Goal: Task Accomplishment & Management: Use online tool/utility

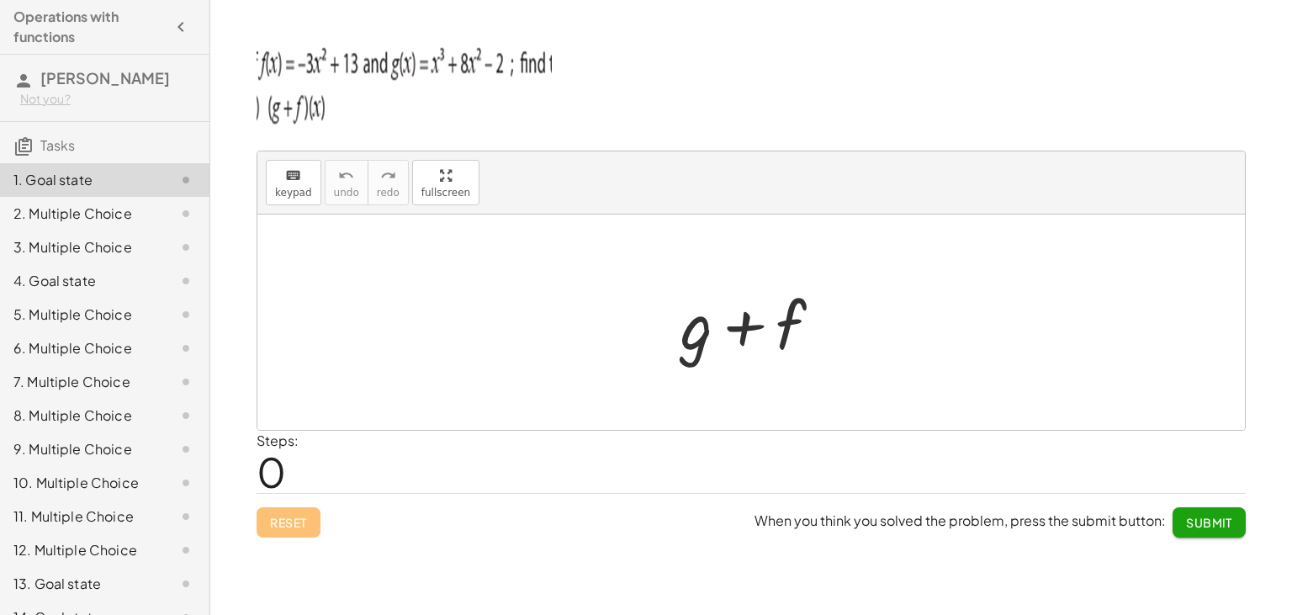
scroll to position [56, 0]
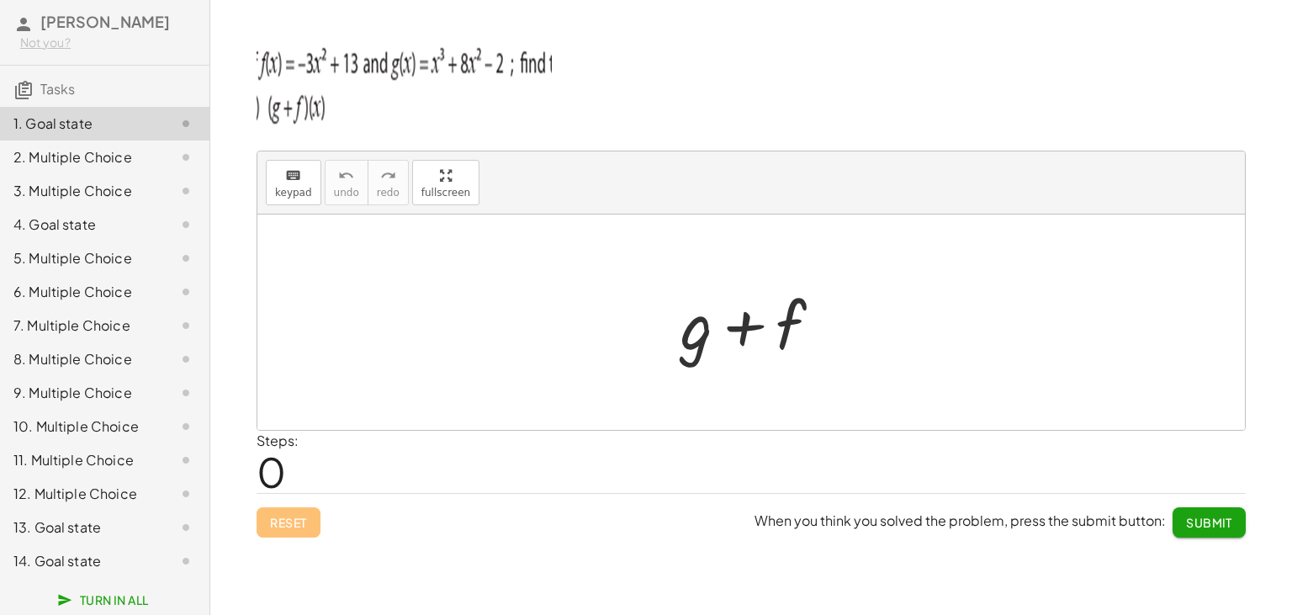
click at [803, 338] on div at bounding box center [758, 322] width 172 height 87
click at [766, 331] on div at bounding box center [758, 322] width 172 height 87
click at [750, 335] on div at bounding box center [758, 322] width 172 height 87
drag, startPoint x: 747, startPoint y: 335, endPoint x: 708, endPoint y: 338, distance: 38.8
click at [708, 338] on div at bounding box center [758, 322] width 172 height 87
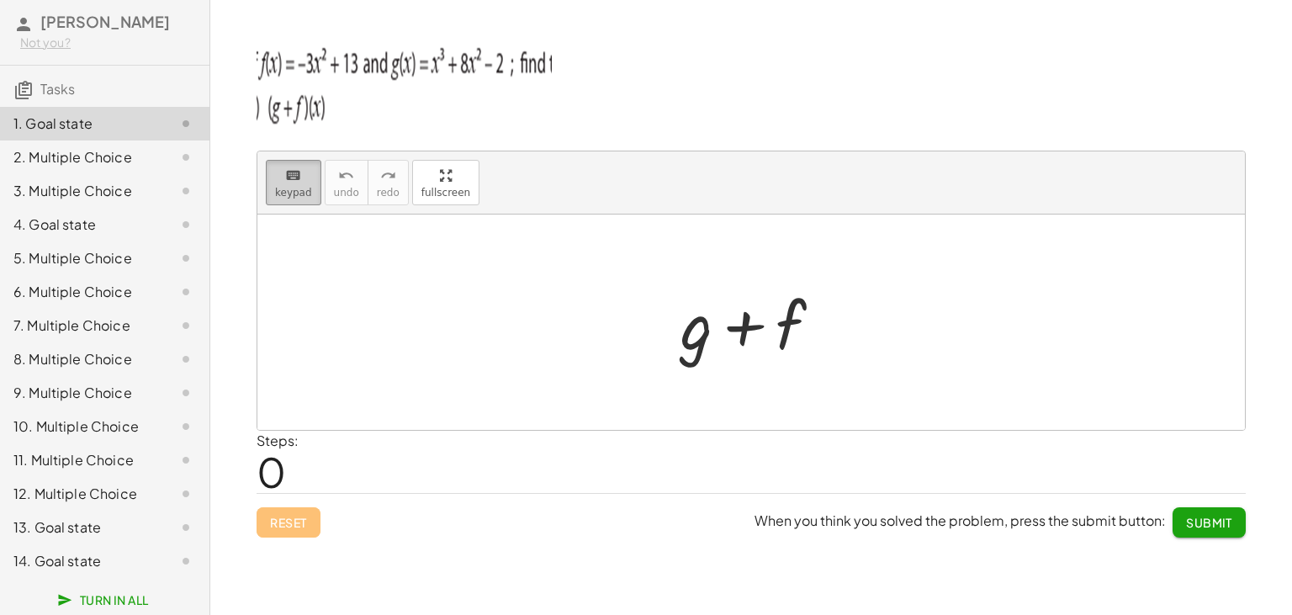
click at [301, 175] on div "keyboard" at bounding box center [293, 175] width 37 height 20
click at [408, 262] on div at bounding box center [751, 322] width 988 height 215
click at [314, 190] on button "keyboard keypad" at bounding box center [294, 182] width 56 height 45
click at [725, 345] on div at bounding box center [758, 322] width 172 height 87
click at [812, 311] on div at bounding box center [758, 322] width 172 height 87
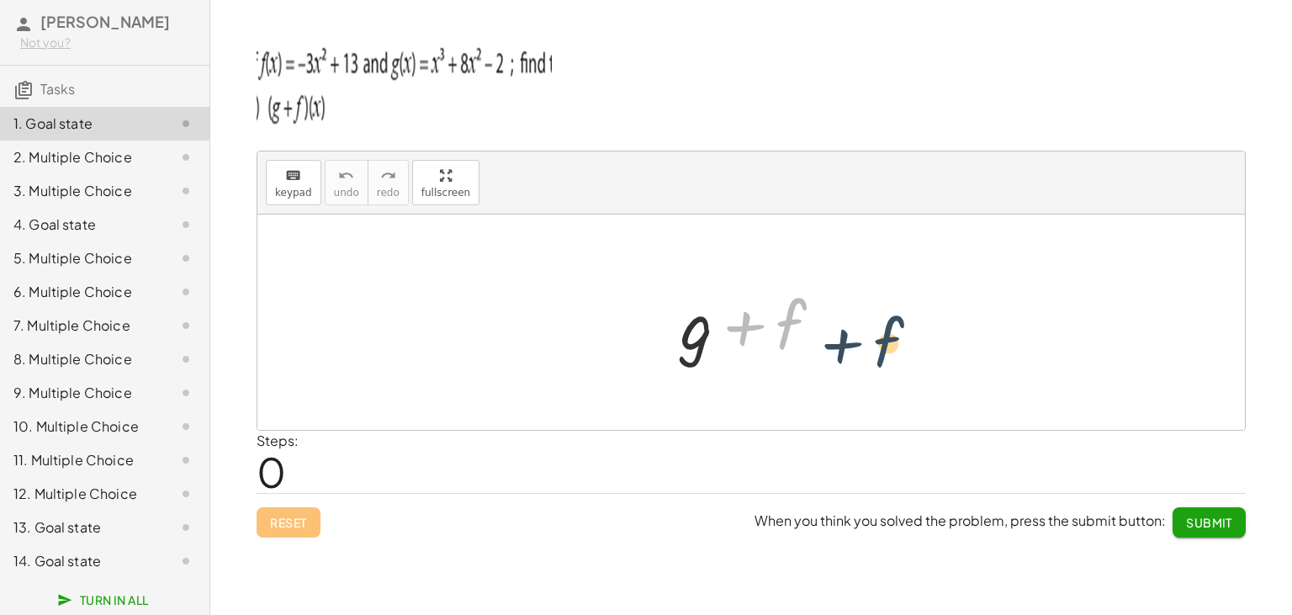
drag, startPoint x: 785, startPoint y: 319, endPoint x: 914, endPoint y: 337, distance: 129.9
click at [743, 324] on div "+ f + g + f" at bounding box center [743, 324] width 0 height 0
drag, startPoint x: 398, startPoint y: 83, endPoint x: 395, endPoint y: 106, distance: 23.0
click at [396, 86] on img at bounding box center [404, 81] width 295 height 101
click at [273, 194] on button "keyboard keypad" at bounding box center [294, 182] width 56 height 45
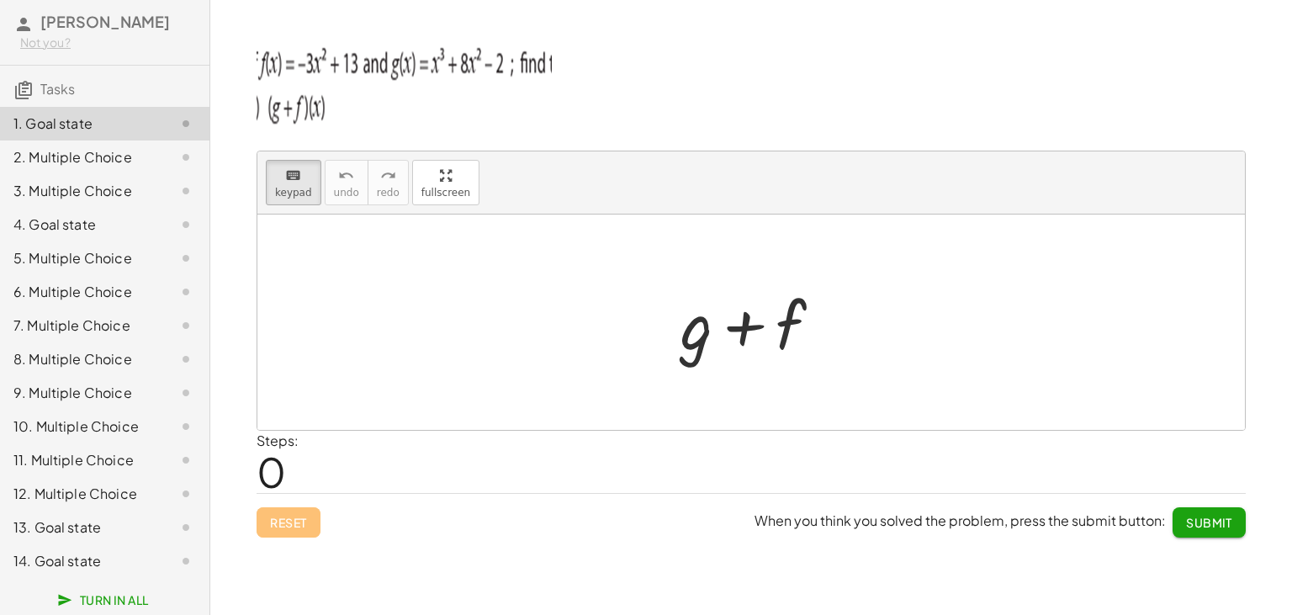
click at [586, 362] on div at bounding box center [751, 322] width 988 height 215
click at [586, 363] on div at bounding box center [751, 322] width 988 height 215
click at [787, 331] on div at bounding box center [759, 326] width 93 height 75
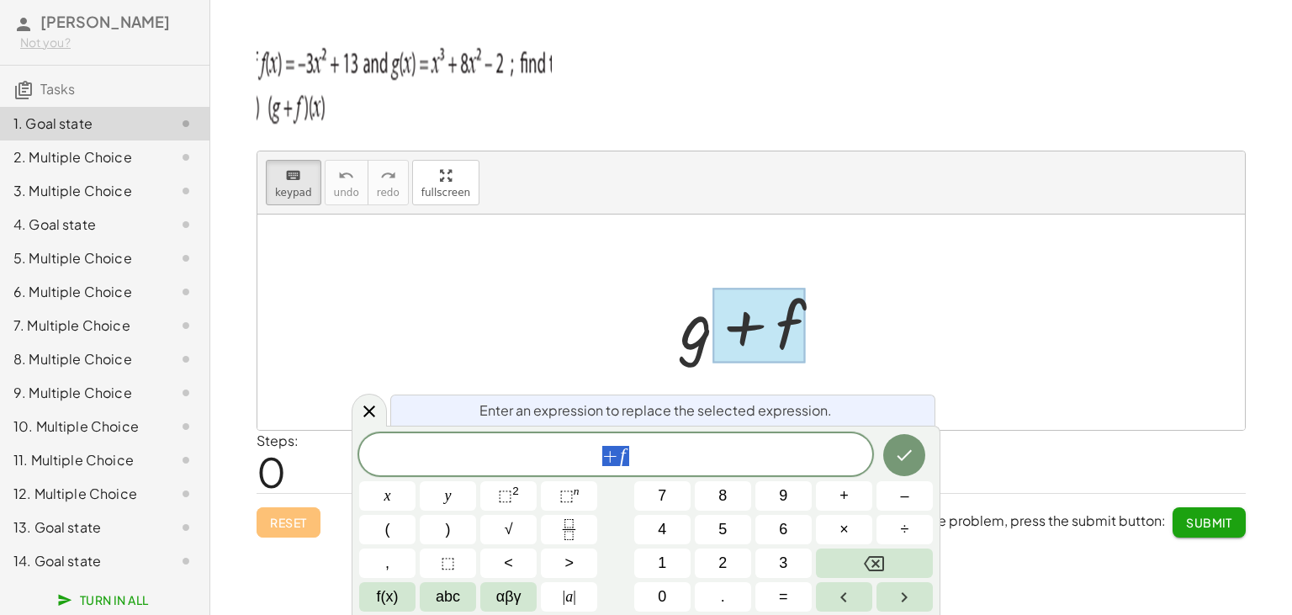
click at [655, 435] on div "+ f" at bounding box center [615, 454] width 513 height 42
click at [654, 470] on div "+ f ​" at bounding box center [615, 454] width 513 height 42
click at [563, 459] on span "​ + f" at bounding box center [615, 456] width 513 height 24
click at [654, 456] on span "​ + f" at bounding box center [615, 456] width 513 height 24
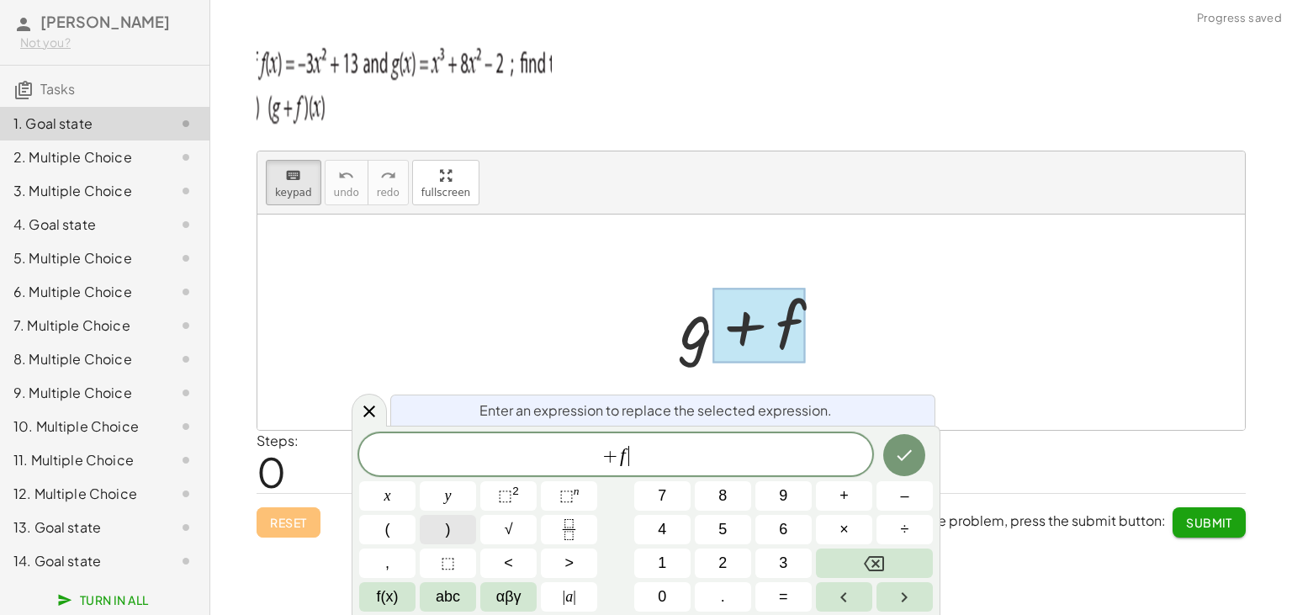
click at [438, 527] on button ")" at bounding box center [448, 529] width 56 height 29
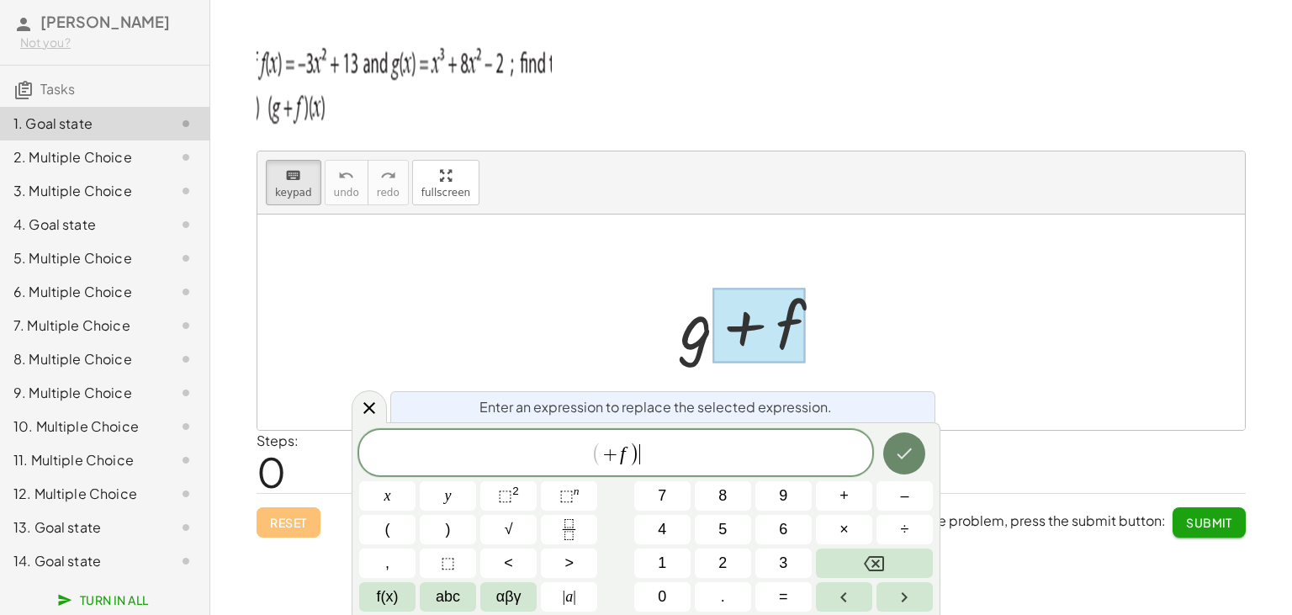
click at [906, 462] on icon "Done" at bounding box center [904, 453] width 20 height 20
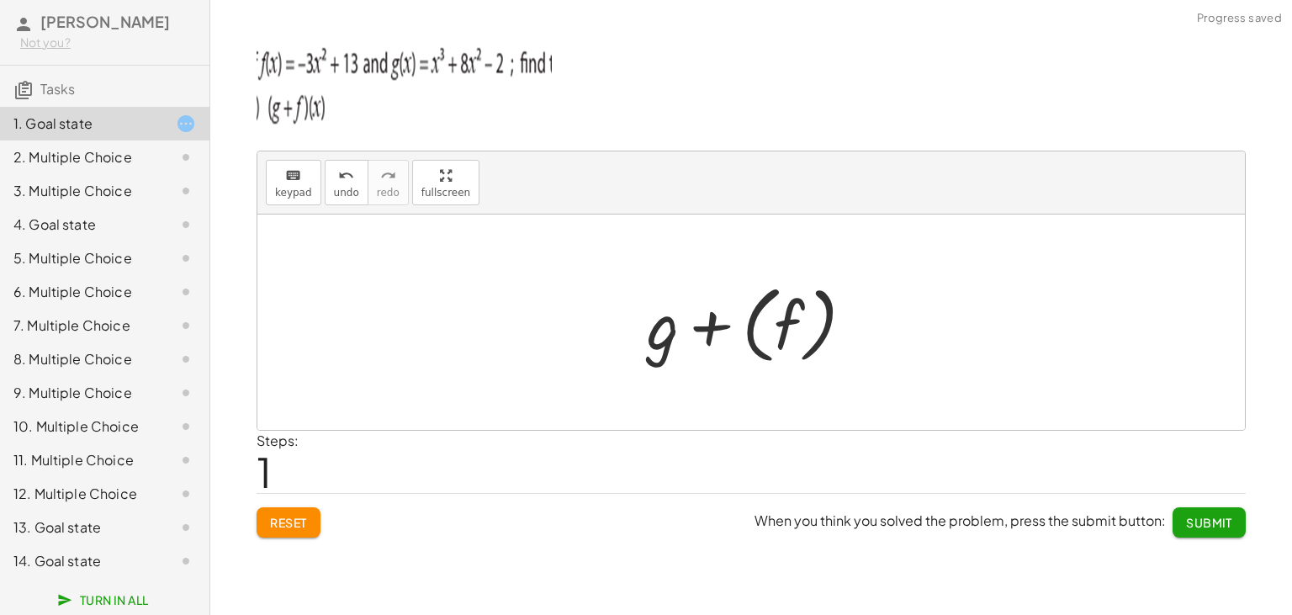
click at [634, 350] on div "+ g + f + g f + ( )" at bounding box center [751, 323] width 259 height 102
click at [798, 321] on div at bounding box center [758, 322] width 238 height 93
click at [798, 321] on div at bounding box center [758, 322] width 172 height 87
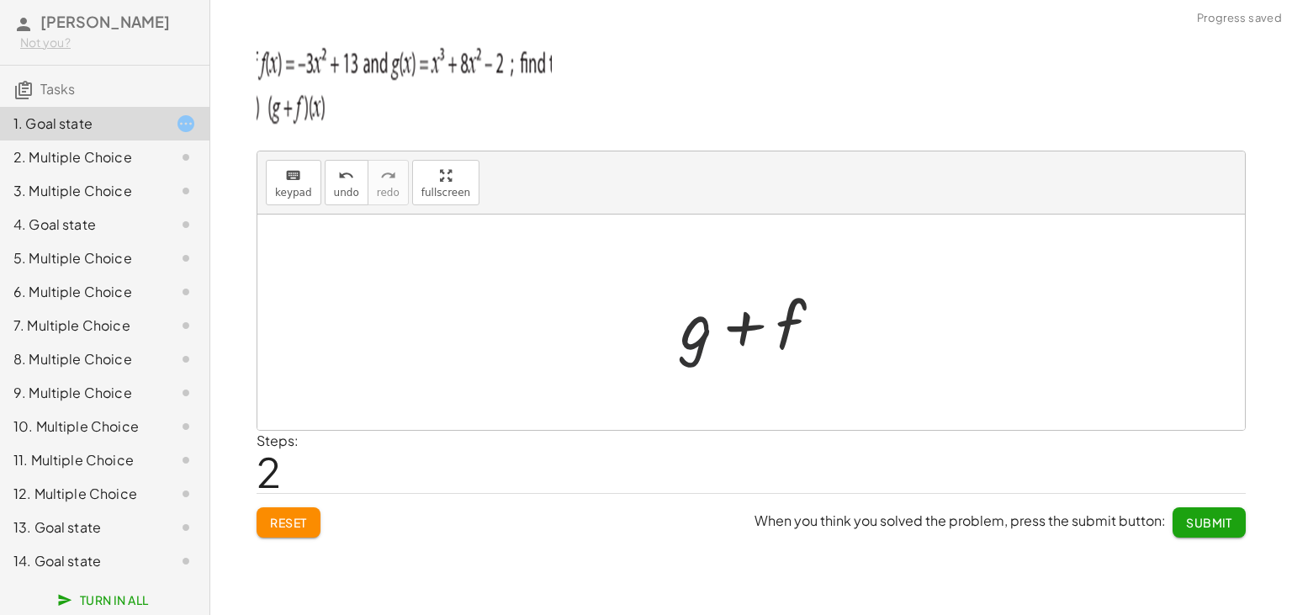
click at [685, 341] on div at bounding box center [758, 322] width 172 height 87
click at [670, 341] on div "+ g + f + g + ( f ) + g f +" at bounding box center [751, 322] width 193 height 95
click at [284, 518] on span "Reset" at bounding box center [288, 522] width 37 height 15
click at [712, 331] on div at bounding box center [758, 322] width 172 height 87
click at [698, 331] on div at bounding box center [758, 322] width 172 height 87
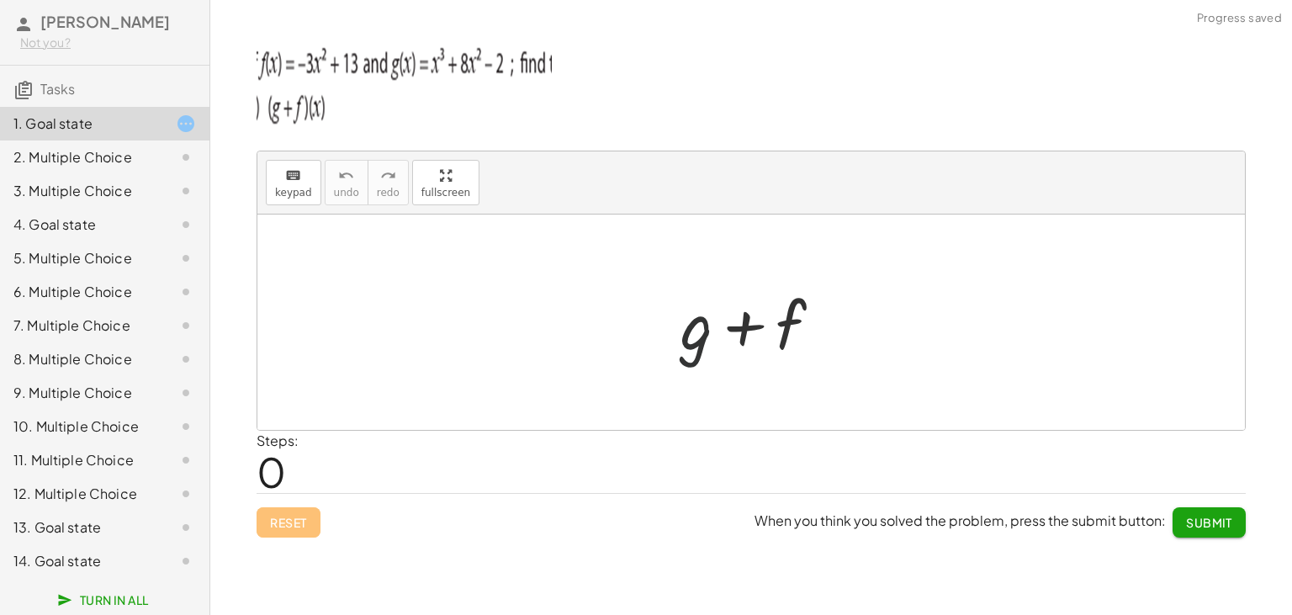
click at [698, 331] on div at bounding box center [758, 322] width 172 height 87
click at [316, 188] on div "keyboard keypad undo undo redo redo fullscreen" at bounding box center [751, 182] width 988 height 63
click at [310, 189] on button "keyboard keypad" at bounding box center [294, 182] width 56 height 45
drag, startPoint x: 688, startPoint y: 362, endPoint x: 852, endPoint y: 345, distance: 164.9
click at [675, 333] on div at bounding box center [758, 322] width 172 height 87
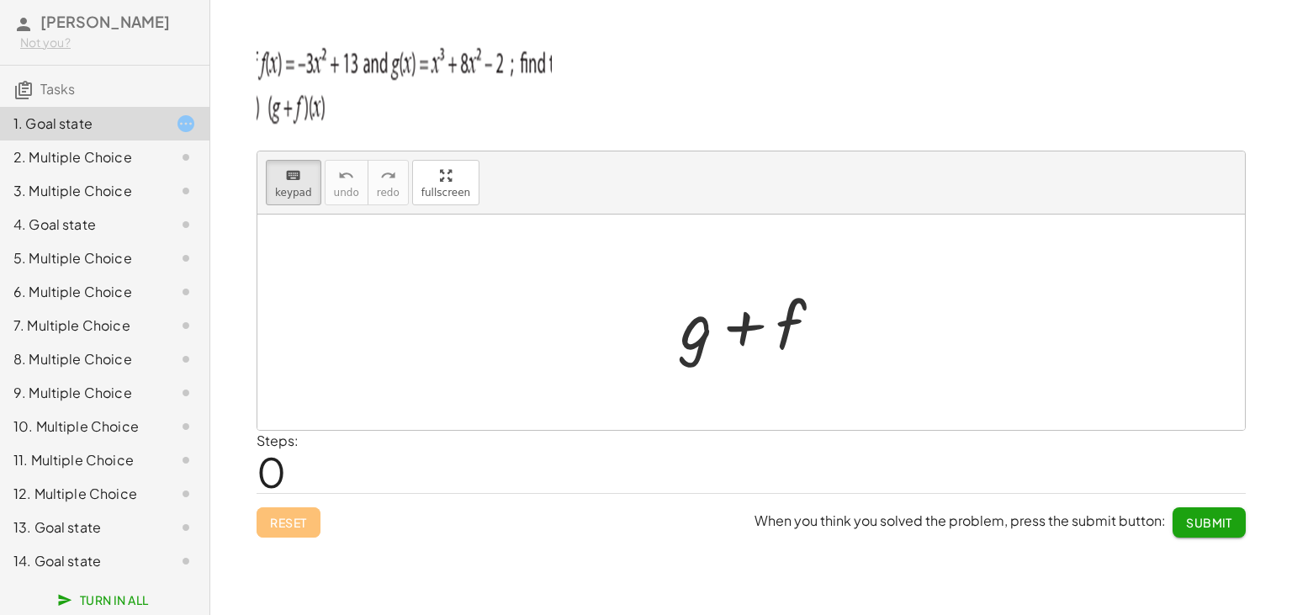
click at [672, 340] on div at bounding box center [758, 322] width 172 height 87
click at [865, 334] on div at bounding box center [751, 322] width 988 height 215
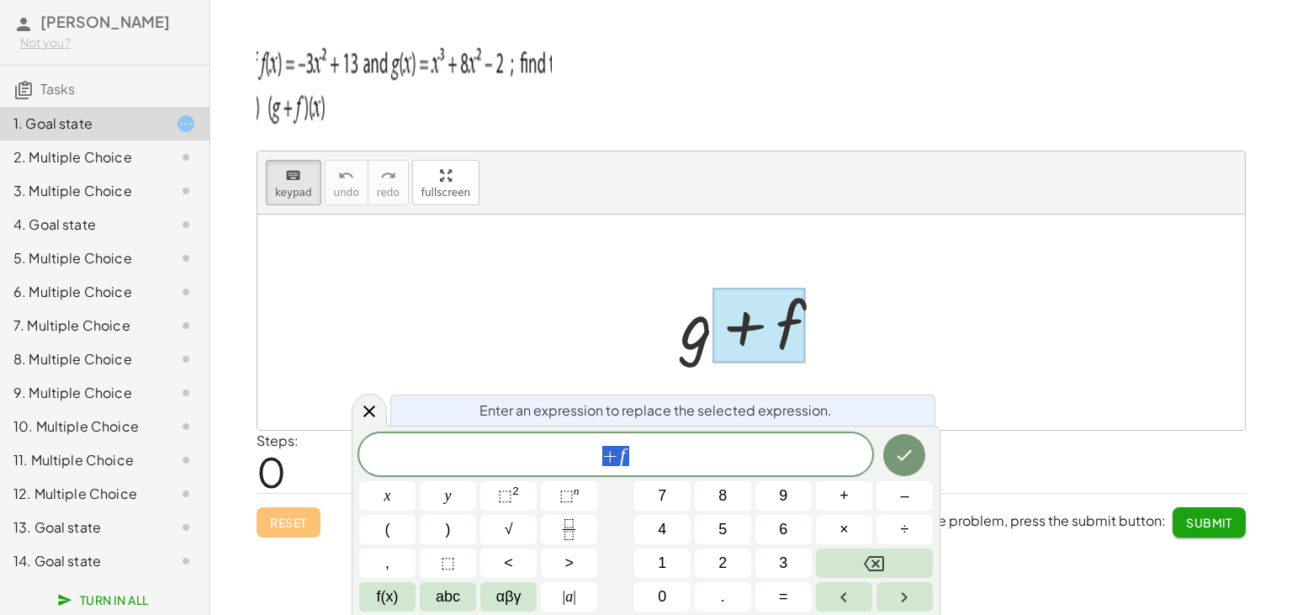
scroll to position [20, 7]
click at [696, 469] on div "+ f" at bounding box center [615, 454] width 513 height 42
click at [463, 536] on button ")" at bounding box center [448, 529] width 56 height 29
click at [607, 457] on span "+" at bounding box center [610, 454] width 16 height 20
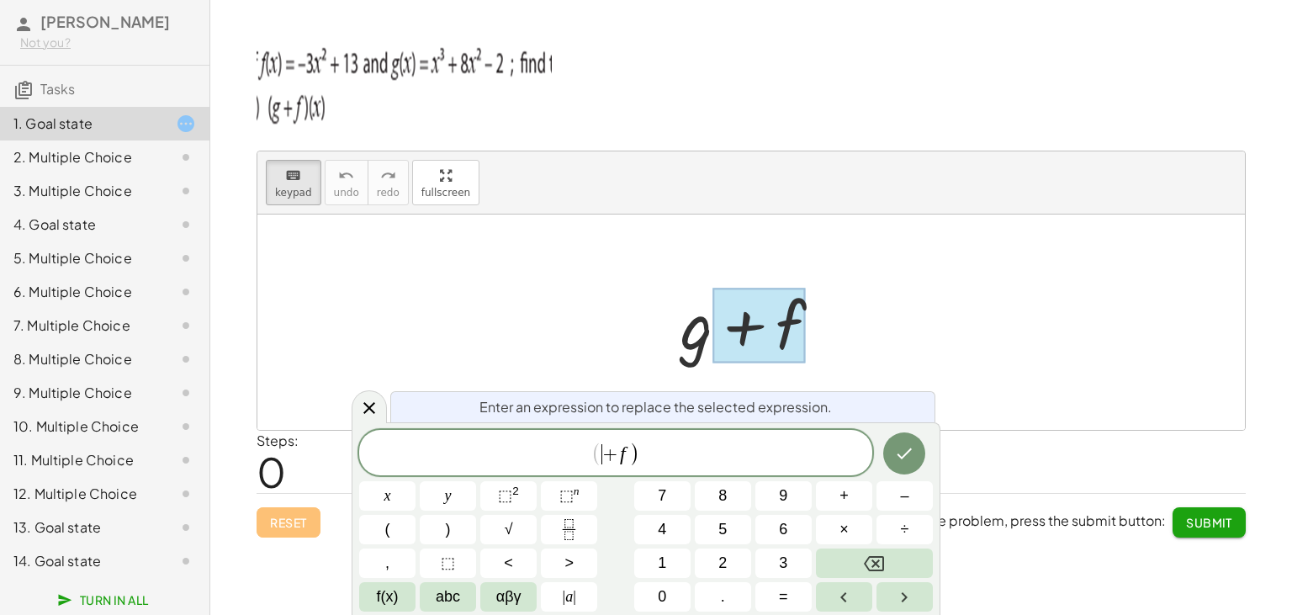
scroll to position [16, 0]
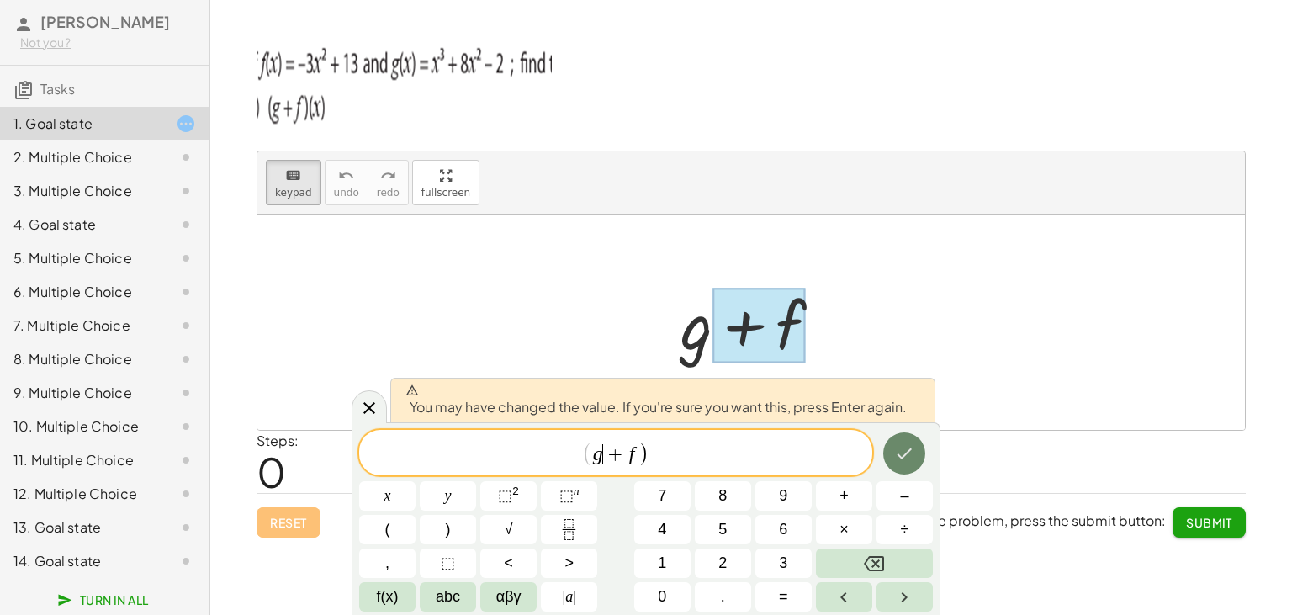
click at [917, 465] on button "Done" at bounding box center [904, 453] width 42 height 42
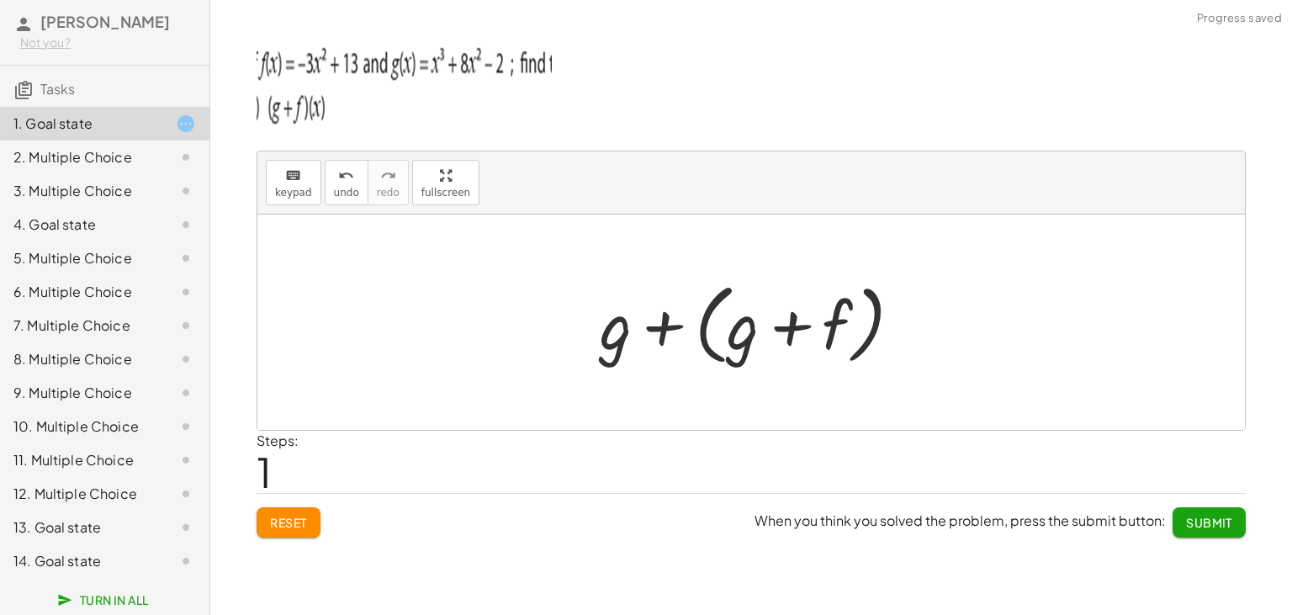
click at [678, 337] on div at bounding box center [757, 322] width 332 height 97
click at [662, 332] on div at bounding box center [757, 322] width 266 height 87
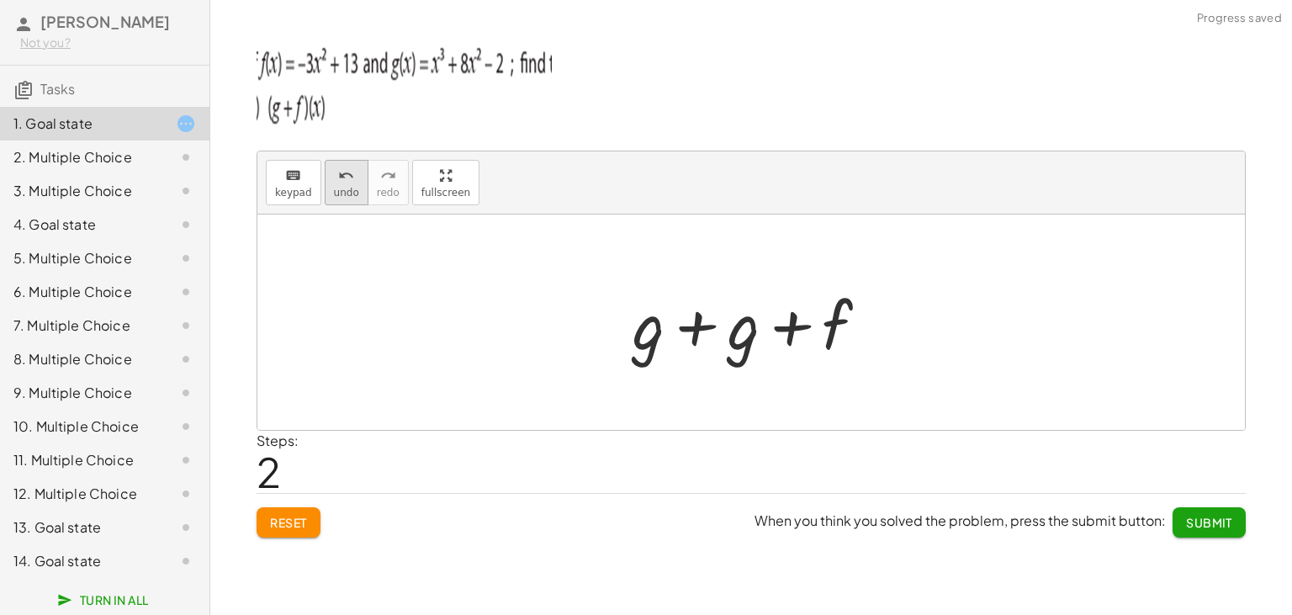
click at [338, 191] on span "undo" at bounding box center [346, 193] width 25 height 12
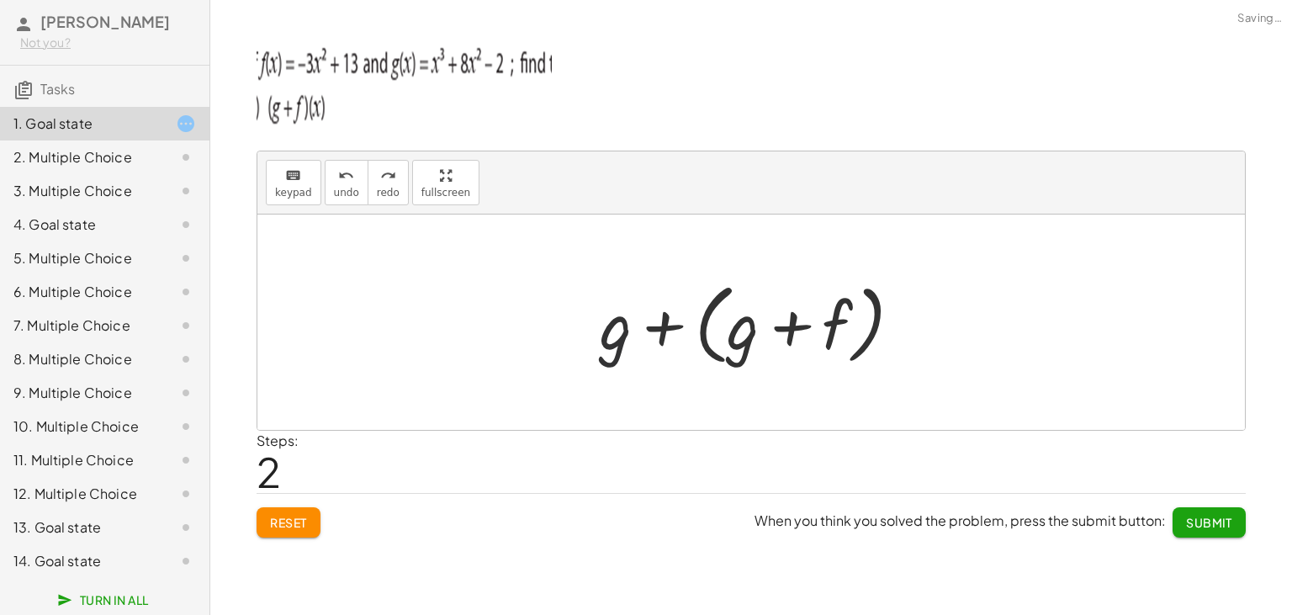
click at [612, 348] on div at bounding box center [757, 322] width 332 height 97
drag, startPoint x: 612, startPoint y: 348, endPoint x: 575, endPoint y: 368, distance: 42.2
click at [575, 368] on div "+ g + f + g + g + ( + g + f )" at bounding box center [751, 322] width 353 height 105
click at [601, 334] on div at bounding box center [757, 322] width 332 height 97
click at [638, 331] on div at bounding box center [757, 322] width 332 height 97
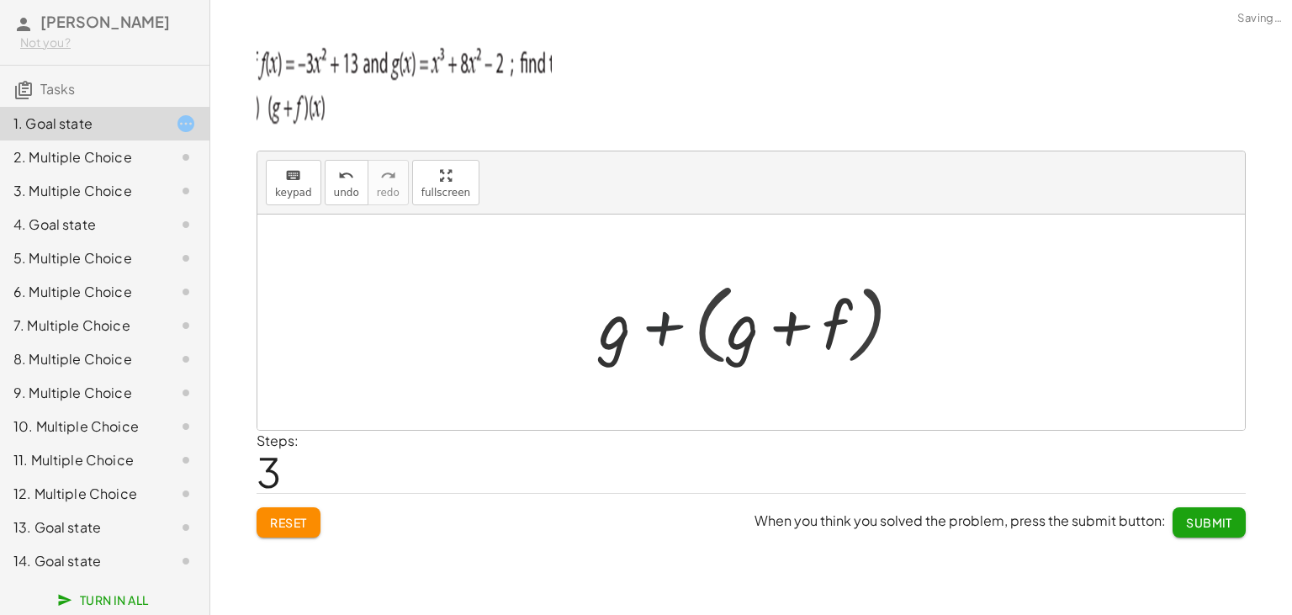
click at [638, 331] on div at bounding box center [757, 322] width 266 height 87
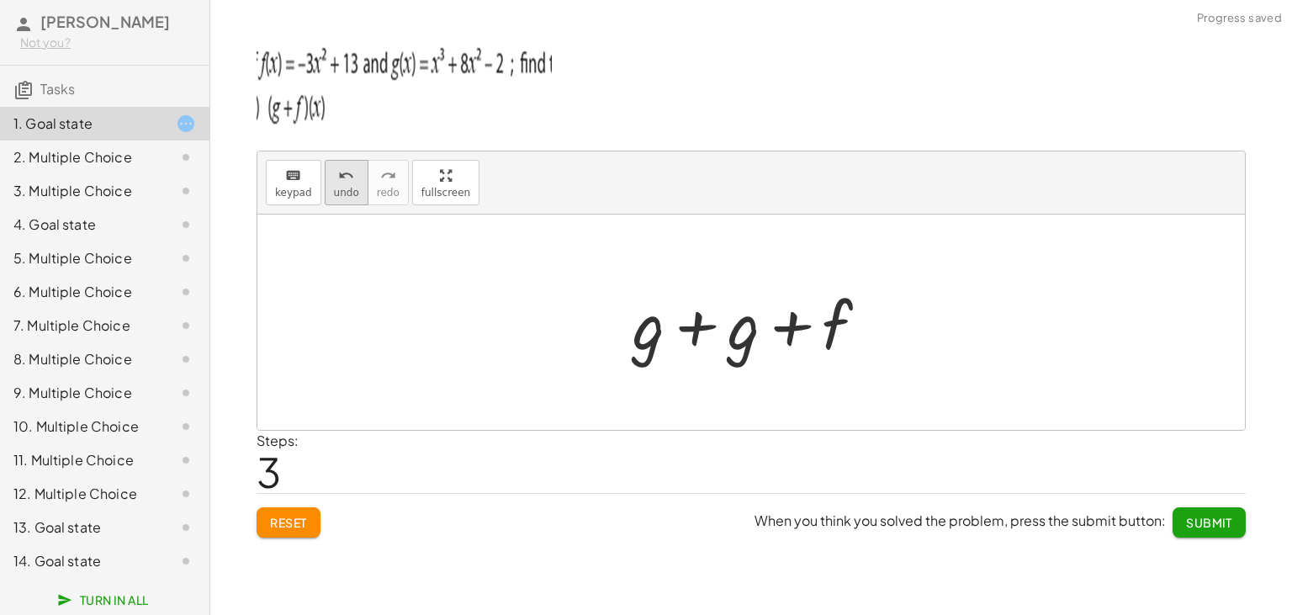
click at [334, 190] on span "undo" at bounding box center [346, 193] width 25 height 12
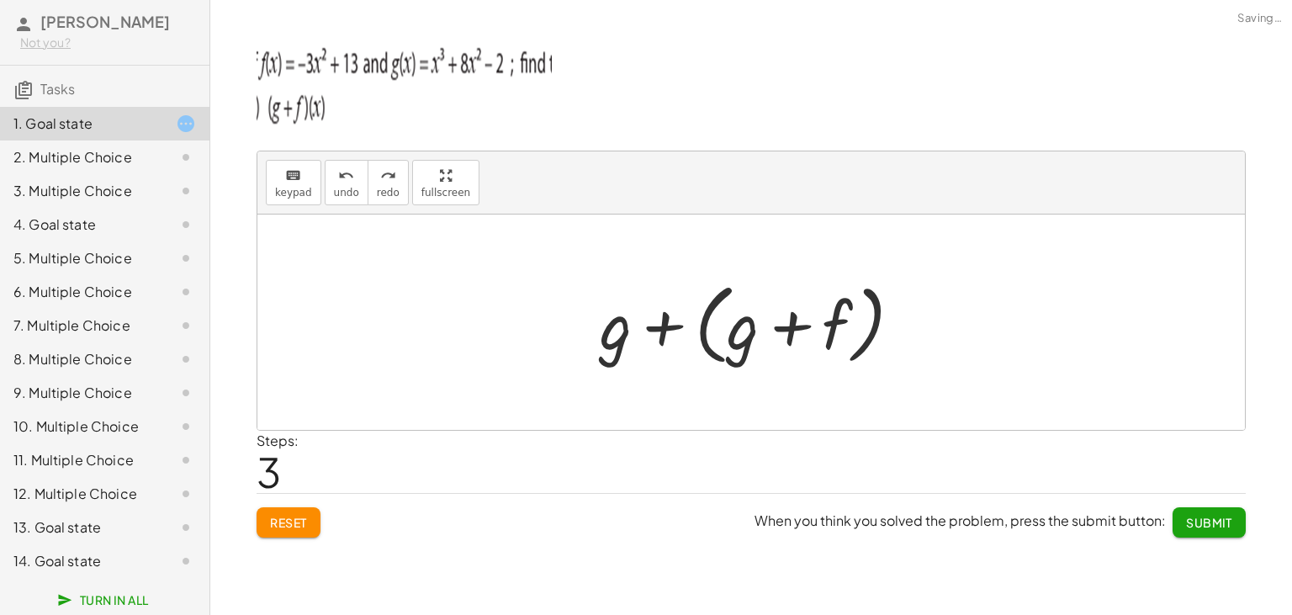
click at [637, 344] on div at bounding box center [757, 322] width 332 height 97
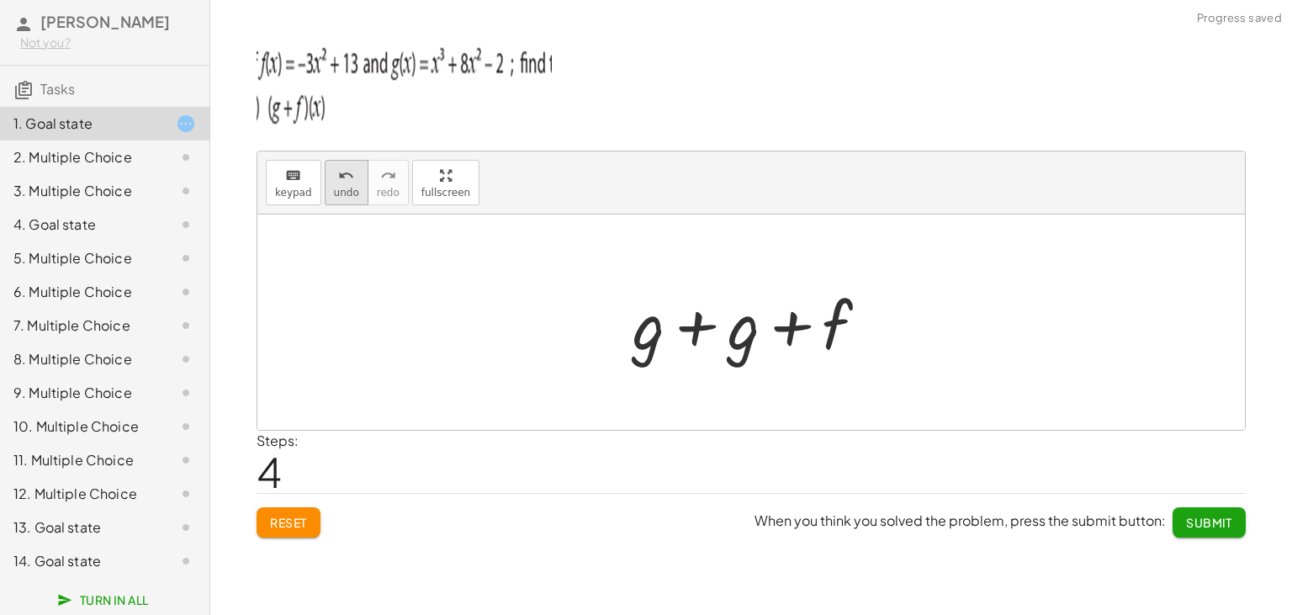
click at [345, 187] on span "undo" at bounding box center [346, 193] width 25 height 12
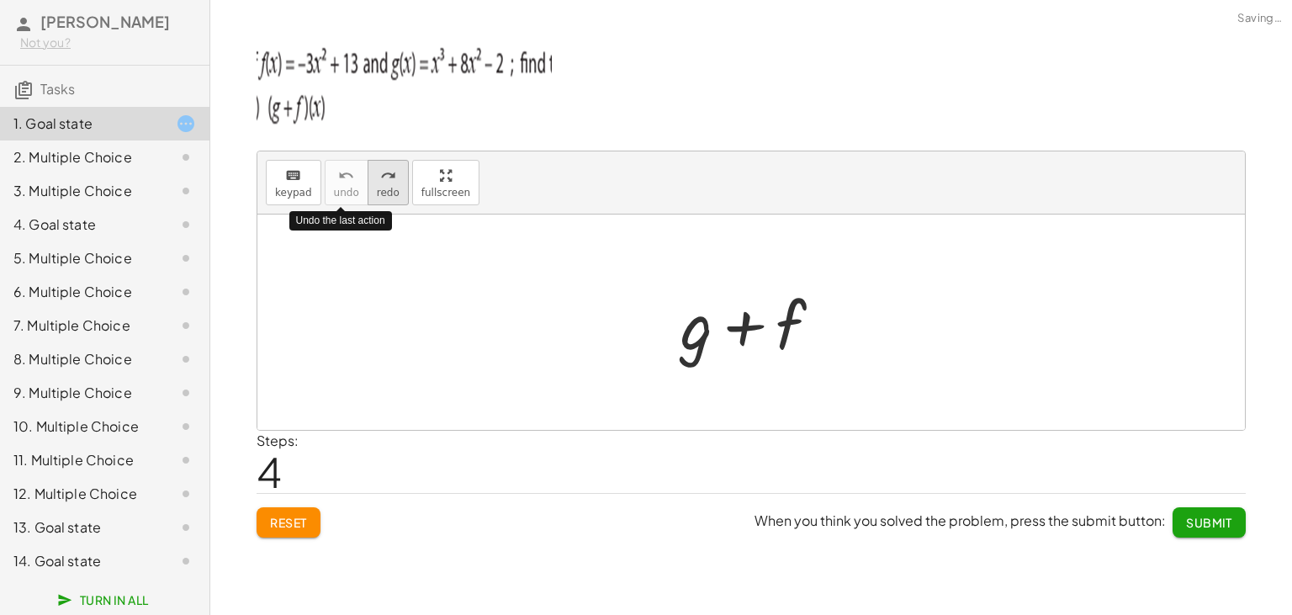
click at [385, 183] on icon "redo" at bounding box center [388, 176] width 16 height 20
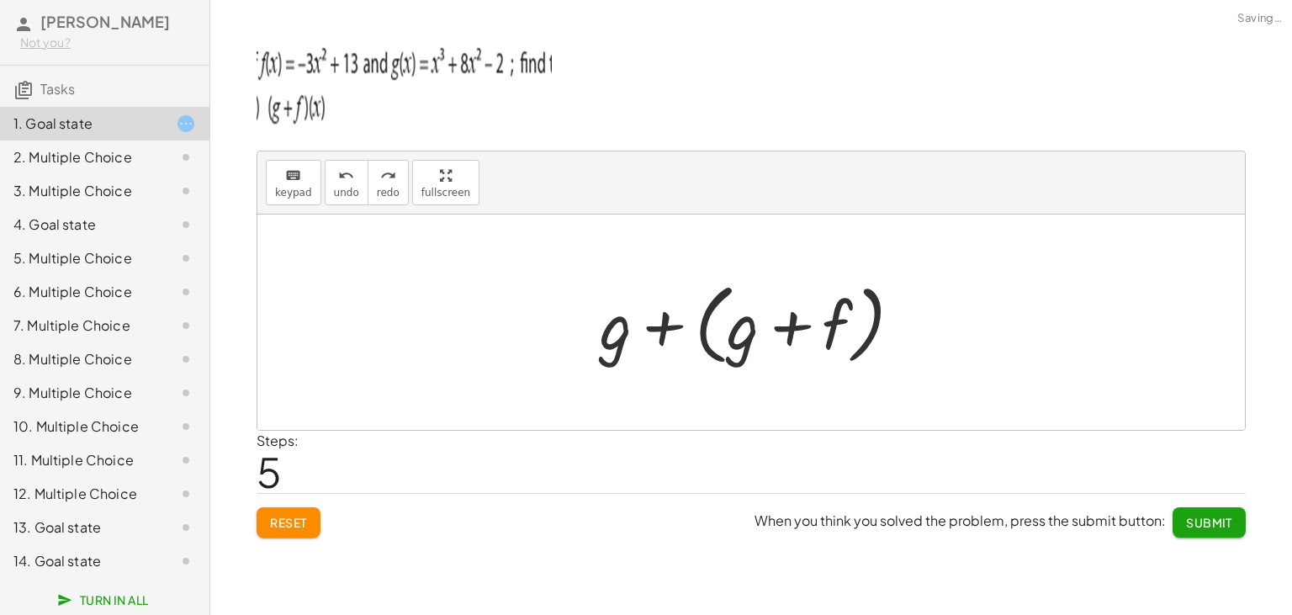
click at [660, 333] on div at bounding box center [757, 322] width 332 height 97
click at [660, 333] on div at bounding box center [757, 322] width 266 height 87
click at [692, 331] on div at bounding box center [757, 322] width 266 height 87
click at [692, 331] on div at bounding box center [758, 322] width 209 height 87
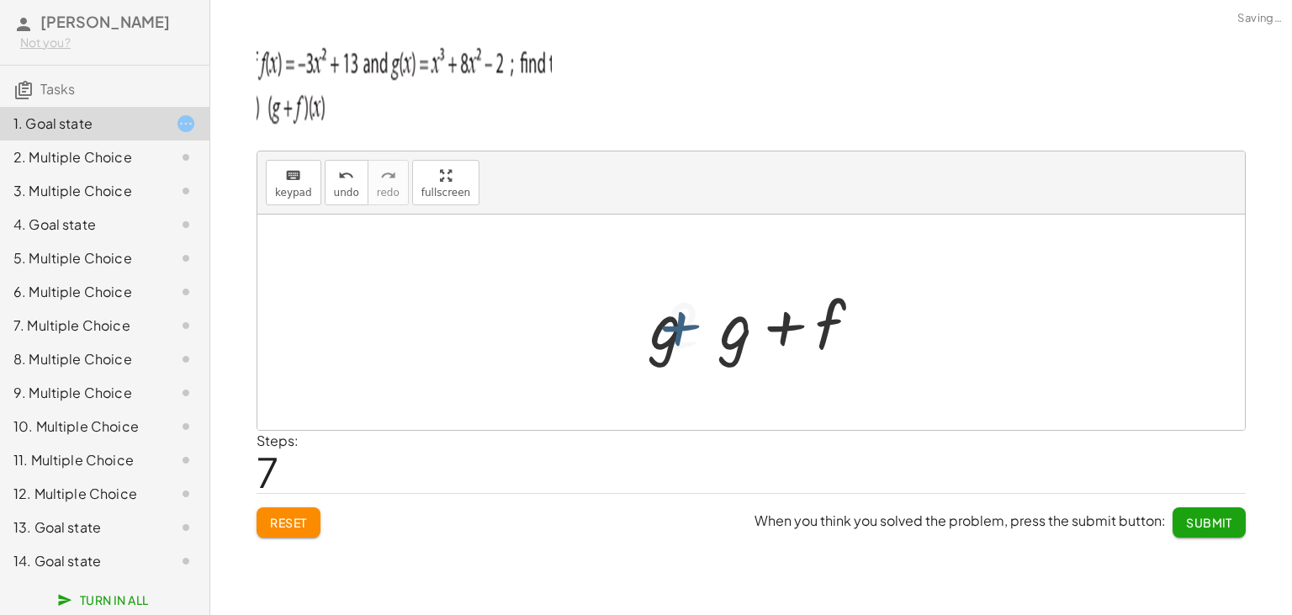
click at [692, 331] on div at bounding box center [758, 322] width 209 height 87
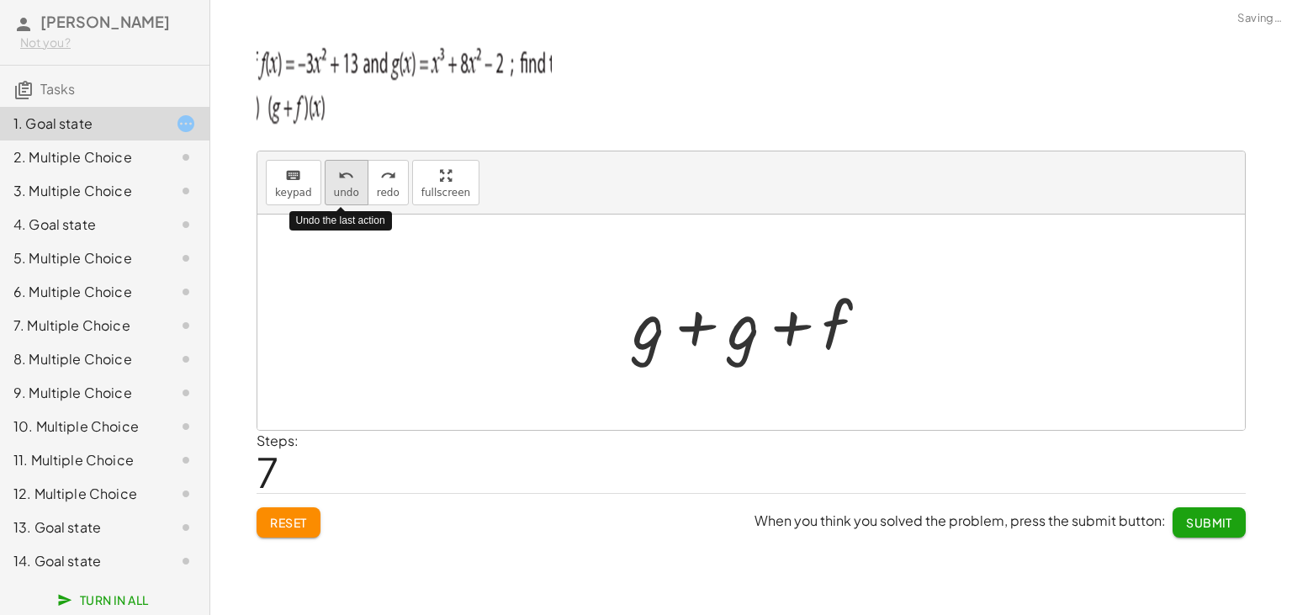
click at [334, 165] on div "undo" at bounding box center [346, 175] width 25 height 20
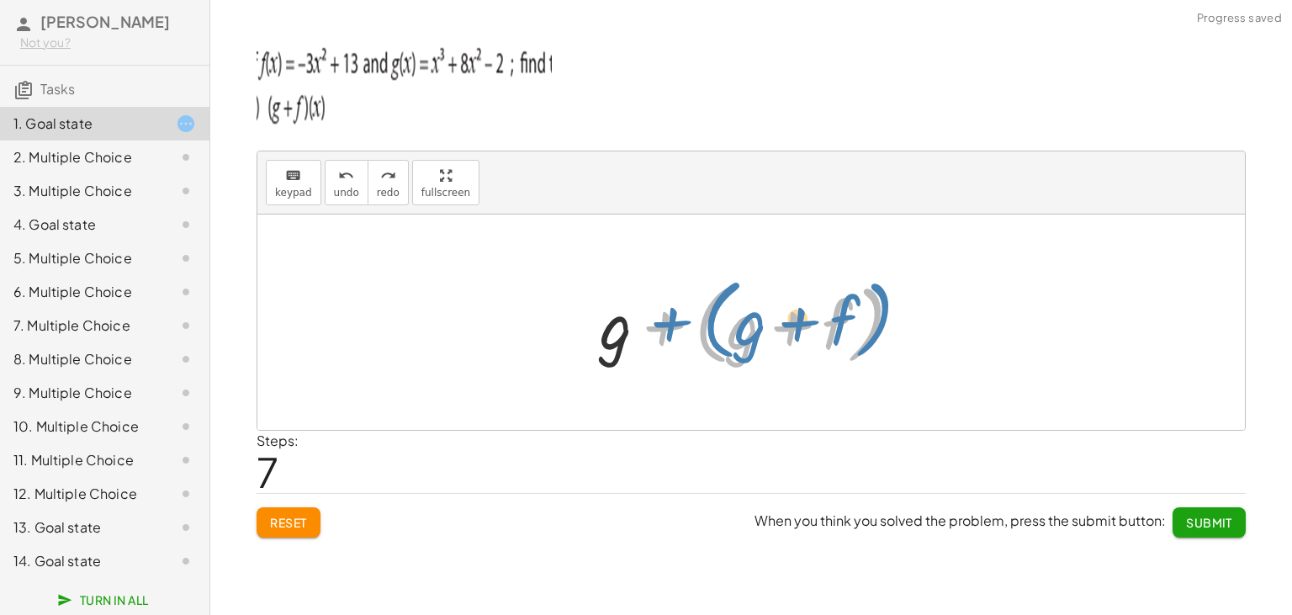
drag, startPoint x: 665, startPoint y: 323, endPoint x: 672, endPoint y: 318, distance: 9.1
click at [672, 318] on div at bounding box center [757, 322] width 332 height 97
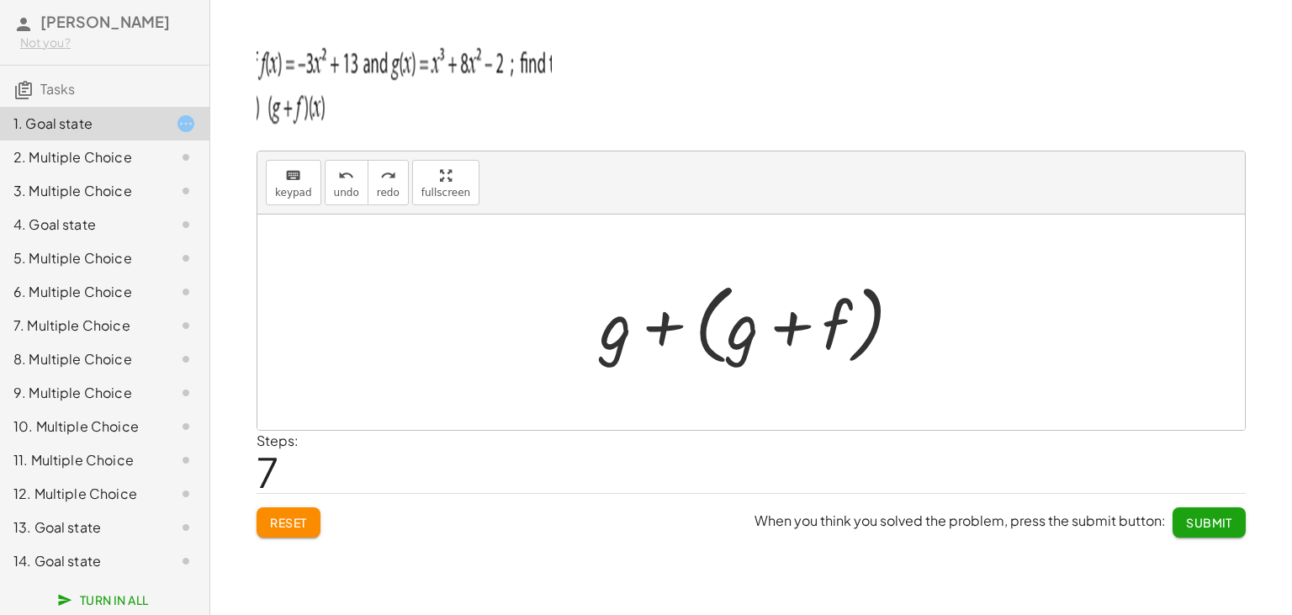
click at [644, 318] on div at bounding box center [757, 322] width 332 height 97
click at [795, 326] on div at bounding box center [757, 322] width 266 height 87
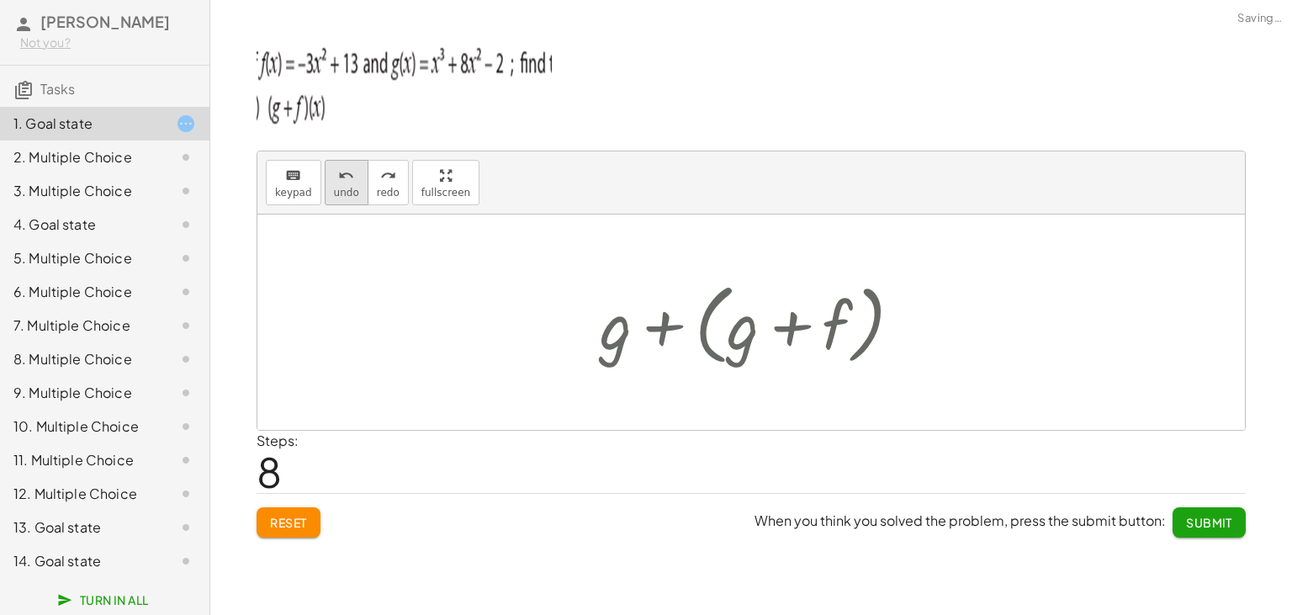
click at [334, 178] on div "undo" at bounding box center [346, 175] width 25 height 20
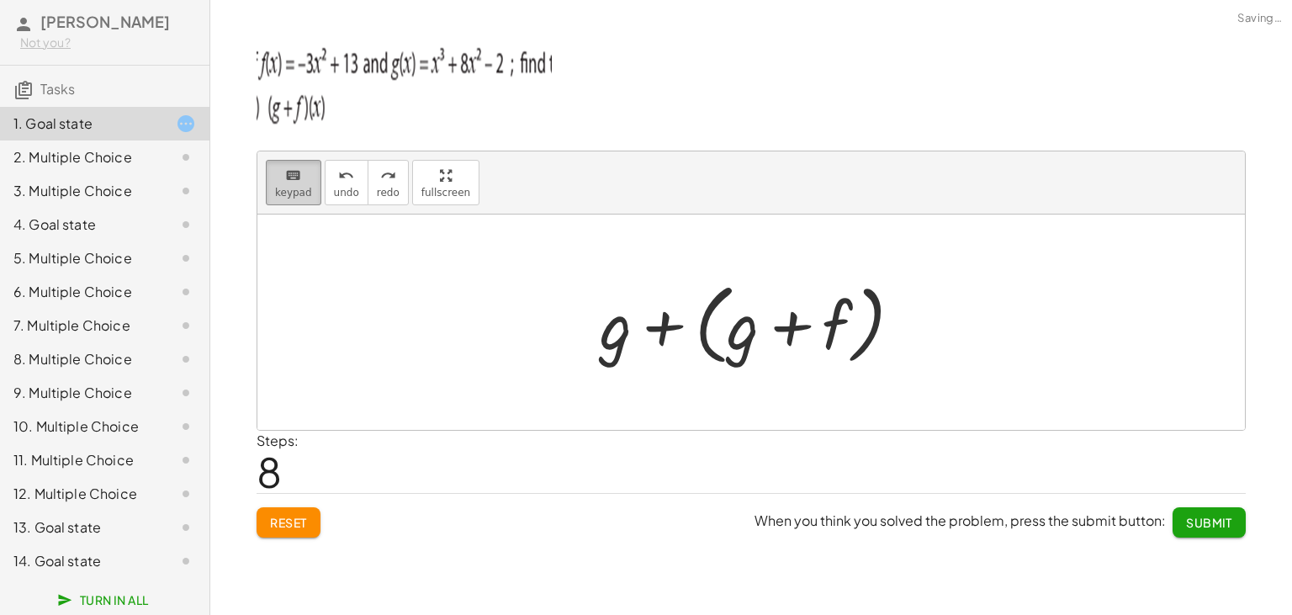
click at [274, 178] on button "keyboard keypad" at bounding box center [294, 182] width 56 height 45
click at [624, 342] on div at bounding box center [616, 324] width 32 height 78
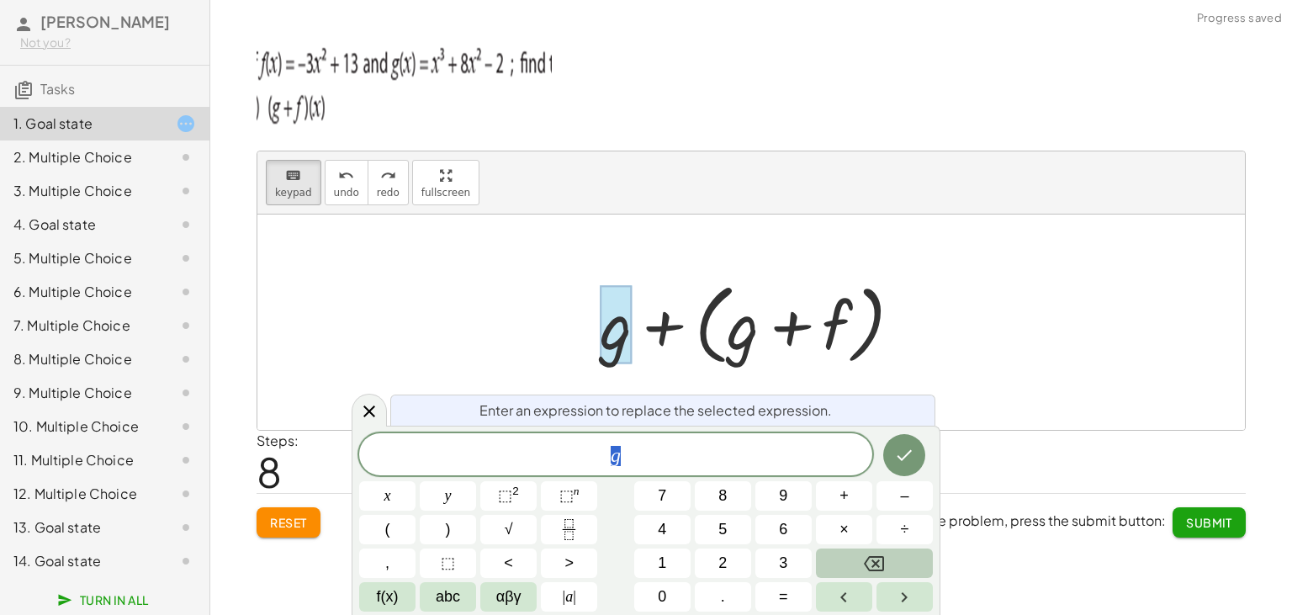
click at [859, 559] on button "Backspace" at bounding box center [874, 563] width 117 height 29
click at [915, 445] on button "Done" at bounding box center [904, 455] width 42 height 42
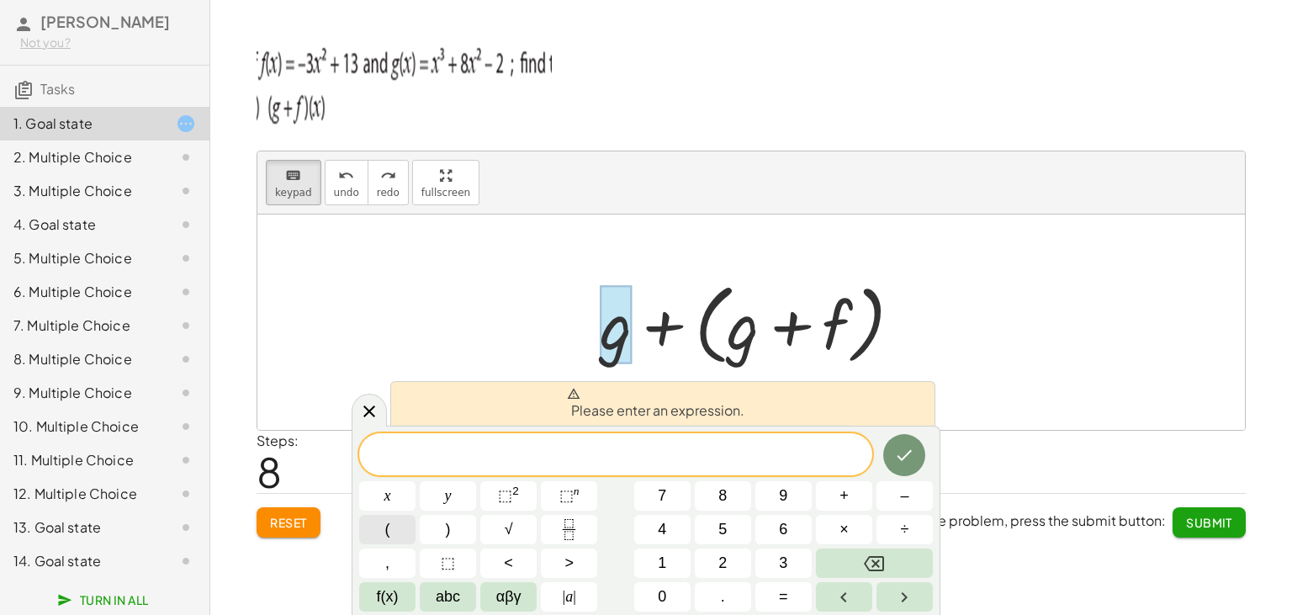
click at [410, 530] on button "(" at bounding box center [387, 529] width 56 height 29
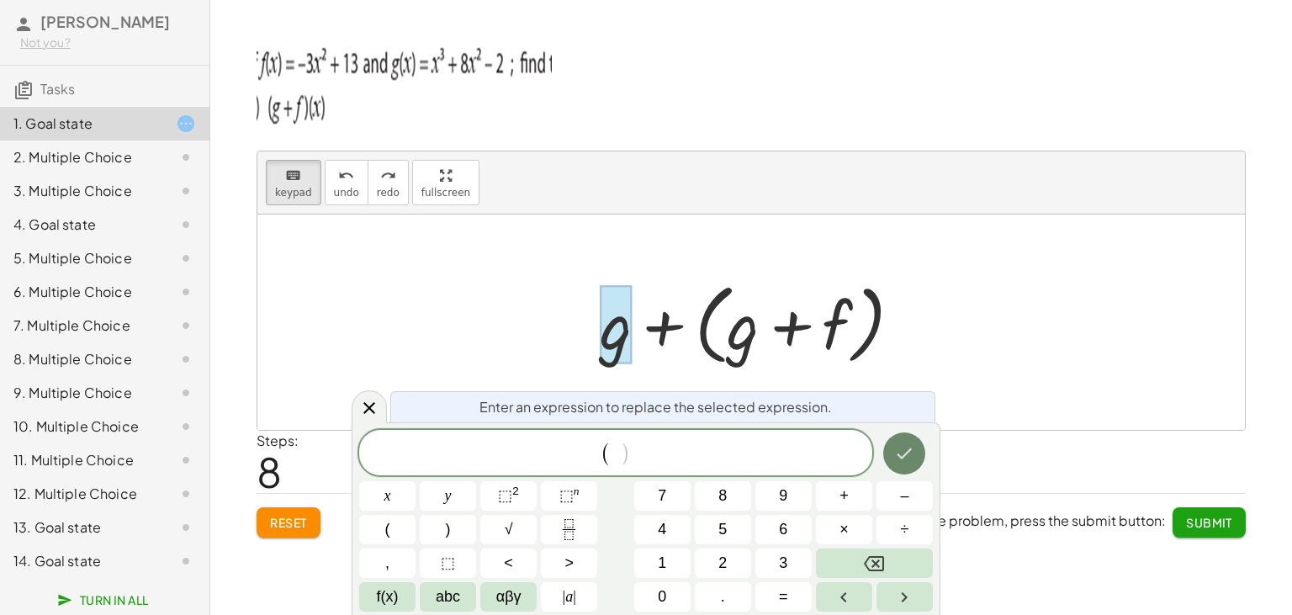
click at [908, 460] on icon "Done" at bounding box center [904, 453] width 20 height 20
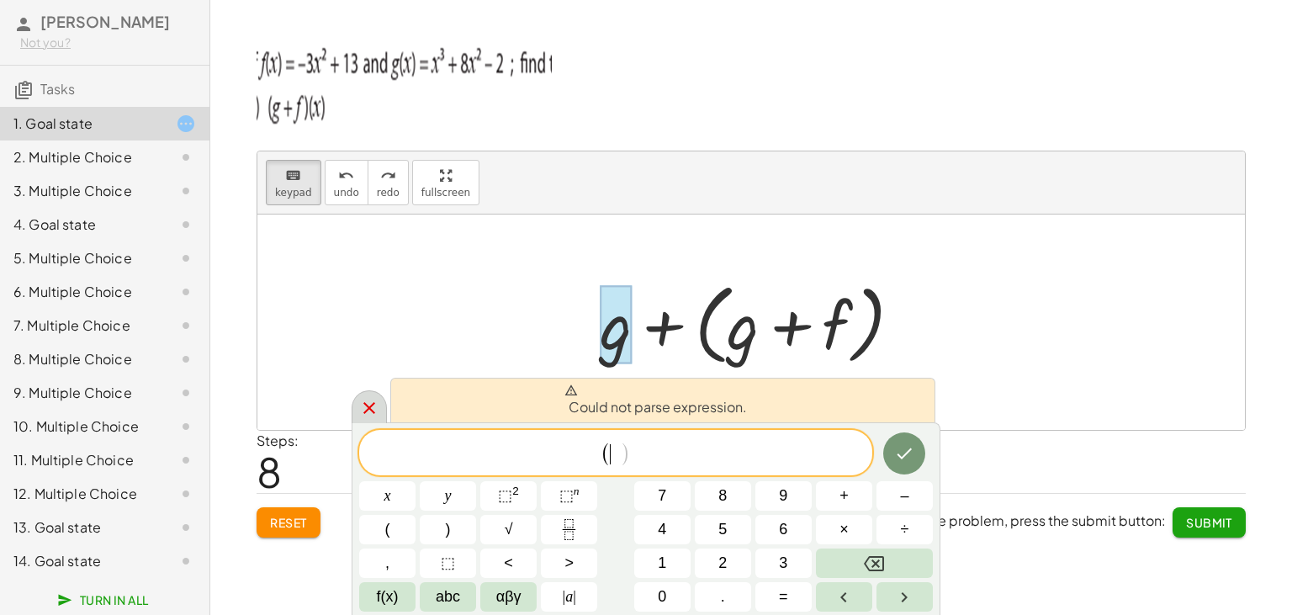
click at [362, 409] on icon at bounding box center [369, 408] width 20 height 20
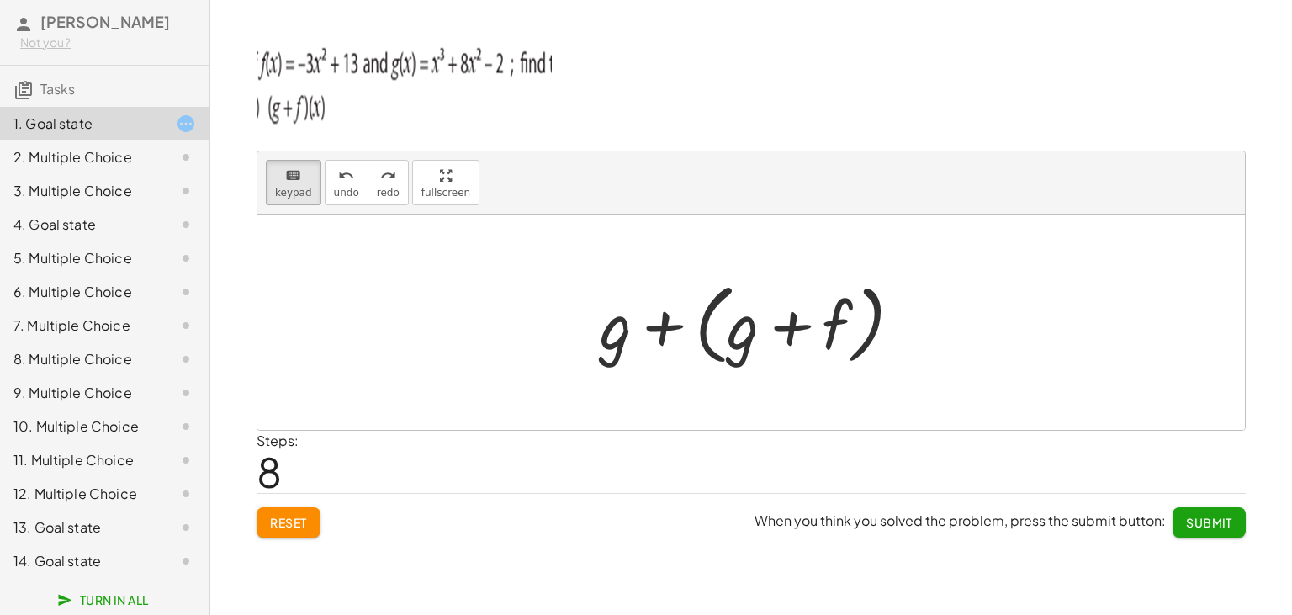
click at [680, 354] on div at bounding box center [757, 322] width 332 height 97
click at [666, 335] on div at bounding box center [757, 322] width 332 height 97
click at [604, 337] on div at bounding box center [616, 324] width 32 height 78
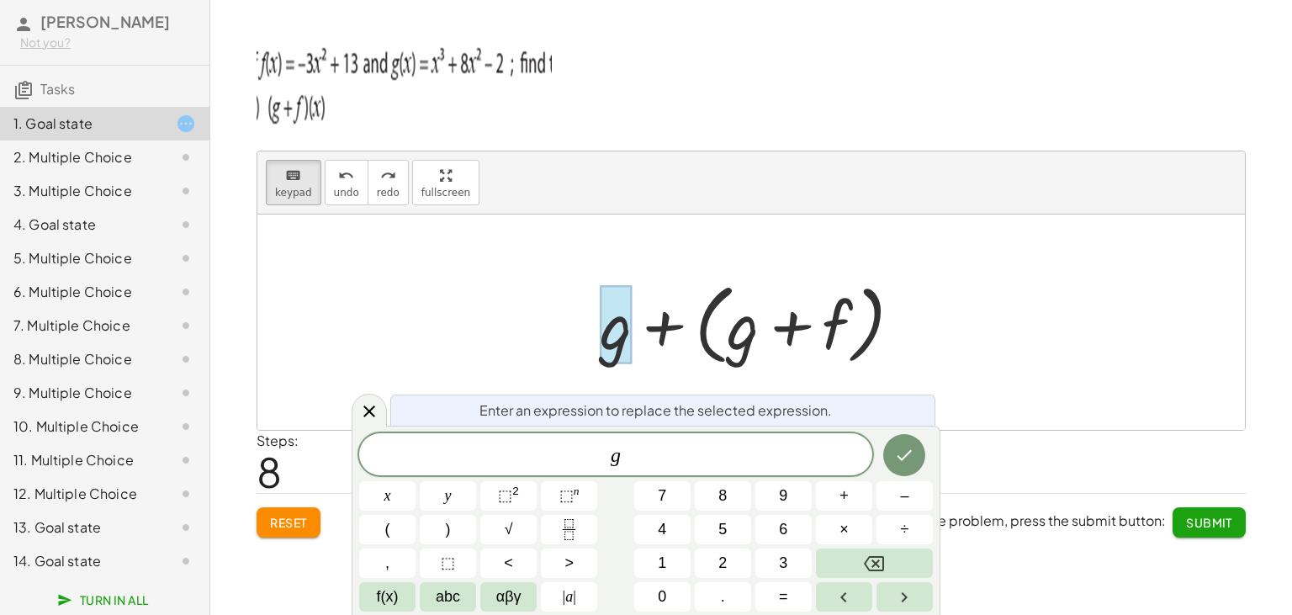
scroll to position [15, 10]
click at [853, 563] on button "Backspace" at bounding box center [874, 563] width 117 height 29
click at [904, 460] on icon "Done" at bounding box center [904, 455] width 20 height 20
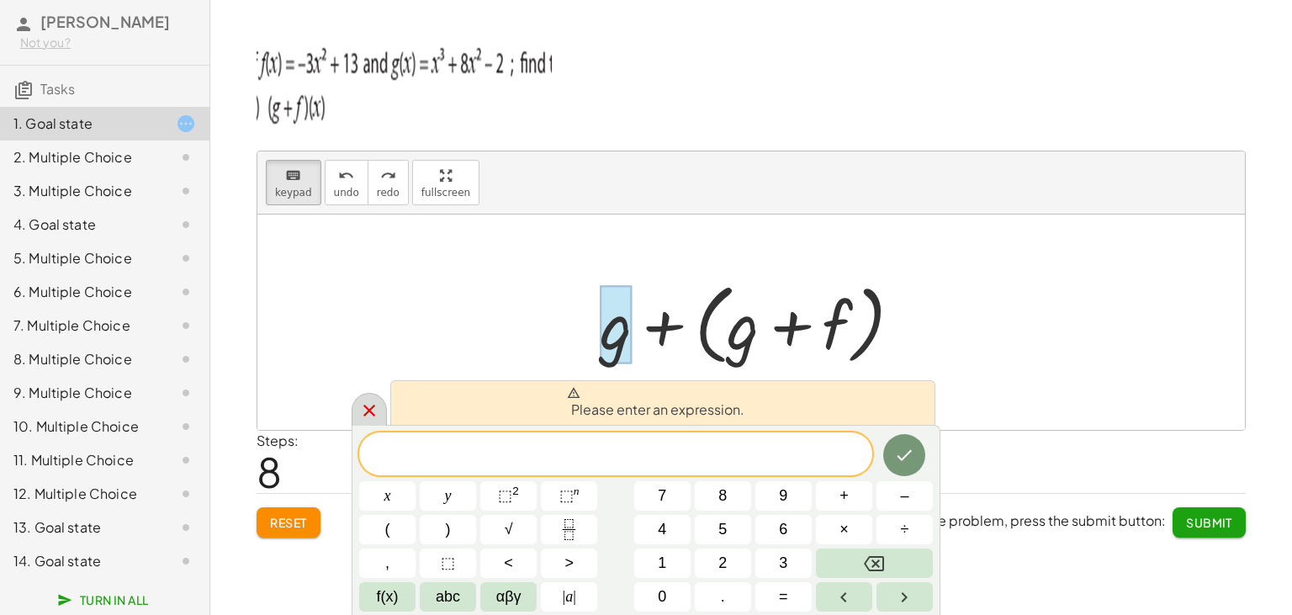
click at [366, 406] on icon at bounding box center [369, 410] width 20 height 20
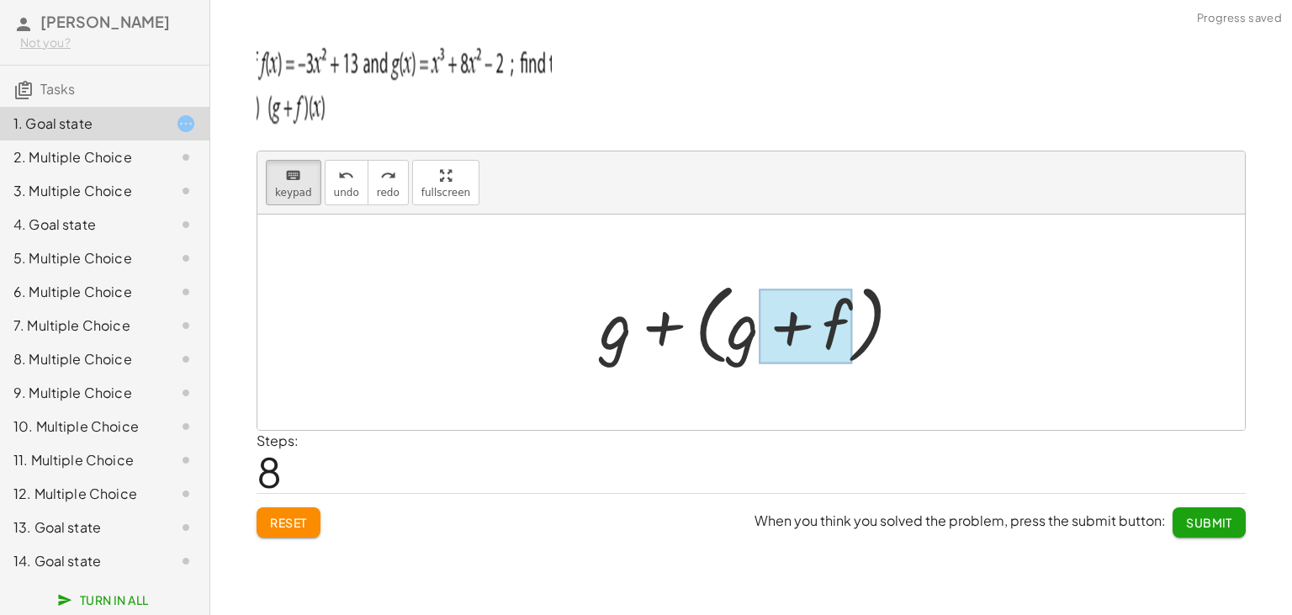
click at [823, 327] on div at bounding box center [805, 326] width 93 height 75
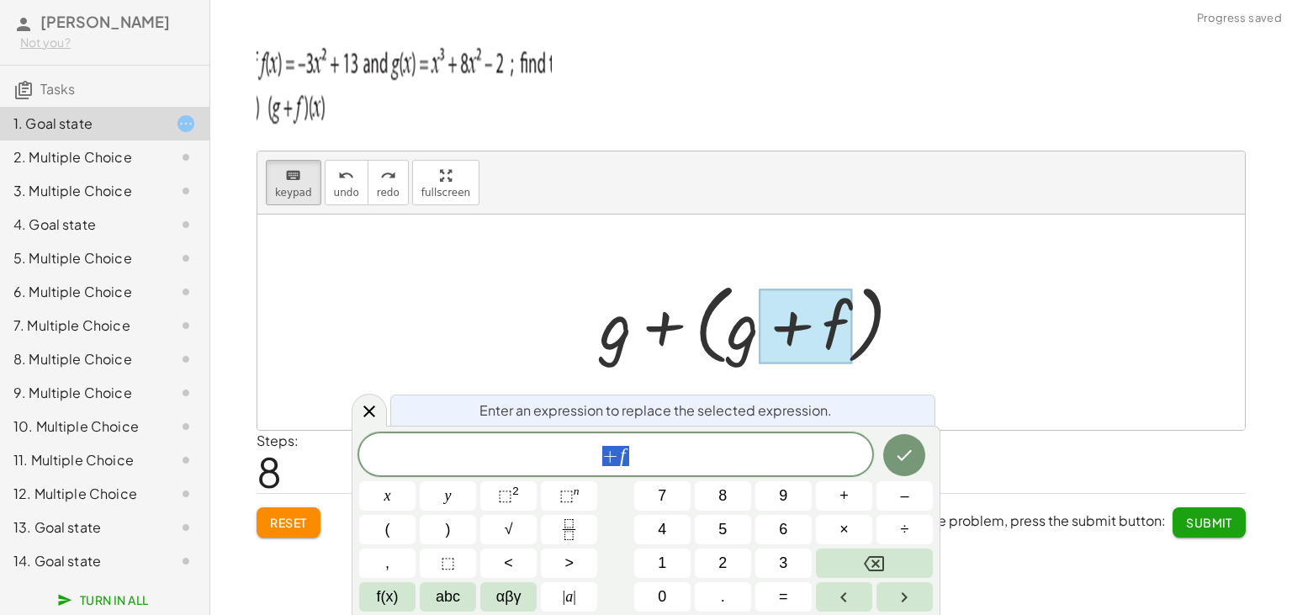
scroll to position [20, 7]
click at [885, 561] on button "Backspace" at bounding box center [874, 563] width 117 height 29
click at [920, 436] on button "Done" at bounding box center [904, 455] width 42 height 42
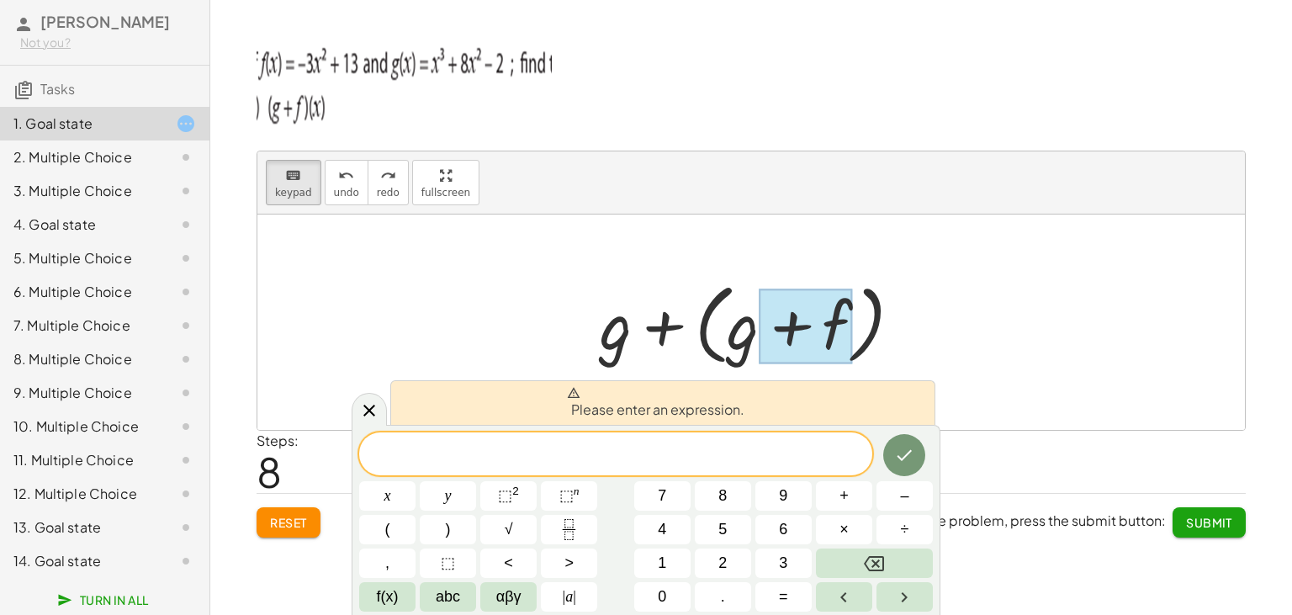
click at [748, 382] on div "Please enter an expression." at bounding box center [662, 402] width 545 height 45
click at [734, 347] on div at bounding box center [757, 322] width 332 height 97
click at [787, 450] on span at bounding box center [615, 455] width 513 height 25
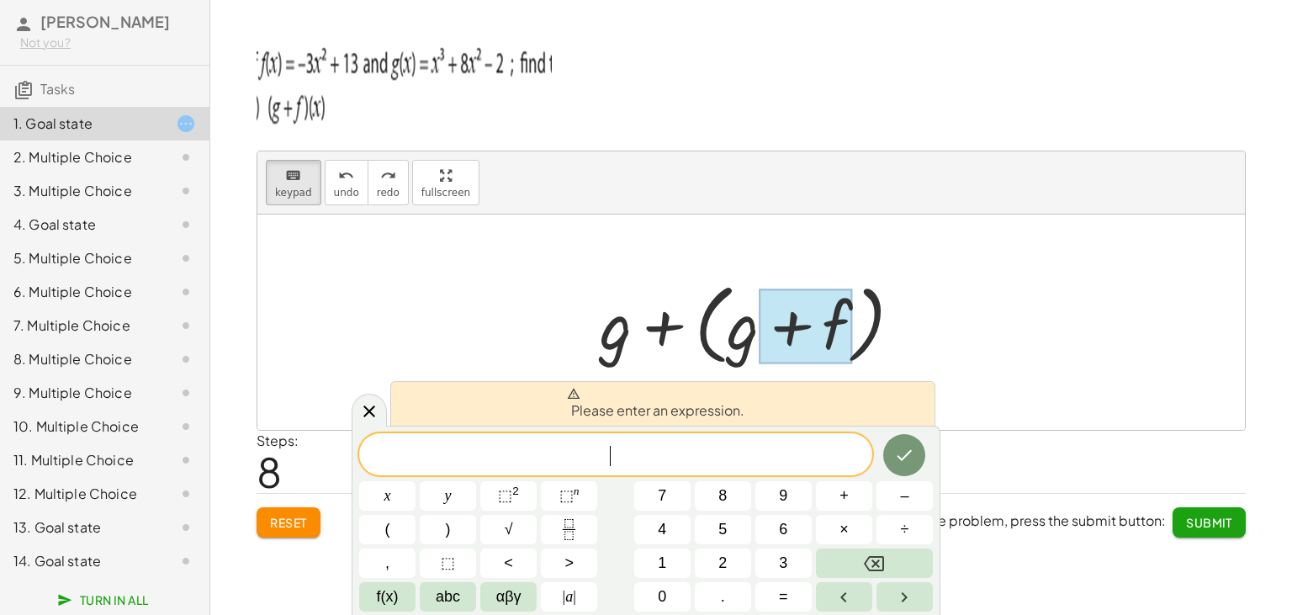
click at [787, 450] on span "​" at bounding box center [615, 456] width 513 height 24
click at [786, 450] on span "​" at bounding box center [615, 456] width 513 height 24
click at [362, 416] on icon at bounding box center [369, 411] width 20 height 20
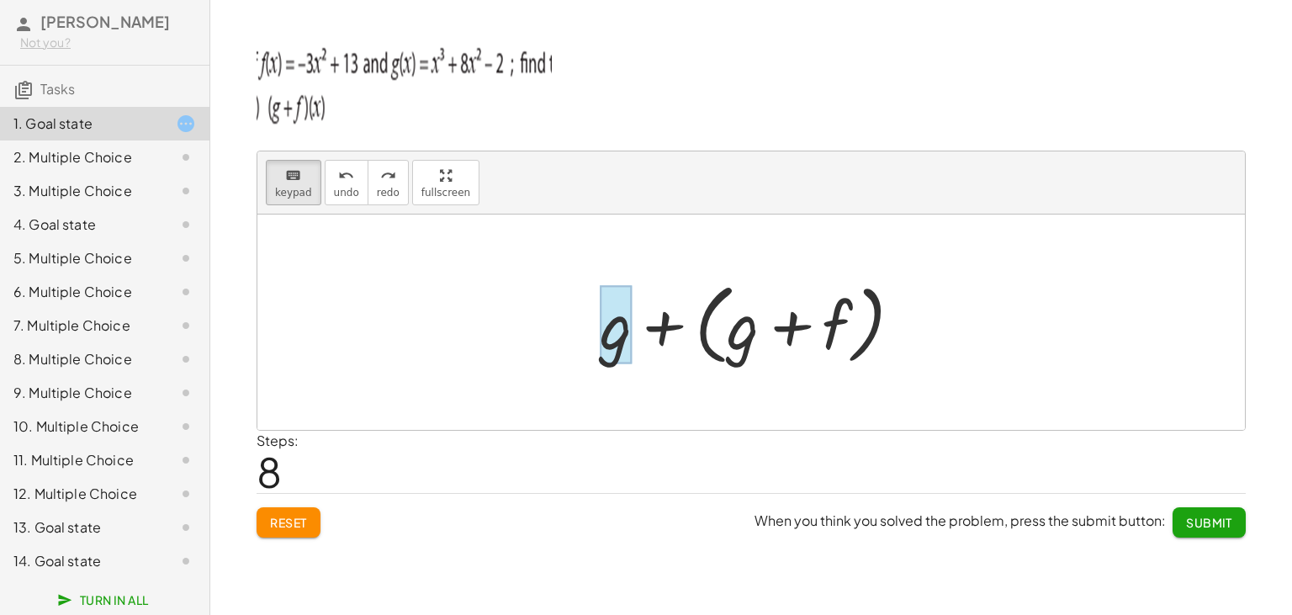
click at [621, 341] on div at bounding box center [616, 324] width 32 height 78
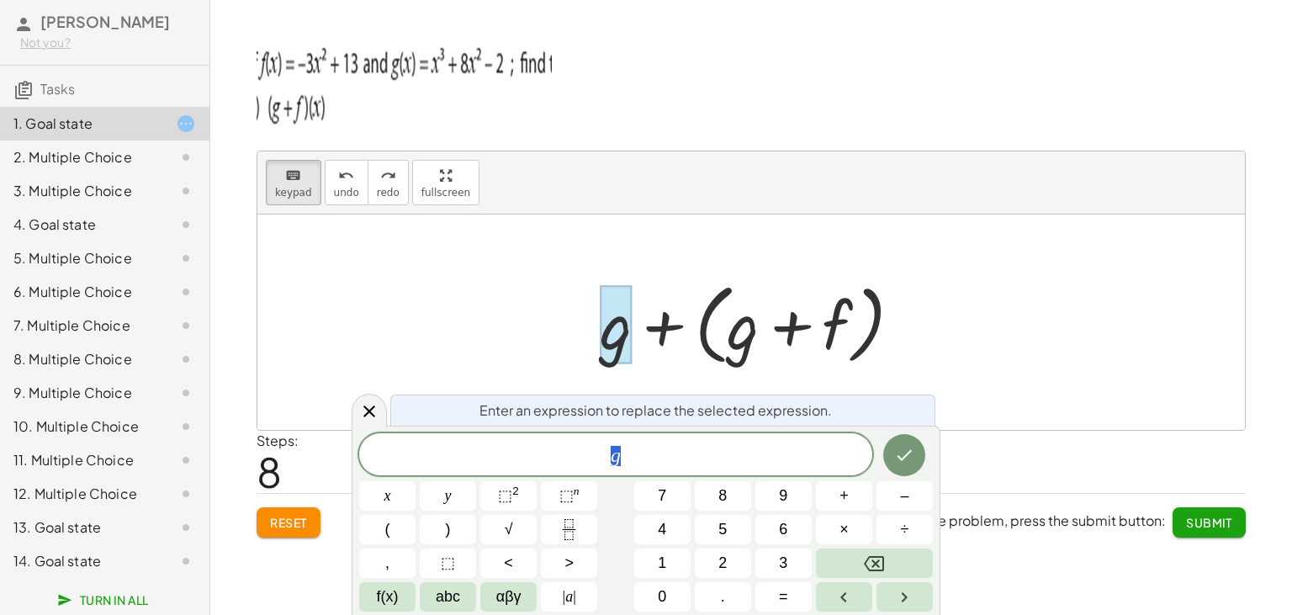
scroll to position [0, 10]
click at [666, 554] on span "1" at bounding box center [662, 563] width 8 height 23
click at [909, 446] on icon "Done" at bounding box center [904, 455] width 20 height 20
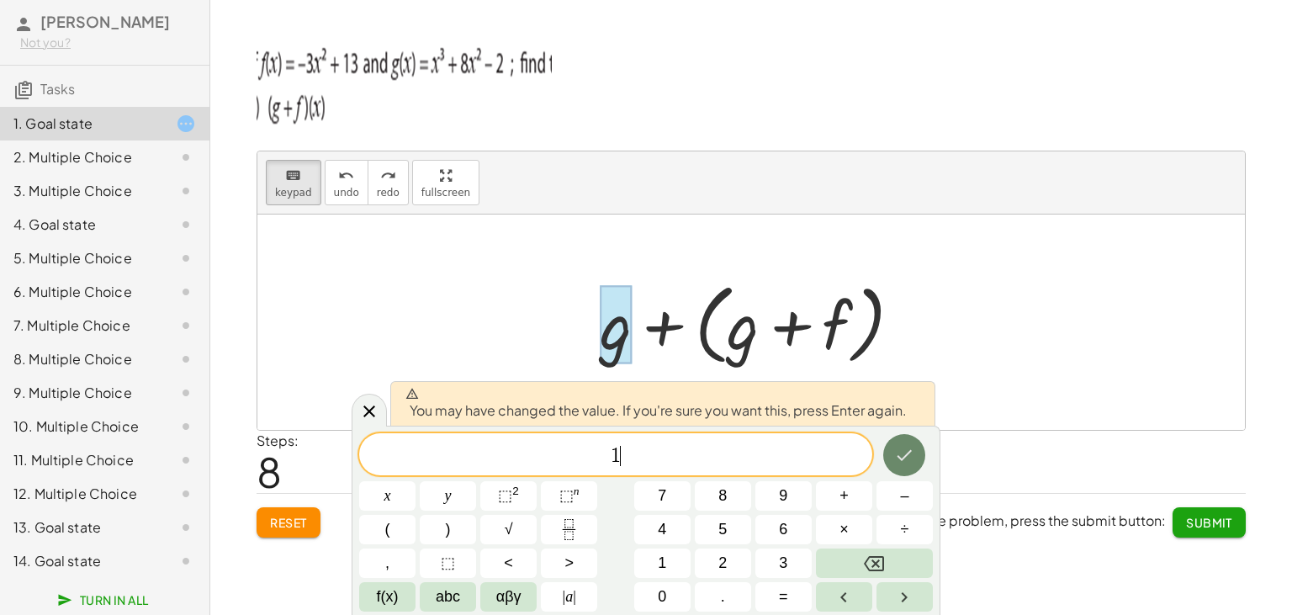
click at [909, 458] on icon "Done" at bounding box center [904, 455] width 20 height 20
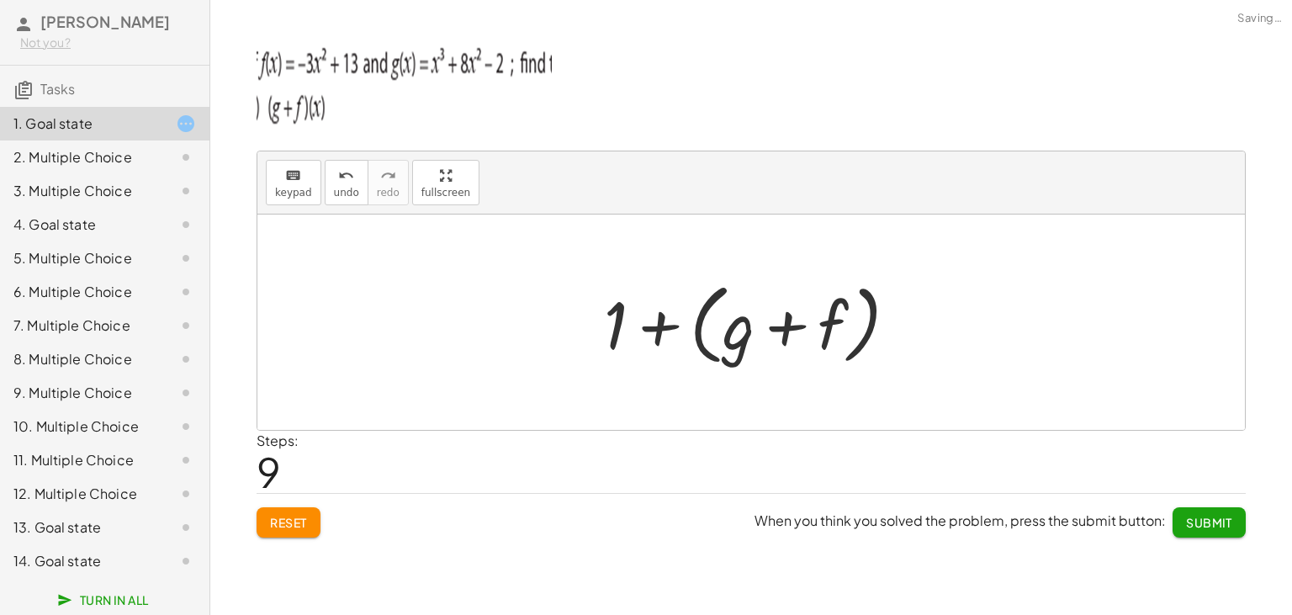
click at [909, 458] on div "Steps: 9" at bounding box center [751, 462] width 989 height 62
click at [291, 190] on span "keypad" at bounding box center [293, 193] width 37 height 12
click at [623, 473] on div "Steps: 9" at bounding box center [751, 462] width 989 height 62
click at [288, 187] on span "keypad" at bounding box center [293, 193] width 37 height 12
click at [680, 328] on div at bounding box center [758, 322] width 324 height 97
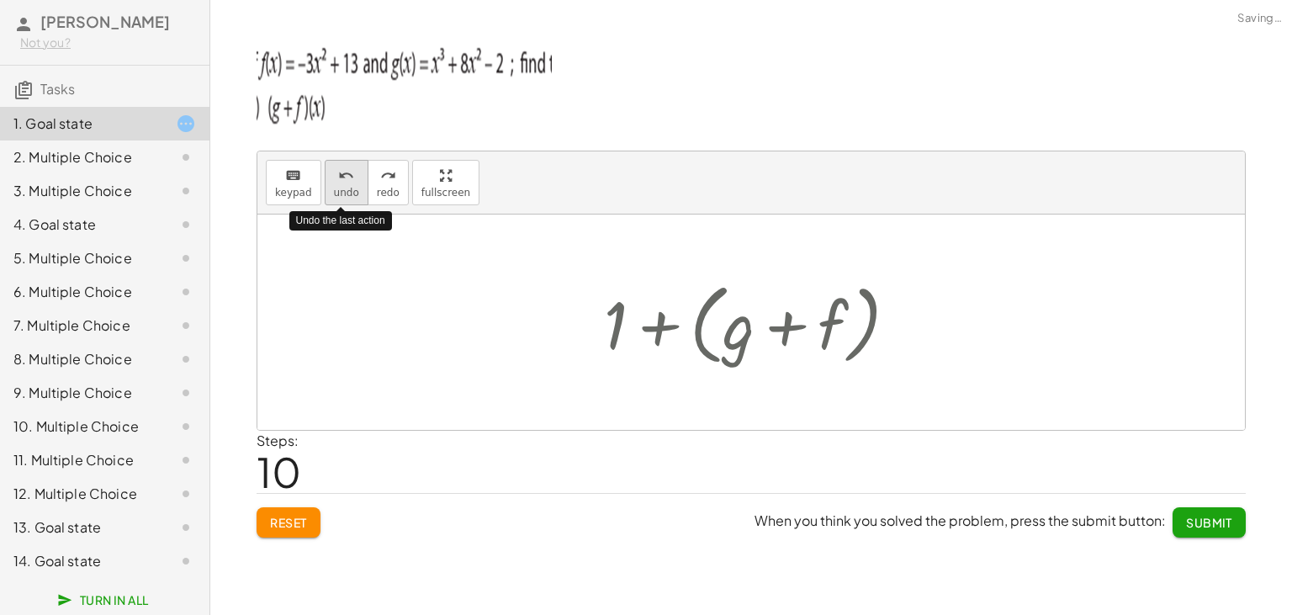
click at [342, 187] on span "undo" at bounding box center [346, 193] width 25 height 12
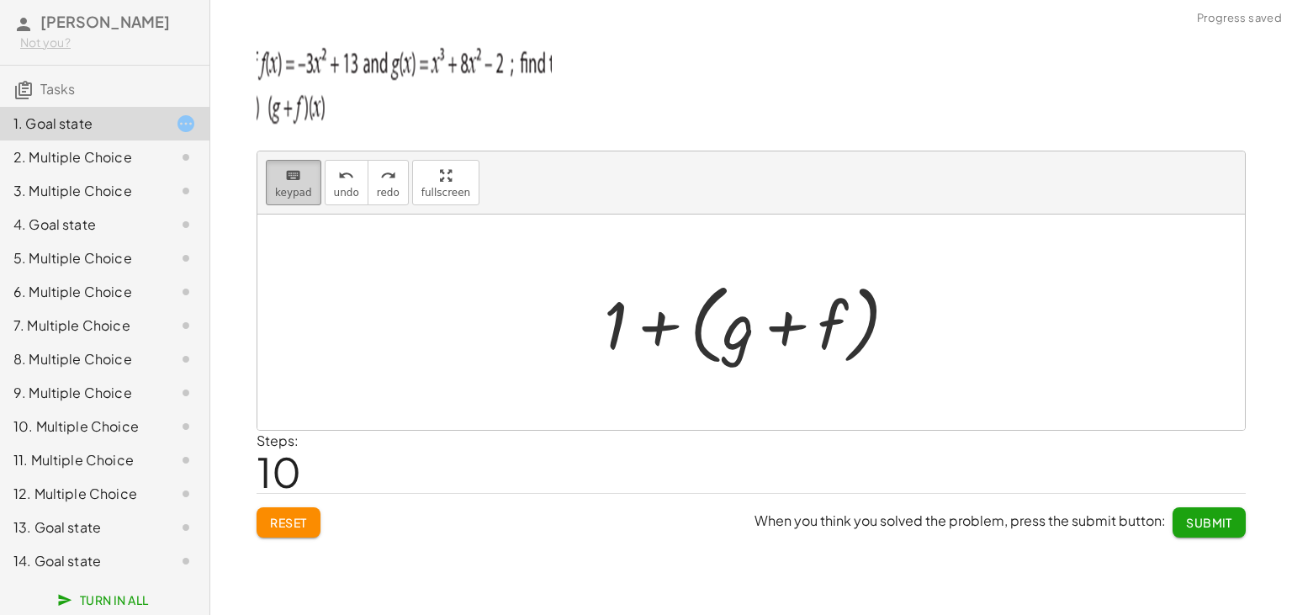
click at [295, 183] on icon "keyboard" at bounding box center [293, 176] width 16 height 20
click at [613, 314] on div at bounding box center [616, 324] width 24 height 78
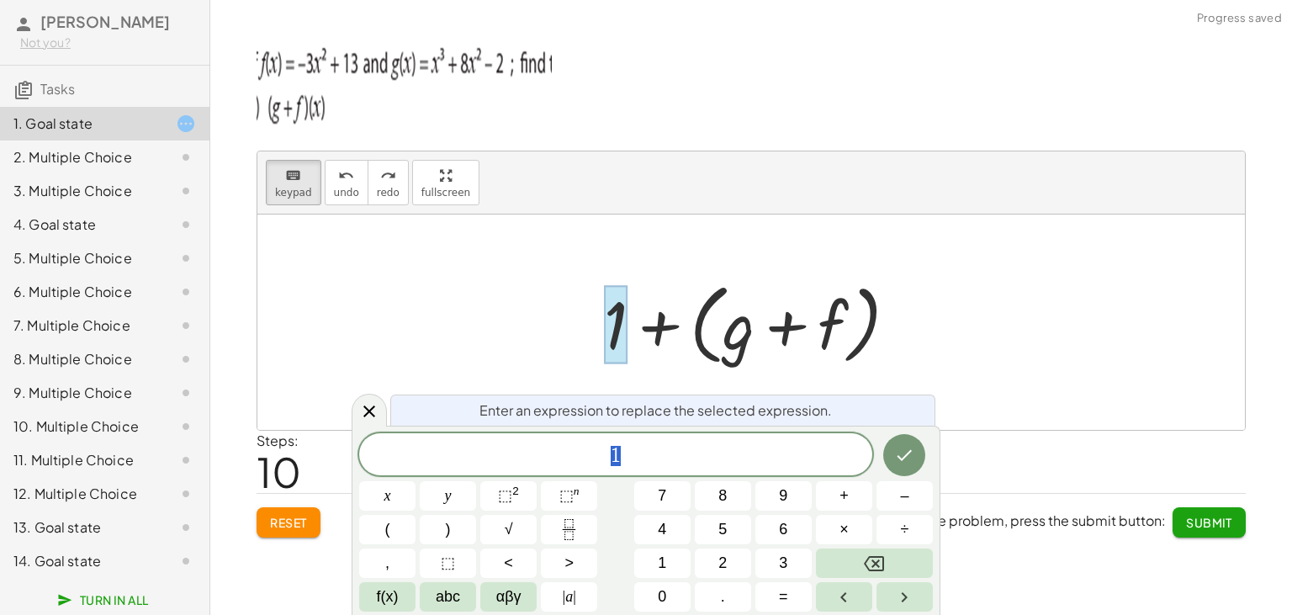
scroll to position [0, 9]
click at [658, 330] on div at bounding box center [758, 322] width 324 height 97
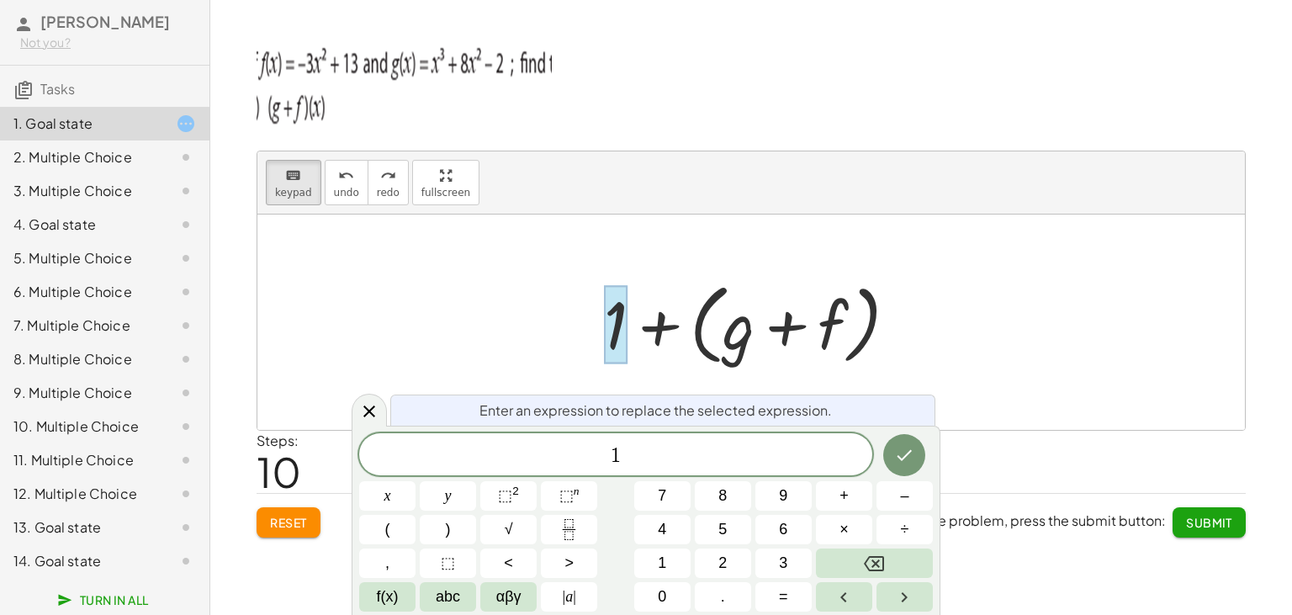
click at [658, 330] on div at bounding box center [758, 322] width 324 height 97
click at [361, 412] on icon at bounding box center [369, 411] width 20 height 20
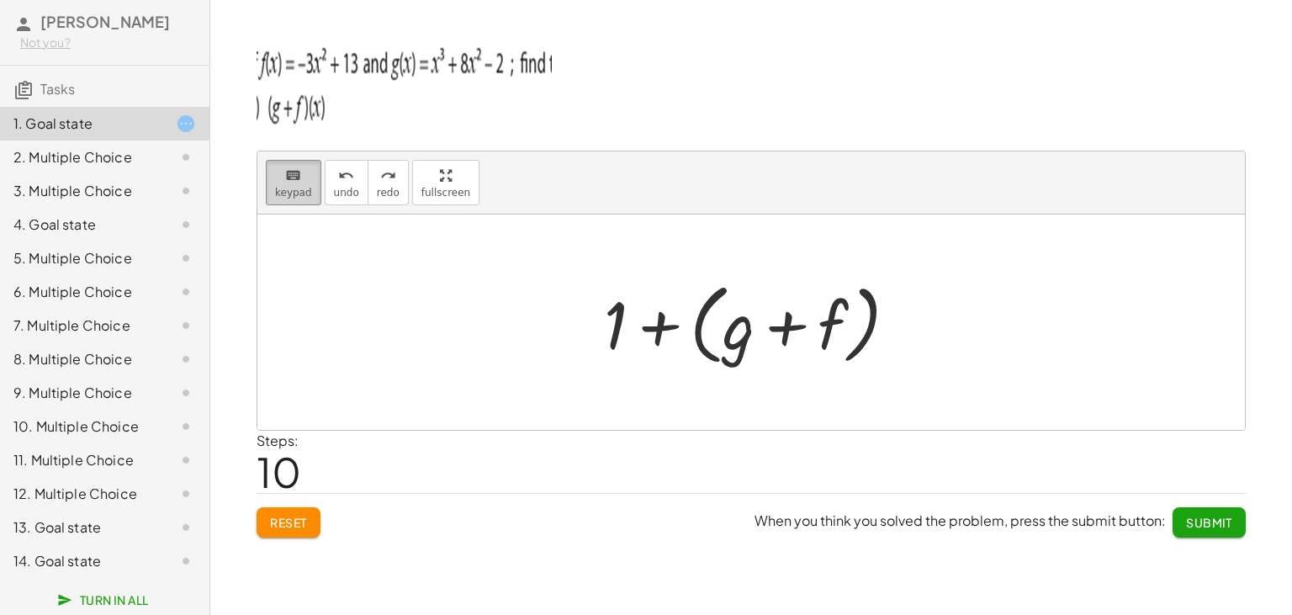
click at [300, 177] on div "keyboard" at bounding box center [293, 175] width 37 height 20
click at [289, 183] on icon "keyboard" at bounding box center [293, 176] width 16 height 20
click at [877, 322] on div at bounding box center [758, 322] width 324 height 97
click at [859, 320] on div at bounding box center [758, 322] width 324 height 97
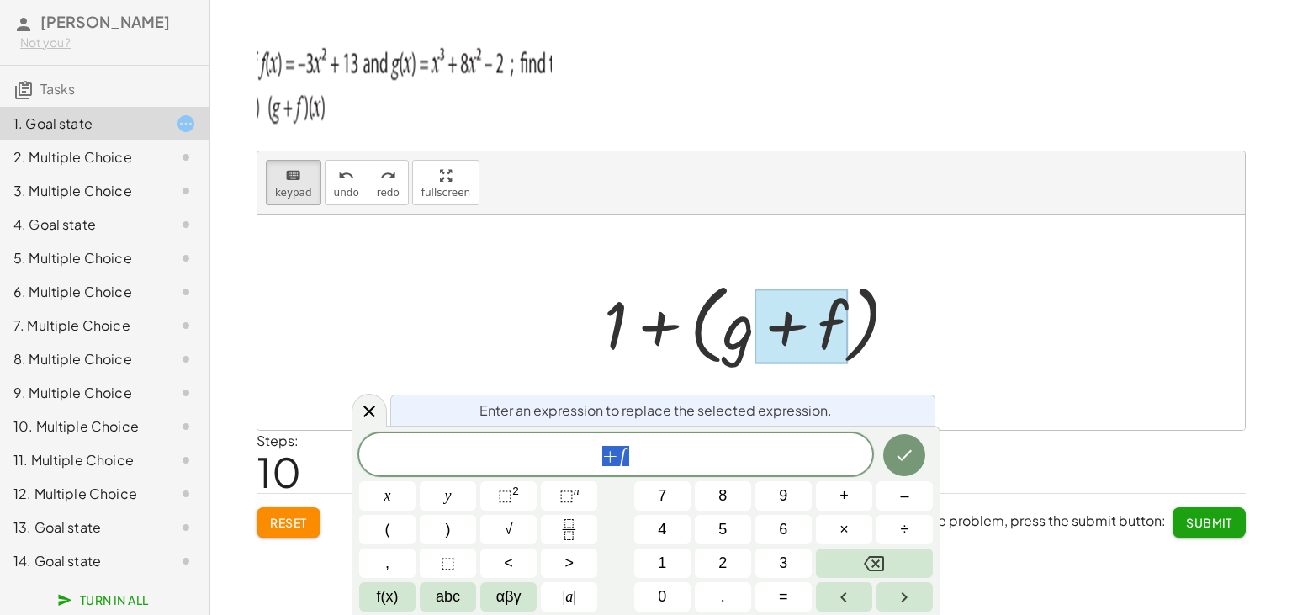
scroll to position [20, 7]
click at [729, 451] on span "+ f" at bounding box center [615, 456] width 513 height 24
click at [798, 591] on button "=" at bounding box center [783, 596] width 56 height 29
click at [395, 498] on button "x" at bounding box center [387, 495] width 56 height 29
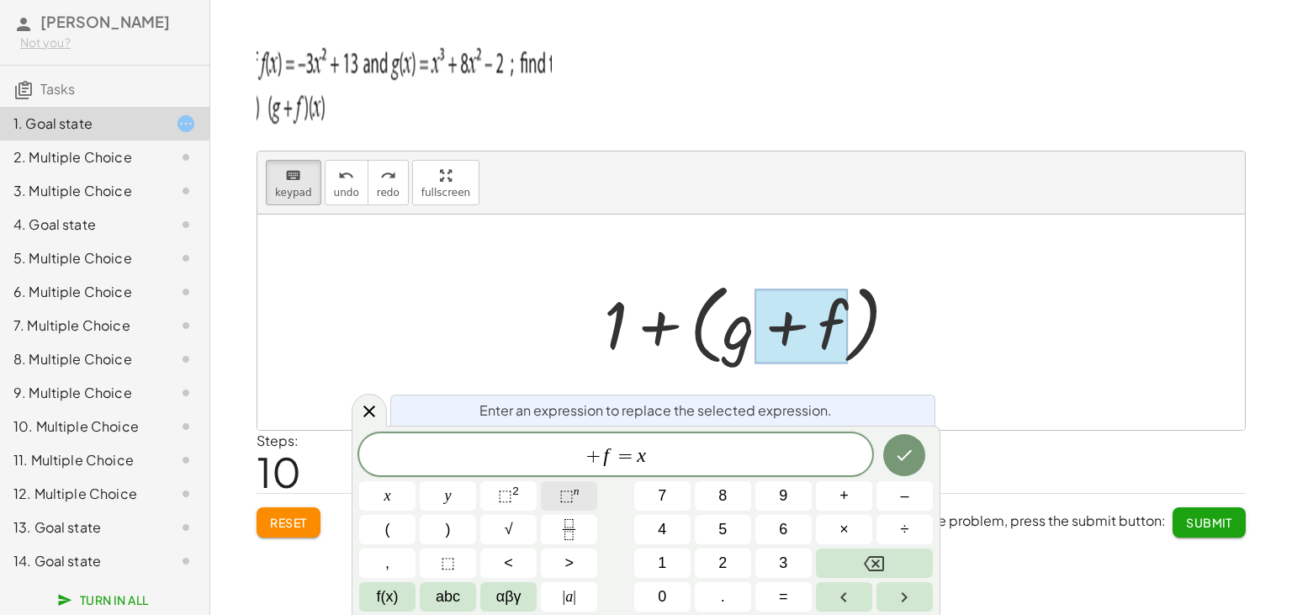
click at [571, 496] on span "⬚" at bounding box center [566, 495] width 14 height 17
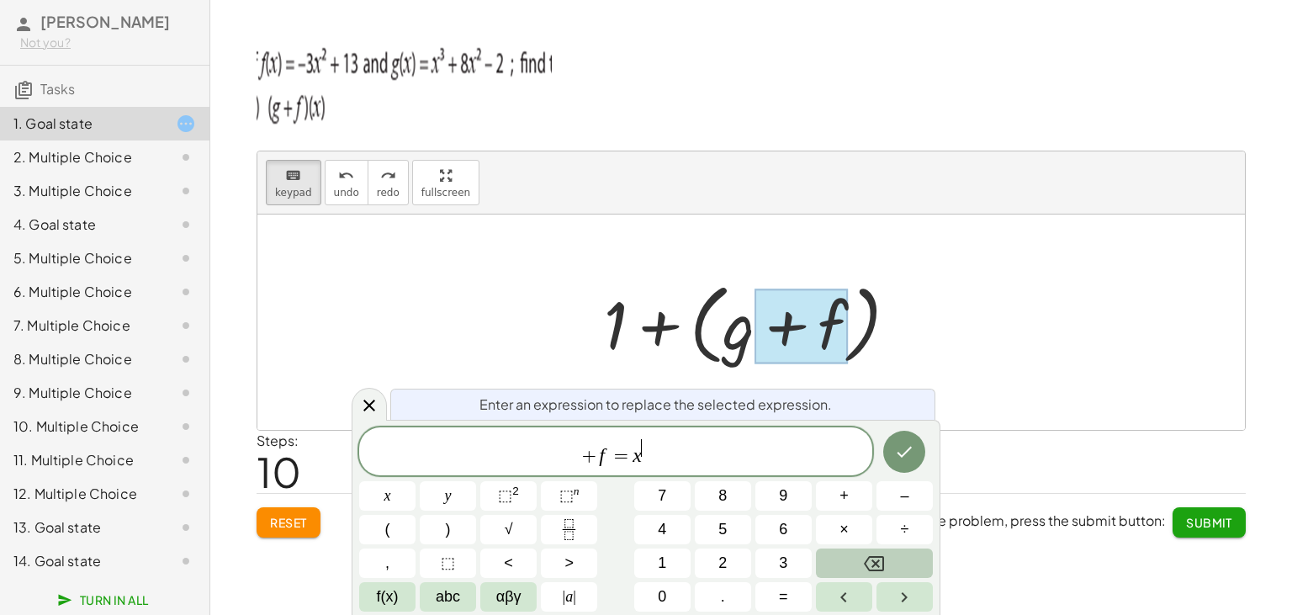
click at [877, 570] on icon "Backspace" at bounding box center [874, 563] width 20 height 15
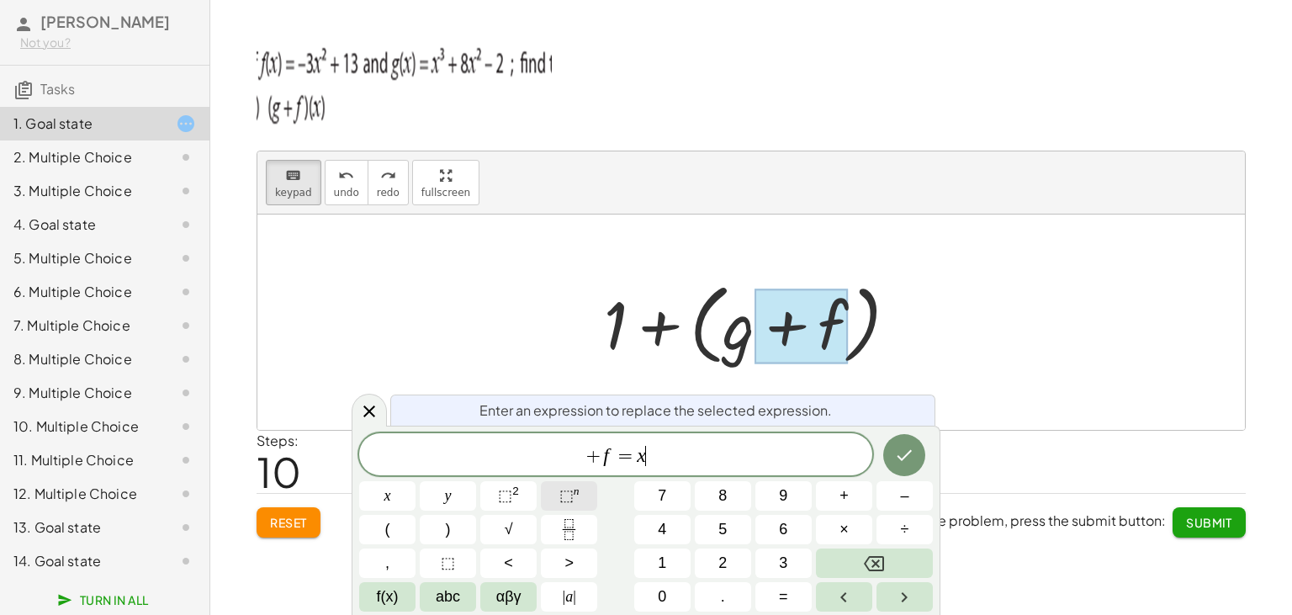
click at [570, 503] on span "⬚" at bounding box center [566, 495] width 14 height 17
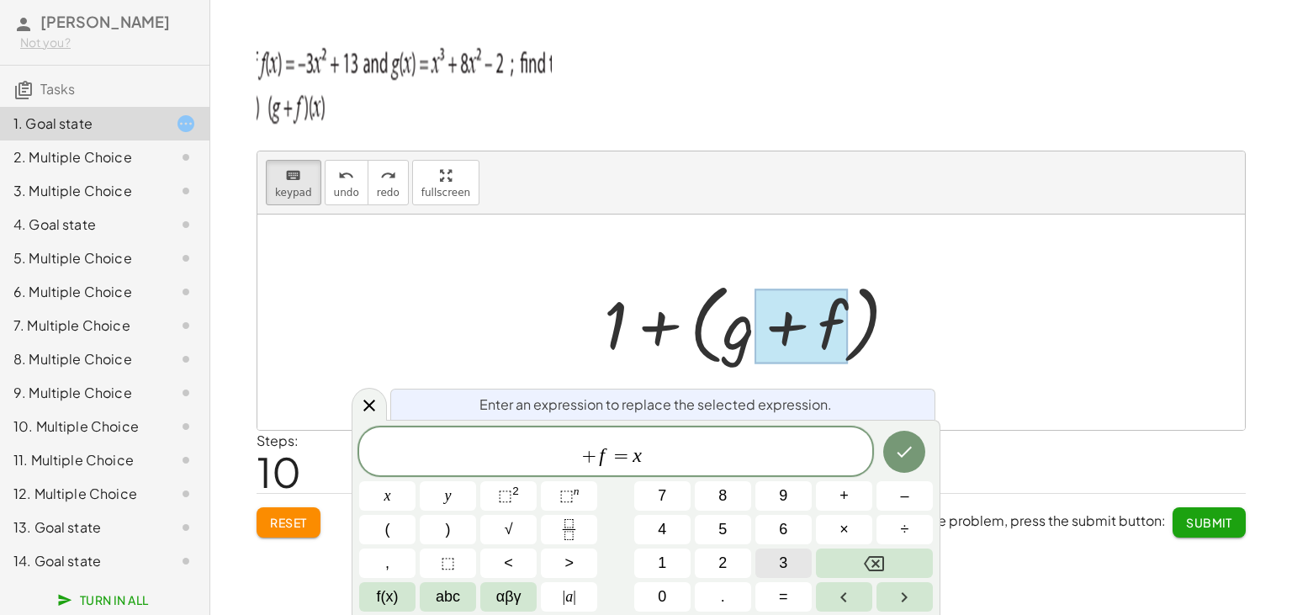
click at [810, 568] on button "3" at bounding box center [783, 563] width 56 height 29
click at [845, 537] on span "×" at bounding box center [844, 529] width 9 height 23
click at [860, 562] on button "Backspace" at bounding box center [874, 563] width 117 height 29
click at [883, 564] on icon "Backspace" at bounding box center [874, 563] width 20 height 15
click at [512, 496] on span "⬚" at bounding box center [505, 495] width 14 height 17
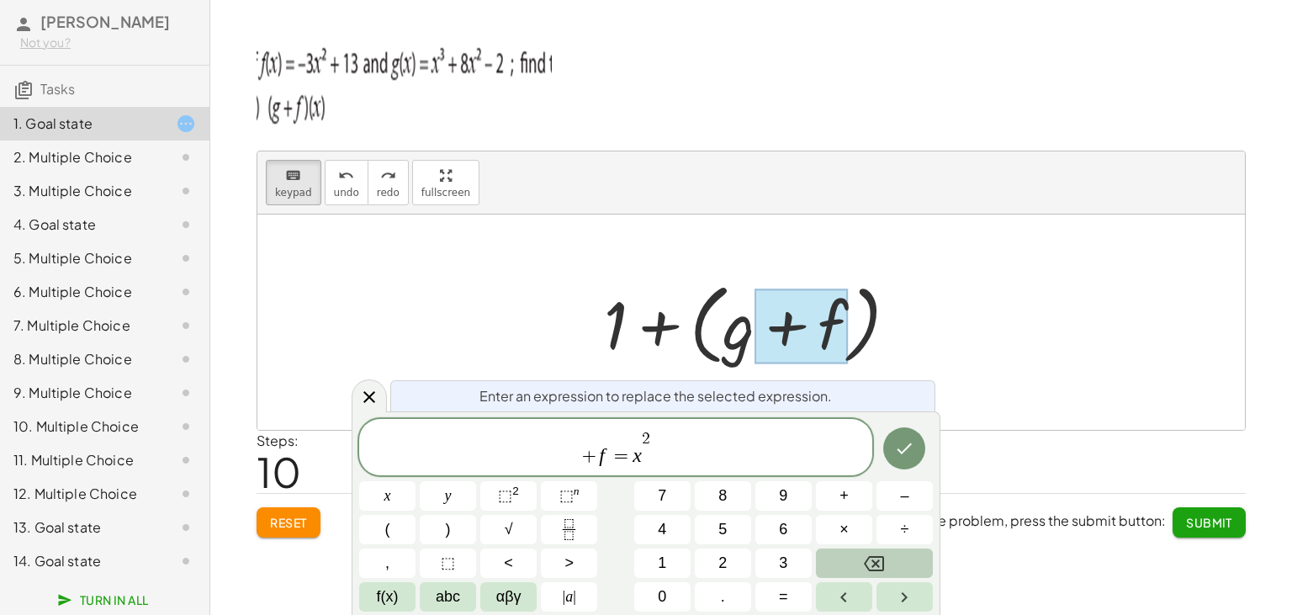
click at [870, 562] on icon "Backspace" at bounding box center [874, 564] width 20 height 20
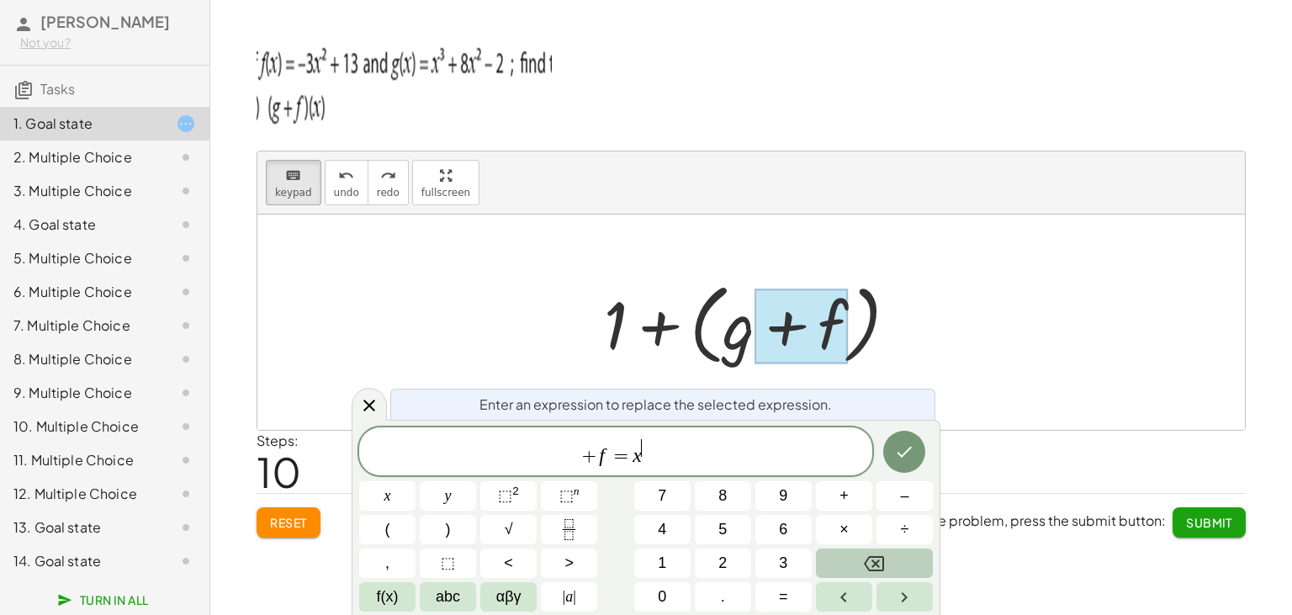
click at [870, 562] on icon "Backspace" at bounding box center [874, 564] width 20 height 20
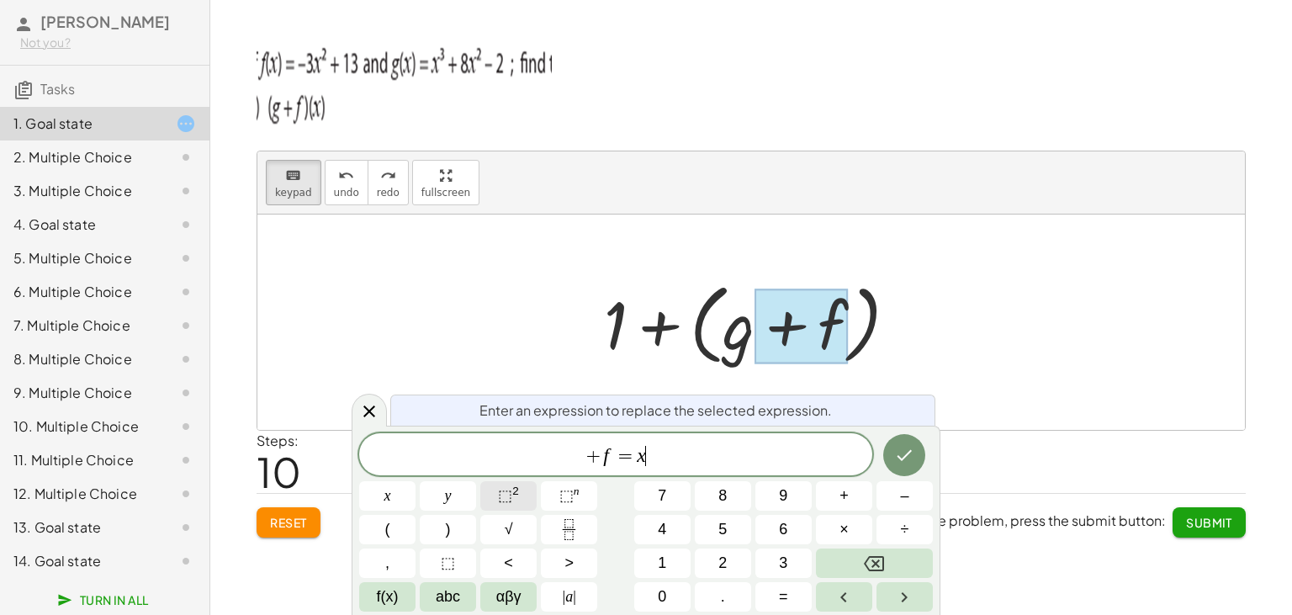
click at [483, 501] on button "⬚ 2" at bounding box center [508, 495] width 56 height 29
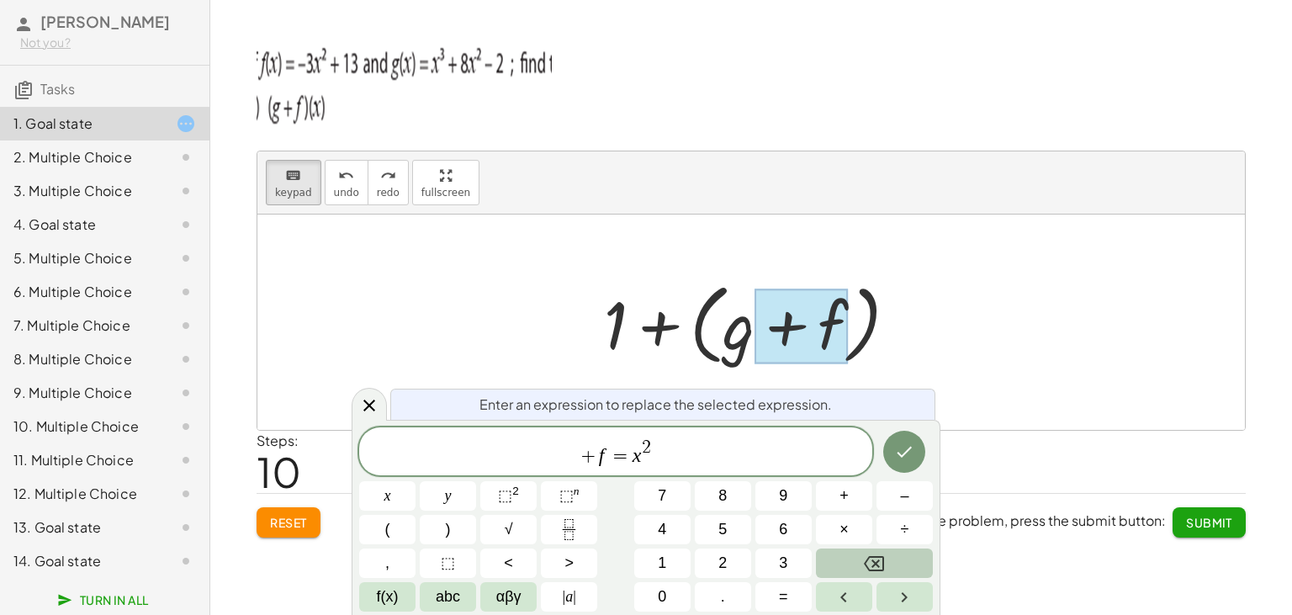
click at [860, 554] on button "Backspace" at bounding box center [874, 563] width 117 height 29
click at [807, 554] on button "3" at bounding box center [783, 563] width 56 height 29
click at [853, 560] on button "Backspace" at bounding box center [874, 563] width 117 height 29
click at [799, 558] on button "3" at bounding box center [783, 563] width 56 height 29
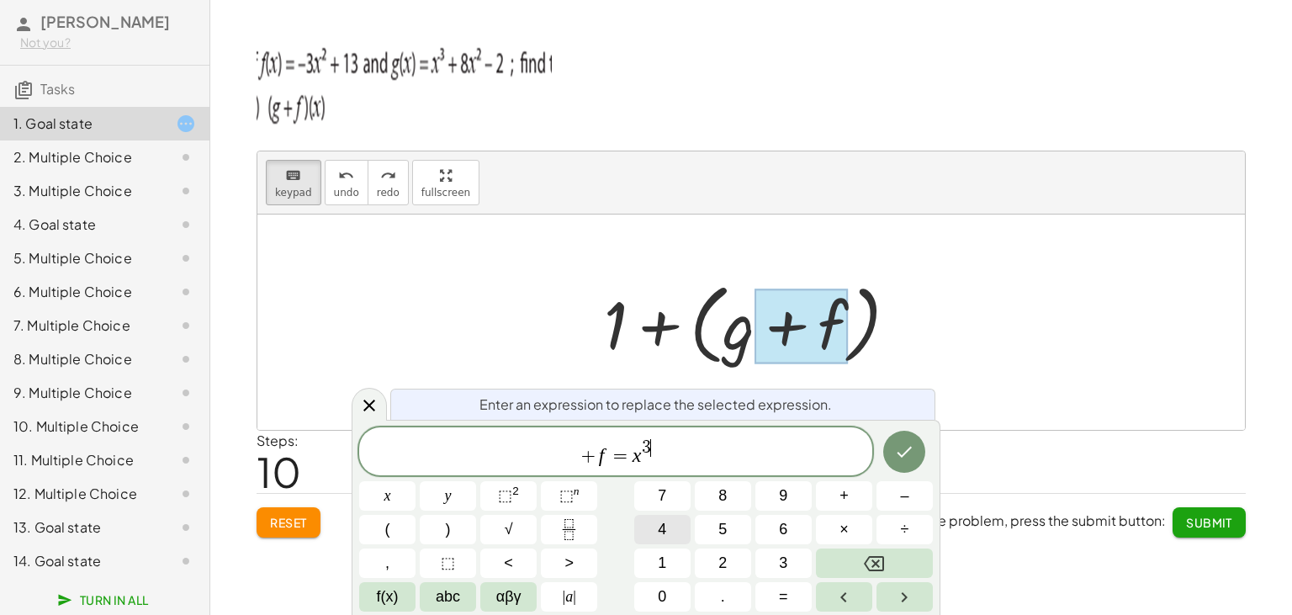
click at [645, 530] on button "4" at bounding box center [662, 529] width 56 height 29
click at [862, 564] on button "Backspace" at bounding box center [874, 563] width 117 height 29
click at [729, 476] on div "+ f = x 3 x y ⬚ 2 ⬚ n 7 8 9 + – ( ) √ 4 5 6 × ÷ , ⬚ < > 1 2 3 f(x) abc αβγ | a …" at bounding box center [646, 519] width 574 height 184
click at [678, 466] on span "+ f = x 3" at bounding box center [615, 452] width 513 height 30
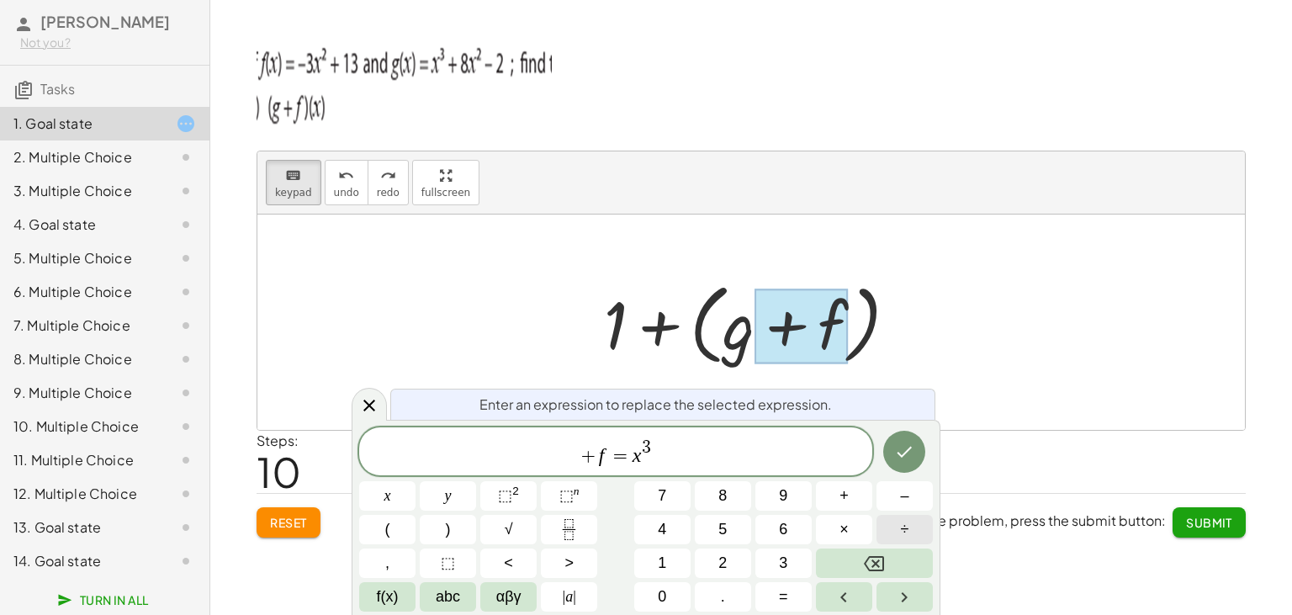
click at [901, 527] on span "÷" at bounding box center [905, 529] width 8 height 23
click at [857, 561] on button "Backspace" at bounding box center [874, 563] width 117 height 29
click at [843, 494] on span "+" at bounding box center [844, 496] width 9 height 23
click at [735, 538] on button "5" at bounding box center [723, 529] width 56 height 29
click at [389, 496] on span "x" at bounding box center [387, 496] width 7 height 23
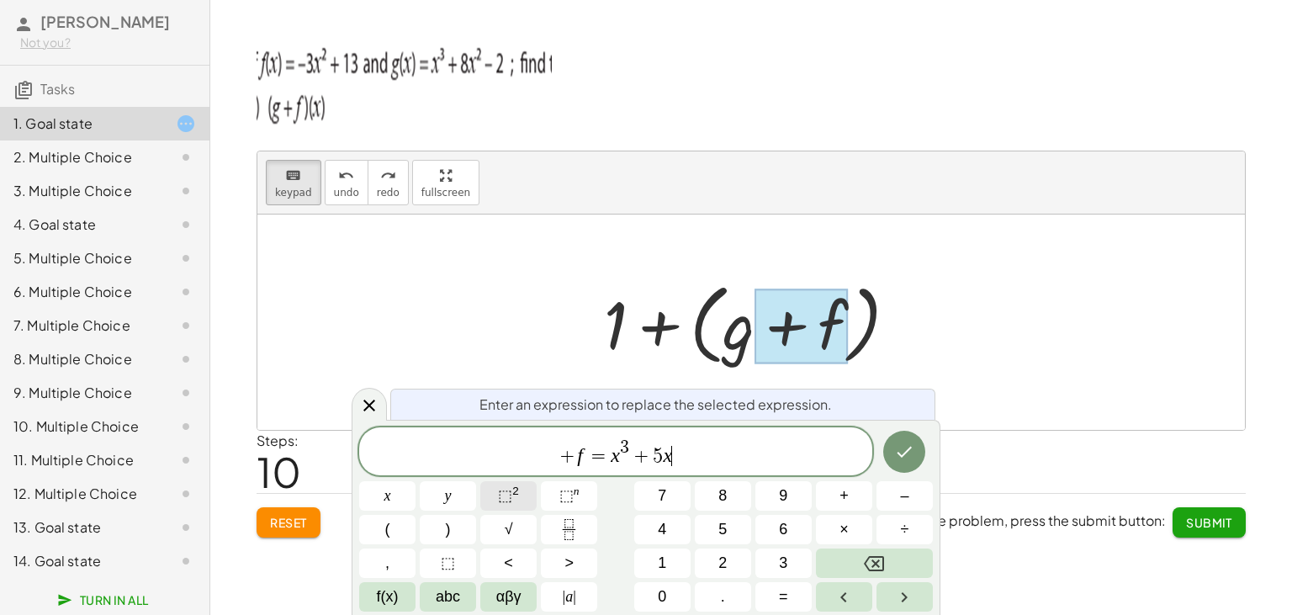
click at [533, 498] on button "⬚ 2" at bounding box center [508, 495] width 56 height 29
click at [715, 466] on span "+ f = x 3 + 5 x 2 ​" at bounding box center [615, 452] width 513 height 30
click at [840, 496] on span "+" at bounding box center [844, 496] width 9 height 23
click at [647, 556] on button "1" at bounding box center [662, 563] width 56 height 29
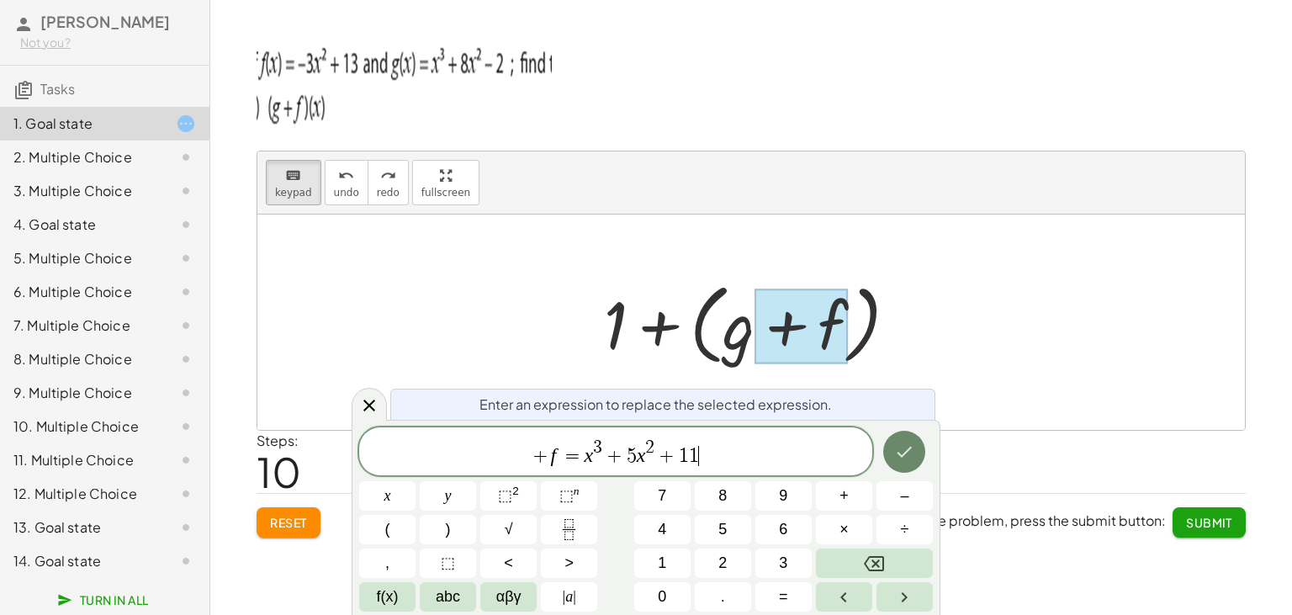
click at [924, 443] on button "Done" at bounding box center [904, 452] width 42 height 42
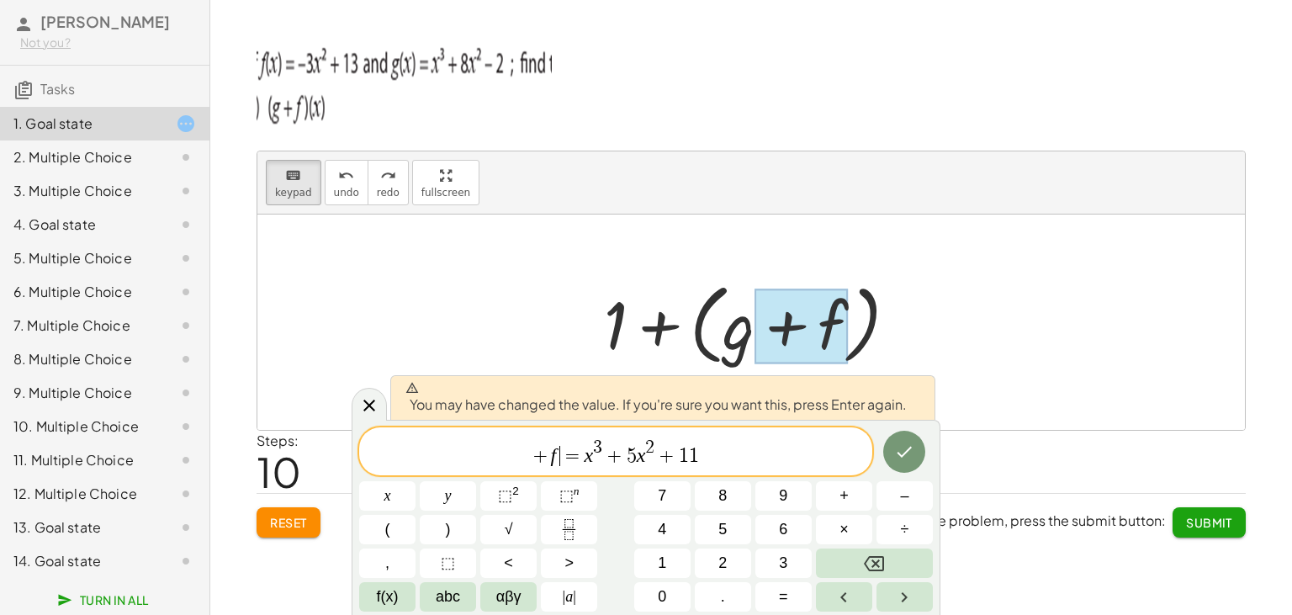
click at [554, 457] on var "f" at bounding box center [553, 455] width 6 height 22
click at [459, 528] on button ")" at bounding box center [448, 529] width 56 height 29
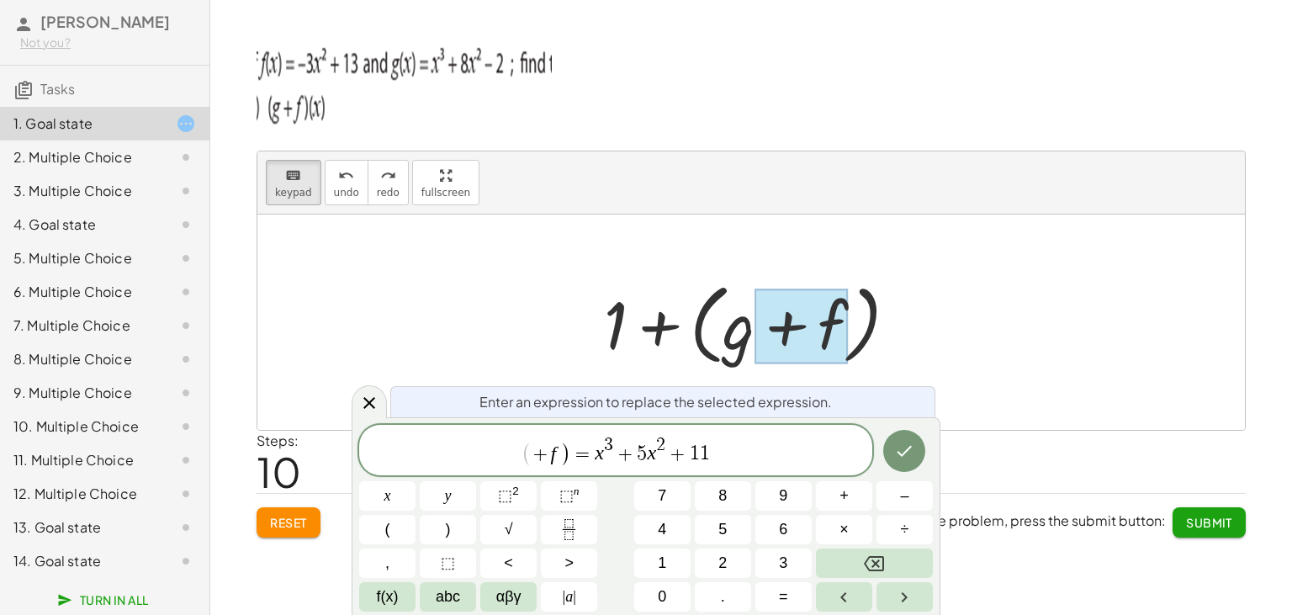
click at [530, 456] on span "(" at bounding box center [527, 454] width 11 height 24
click at [907, 445] on icon "Done" at bounding box center [904, 451] width 20 height 20
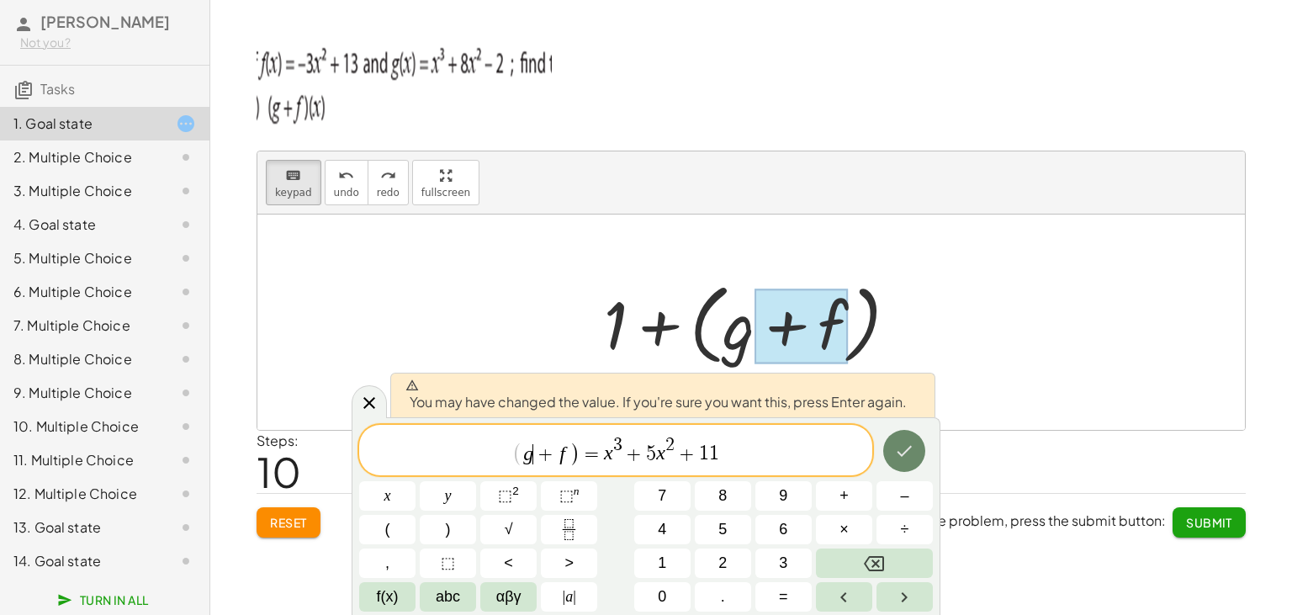
click at [907, 445] on icon "Done" at bounding box center [904, 451] width 20 height 20
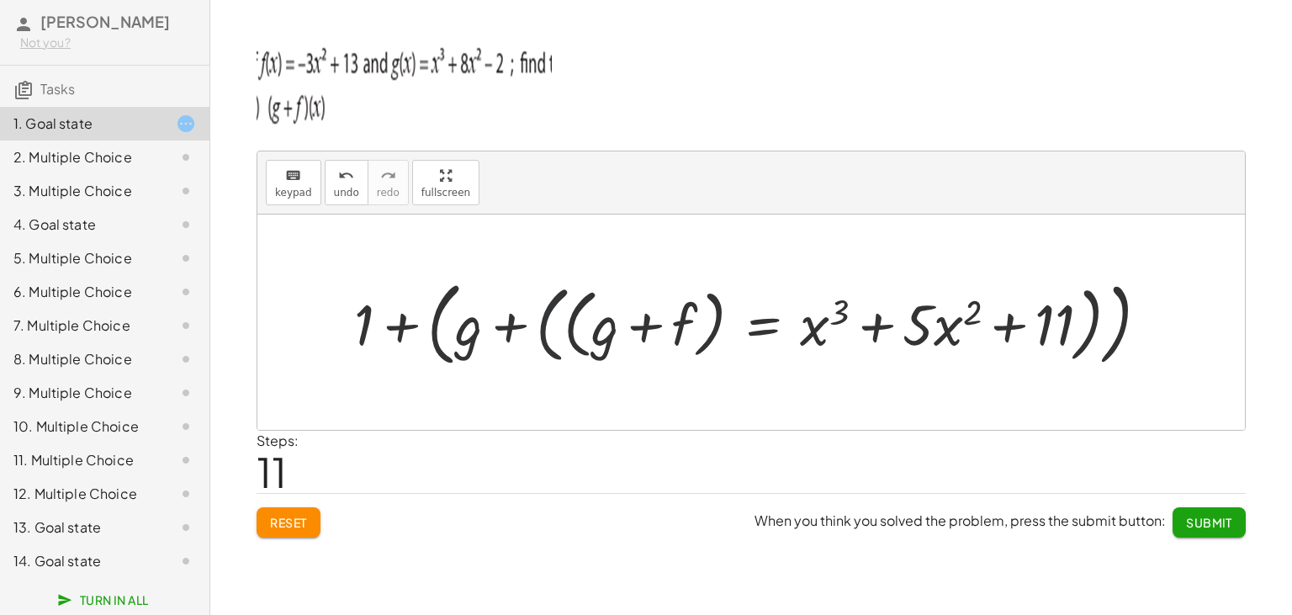
drag, startPoint x: 566, startPoint y: 322, endPoint x: 590, endPoint y: 323, distance: 23.6
click at [590, 323] on div at bounding box center [758, 322] width 824 height 100
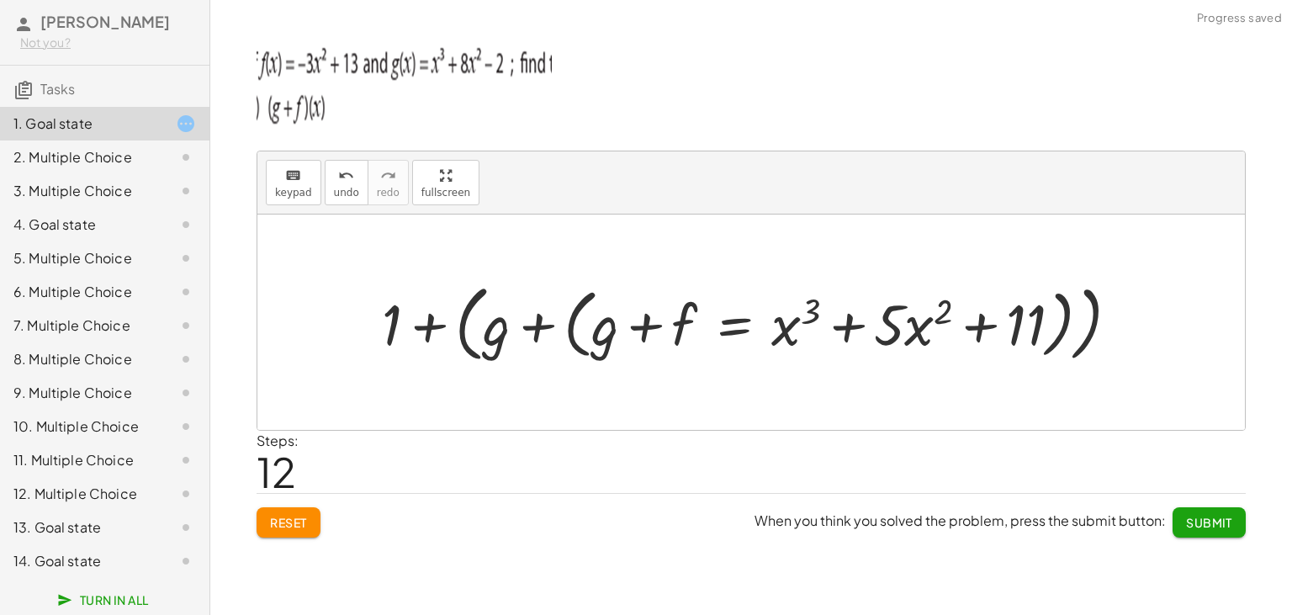
click at [376, 315] on div at bounding box center [758, 322] width 768 height 92
click at [396, 321] on div at bounding box center [758, 322] width 768 height 92
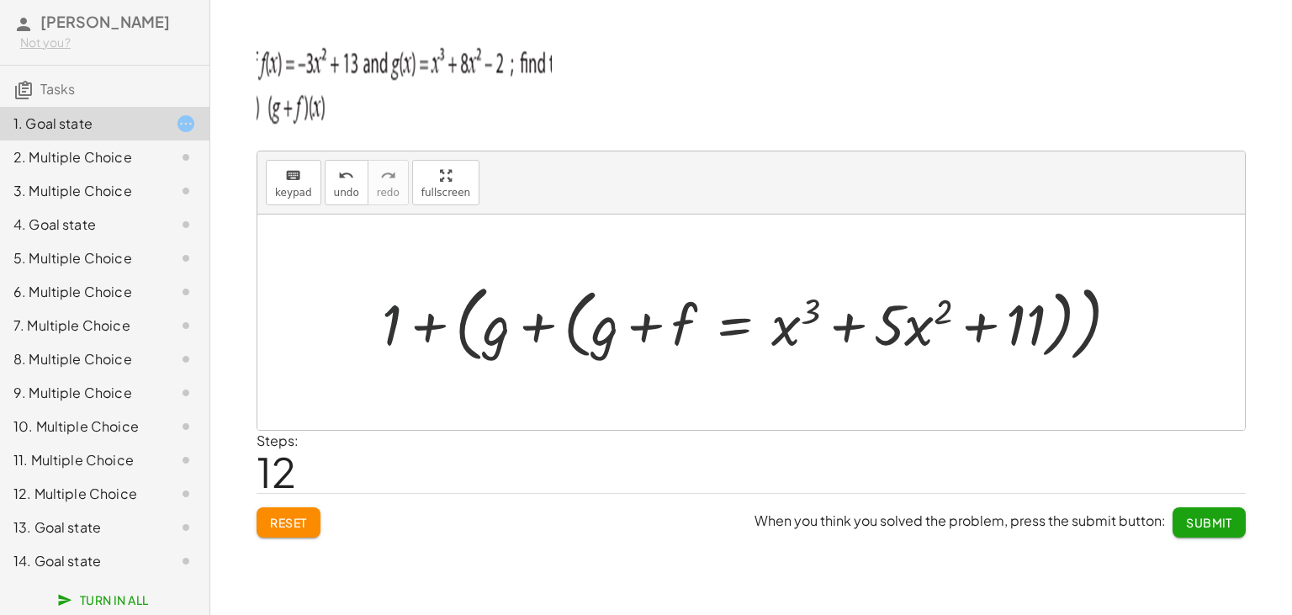
click at [702, 333] on div at bounding box center [758, 322] width 768 height 92
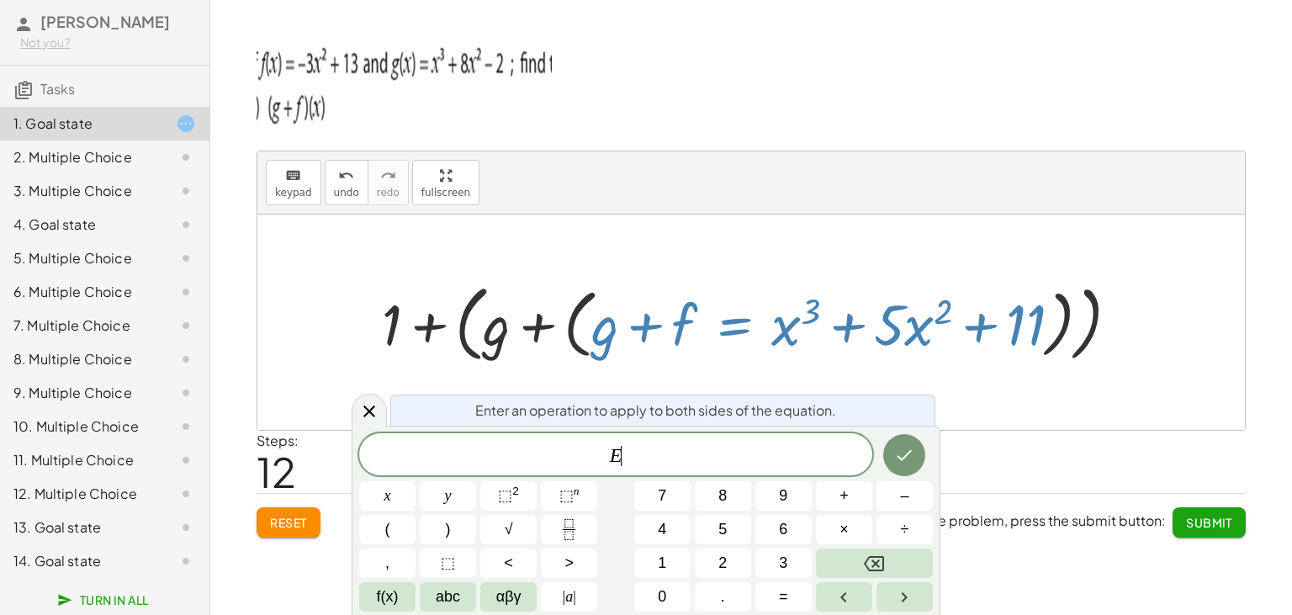
scroll to position [15, 0]
click at [363, 413] on icon at bounding box center [369, 411] width 20 height 20
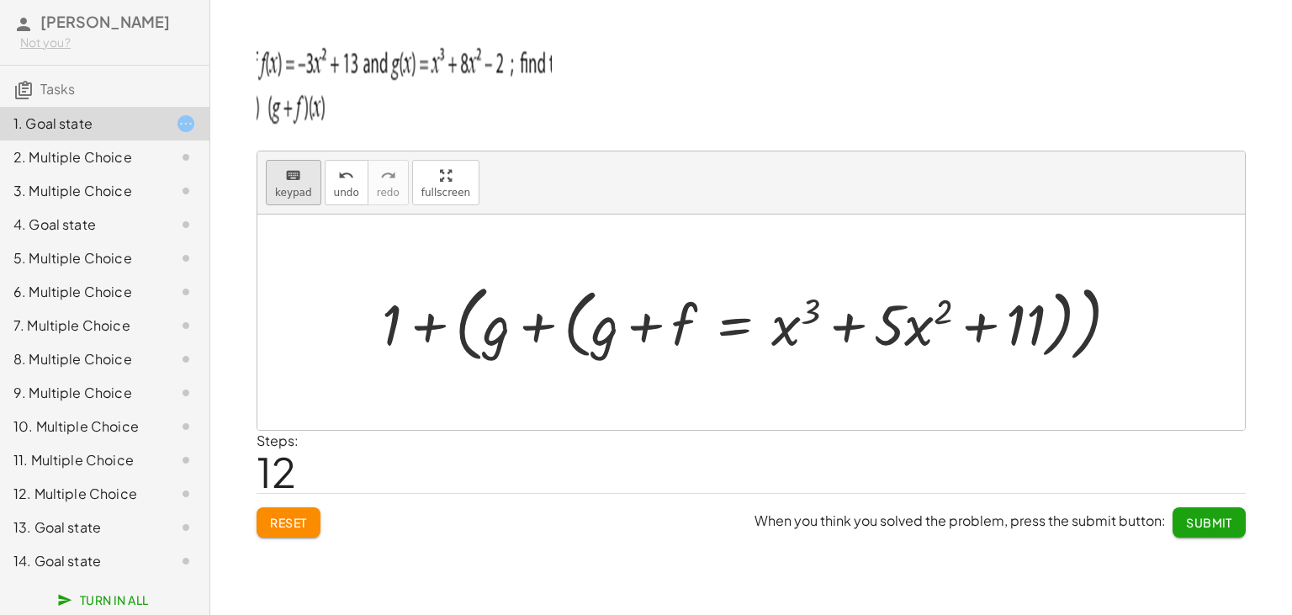
click at [308, 178] on button "keyboard keypad" at bounding box center [294, 182] width 56 height 45
click at [506, 330] on div at bounding box center [496, 324] width 27 height 66
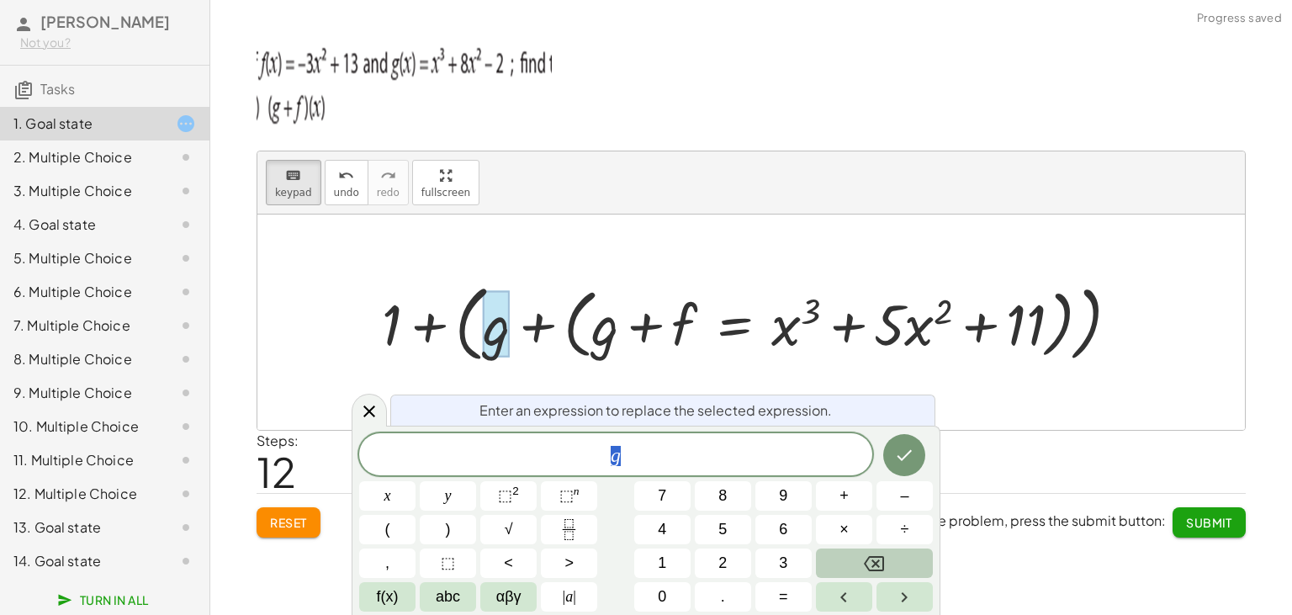
click at [860, 563] on button "Backspace" at bounding box center [874, 563] width 117 height 29
click at [912, 463] on icon "Done" at bounding box center [904, 455] width 20 height 20
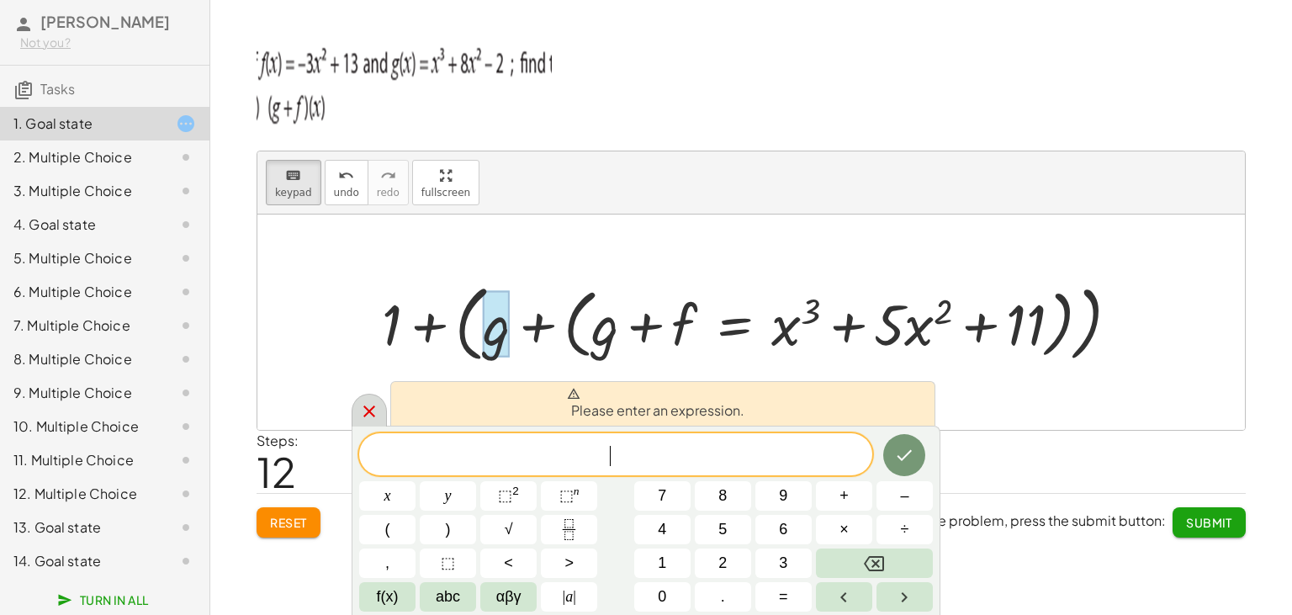
click at [368, 406] on icon at bounding box center [369, 411] width 20 height 20
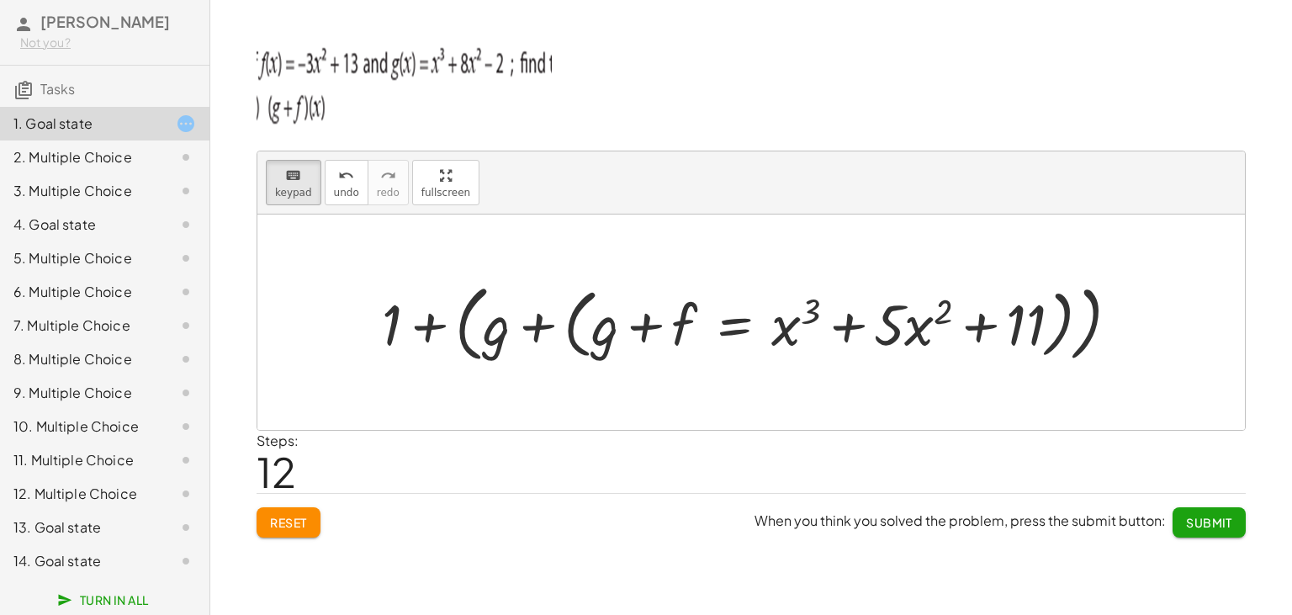
click at [1217, 520] on span "Submit" at bounding box center [1209, 522] width 46 height 15
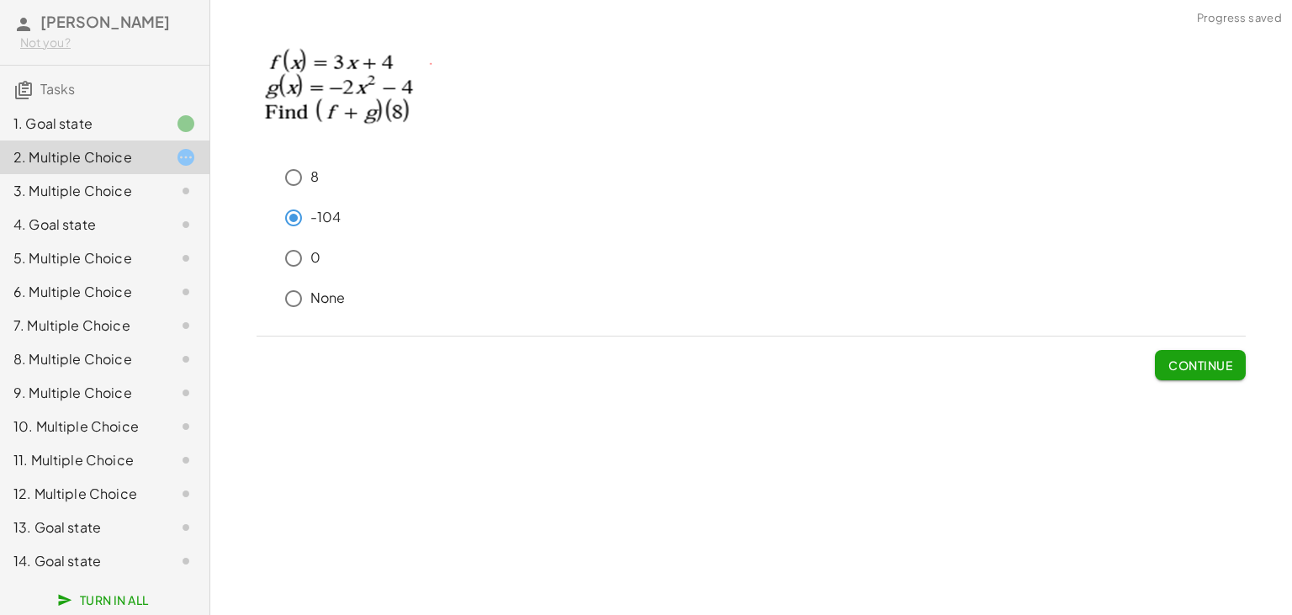
click at [1200, 364] on span "Continue" at bounding box center [1201, 365] width 64 height 15
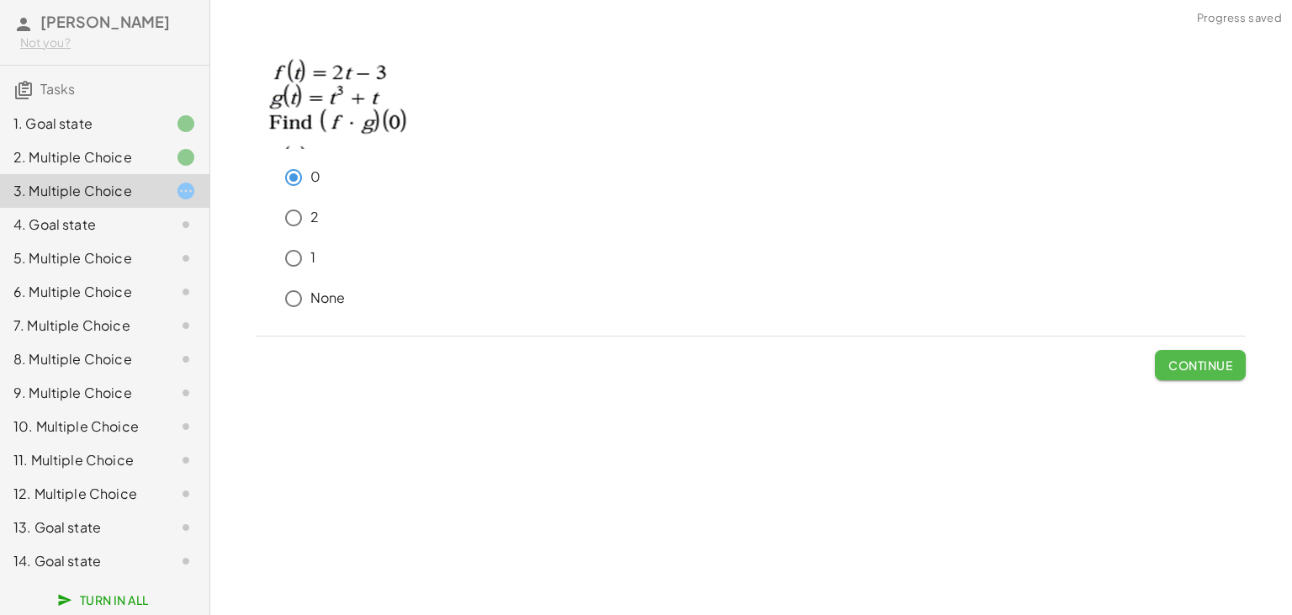
click at [1220, 366] on span "Continue" at bounding box center [1201, 365] width 64 height 15
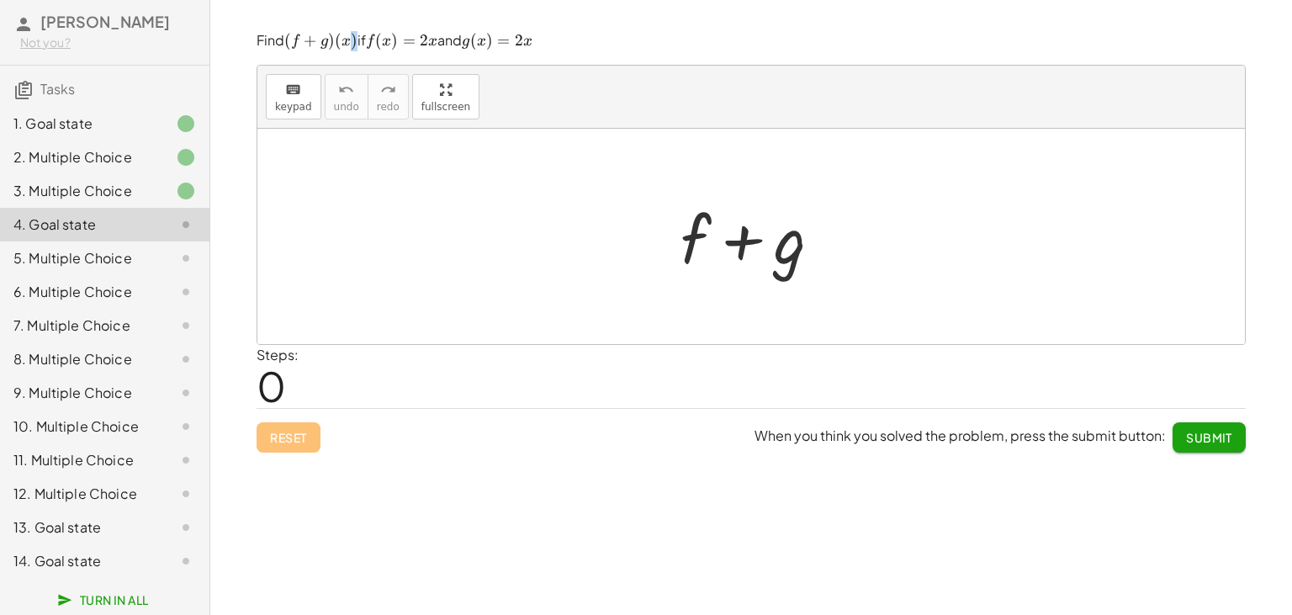
click at [358, 42] on span "g ) ( x )" at bounding box center [340, 41] width 38 height 20
click at [382, 42] on span "(" at bounding box center [378, 40] width 7 height 19
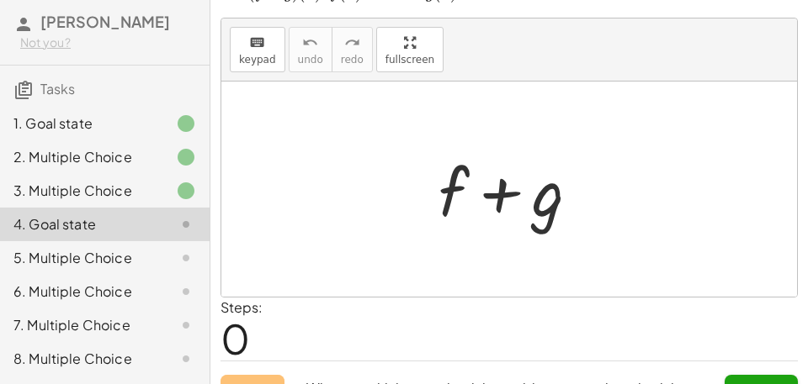
scroll to position [0, 0]
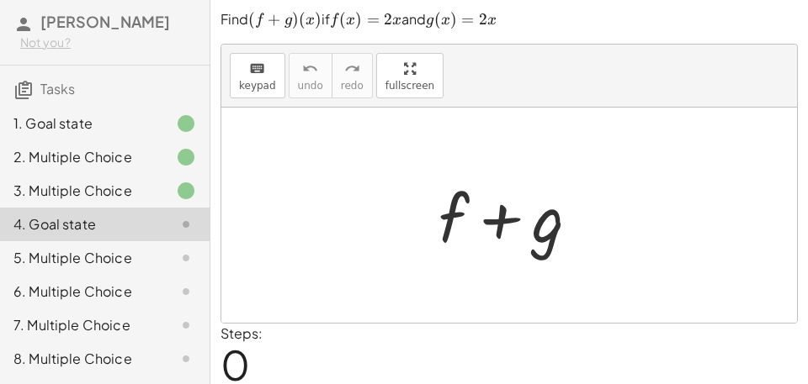
drag, startPoint x: 333, startPoint y: 25, endPoint x: 370, endPoint y: 26, distance: 37.0
click at [370, 26] on p "Find ﻿ ( f + g ) ( x ) (f+g)(x) ( f + g ) ( x ) ﻿ if ﻿ f ( x ) = 2 x f(x)=2x f …" at bounding box center [508, 20] width 577 height 20
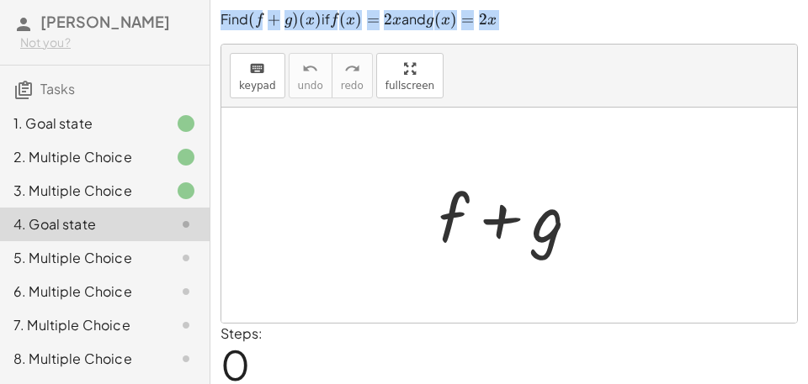
drag, startPoint x: 526, startPoint y: 27, endPoint x: 219, endPoint y: 25, distance: 307.1
click at [220, 25] on div "Find ﻿ ( f + g ) ( x ) (f+g)(x) ( f + g ) ( x ) ﻿ if ﻿ f ( x ) = 2 x f(x)=2x f …" at bounding box center [508, 20] width 577 height 20
copy p "Find ﻿ ( f + g ) ( x ) (f+g)(x) ( f + g ) ( x ) ﻿ if ﻿ f ( x ) = 2 x f(x)=2x f …"
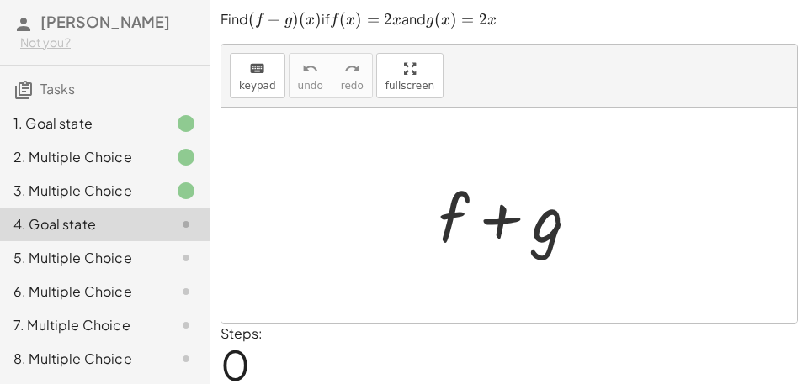
click at [518, 97] on div "keyboard keypad undo undo redo redo fullscreen" at bounding box center [508, 76] width 575 height 63
click at [130, 260] on div "5. Multiple Choice" at bounding box center [80, 258] width 135 height 20
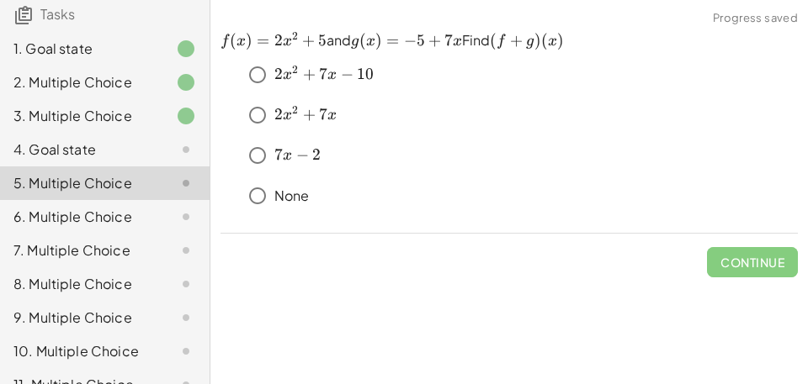
scroll to position [157, 0]
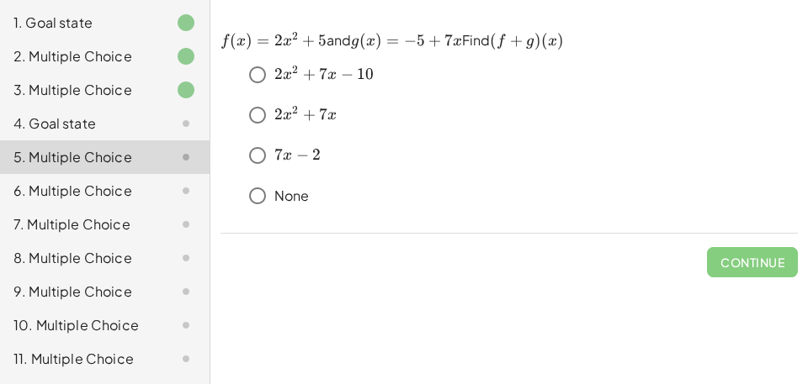
click at [290, 118] on span "x" at bounding box center [287, 115] width 9 height 15
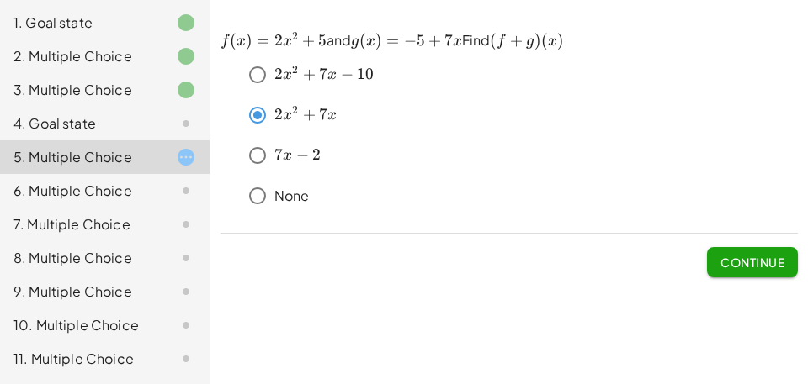
click at [0, 0] on div "﻿ f ( x ) = 2 x 2 + 5 f(x)=2x^2+5 f ( x ) = 2 x 2 + 5 ﻿ and ﻿ g ( x ) = − 5 + 7…" at bounding box center [0, 0] width 0 height 0
click at [774, 272] on button "Continue" at bounding box center [752, 262] width 91 height 30
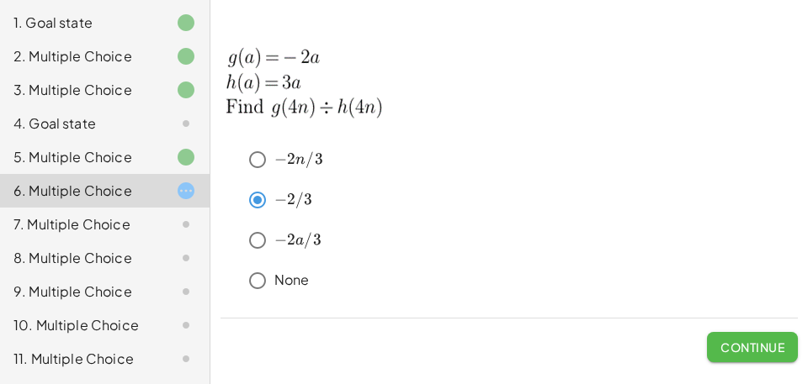
click at [731, 343] on span "Continue" at bounding box center [752, 347] width 64 height 15
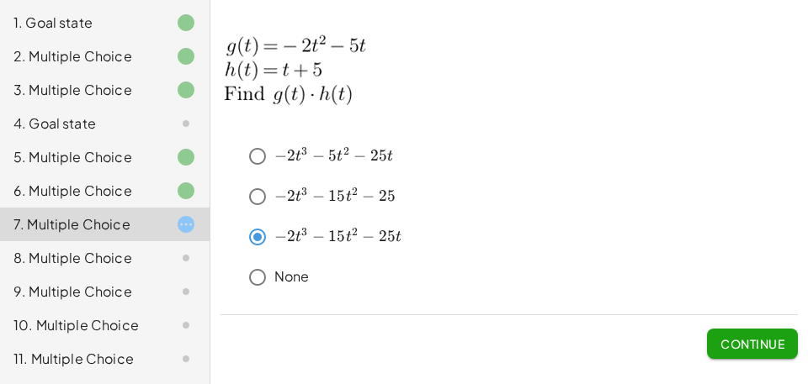
click at [339, 14] on div at bounding box center [508, 10] width 597 height 21
click at [729, 339] on span "Continue" at bounding box center [752, 344] width 64 height 15
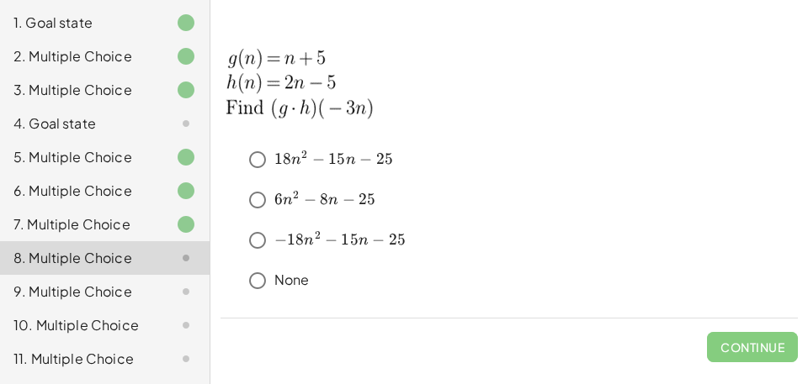
click at [282, 288] on p "None" at bounding box center [291, 280] width 35 height 19
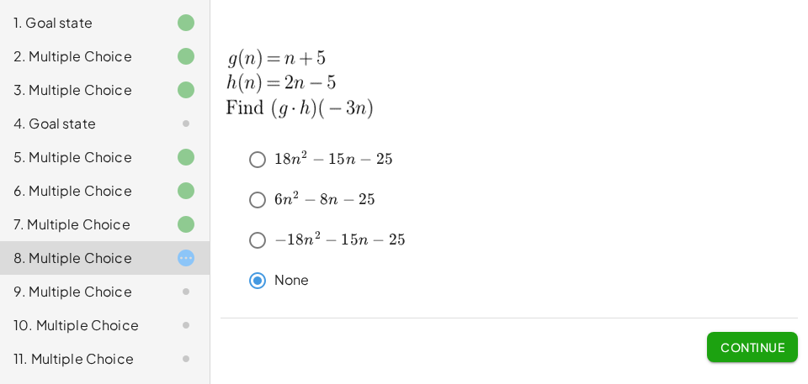
click at [754, 345] on span "Continue" at bounding box center [752, 347] width 64 height 15
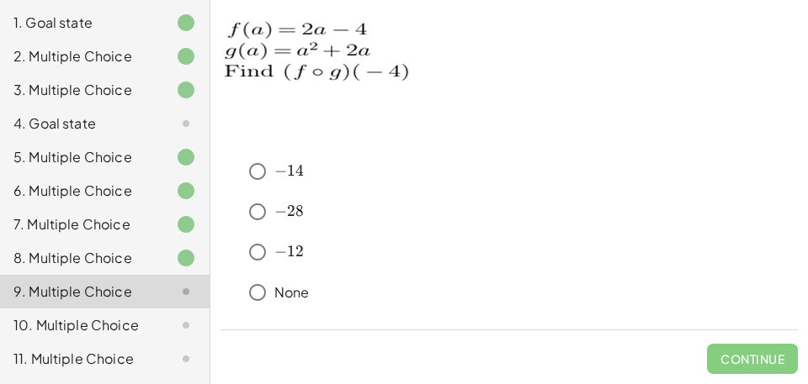
click at [101, 256] on div "8. Multiple Choice" at bounding box center [80, 258] width 135 height 20
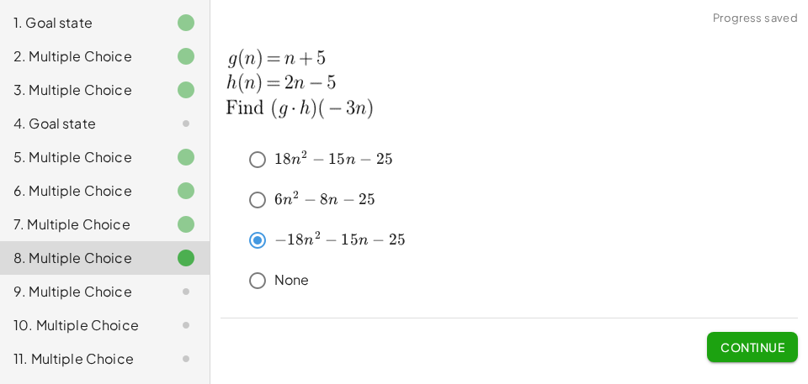
click at [758, 347] on span "Continue" at bounding box center [752, 347] width 64 height 15
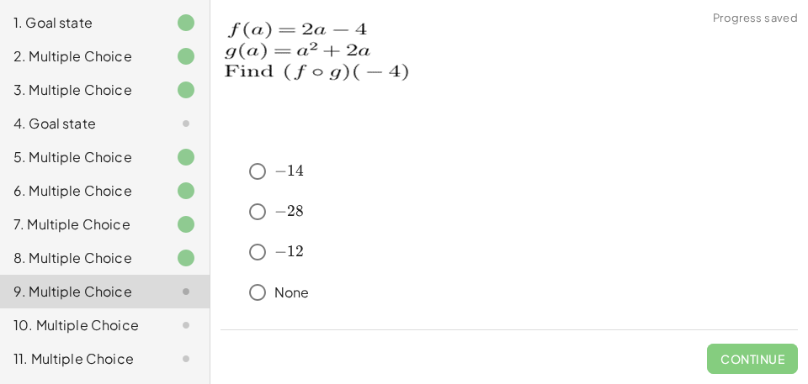
click at [120, 230] on div "7. Multiple Choice" at bounding box center [80, 225] width 135 height 20
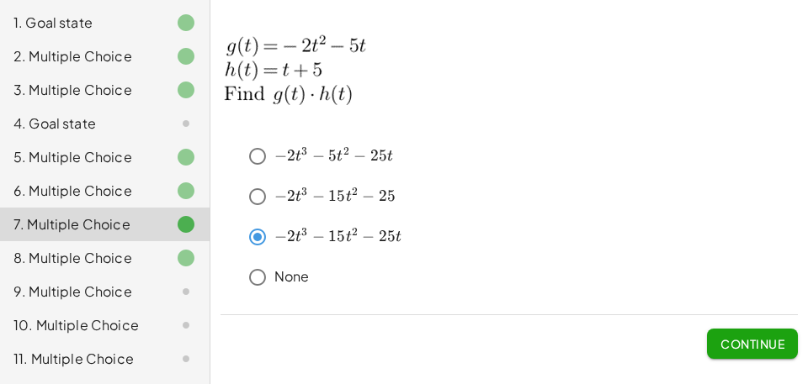
click at [143, 289] on div "9. Multiple Choice" at bounding box center [80, 292] width 135 height 20
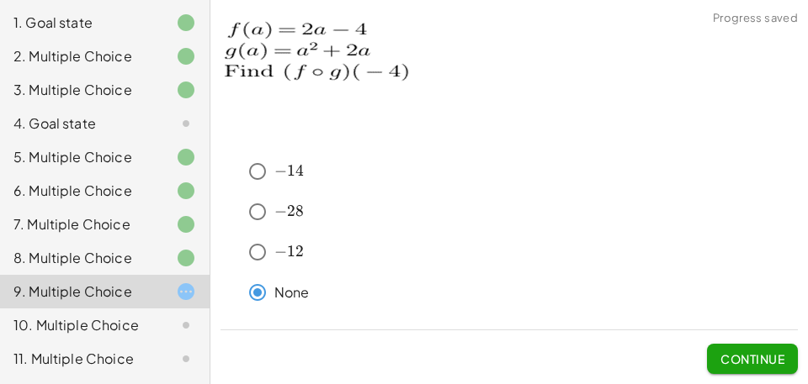
click at [724, 361] on span "Continue" at bounding box center [752, 359] width 64 height 15
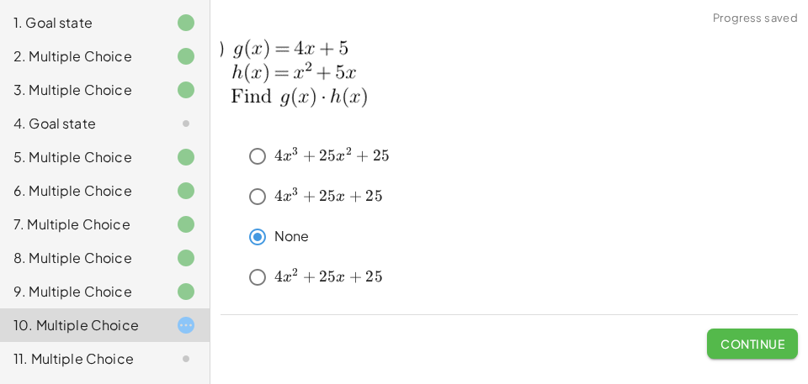
click at [744, 343] on span "Continue" at bounding box center [752, 344] width 64 height 15
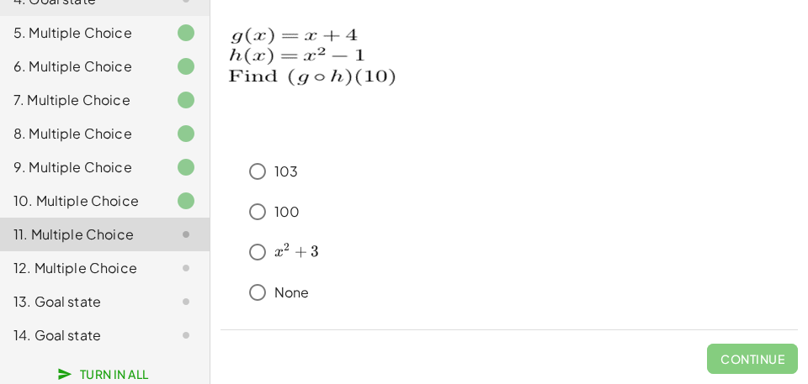
scroll to position [288, 0]
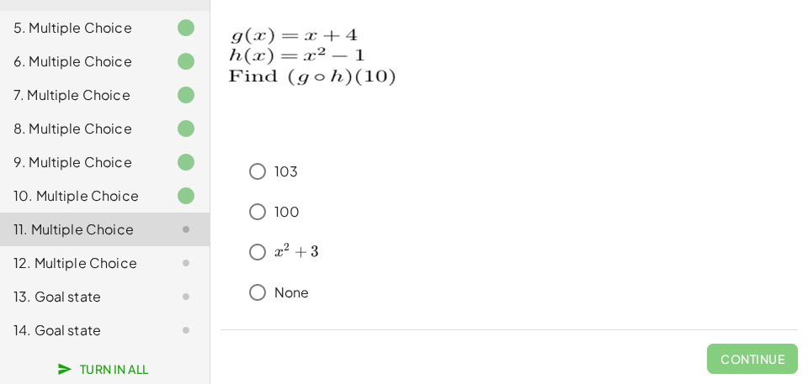
click at [150, 226] on div at bounding box center [172, 230] width 47 height 20
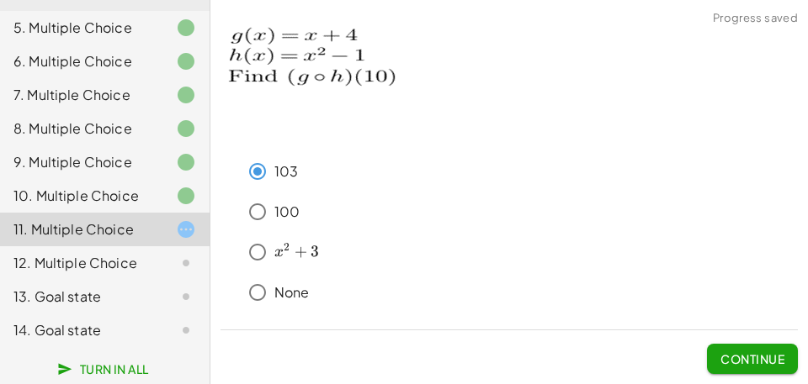
click at [757, 360] on span "Continue" at bounding box center [752, 359] width 64 height 15
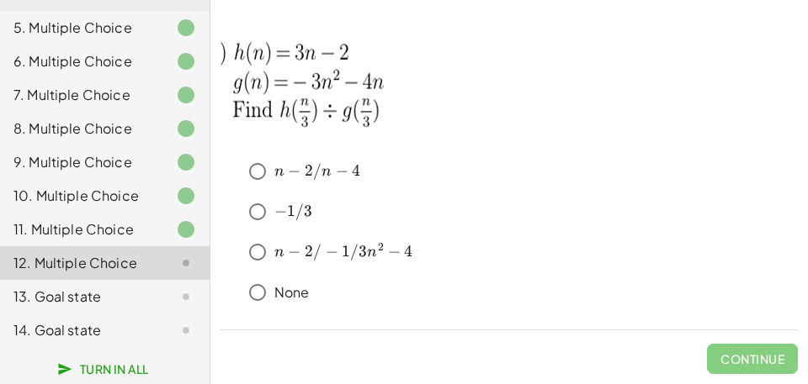
click at [305, 259] on span "2/" at bounding box center [313, 251] width 17 height 19
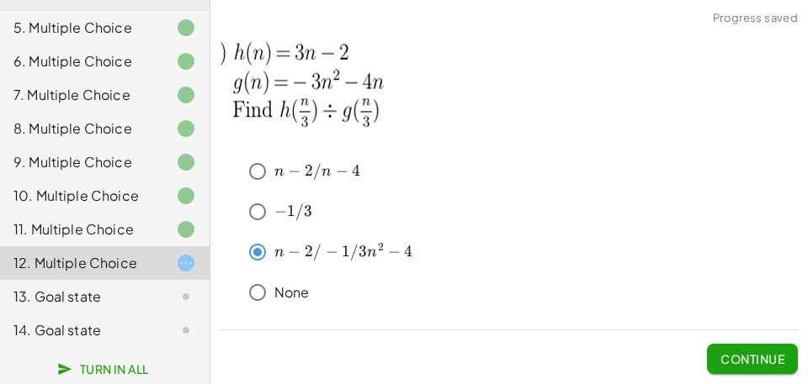
click at [728, 357] on span "Continue" at bounding box center [752, 359] width 64 height 15
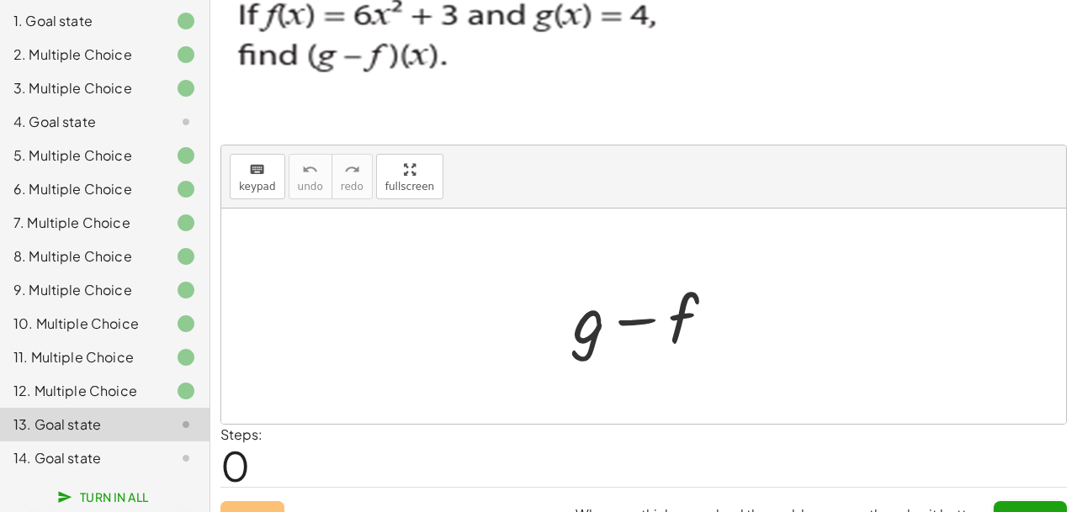
scroll to position [0, 0]
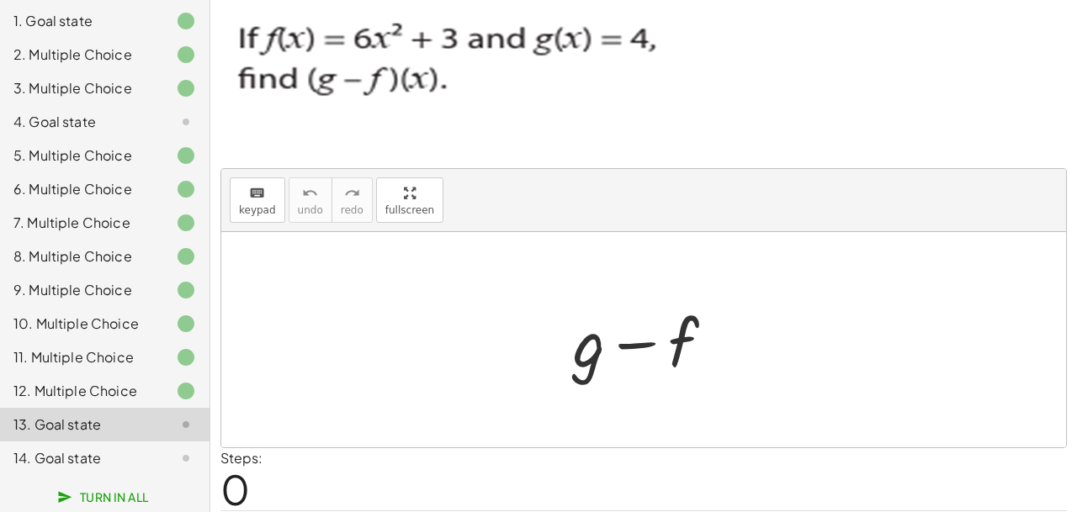
click at [672, 317] on div at bounding box center [651, 340] width 172 height 87
click at [635, 363] on div at bounding box center [651, 340] width 172 height 87
click at [252, 212] on span "keypad" at bounding box center [257, 210] width 37 height 12
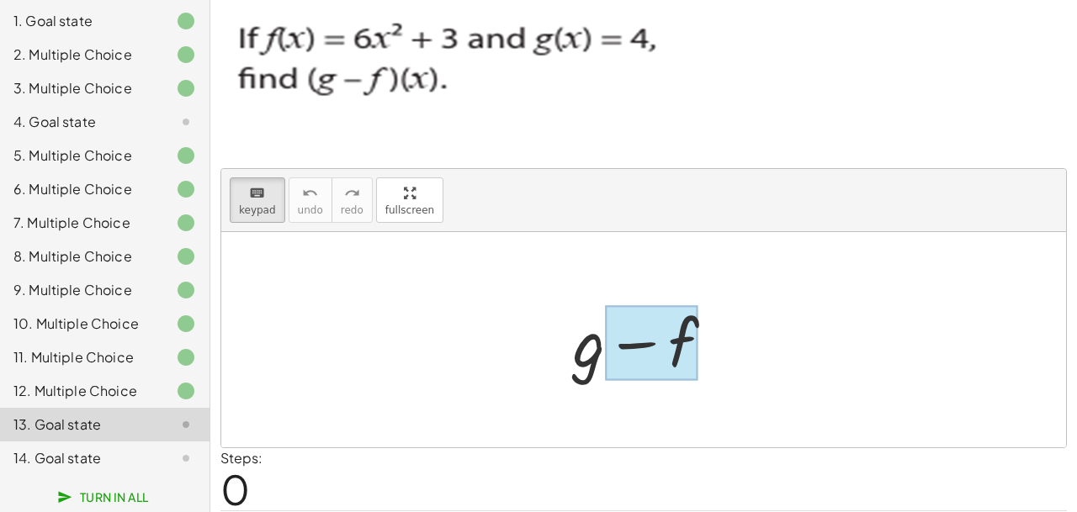
click at [650, 365] on div at bounding box center [651, 343] width 93 height 75
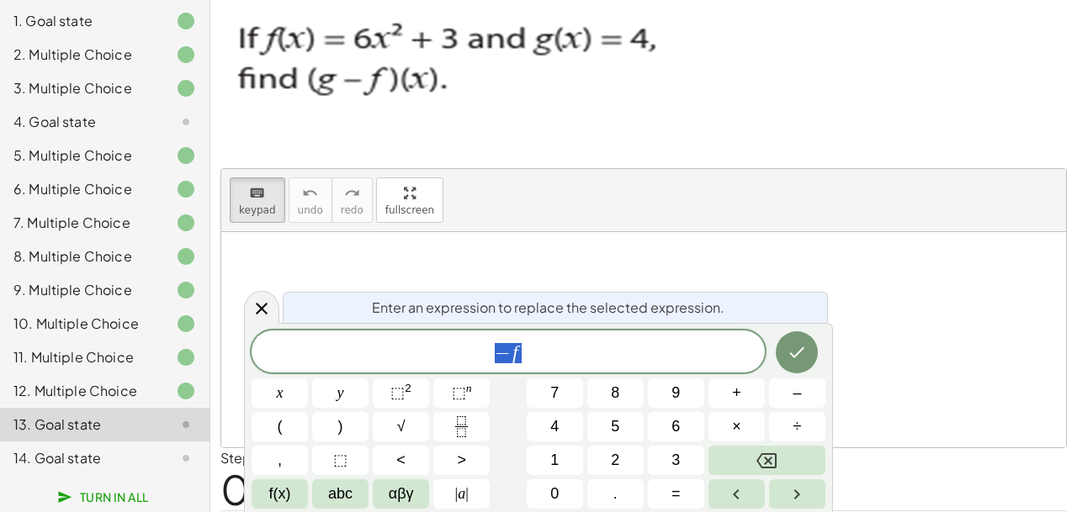
scroll to position [15, 0]
click at [394, 394] on span "⬚" at bounding box center [397, 392] width 14 height 17
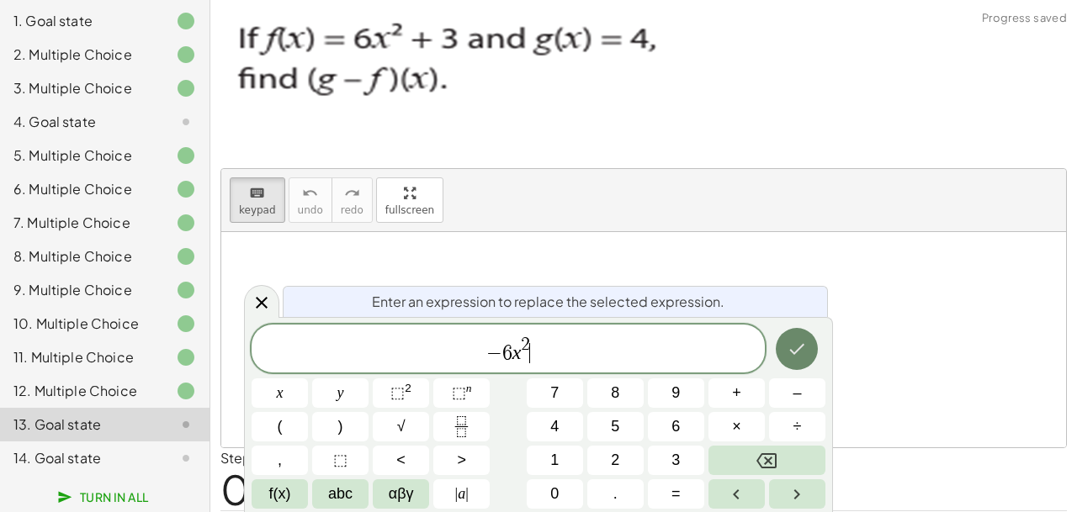
click at [786, 347] on button "Done" at bounding box center [797, 349] width 42 height 42
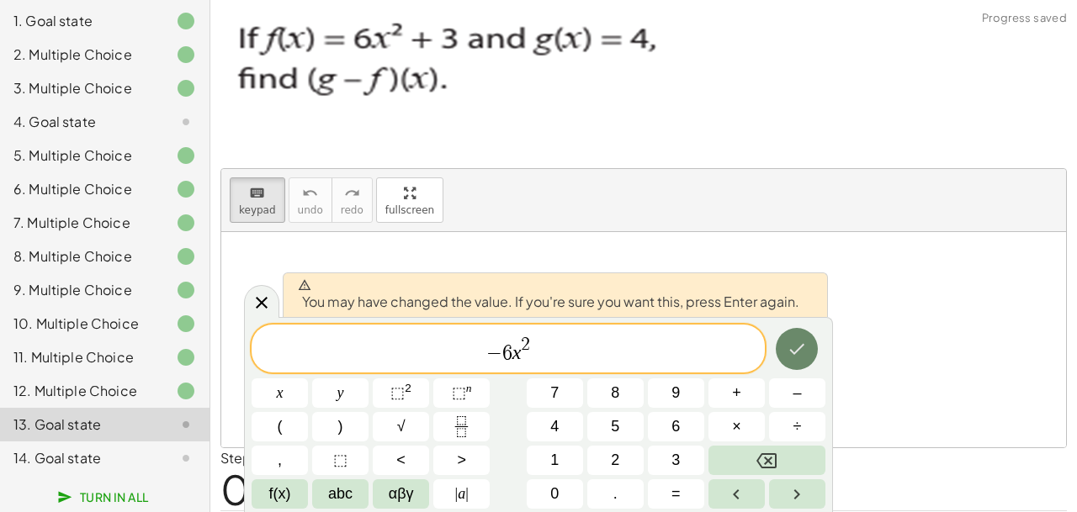
click at [802, 356] on icon "Done" at bounding box center [797, 349] width 20 height 20
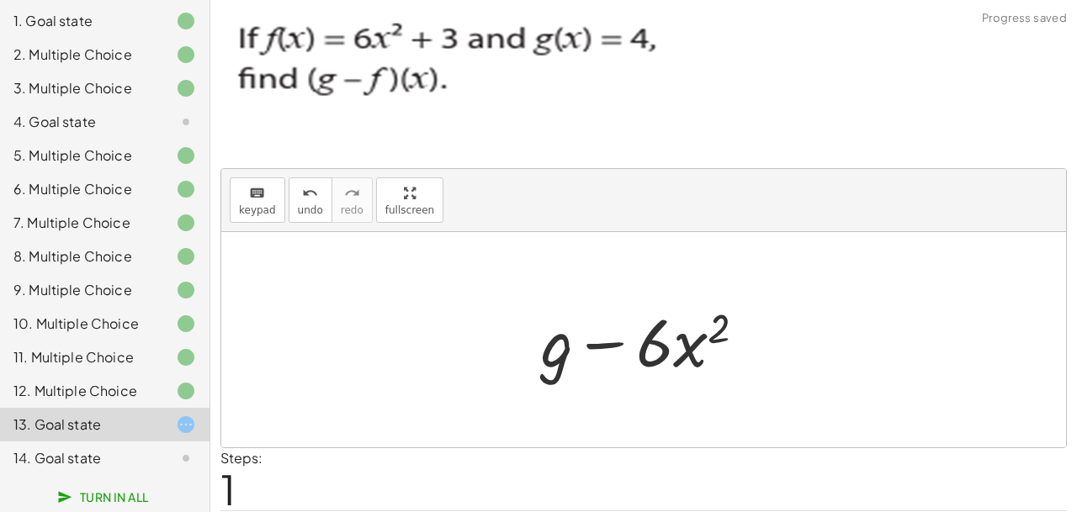
click at [560, 337] on div at bounding box center [651, 340] width 236 height 87
click at [268, 188] on div "keyboard" at bounding box center [257, 193] width 37 height 20
click at [571, 346] on div at bounding box center [557, 342] width 32 height 78
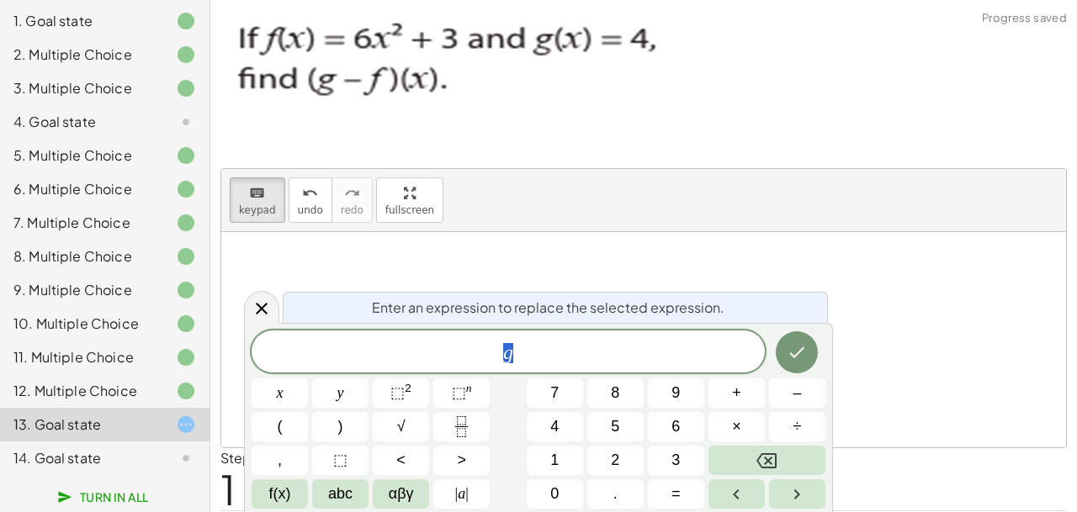
scroll to position [14, 9]
click at [551, 451] on button "1" at bounding box center [555, 460] width 56 height 29
click at [809, 349] on button "Done" at bounding box center [797, 352] width 42 height 42
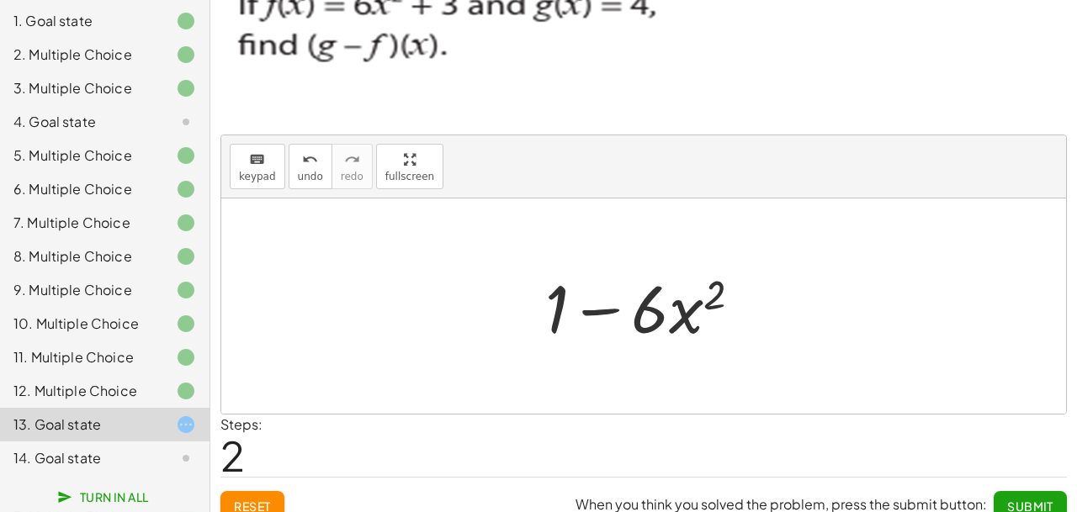
scroll to position [50, 0]
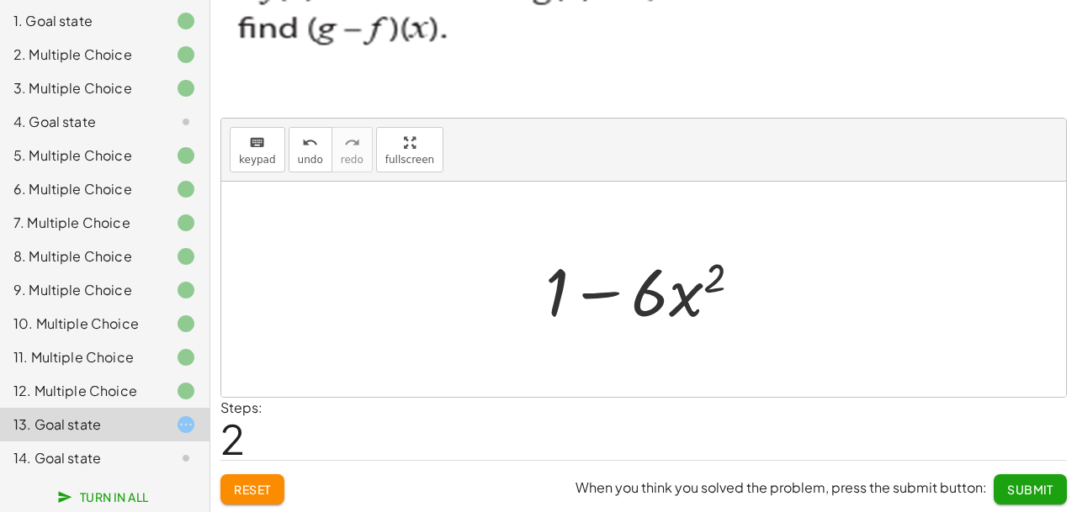
click at [584, 289] on div at bounding box center [650, 290] width 226 height 87
click at [557, 289] on div at bounding box center [650, 290] width 226 height 87
click at [243, 143] on div "keyboard" at bounding box center [257, 142] width 37 height 20
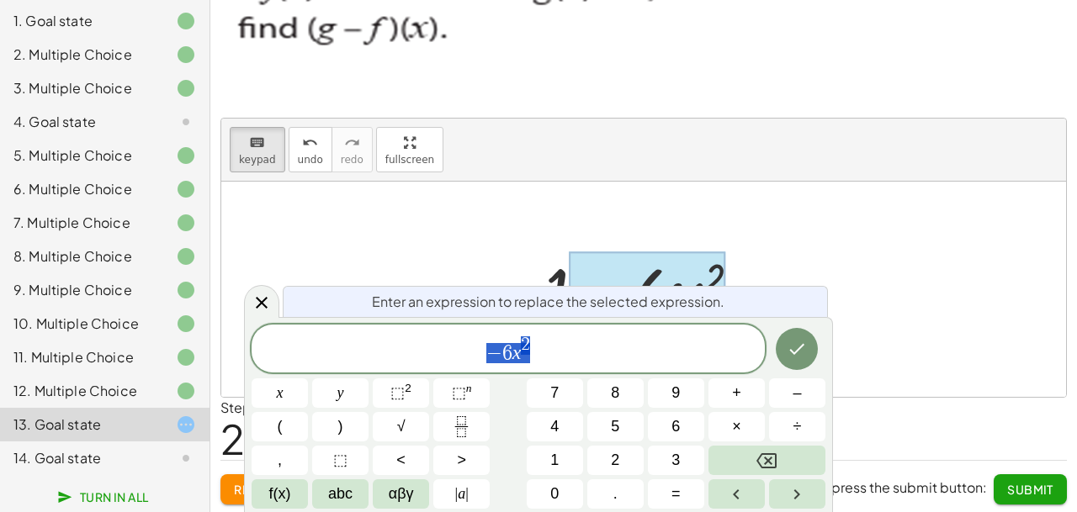
scroll to position [19, 0]
click at [691, 285] on div at bounding box center [647, 291] width 157 height 78
click at [612, 343] on span "− 6 x 2 ​" at bounding box center [508, 350] width 513 height 30
click at [803, 348] on icon "Done" at bounding box center [797, 349] width 20 height 20
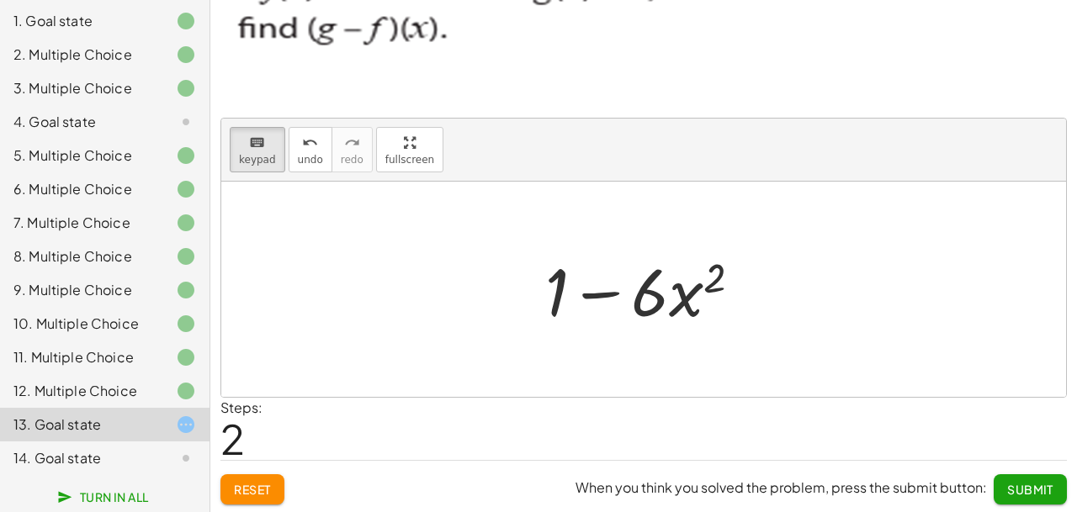
click at [578, 302] on div at bounding box center [650, 290] width 226 height 87
click at [562, 300] on div at bounding box center [557, 291] width 24 height 78
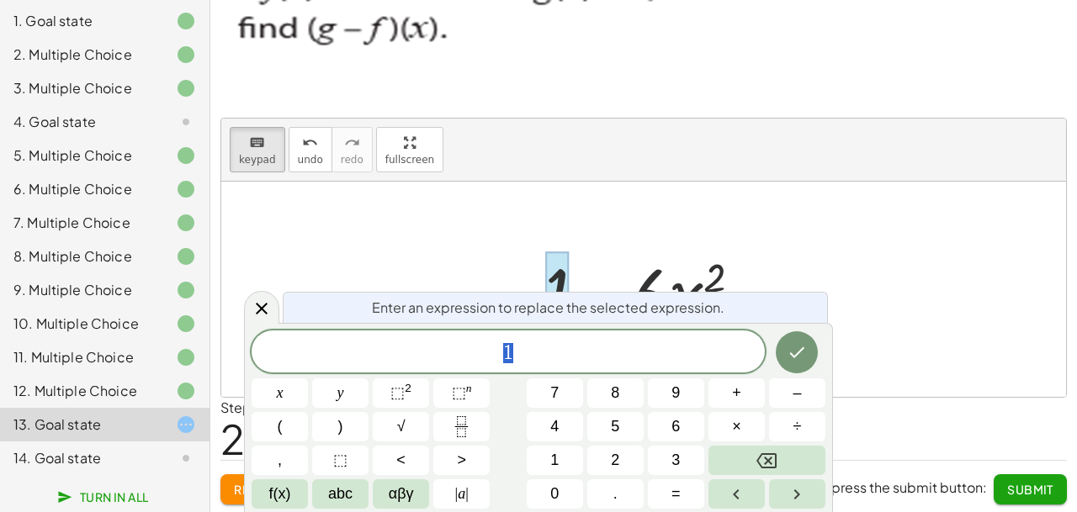
click at [686, 442] on div "1 x y ⬚ 2 ⬚ n 7 8 9 + – ( ) √ 4 5 6 × ÷ , ⬚ < > 1 2 3 f(x) abc αβγ | a | 0 . =" at bounding box center [539, 420] width 574 height 178
click at [689, 457] on button "3" at bounding box center [676, 460] width 56 height 29
click at [798, 355] on icon "Done" at bounding box center [797, 352] width 15 height 11
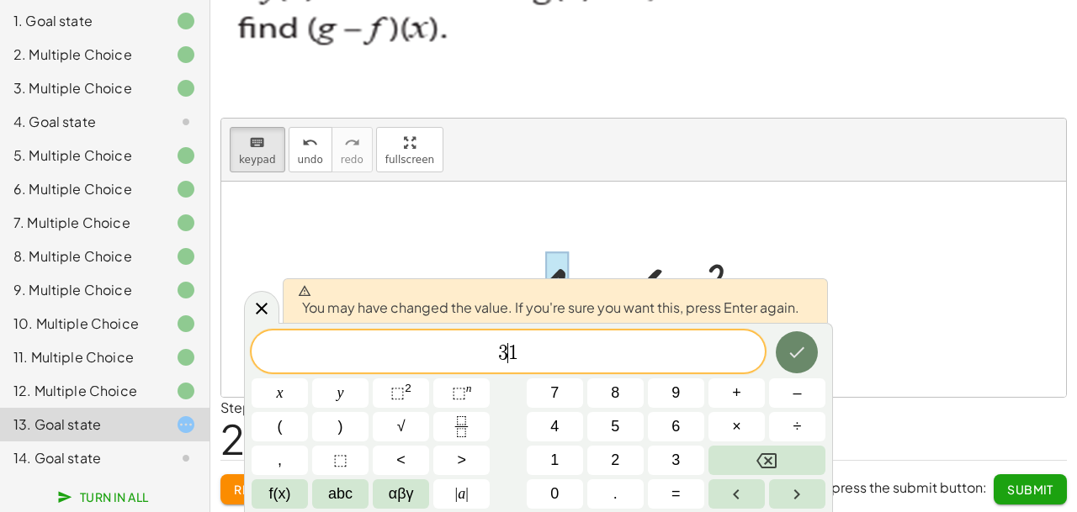
click at [798, 355] on icon "Done" at bounding box center [797, 352] width 15 height 11
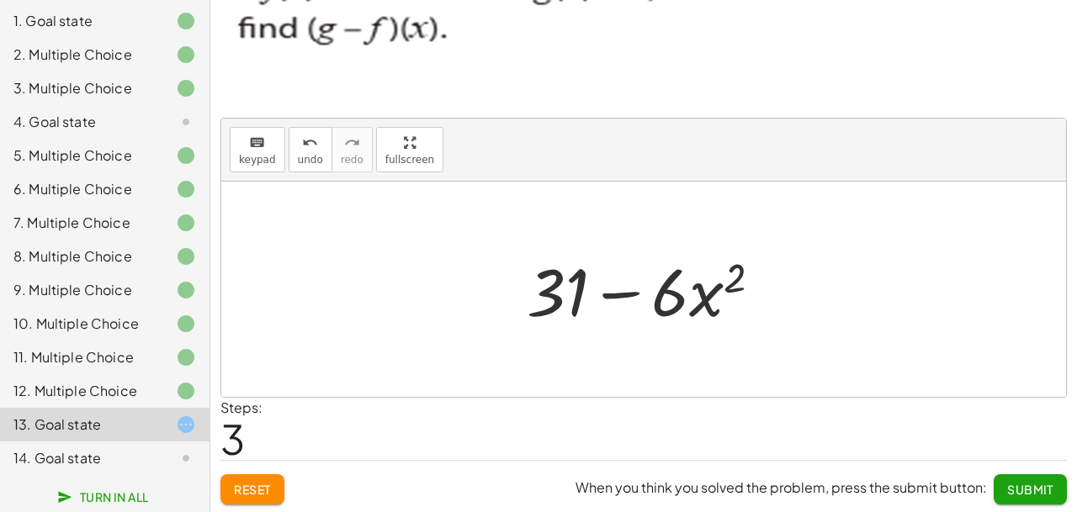
click at [561, 298] on div at bounding box center [650, 290] width 265 height 87
click at [248, 156] on span "keypad" at bounding box center [257, 160] width 37 height 12
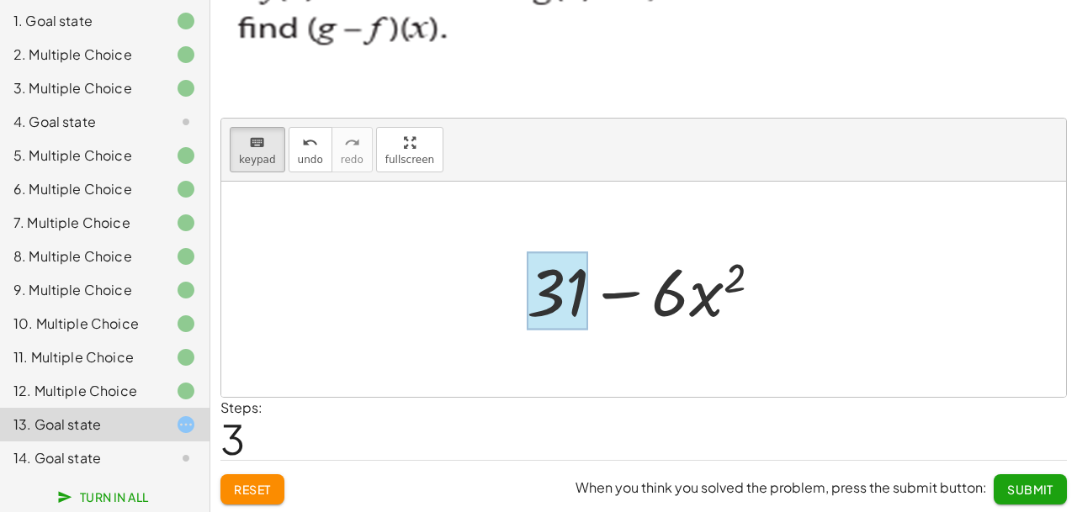
click at [560, 297] on div at bounding box center [557, 291] width 61 height 78
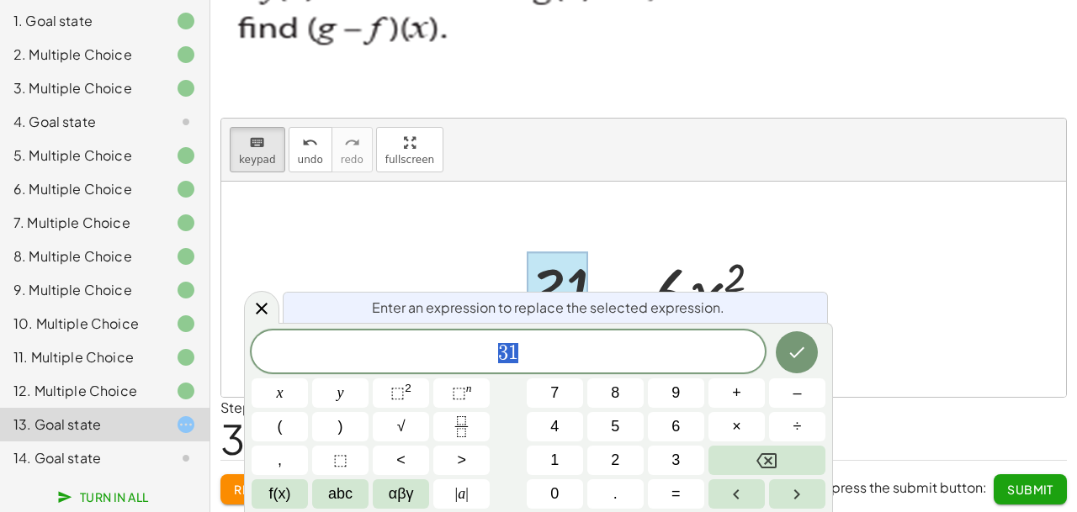
scroll to position [19, 8]
click at [560, 297] on div "Enter an expression to replace the selected expression." at bounding box center [555, 307] width 545 height 31
click at [531, 354] on span "3 1 ​" at bounding box center [508, 354] width 513 height 24
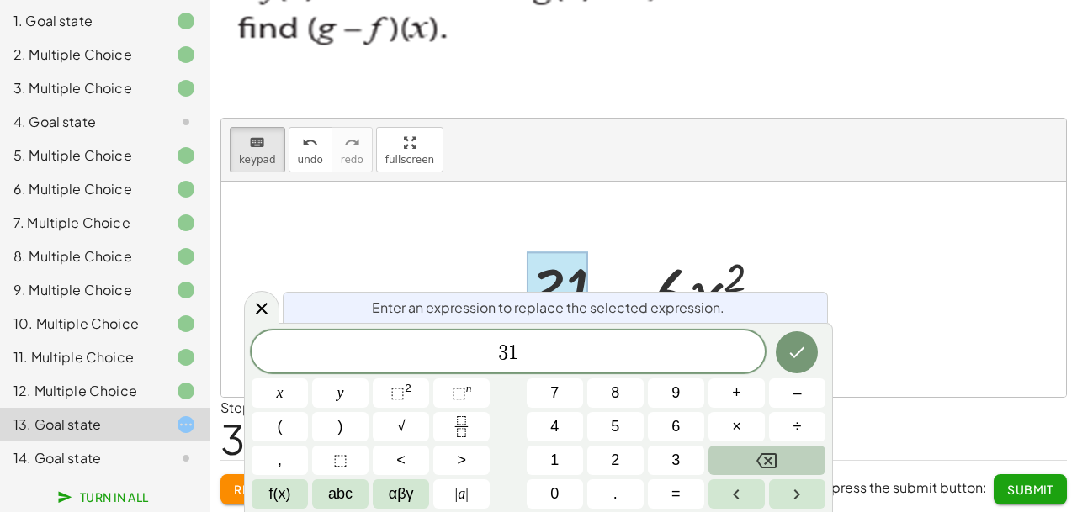
click at [765, 462] on icon "Backspace" at bounding box center [766, 461] width 20 height 20
click at [554, 453] on span "1" at bounding box center [554, 460] width 8 height 23
click at [795, 349] on icon "Done" at bounding box center [797, 352] width 20 height 20
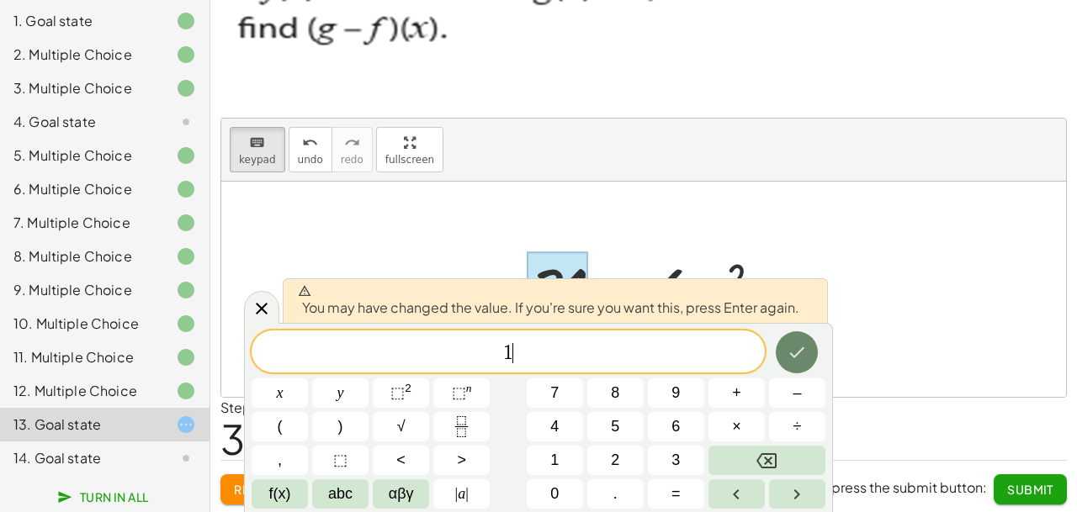
click at [792, 356] on icon "Done" at bounding box center [797, 352] width 20 height 20
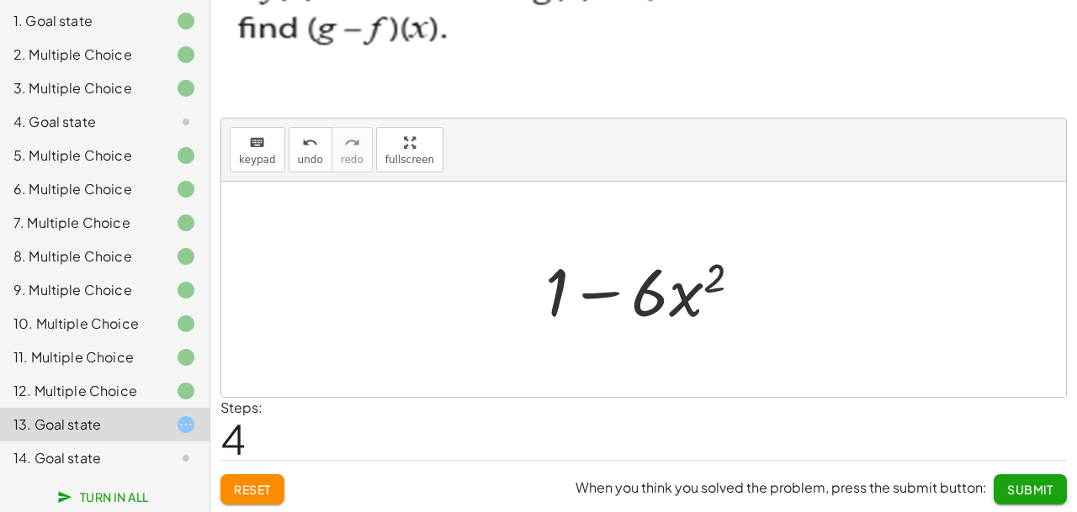
click at [1032, 488] on span "Submit" at bounding box center [1030, 489] width 46 height 15
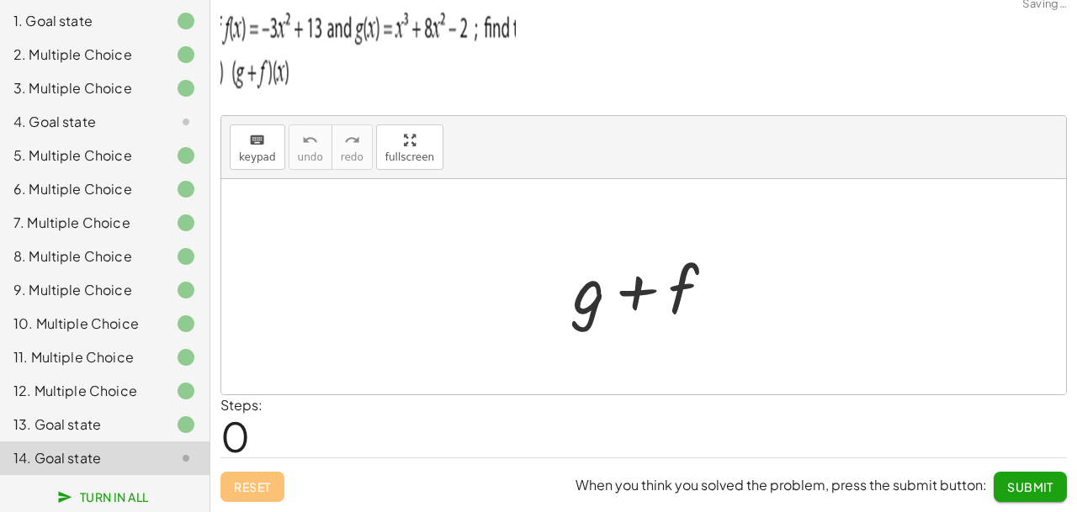
scroll to position [12, 0]
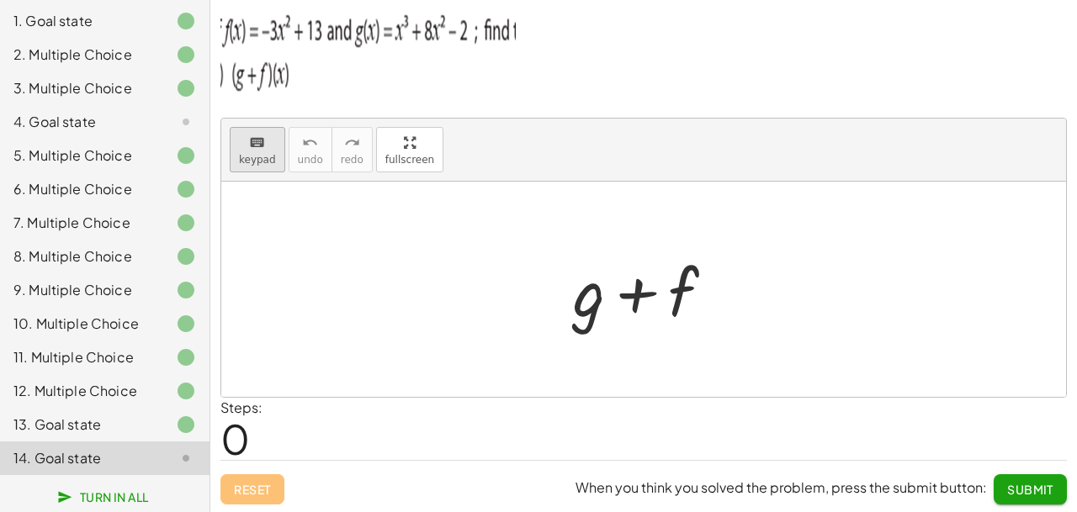
click at [277, 146] on button "keyboard keypad" at bounding box center [258, 149] width 56 height 45
click at [588, 294] on div at bounding box center [589, 291] width 32 height 78
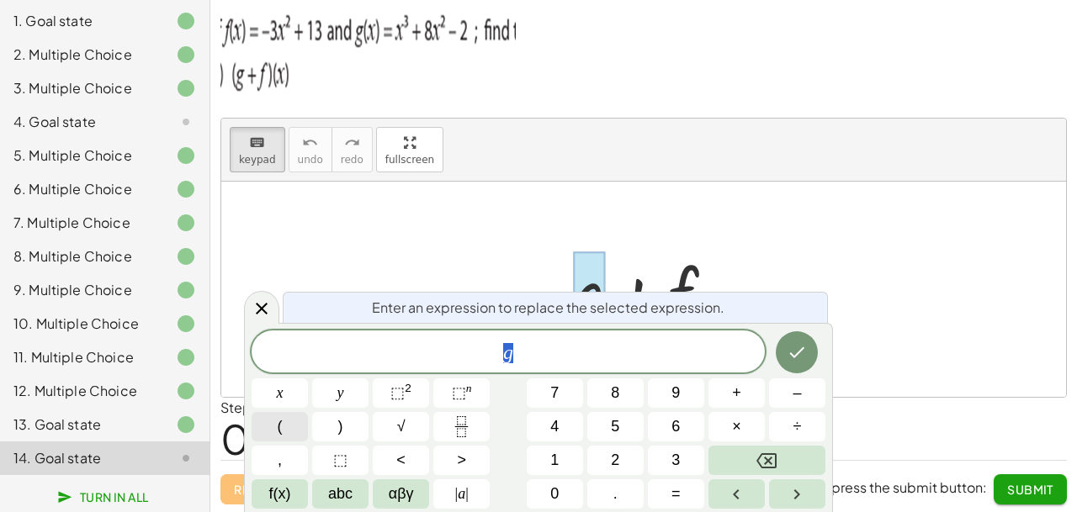
click at [260, 425] on button "(" at bounding box center [280, 426] width 56 height 29
click at [516, 355] on span ")" at bounding box center [518, 351] width 11 height 24
click at [805, 425] on button "÷" at bounding box center [797, 426] width 56 height 29
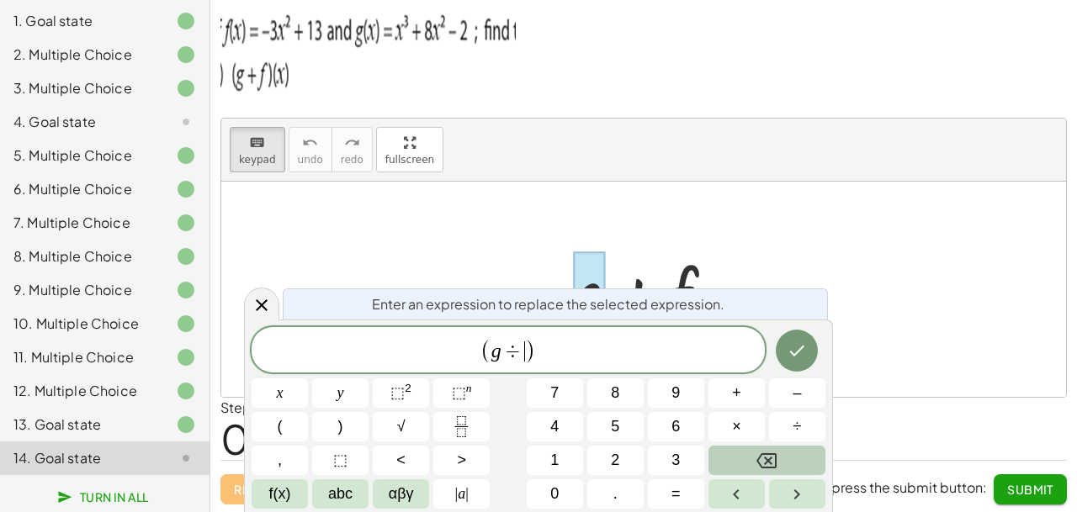
click at [773, 455] on icon "Backspace" at bounding box center [766, 460] width 20 height 15
click at [741, 390] on span "+" at bounding box center [736, 393] width 9 height 23
click at [794, 349] on icon "Done" at bounding box center [797, 351] width 20 height 20
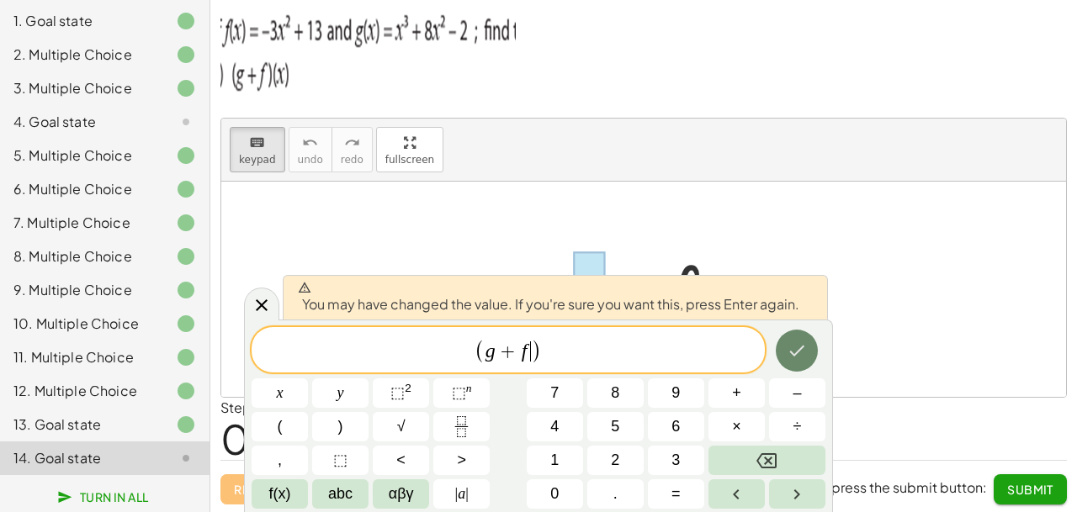
click at [800, 347] on icon "Done" at bounding box center [797, 351] width 20 height 20
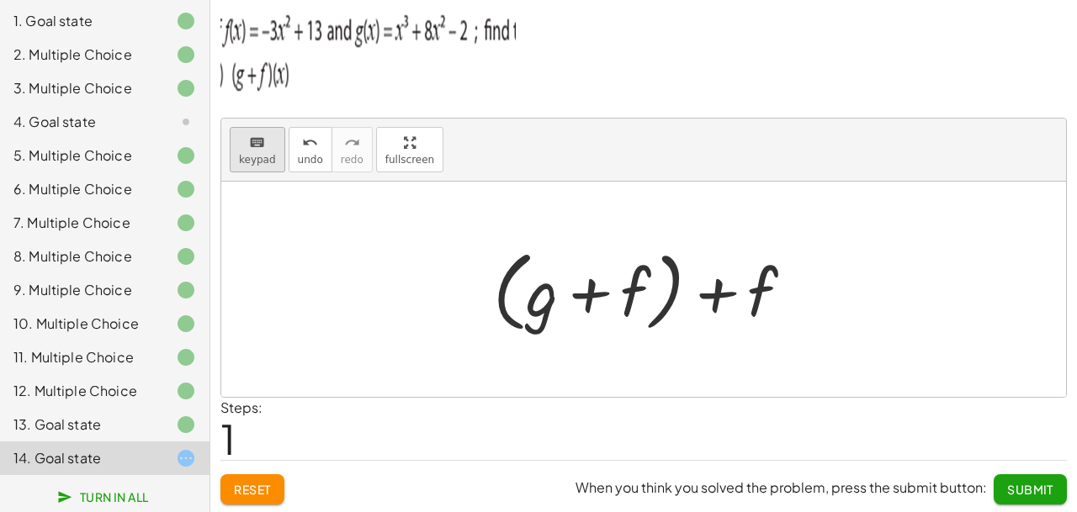
click at [263, 154] on span "keypad" at bounding box center [257, 160] width 37 height 12
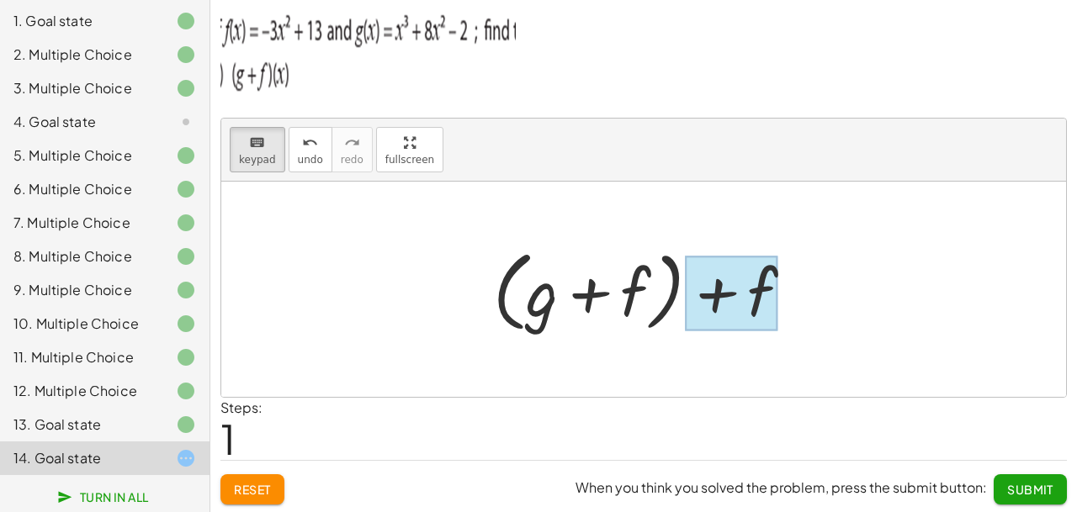
click at [709, 294] on div at bounding box center [731, 293] width 93 height 75
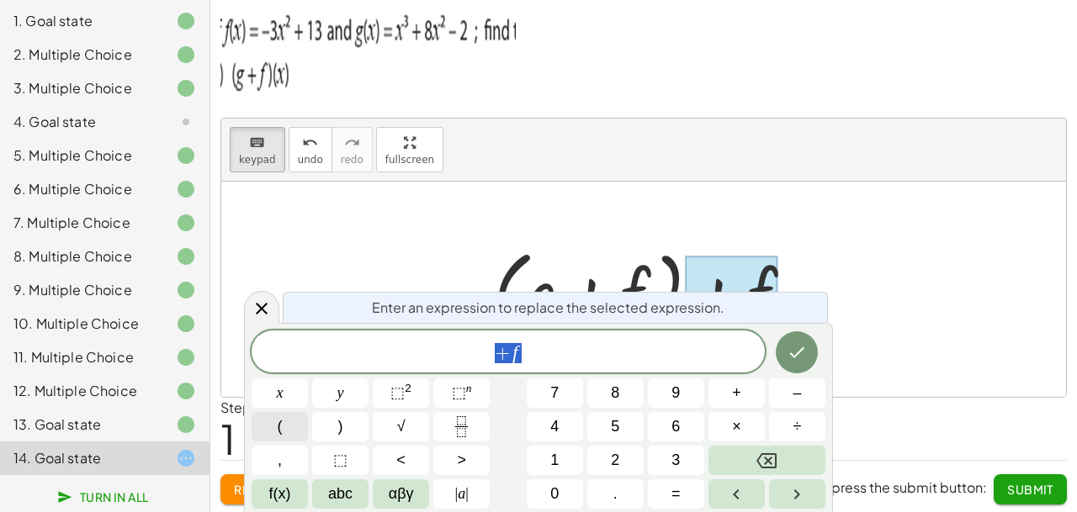
click at [278, 431] on span "(" at bounding box center [280, 427] width 5 height 23
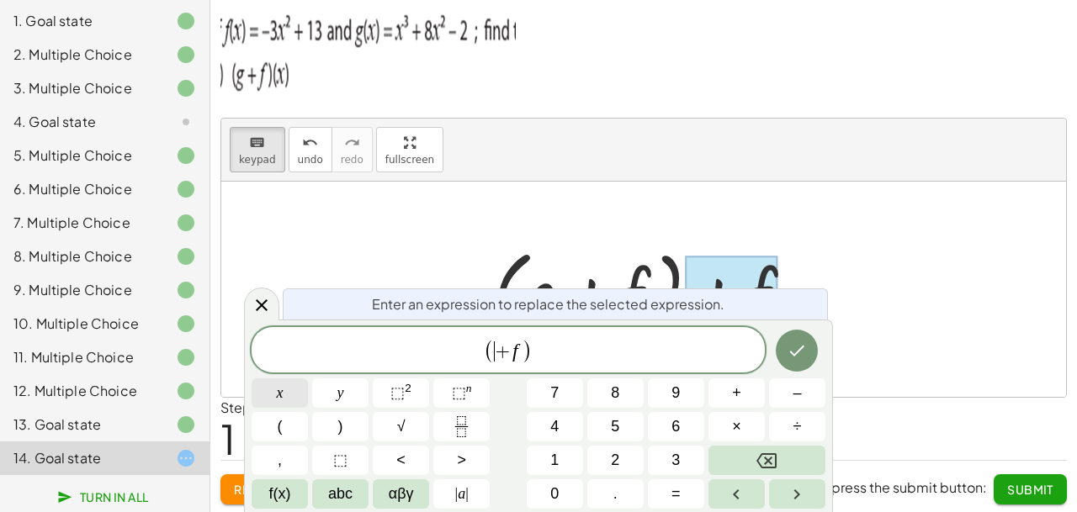
scroll to position [19, 0]
click at [268, 390] on button "x" at bounding box center [280, 393] width 56 height 29
click at [331, 421] on button ")" at bounding box center [340, 426] width 56 height 29
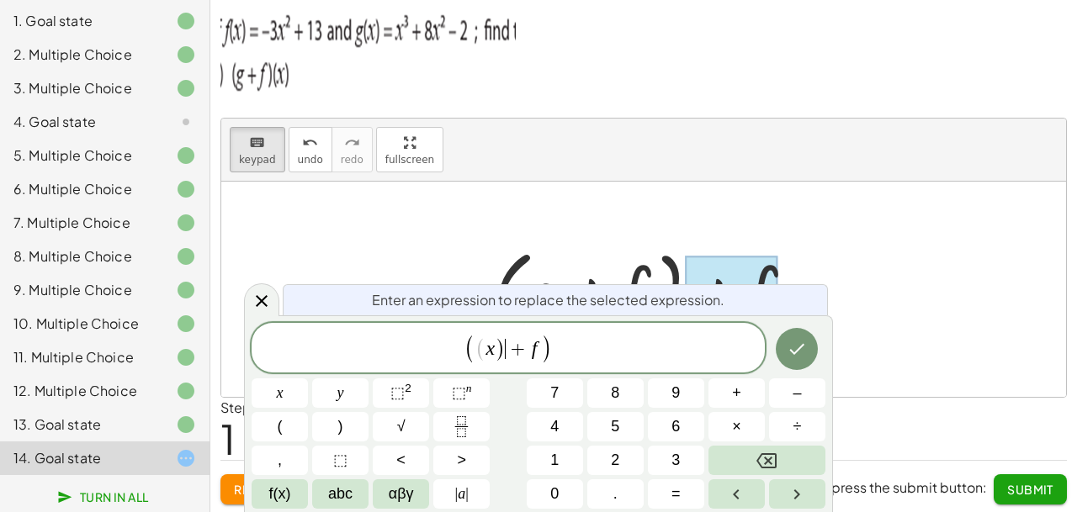
click at [531, 354] on span "( x ) ​ + f" at bounding box center [508, 349] width 66 height 24
click at [531, 354] on span "( x ) + ​ f" at bounding box center [508, 349] width 66 height 24
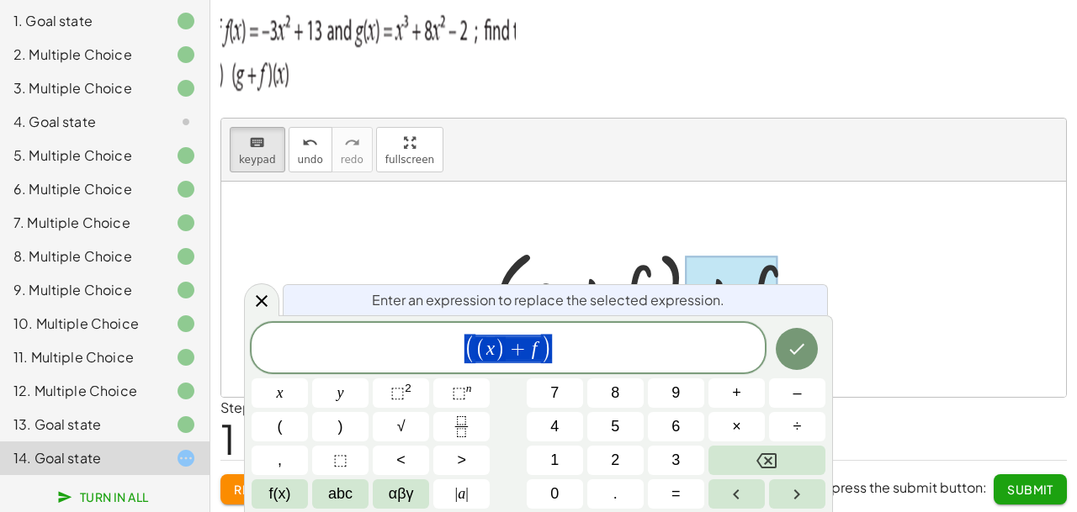
drag, startPoint x: 602, startPoint y: 353, endPoint x: 433, endPoint y: 354, distance: 168.3
click at [433, 354] on span "( ( x ) + f )" at bounding box center [508, 349] width 513 height 32
click at [756, 462] on button "Backspace" at bounding box center [766, 460] width 117 height 29
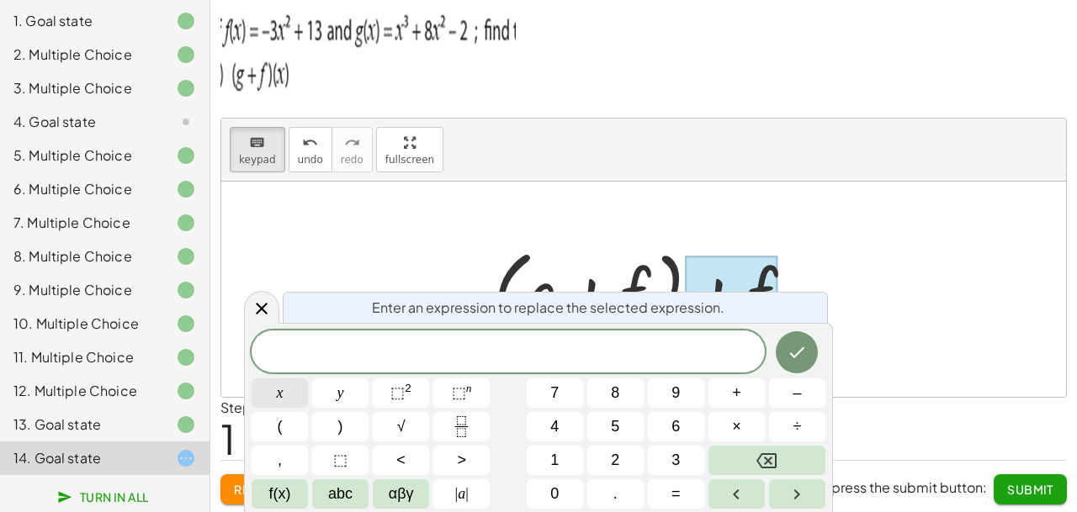
click at [283, 416] on div "​ x y ⬚ 2 ⬚ n 7 8 9 + – ( ) √ 4 5 6 × ÷ , ⬚ < > 1 2 3 f(x) abc αβγ | a | 0 . =" at bounding box center [539, 420] width 574 height 178
click at [283, 416] on button "(" at bounding box center [280, 426] width 56 height 29
click at [282, 390] on span "x" at bounding box center [280, 393] width 7 height 23
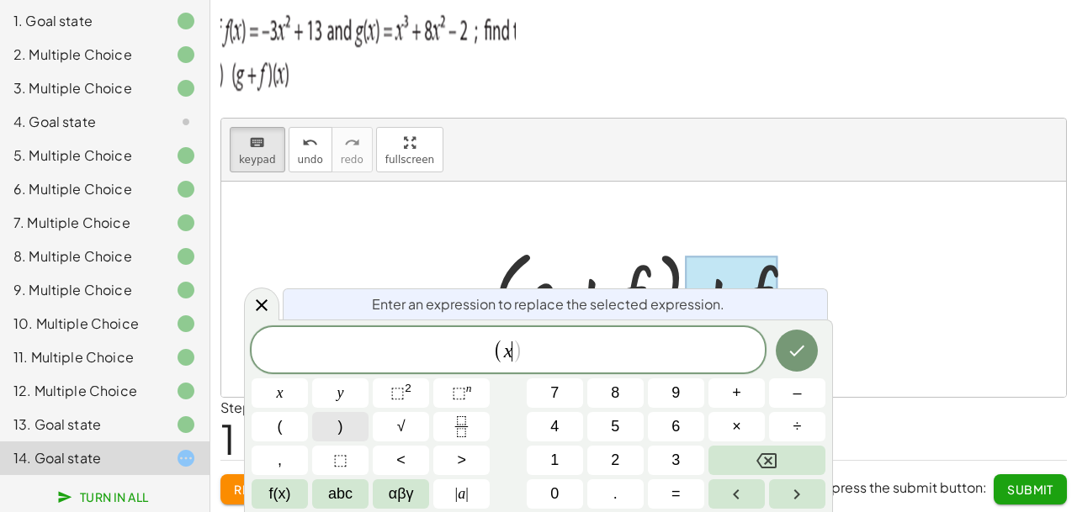
click at [337, 420] on button ")" at bounding box center [340, 426] width 56 height 29
click at [809, 354] on button "Done" at bounding box center [797, 351] width 42 height 42
click at [809, 354] on div at bounding box center [643, 289] width 845 height 215
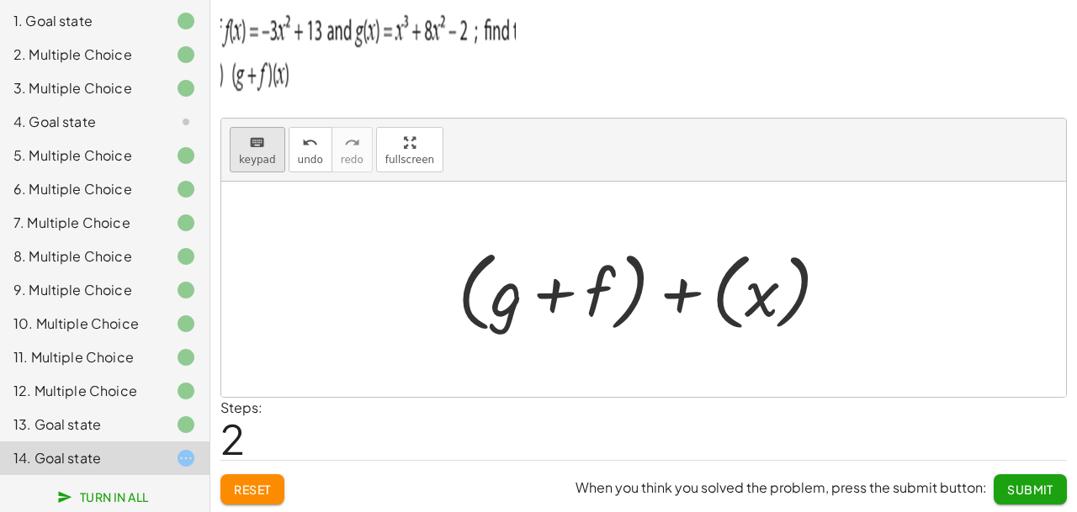
click at [274, 135] on button "keyboard keypad" at bounding box center [258, 149] width 56 height 45
click at [765, 287] on div at bounding box center [650, 289] width 402 height 97
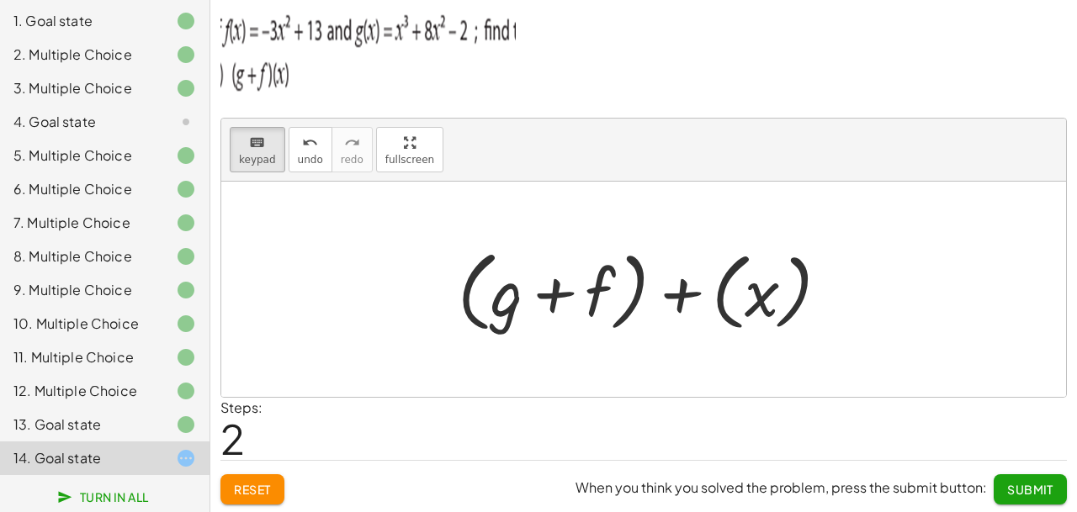
click at [765, 287] on div at bounding box center [650, 289] width 402 height 97
click at [689, 295] on div at bounding box center [650, 289] width 402 height 97
drag, startPoint x: 689, startPoint y: 295, endPoint x: 517, endPoint y: 250, distance: 177.5
click at [686, 295] on div at bounding box center [650, 289] width 402 height 97
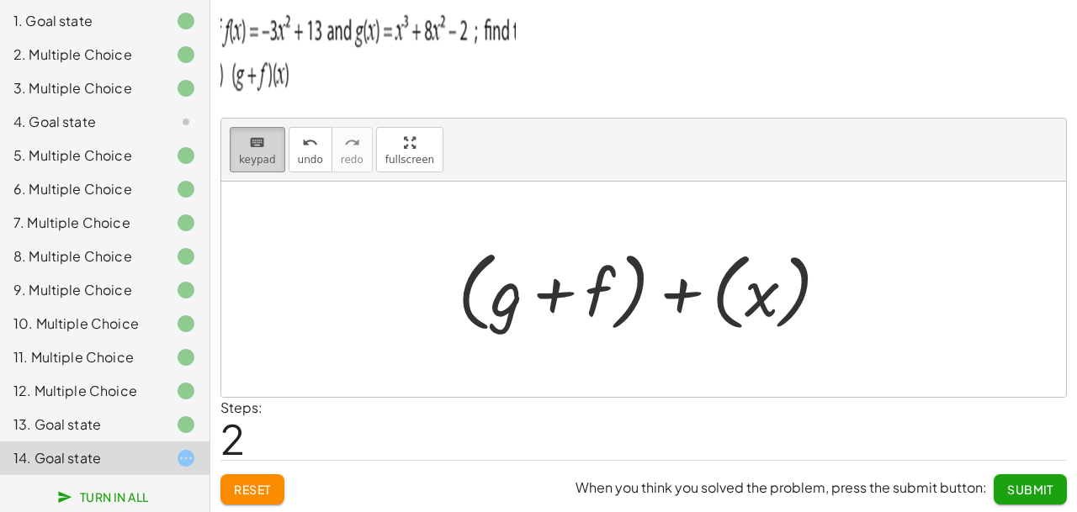
click at [255, 161] on span "keypad" at bounding box center [257, 160] width 37 height 12
click at [315, 149] on div "undo" at bounding box center [310, 142] width 25 height 20
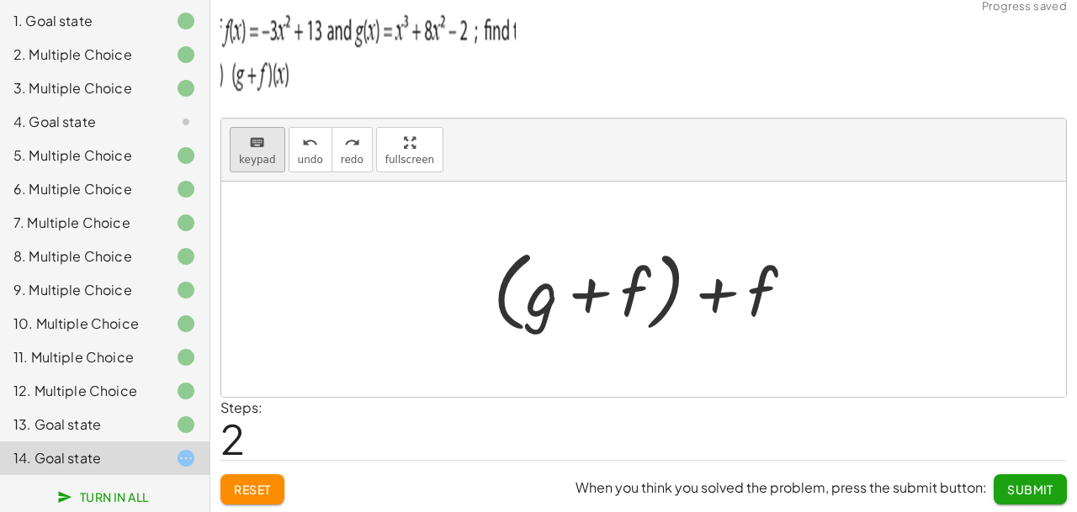
click at [271, 153] on button "keyboard keypad" at bounding box center [258, 149] width 56 height 45
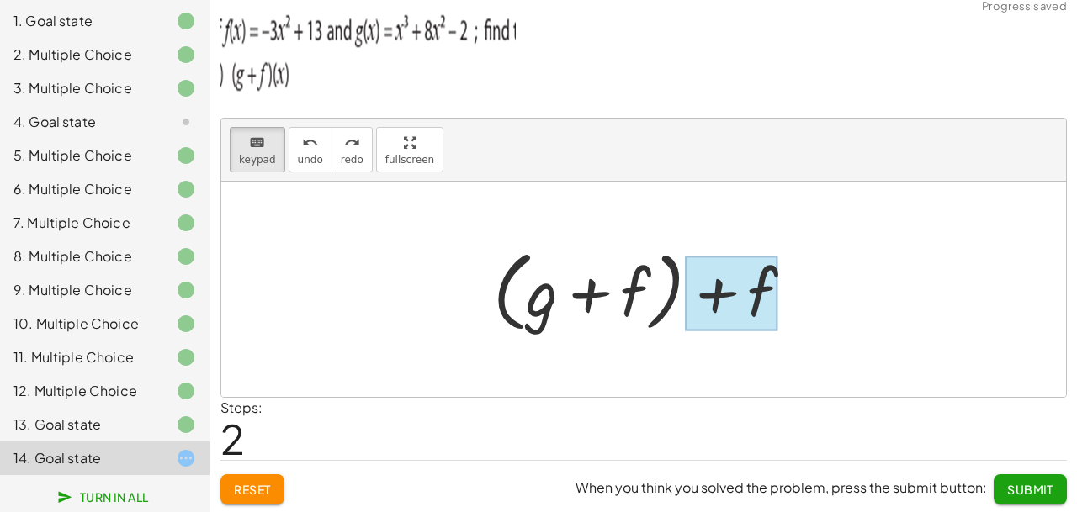
click at [751, 290] on div at bounding box center [731, 293] width 93 height 75
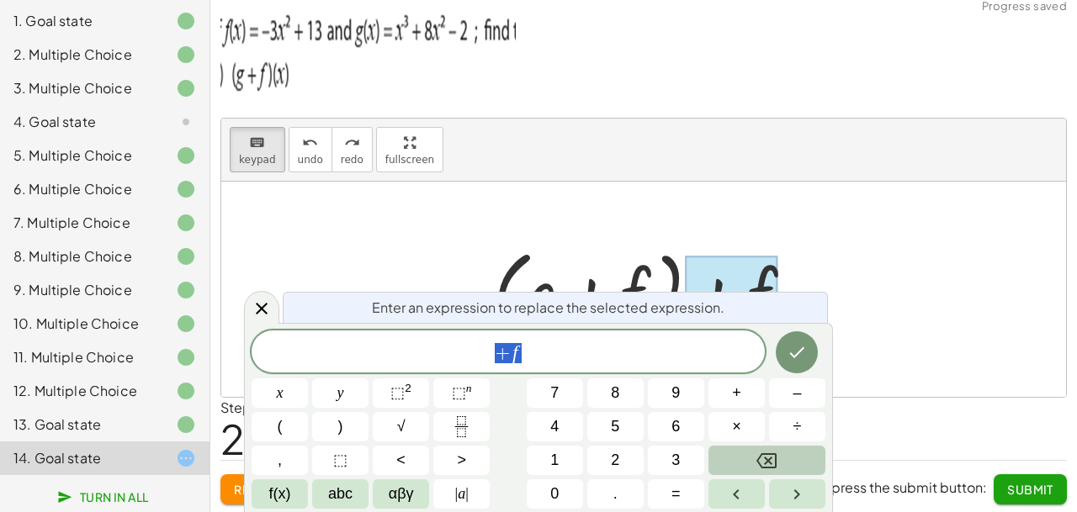
click at [802, 463] on button "Backspace" at bounding box center [766, 460] width 117 height 29
click at [756, 419] on button "×" at bounding box center [736, 426] width 56 height 29
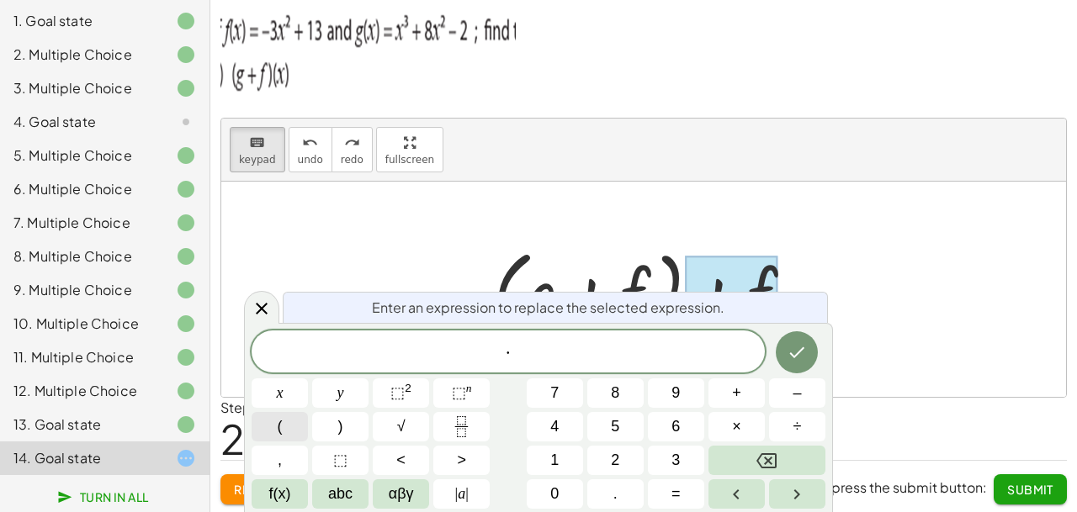
click at [272, 421] on button "(" at bounding box center [280, 426] width 56 height 29
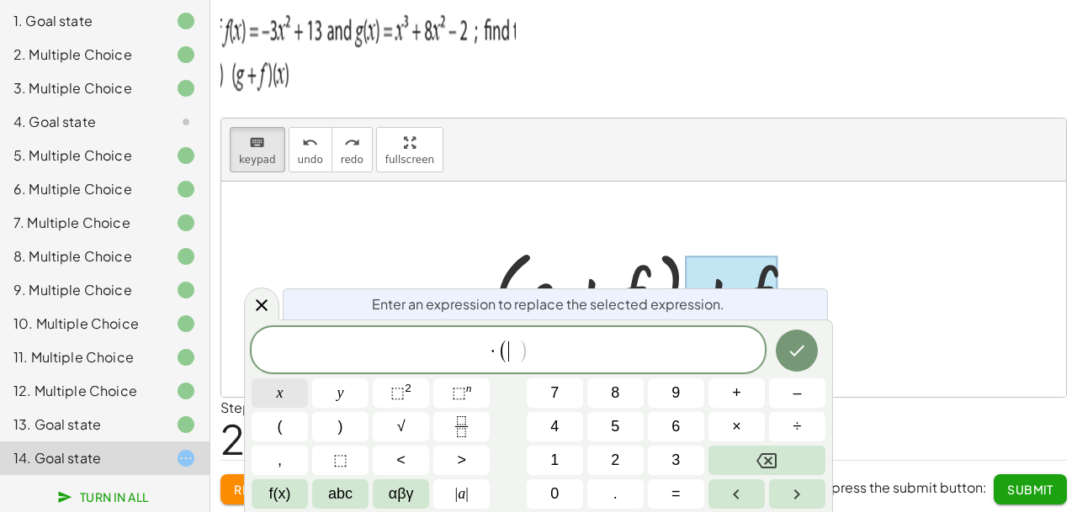
click at [291, 400] on button "x" at bounding box center [280, 393] width 56 height 29
click at [331, 421] on button ")" at bounding box center [340, 426] width 56 height 29
click at [802, 353] on icon "Done" at bounding box center [797, 351] width 20 height 20
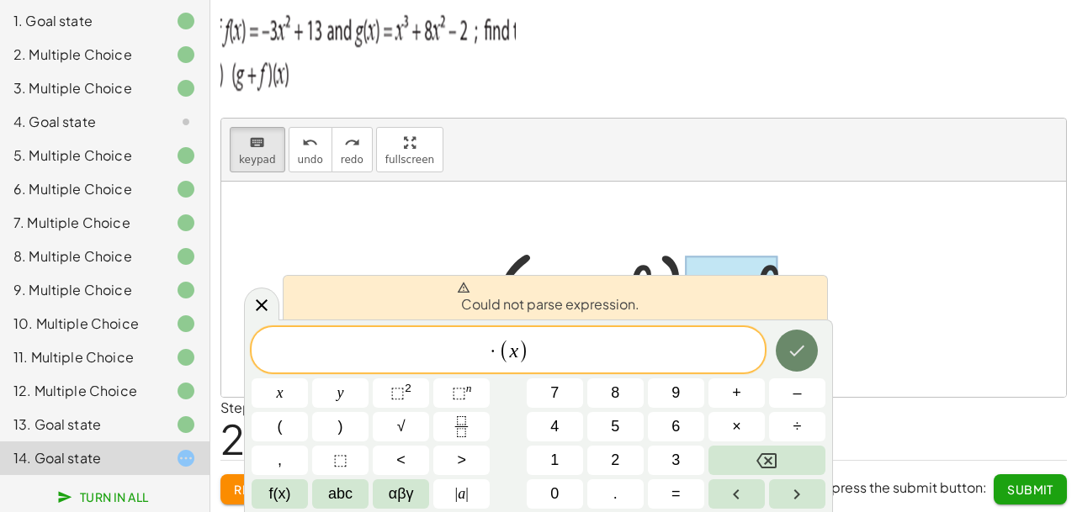
click at [802, 353] on icon "Done" at bounding box center [797, 351] width 20 height 20
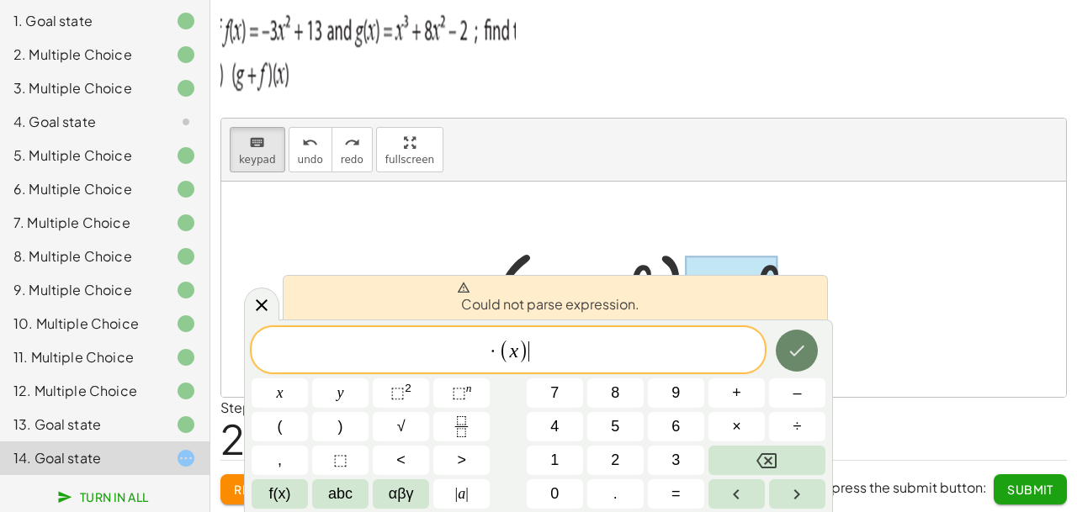
click at [802, 353] on icon "Done" at bounding box center [797, 351] width 20 height 20
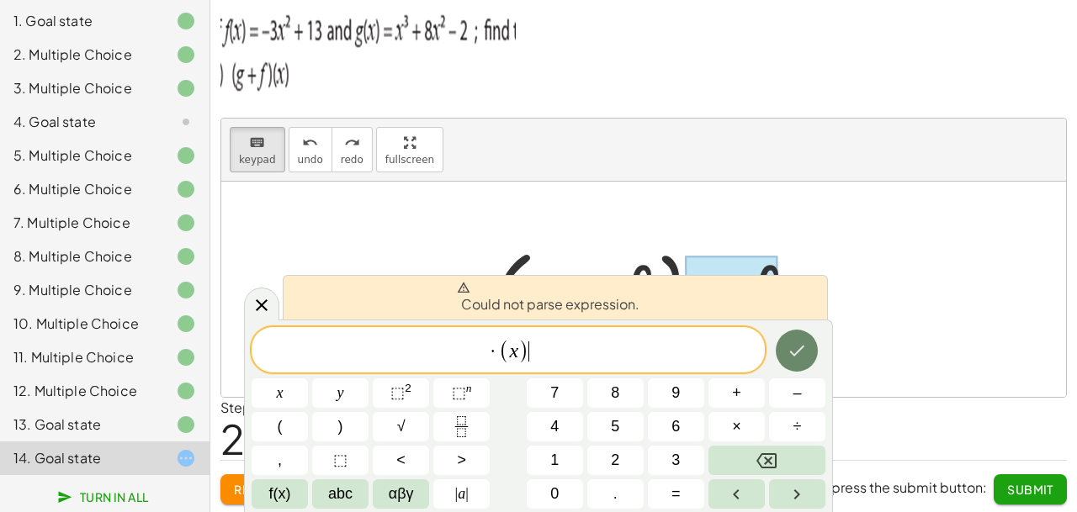
click at [802, 353] on icon "Done" at bounding box center [797, 351] width 20 height 20
click at [503, 353] on span "(" at bounding box center [504, 351] width 11 height 24
click at [771, 465] on icon "Backspace" at bounding box center [766, 460] width 20 height 15
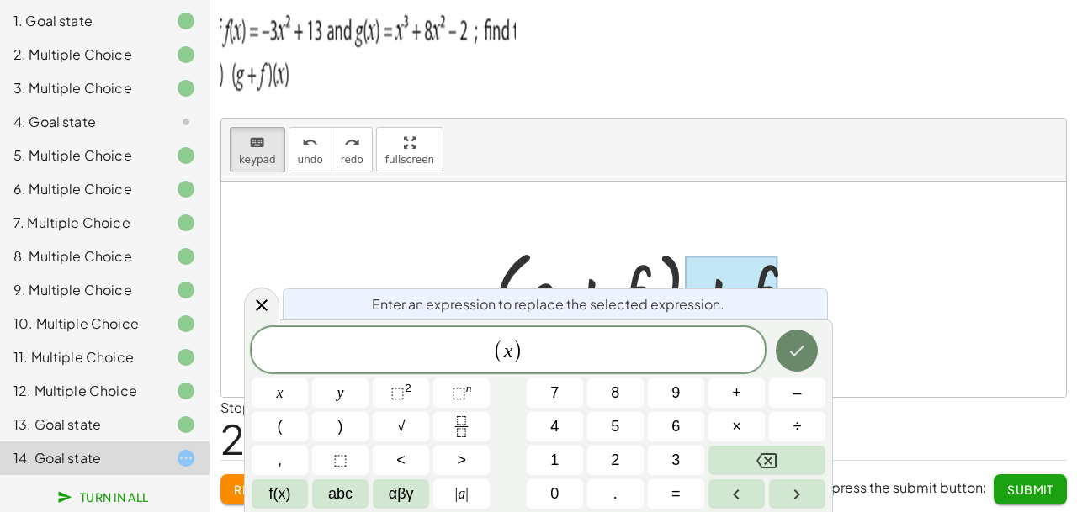
click at [792, 349] on icon "Done" at bounding box center [797, 351] width 20 height 20
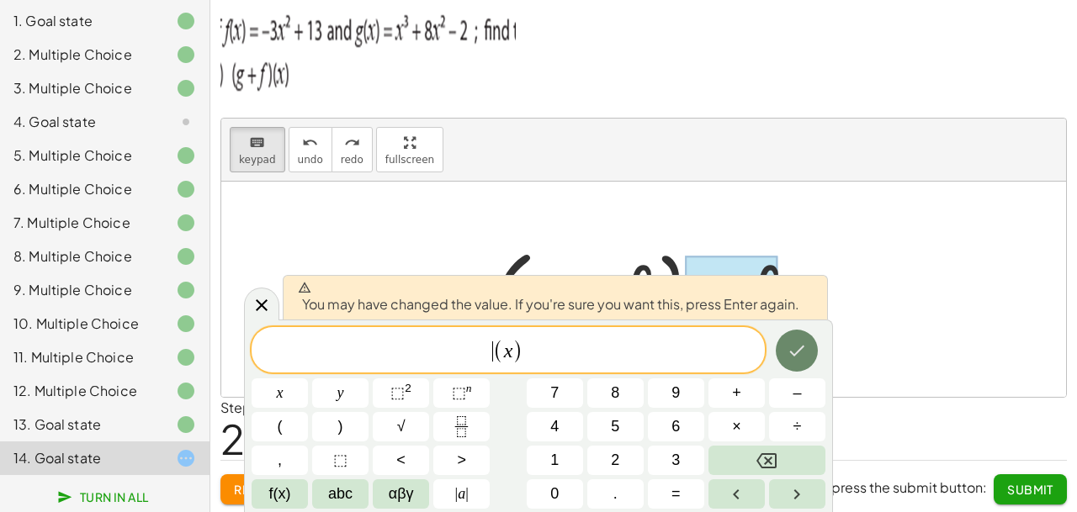
click at [792, 349] on icon "Done" at bounding box center [797, 351] width 20 height 20
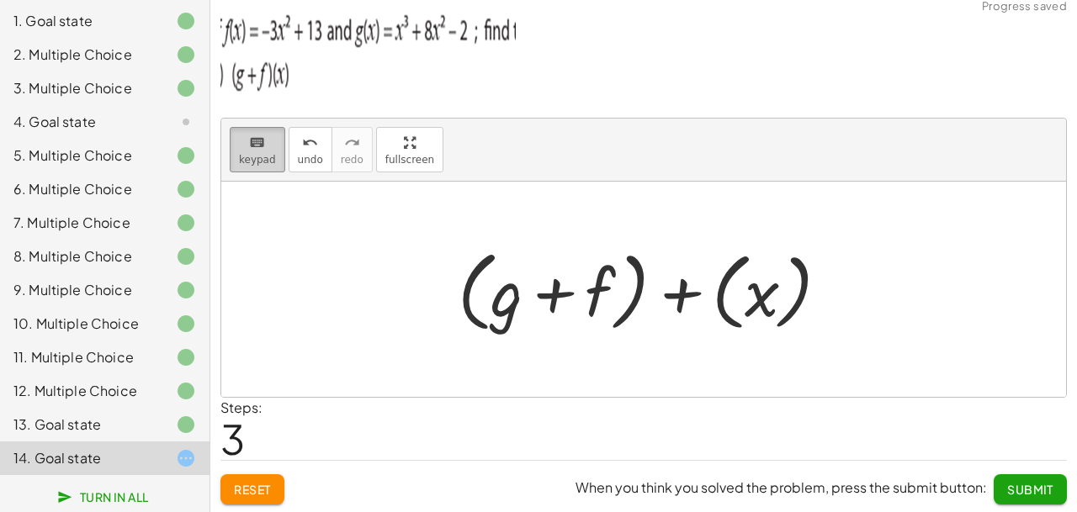
click at [258, 151] on icon "keyboard" at bounding box center [257, 143] width 16 height 20
drag, startPoint x: 761, startPoint y: 287, endPoint x: 374, endPoint y: 184, distance: 401.2
click at [761, 287] on div at bounding box center [650, 289] width 402 height 97
click at [301, 156] on span "undo" at bounding box center [310, 160] width 25 height 12
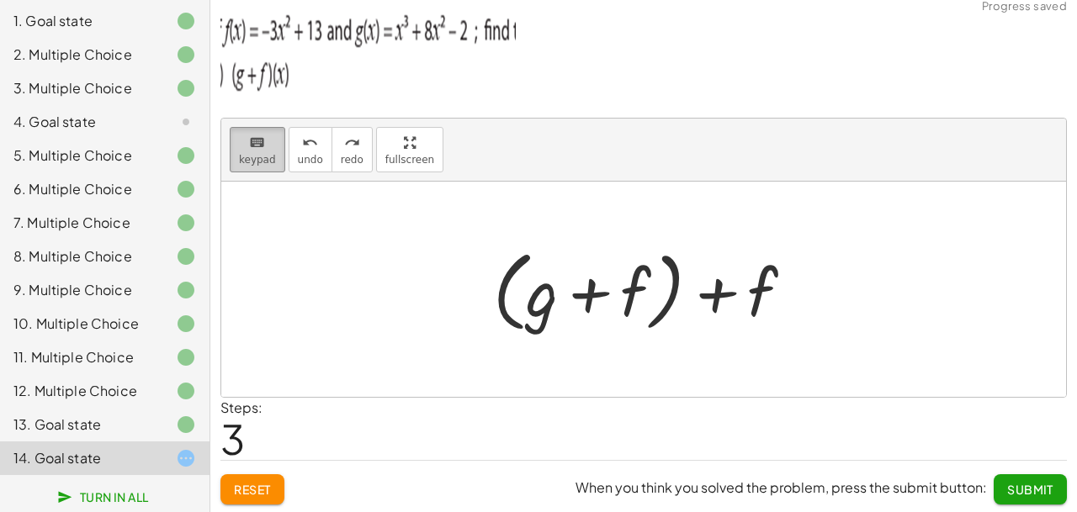
click at [245, 156] on span "keypad" at bounding box center [257, 160] width 37 height 12
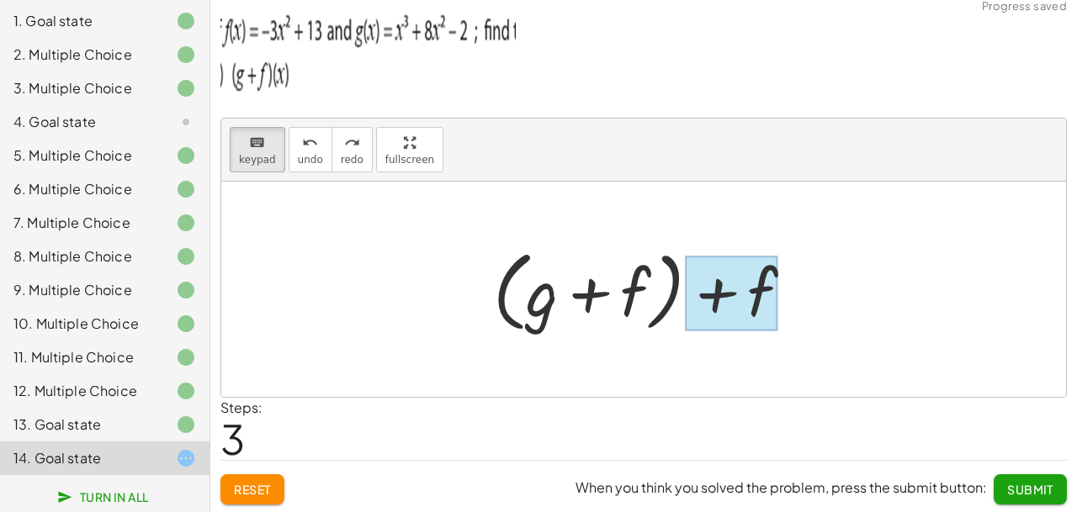
click at [708, 314] on div at bounding box center [731, 293] width 93 height 75
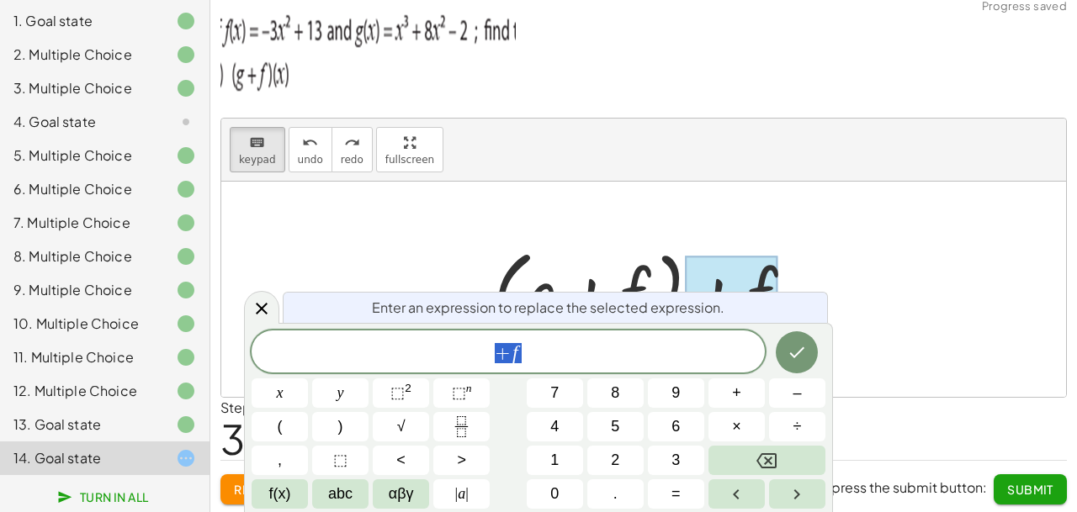
scroll to position [20, 7]
click at [289, 395] on button "x" at bounding box center [280, 393] width 56 height 29
click at [800, 346] on icon "Done" at bounding box center [797, 352] width 20 height 20
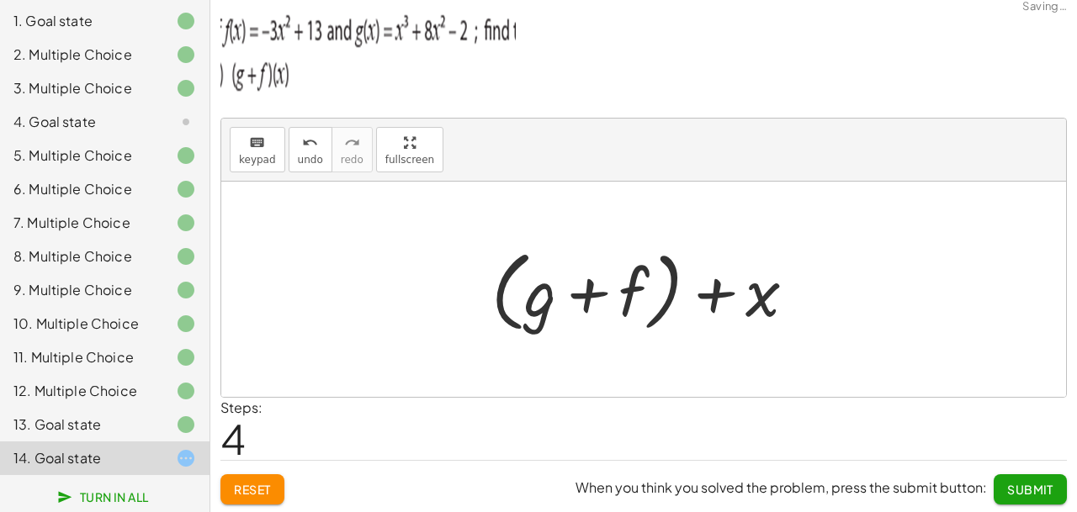
click at [800, 346] on div at bounding box center [643, 289] width 845 height 215
click at [275, 149] on button "keyboard keypad" at bounding box center [258, 149] width 56 height 45
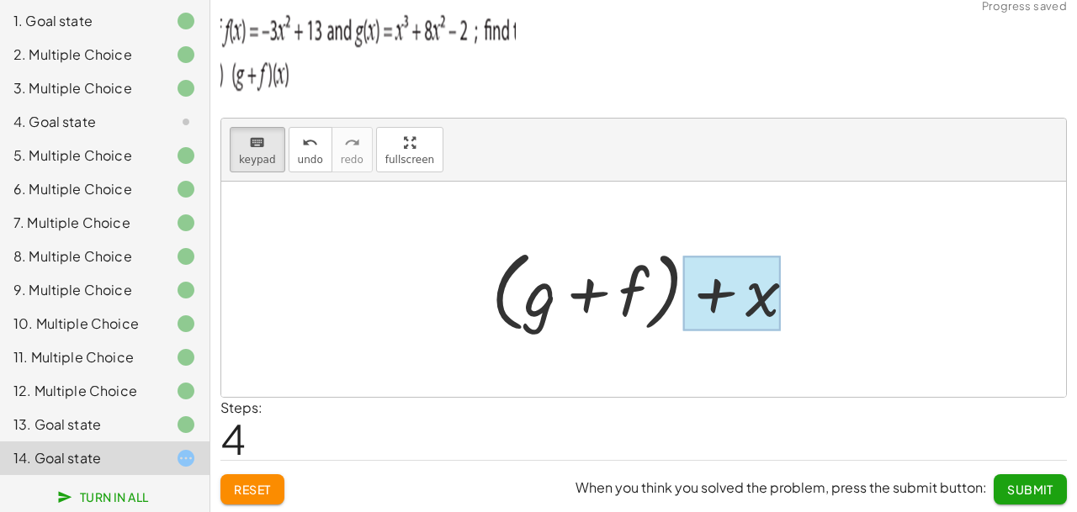
click at [736, 304] on div at bounding box center [732, 293] width 98 height 75
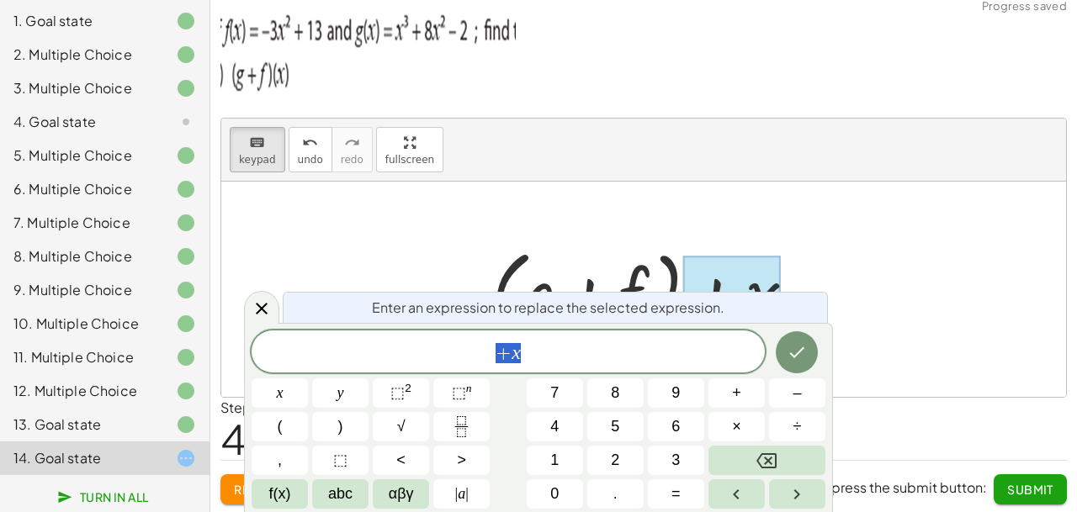
scroll to position [20, 10]
click at [300, 424] on button "(" at bounding box center [280, 426] width 56 height 29
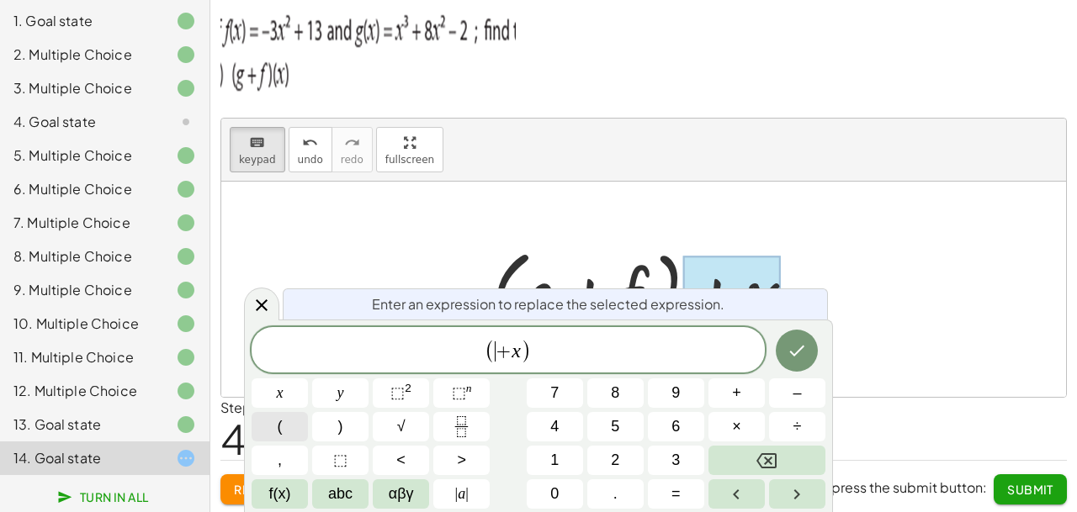
scroll to position [19, 0]
click at [522, 351] on span ")" at bounding box center [526, 351] width 11 height 24
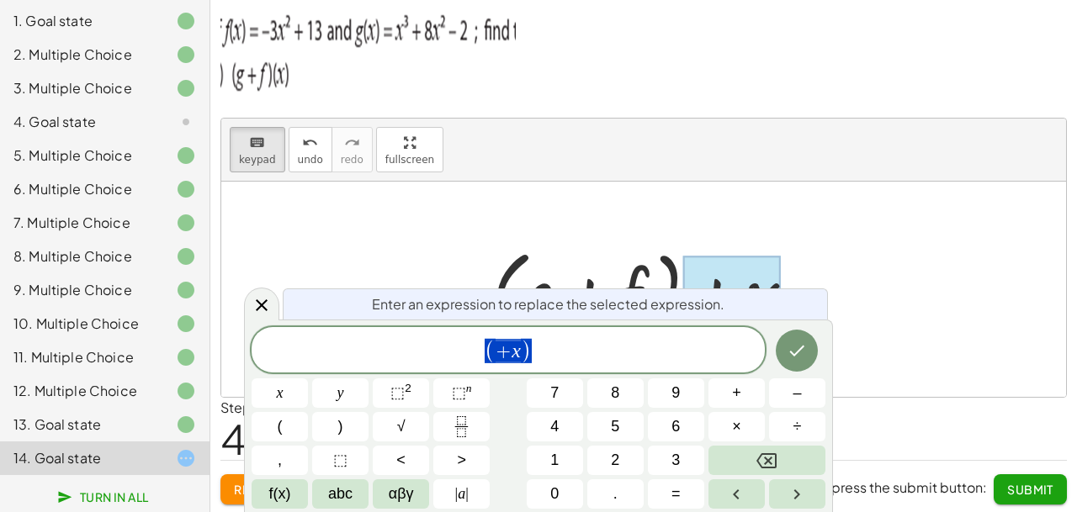
scroll to position [283, 6]
drag, startPoint x: 539, startPoint y: 351, endPoint x: 425, endPoint y: 346, distance: 114.5
click at [425, 346] on span "( + x )" at bounding box center [508, 351] width 513 height 28
click at [282, 431] on span "(" at bounding box center [280, 427] width 5 height 23
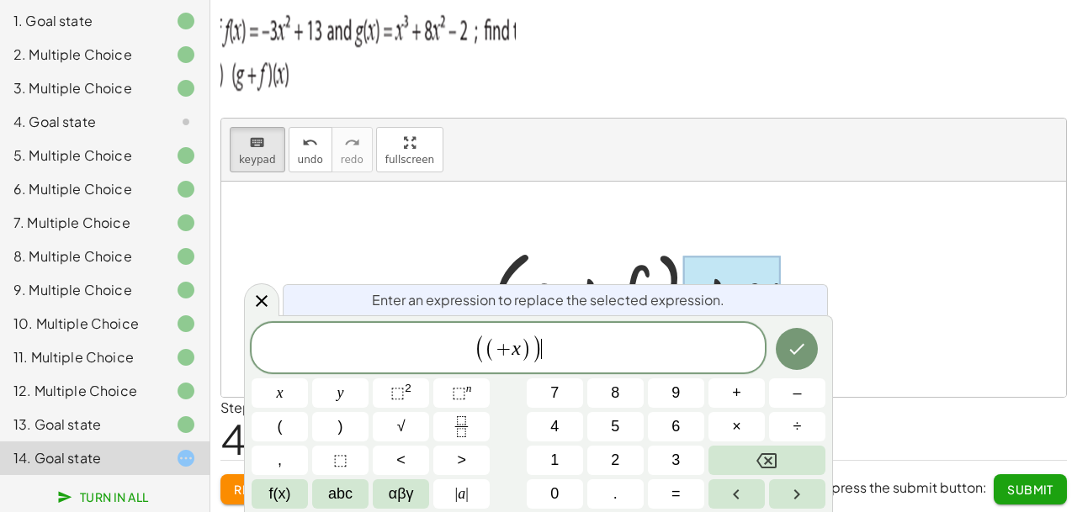
scroll to position [545, 6]
drag, startPoint x: 543, startPoint y: 360, endPoint x: 440, endPoint y: 349, distance: 103.2
click at [440, 349] on span "( ( + x ) ) ​" at bounding box center [508, 349] width 513 height 32
click at [753, 450] on button "Backspace" at bounding box center [766, 460] width 117 height 29
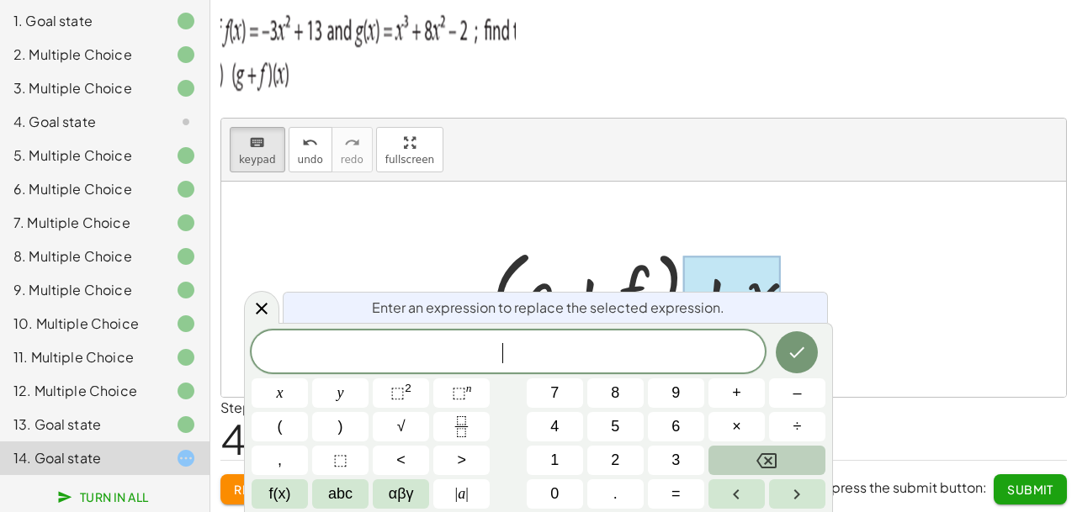
scroll to position [19, 0]
click at [284, 413] on button "(" at bounding box center [280, 426] width 56 height 29
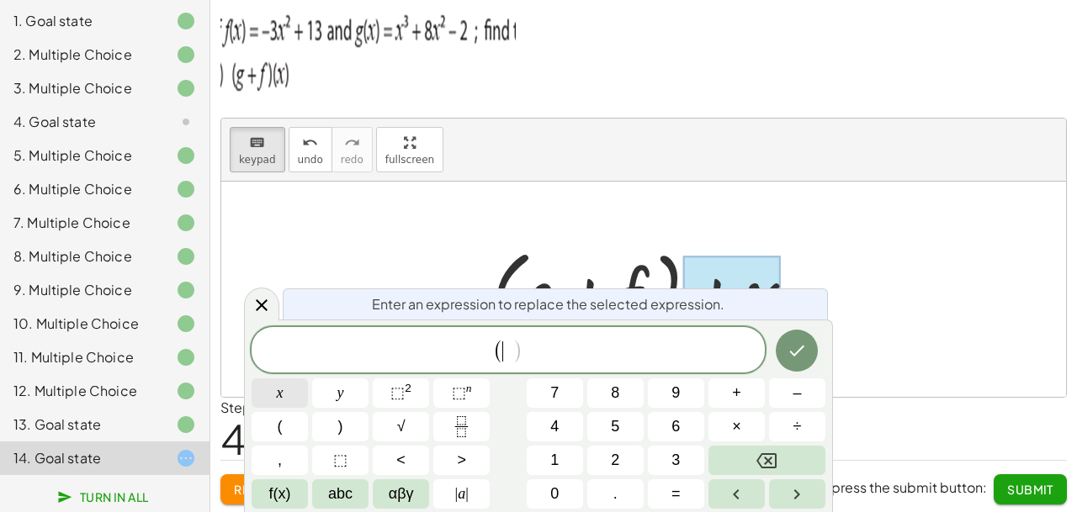
click at [284, 386] on button "x" at bounding box center [280, 393] width 56 height 29
click at [322, 428] on button ")" at bounding box center [340, 426] width 56 height 29
click at [802, 353] on icon "Done" at bounding box center [797, 351] width 20 height 20
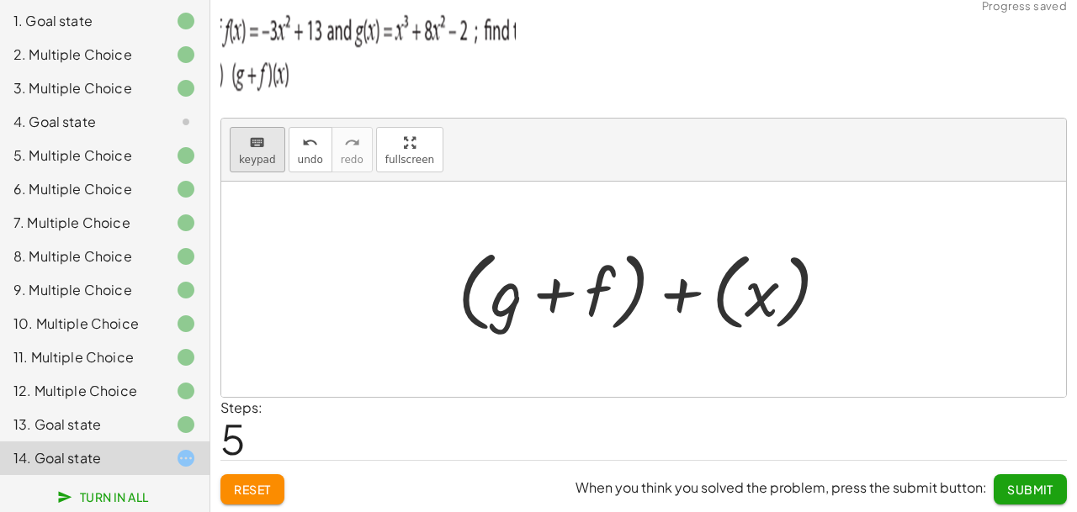
click at [257, 160] on span "keypad" at bounding box center [257, 160] width 37 height 12
click at [752, 292] on div at bounding box center [650, 289] width 402 height 97
click at [866, 340] on div at bounding box center [643, 289] width 845 height 215
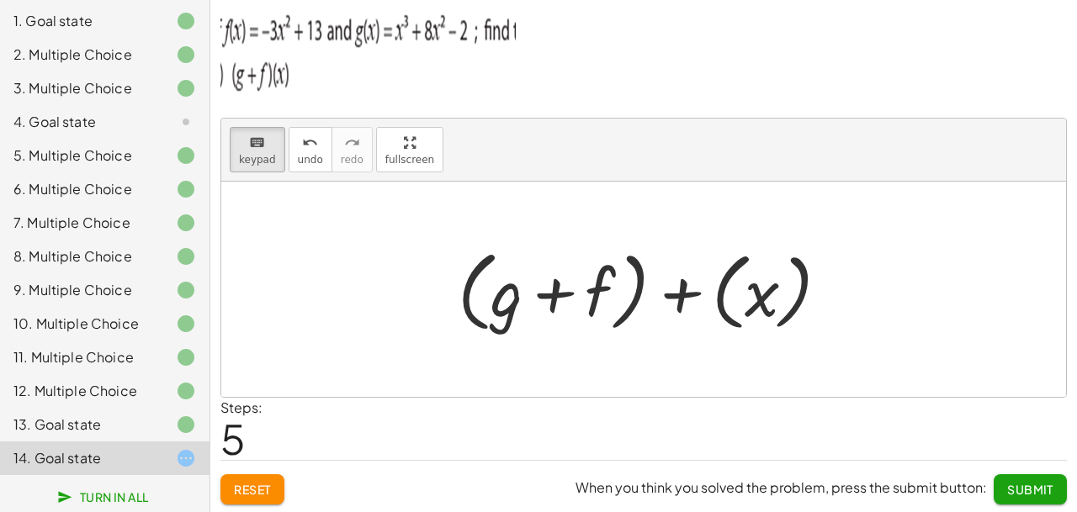
click at [742, 302] on div at bounding box center [650, 289] width 402 height 97
drag, startPoint x: 742, startPoint y: 302, endPoint x: 769, endPoint y: 294, distance: 28.0
click at [748, 304] on div at bounding box center [650, 289] width 402 height 97
click at [805, 292] on div at bounding box center [650, 289] width 402 height 97
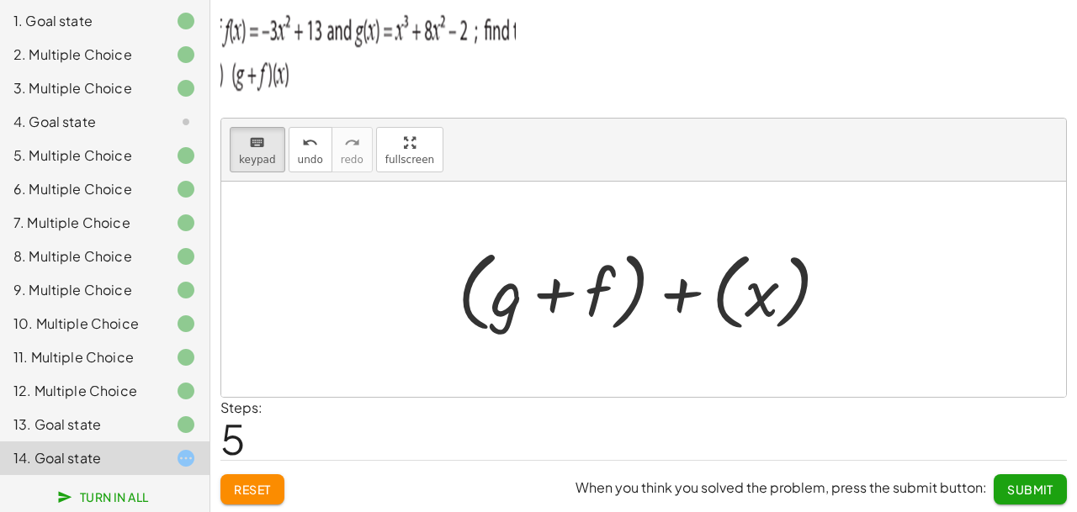
click at [805, 292] on div at bounding box center [650, 289] width 402 height 97
click at [807, 292] on div at bounding box center [650, 289] width 402 height 97
click at [808, 292] on div at bounding box center [650, 289] width 402 height 97
click at [809, 292] on div at bounding box center [650, 289] width 402 height 97
click at [812, 294] on div at bounding box center [650, 289] width 402 height 97
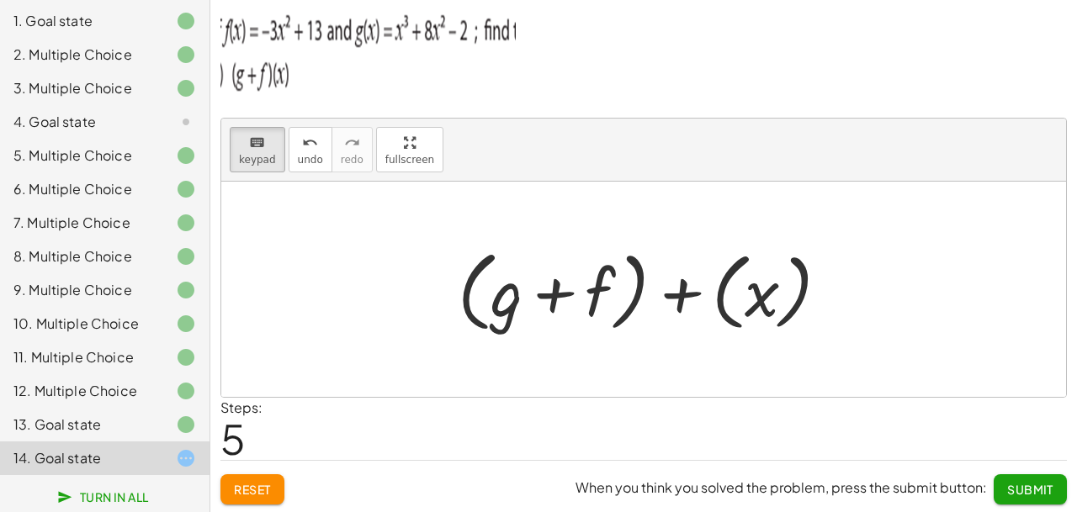
click at [835, 247] on div at bounding box center [650, 289] width 402 height 97
click at [390, 151] on div "keyboard keypad undo undo redo redo fullscreen Redo the last action" at bounding box center [643, 150] width 845 height 63
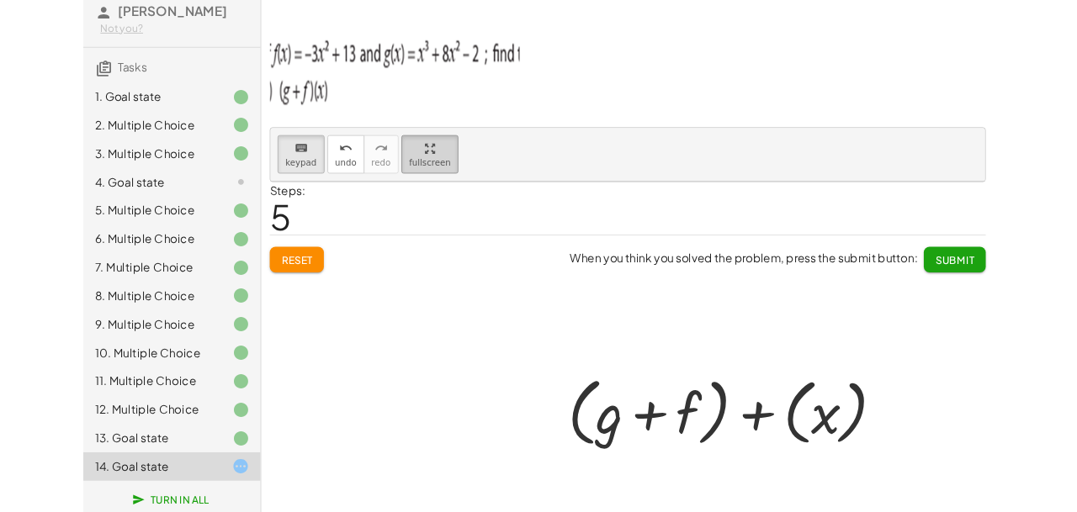
scroll to position [66, 0]
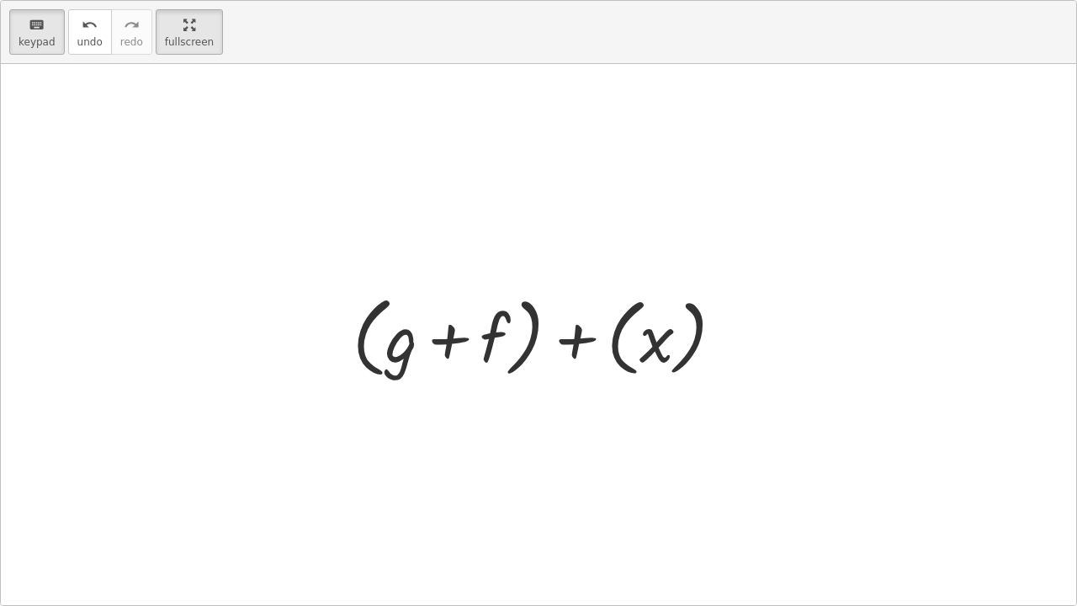
click at [384, 235] on div at bounding box center [538, 334] width 1075 height 541
drag, startPoint x: 464, startPoint y: 278, endPoint x: 504, endPoint y: 296, distance: 43.7
click at [502, 295] on div "+ g + f + ( + g + f ) + f + ( + g + f ) + x + ( + g + f ) x + ( )" at bounding box center [538, 334] width 1075 height 541
click at [523, 305] on div at bounding box center [545, 335] width 402 height 97
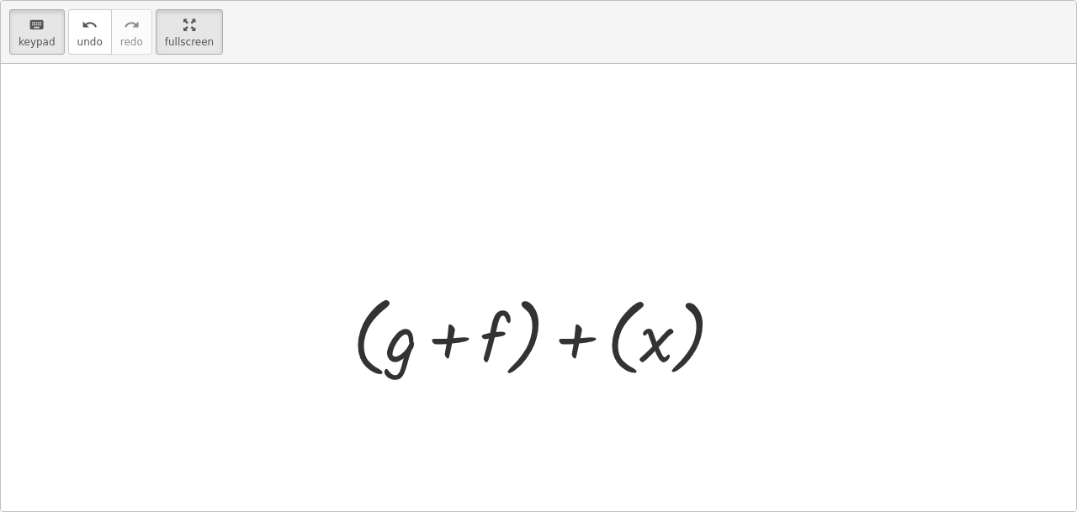
scroll to position [0, 0]
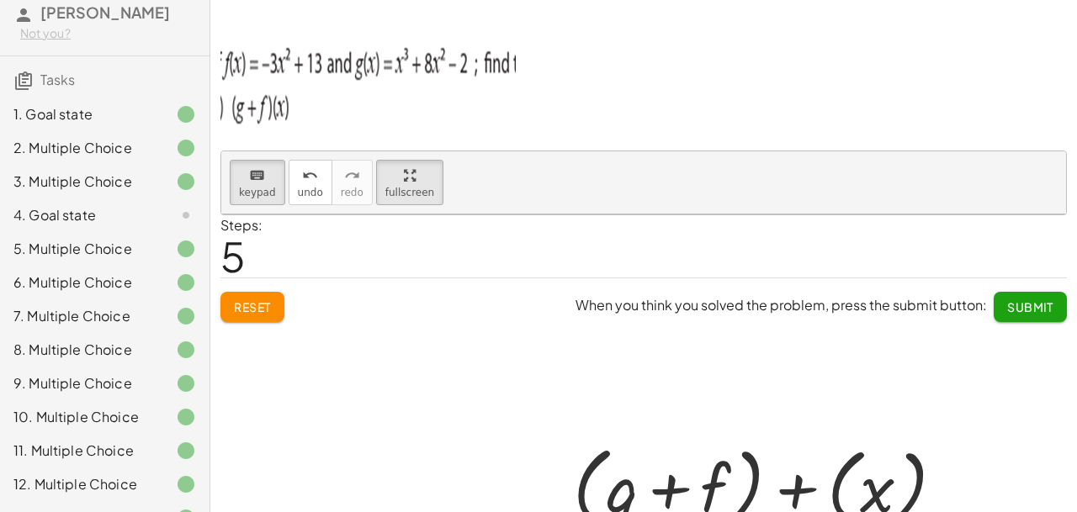
click at [279, 296] on div at bounding box center [643, 448] width 845 height 467
click at [269, 304] on div at bounding box center [643, 448] width 845 height 467
click at [401, 188] on div "keyboard keypad undo undo redo redo fullscreen" at bounding box center [643, 182] width 845 height 63
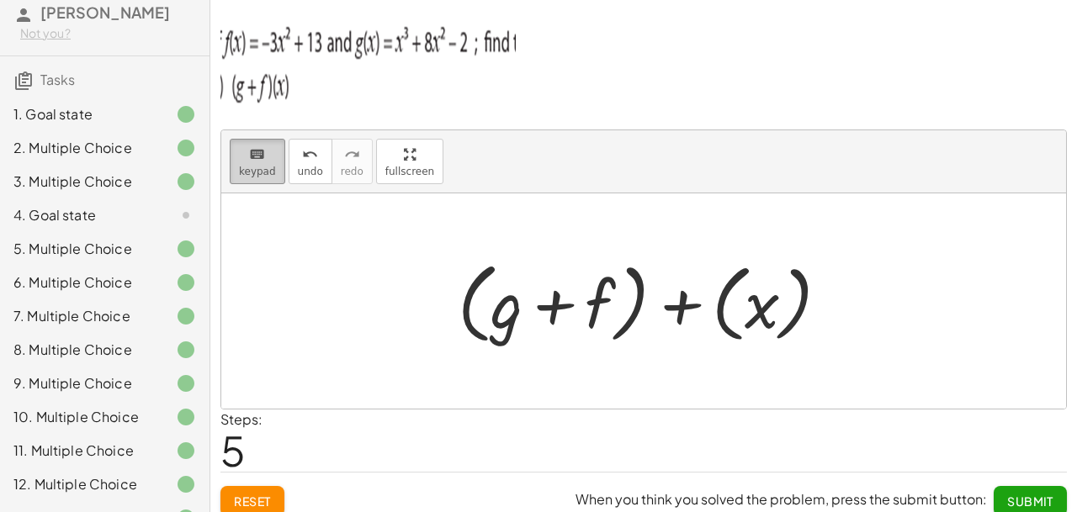
click at [262, 171] on span "keypad" at bounding box center [257, 172] width 37 height 12
click at [724, 314] on div at bounding box center [650, 301] width 402 height 97
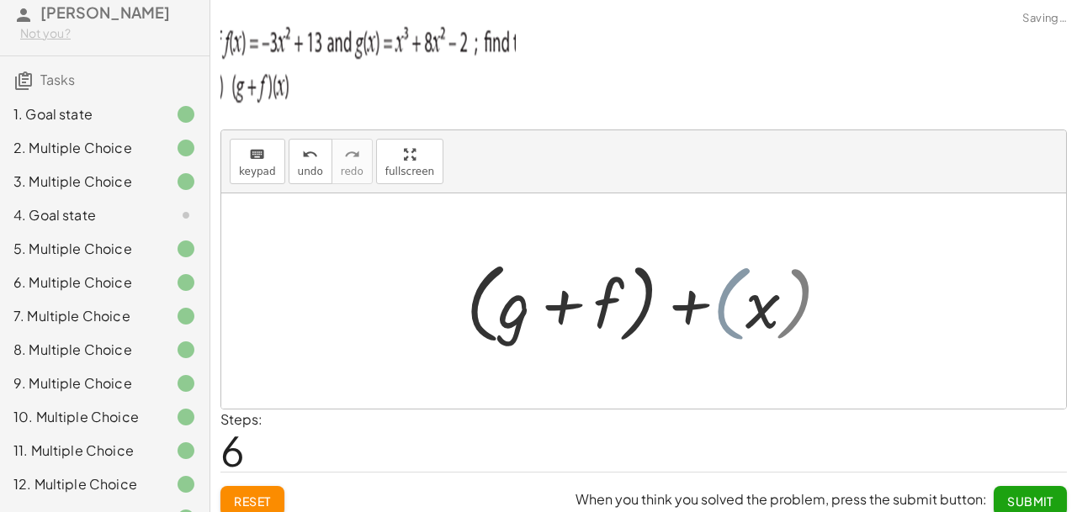
click at [564, 312] on div at bounding box center [651, 301] width 336 height 97
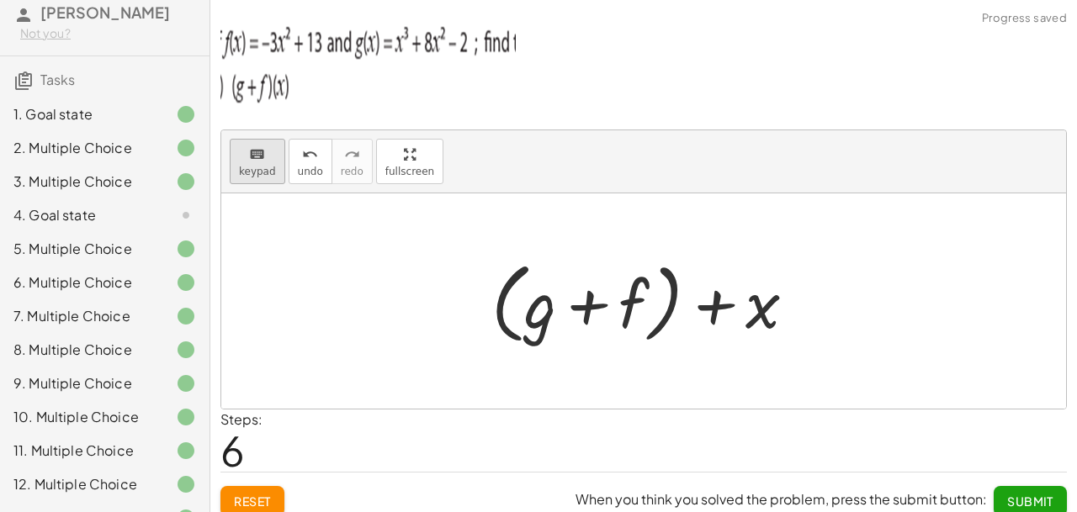
click at [257, 161] on icon "keyboard" at bounding box center [257, 155] width 16 height 20
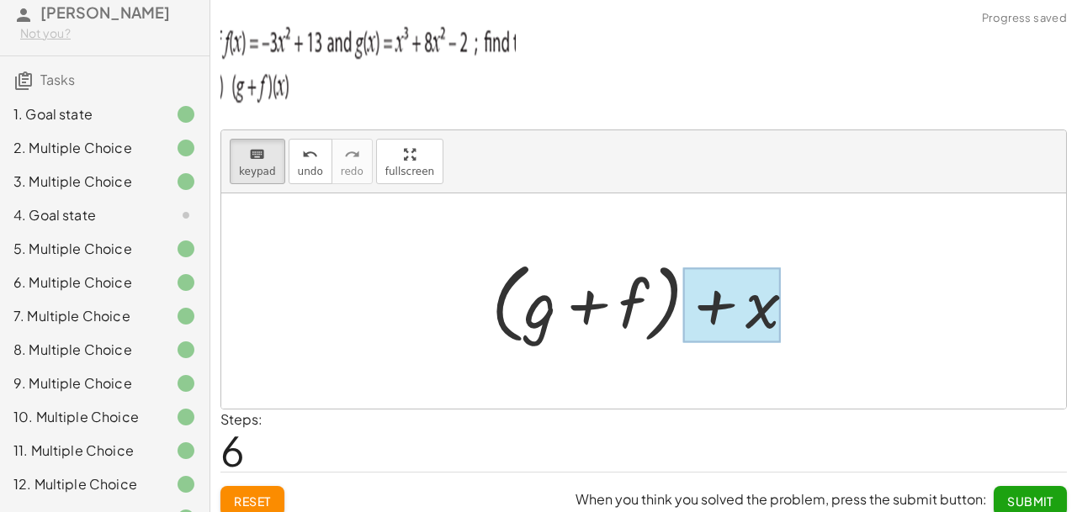
click at [729, 307] on div at bounding box center [732, 305] width 98 height 75
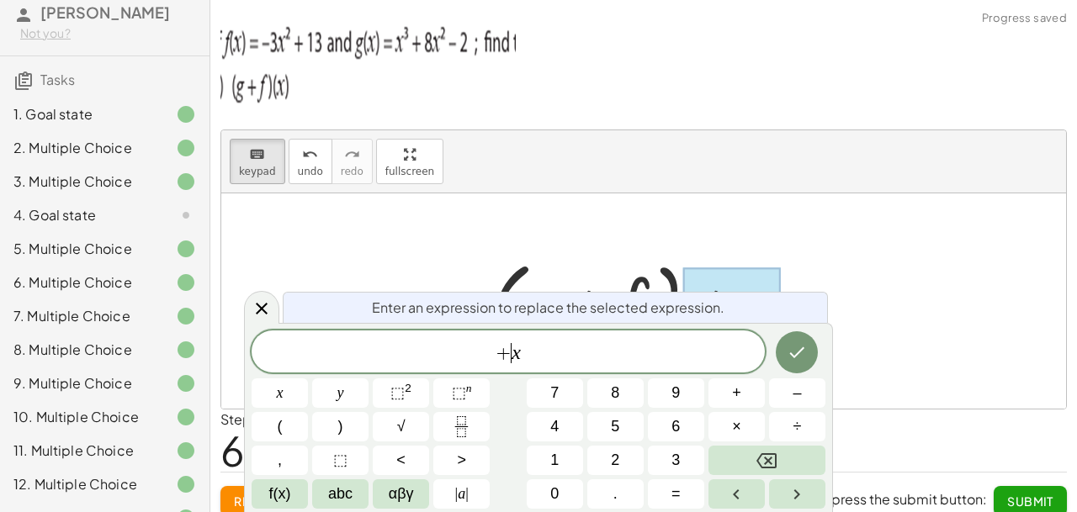
click at [506, 351] on span "+" at bounding box center [504, 353] width 16 height 20
click at [769, 459] on icon "Backspace" at bounding box center [766, 461] width 20 height 20
click at [797, 346] on icon "Done" at bounding box center [797, 352] width 20 height 20
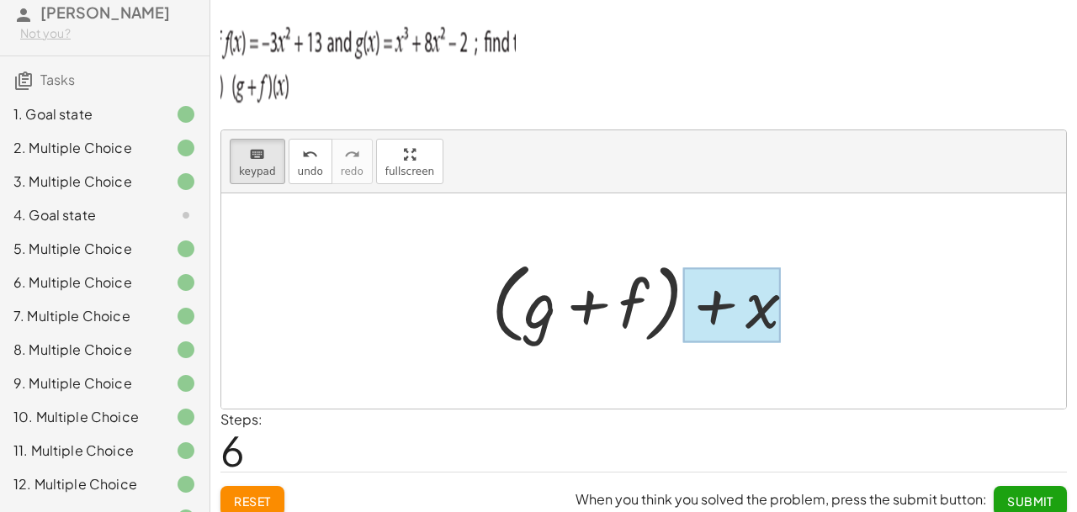
click at [713, 308] on div at bounding box center [732, 305] width 98 height 75
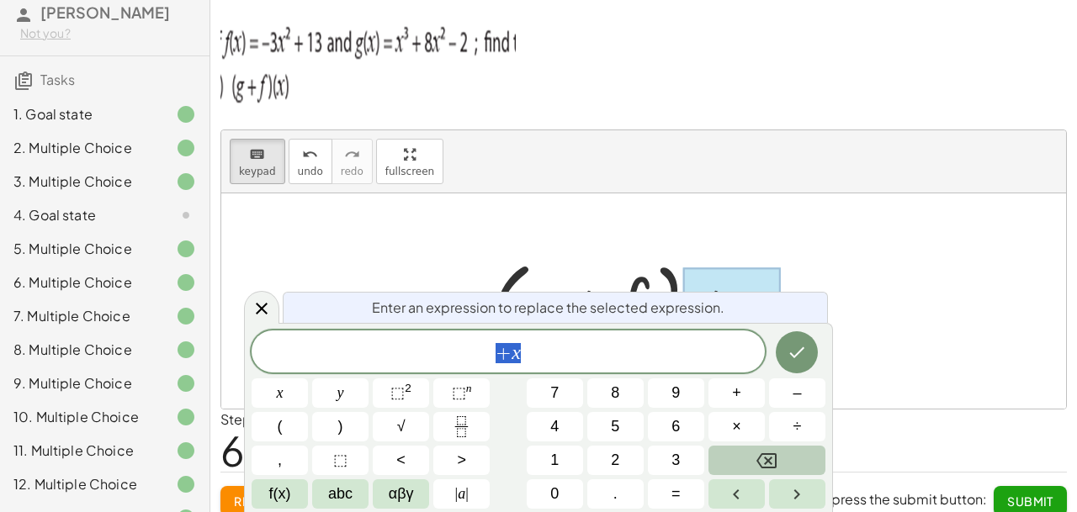
click at [768, 467] on icon "Backspace" at bounding box center [766, 460] width 20 height 15
click at [273, 491] on span "f(x)" at bounding box center [280, 494] width 22 height 23
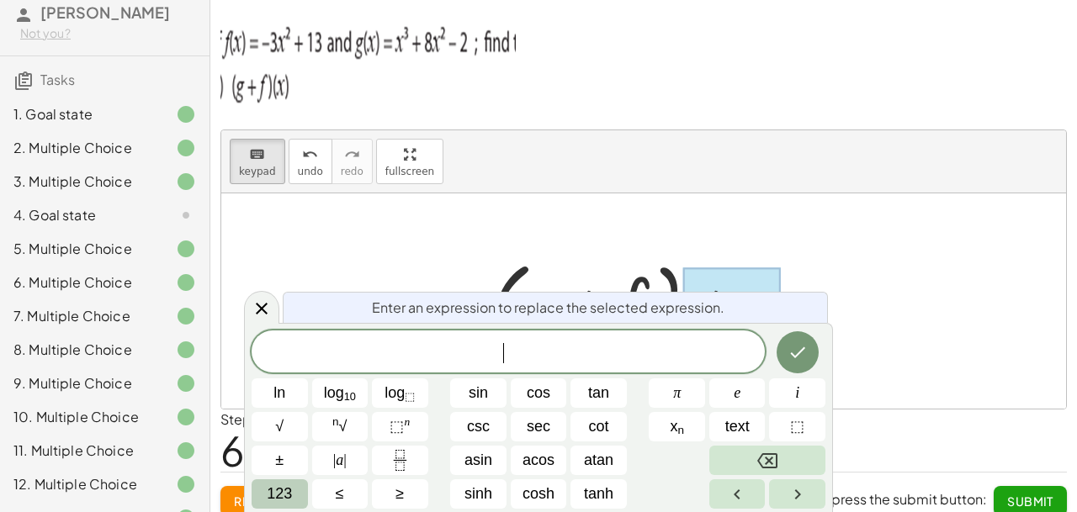
click at [274, 491] on span "123" at bounding box center [279, 494] width 25 height 23
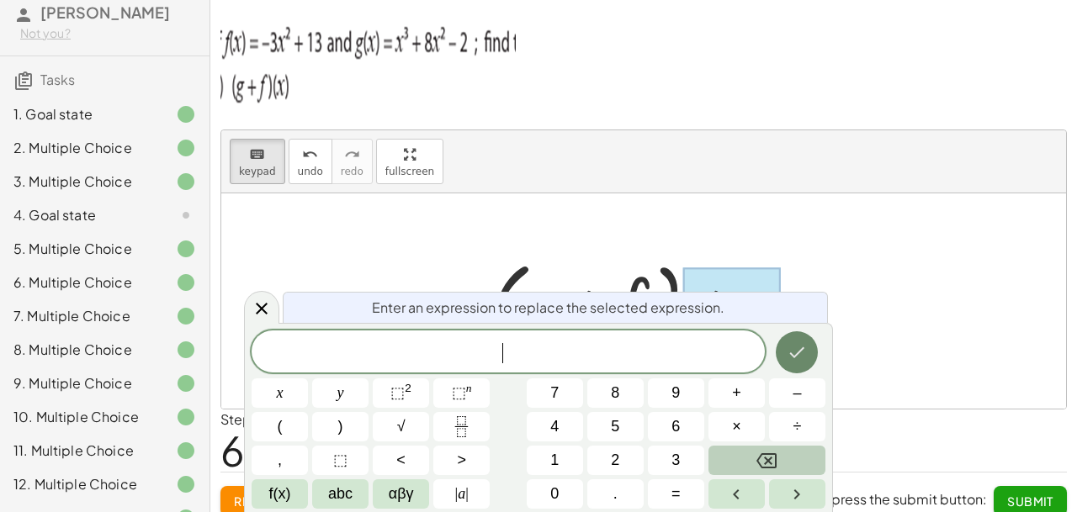
click at [797, 347] on icon "Done" at bounding box center [797, 352] width 20 height 20
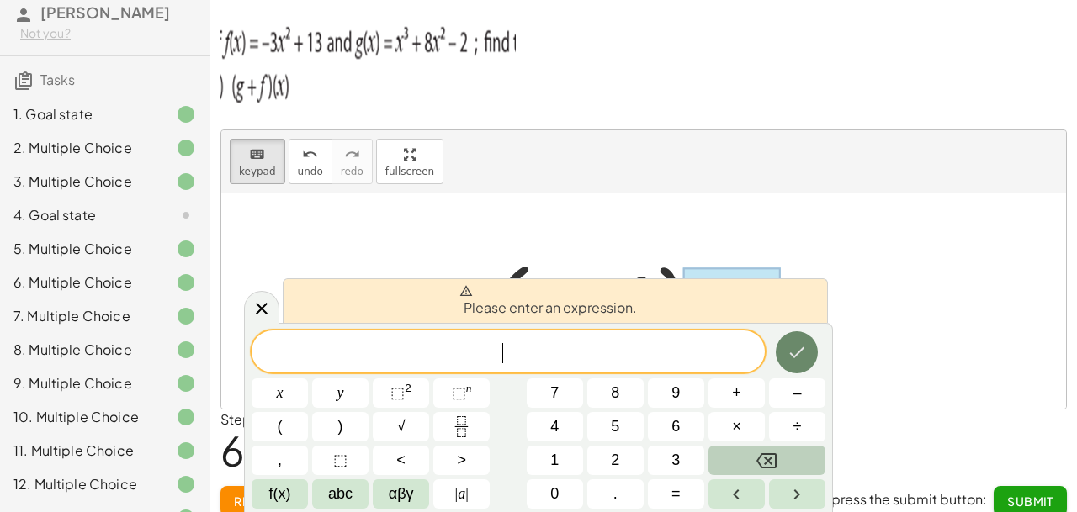
click at [798, 344] on icon "Done" at bounding box center [797, 352] width 20 height 20
click at [268, 306] on icon at bounding box center [262, 309] width 20 height 20
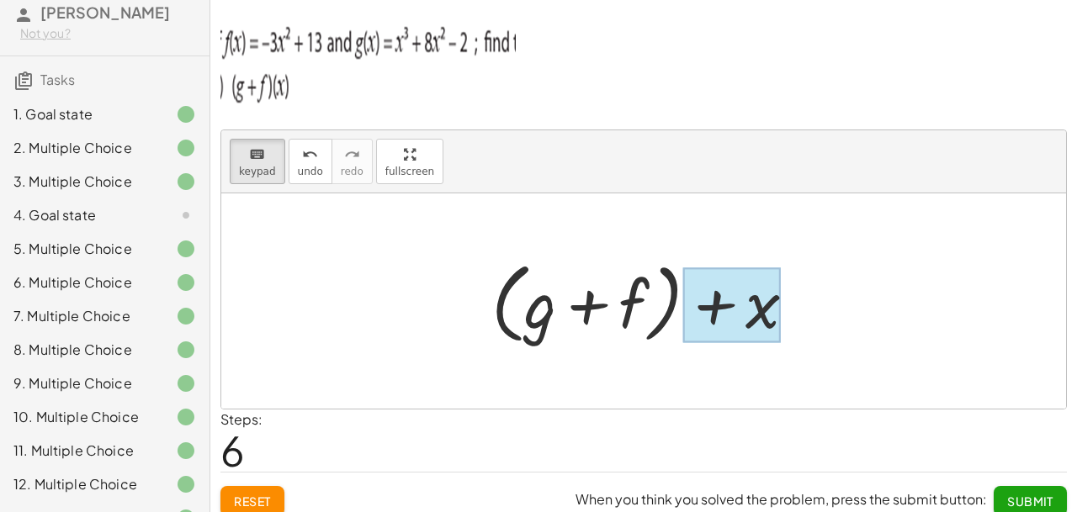
click at [731, 323] on div at bounding box center [732, 305] width 98 height 75
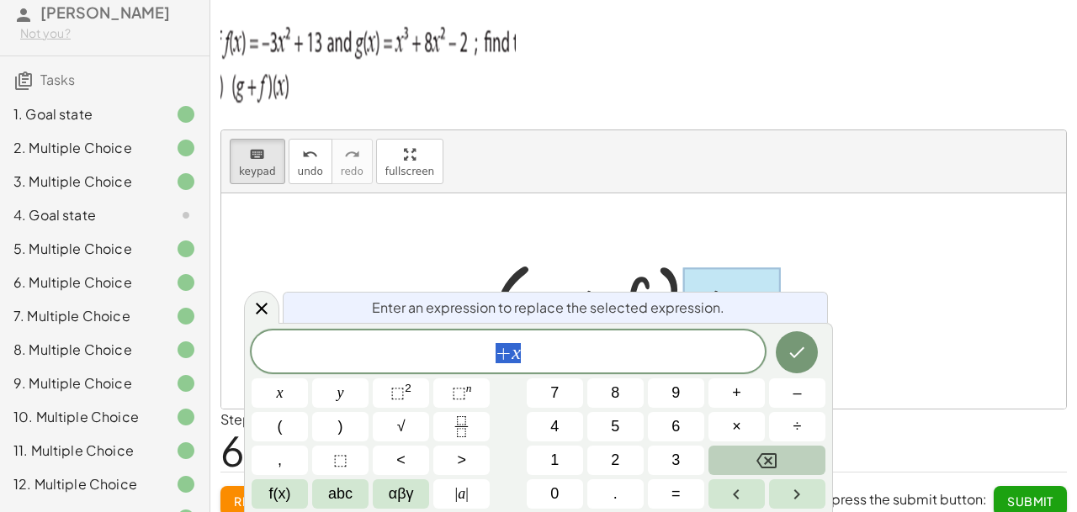
scroll to position [20, 10]
click at [294, 427] on button "(" at bounding box center [280, 426] width 56 height 29
click at [282, 388] on span "x" at bounding box center [280, 393] width 7 height 23
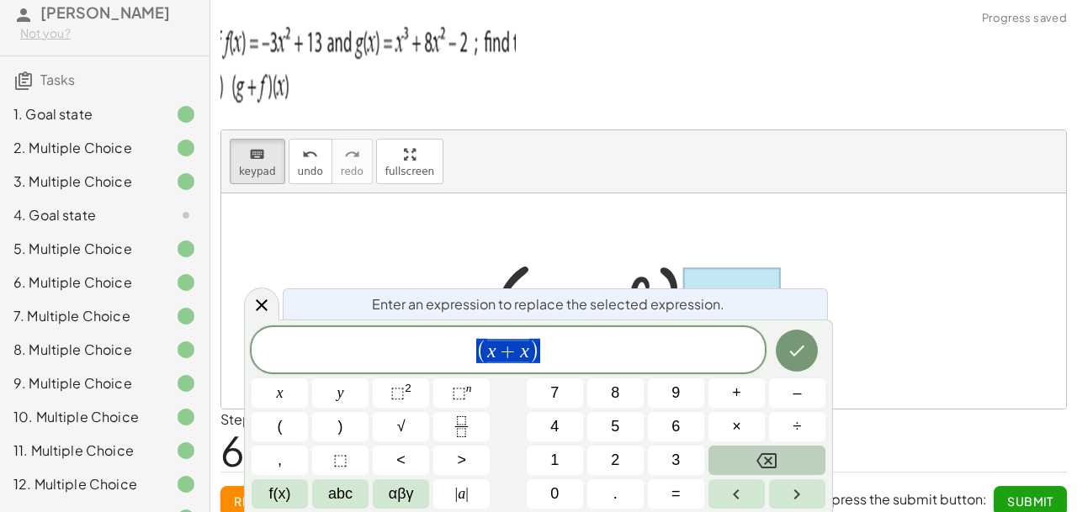
drag, startPoint x: 559, startPoint y: 358, endPoint x: 386, endPoint y: 358, distance: 173.3
click at [386, 358] on span "( x + x )" at bounding box center [508, 351] width 513 height 28
click at [280, 421] on span "(" at bounding box center [280, 427] width 5 height 23
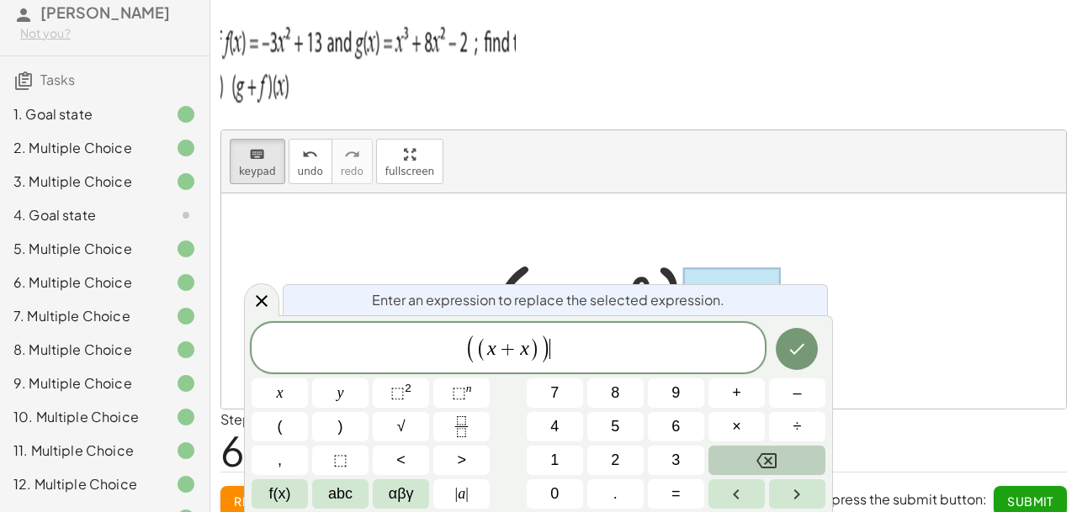
scroll to position [565, 6]
drag, startPoint x: 589, startPoint y: 369, endPoint x: 417, endPoint y: 356, distance: 172.2
click at [417, 356] on div "**********" at bounding box center [508, 348] width 513 height 50
click at [792, 461] on button "Backspace" at bounding box center [766, 460] width 117 height 29
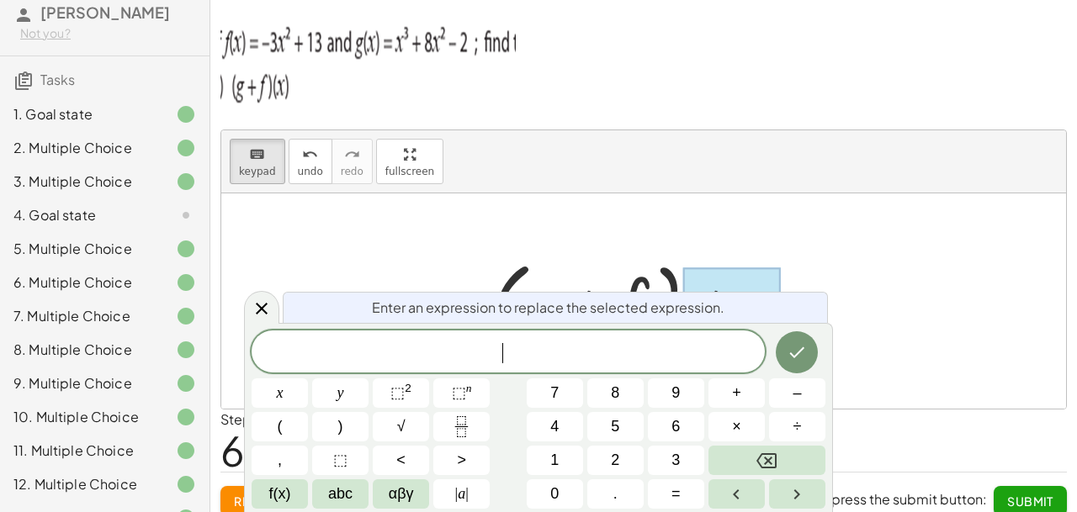
scroll to position [19, 0]
click at [279, 423] on span "(" at bounding box center [280, 427] width 5 height 23
click at [277, 394] on button "x" at bounding box center [280, 393] width 56 height 29
click at [349, 431] on button ")" at bounding box center [340, 426] width 56 height 29
click at [787, 431] on button "÷" at bounding box center [797, 426] width 56 height 29
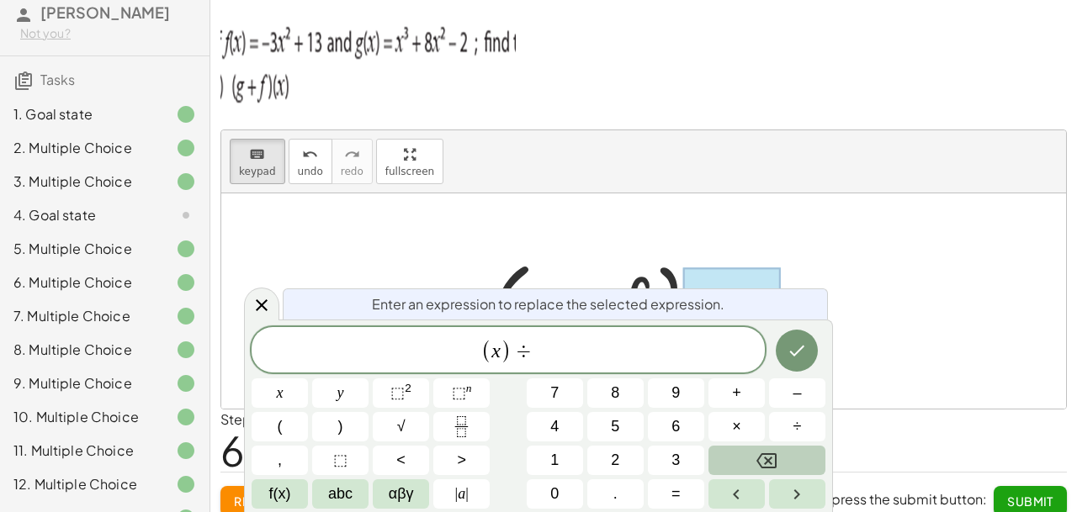
click at [745, 461] on button "Backspace" at bounding box center [766, 460] width 117 height 29
click at [742, 396] on button "+" at bounding box center [736, 393] width 56 height 29
click at [353, 406] on button "y" at bounding box center [340, 393] width 56 height 29
click at [408, 395] on sup "2" at bounding box center [408, 388] width 7 height 13
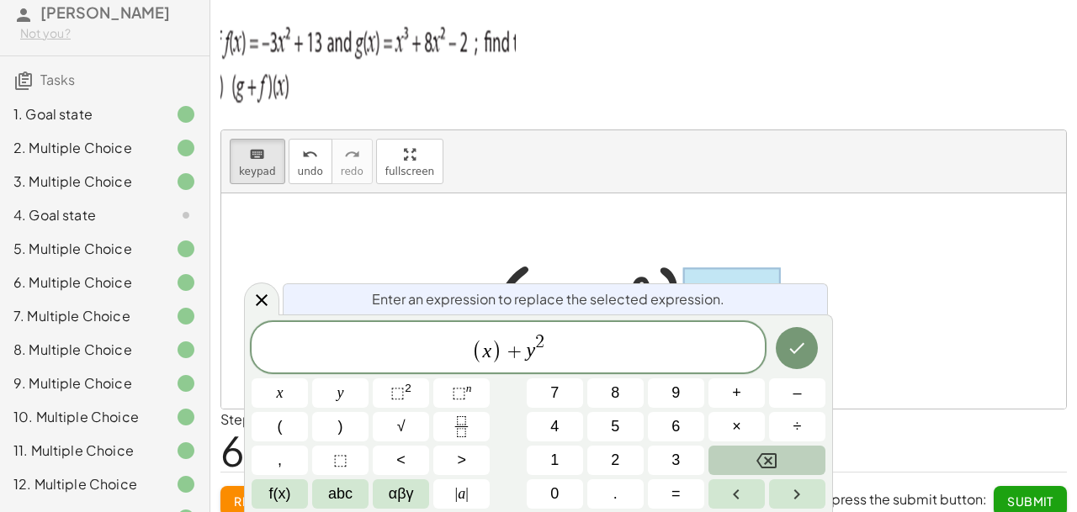
click at [772, 455] on icon "Backspace" at bounding box center [766, 461] width 20 height 20
click at [740, 453] on button "Backspace" at bounding box center [766, 460] width 117 height 29
click at [660, 454] on button "3" at bounding box center [676, 460] width 56 height 29
click at [639, 363] on span "( x ) + y 3 ​" at bounding box center [508, 348] width 513 height 33
click at [736, 397] on span "+" at bounding box center [736, 393] width 9 height 23
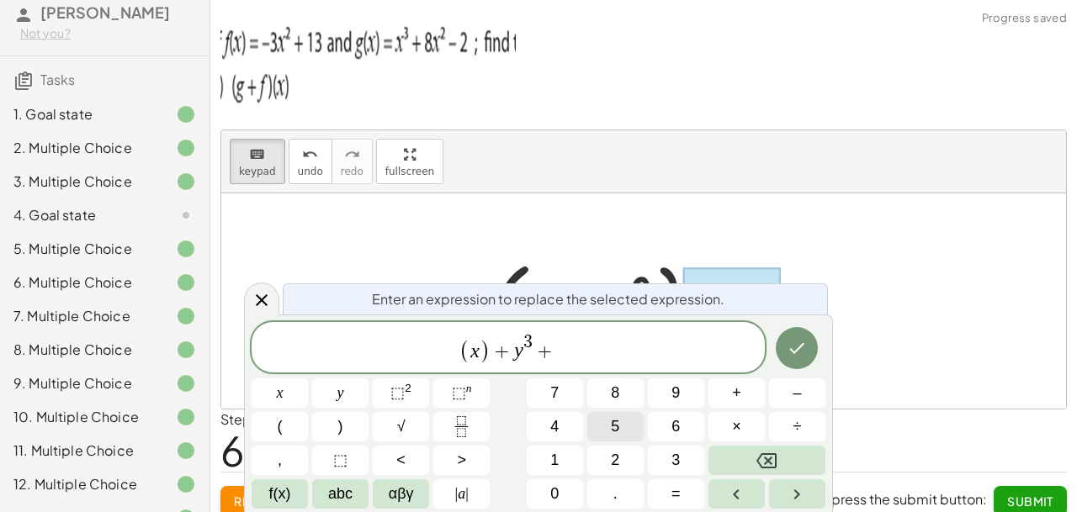
click at [612, 432] on span "5" at bounding box center [615, 427] width 8 height 23
click at [276, 400] on button "x" at bounding box center [280, 393] width 56 height 29
click at [410, 394] on sup "2" at bounding box center [408, 388] width 7 height 13
click at [733, 388] on span "+" at bounding box center [736, 393] width 9 height 23
click at [548, 464] on button "1" at bounding box center [555, 460] width 56 height 29
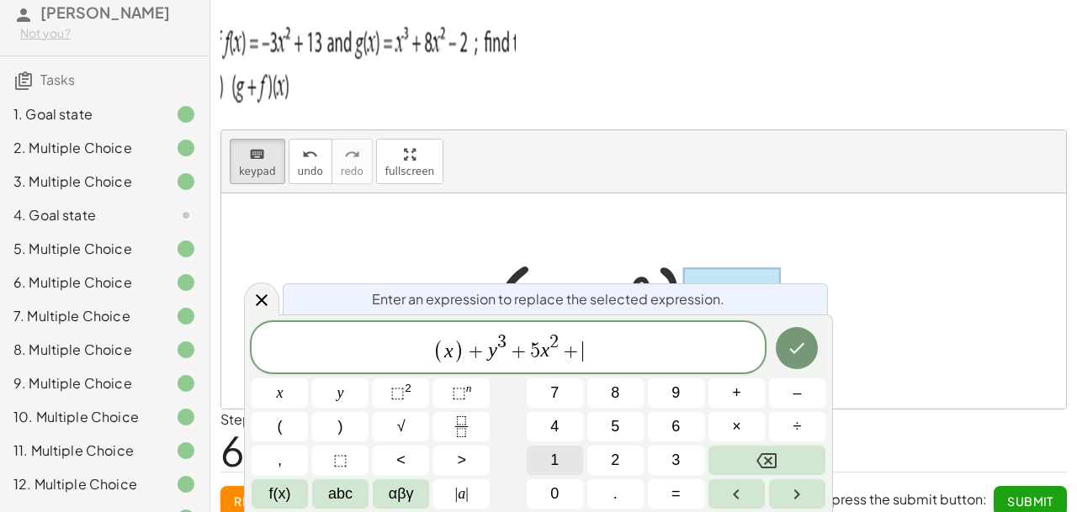
click at [548, 464] on button "1" at bounding box center [555, 460] width 56 height 29
click at [814, 347] on button "Done" at bounding box center [797, 348] width 42 height 42
click at [803, 347] on icon "Done" at bounding box center [797, 348] width 20 height 20
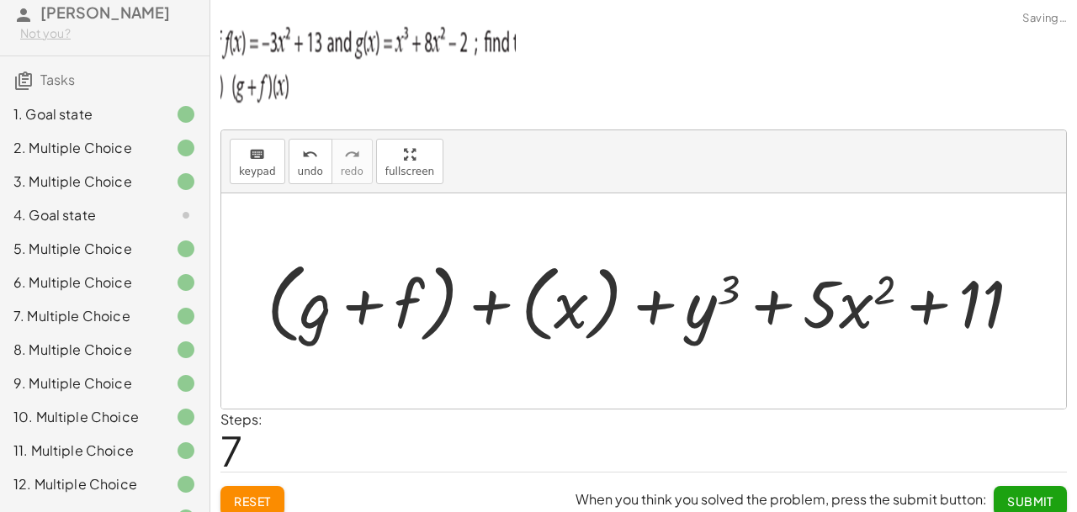
click at [803, 347] on div "+ g + f + ( + g + f ) + f + ( + g + f ) + x + ( + g + f ) + ( x ) + ( + g + f )…" at bounding box center [643, 301] width 805 height 105
click at [1042, 494] on span "Submit" at bounding box center [1030, 501] width 46 height 15
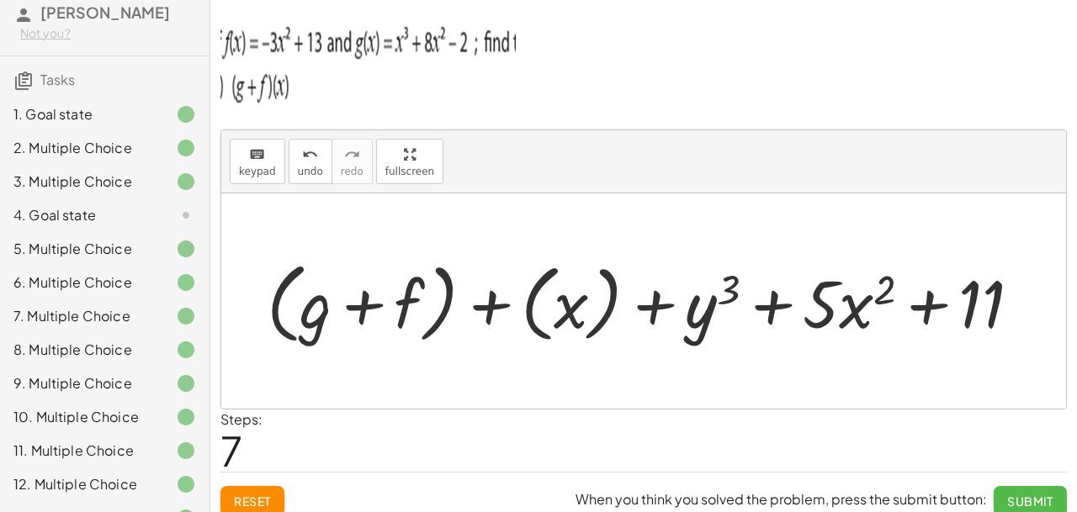
scroll to position [0, 0]
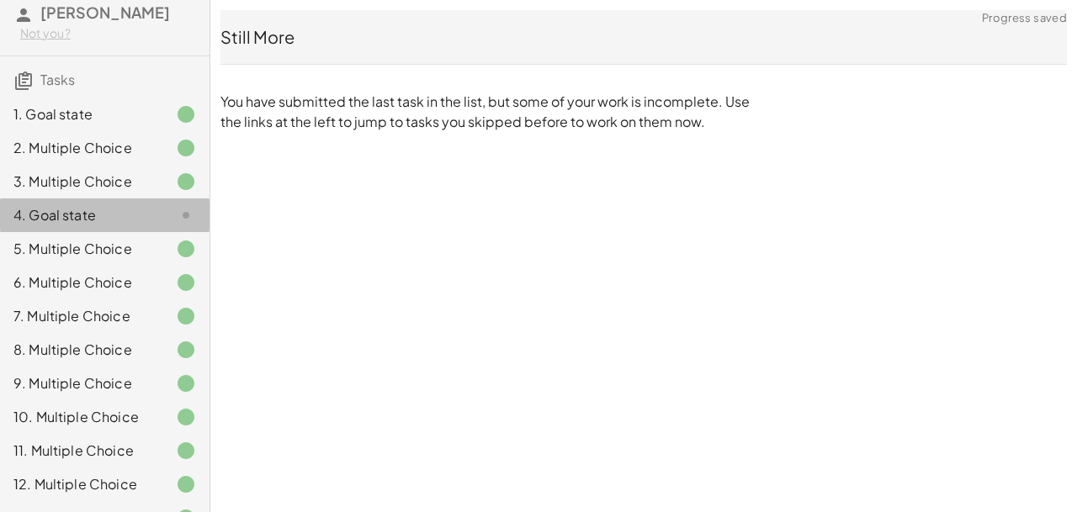
click at [141, 210] on div "4. Goal state" at bounding box center [80, 215] width 135 height 20
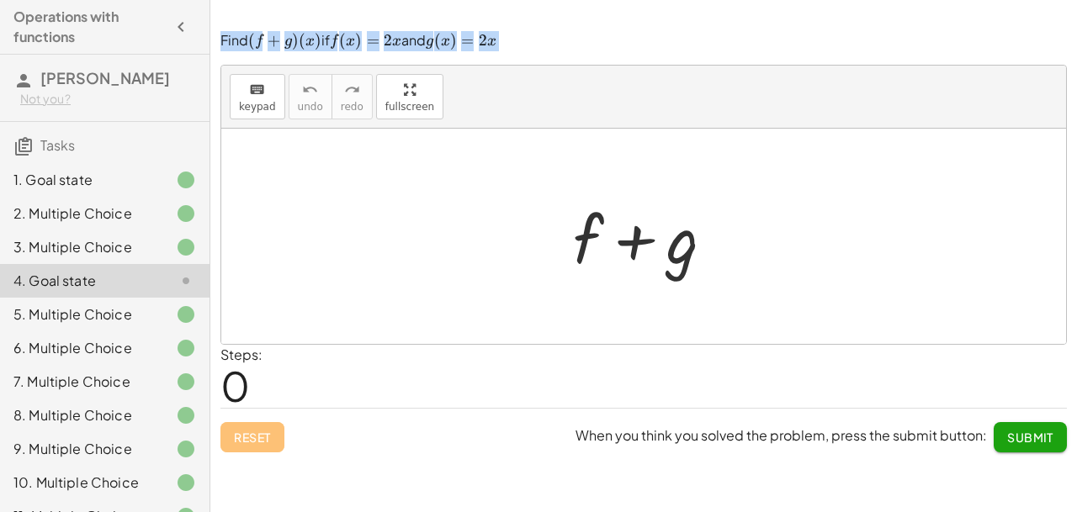
drag, startPoint x: 222, startPoint y: 41, endPoint x: 560, endPoint y: 37, distance: 338.2
click at [560, 37] on p "Find ﻿ ( f + g ) ( x ) (f+g)(x) ( f + g ) ( x ) ﻿ if ﻿ f ( x ) = 2 x f(x)=2x f …" at bounding box center [643, 41] width 846 height 20
copy p "Find ﻿ ( f + g ) ( x ) (f+g)(x) ( f + g ) ( x ) ﻿ if ﻿ f ( x ) = 2 x f(x)=2x f …"
click at [595, 51] on p "Find ﻿ ( f + g ) ( x ) (f+g)(x) ( f + g ) ( x ) ﻿ if ﻿ f ( x ) = 2 x f(x)=2x f …" at bounding box center [643, 41] width 846 height 20
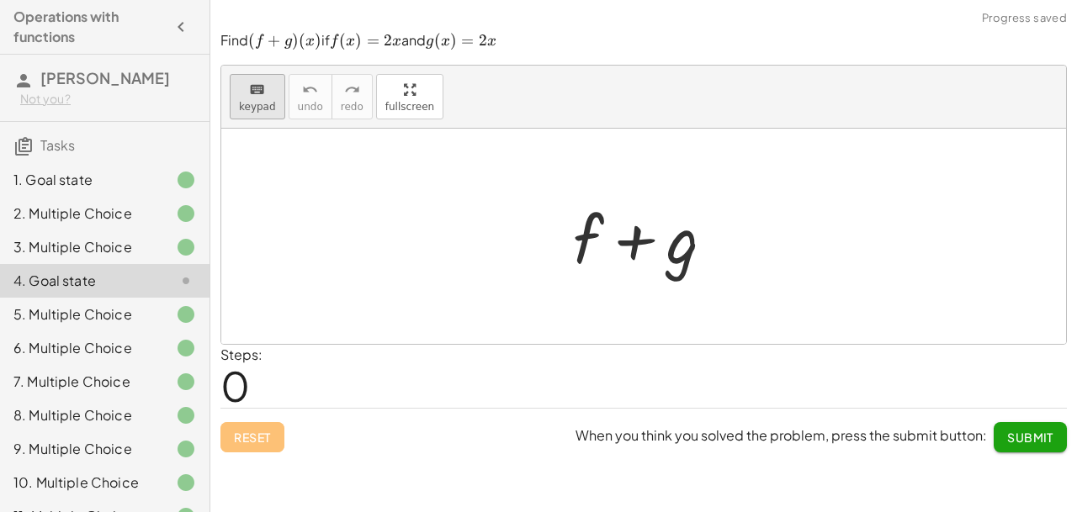
click at [257, 106] on span "keypad" at bounding box center [257, 107] width 37 height 12
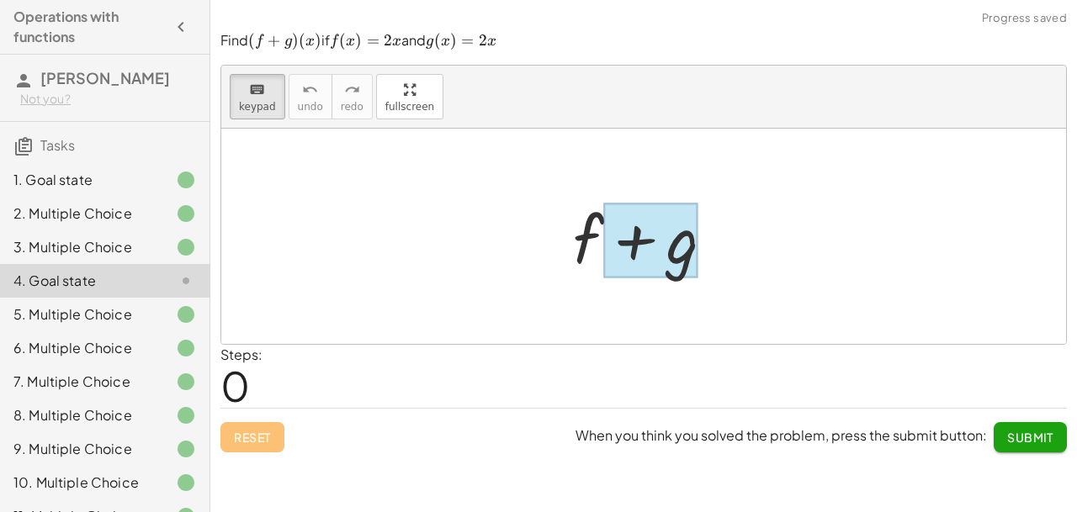
click at [644, 261] on div at bounding box center [650, 240] width 95 height 75
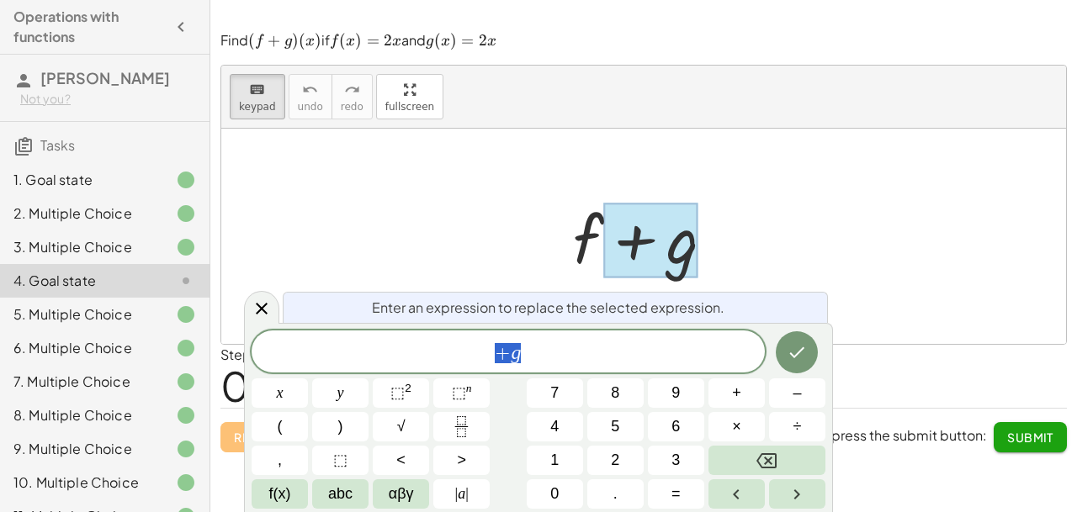
scroll to position [15, 0]
click at [796, 348] on icon "Done" at bounding box center [797, 352] width 20 height 20
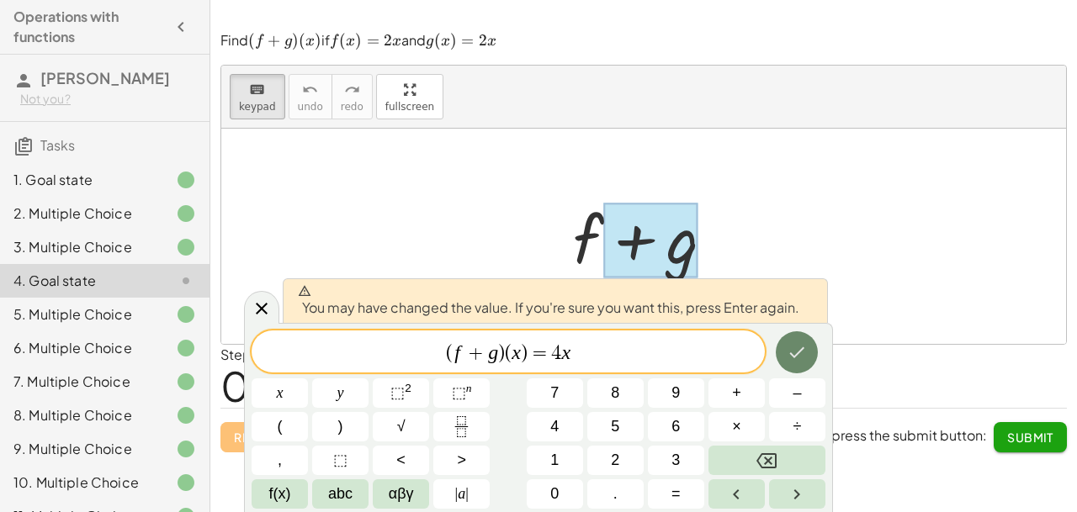
click at [796, 348] on icon "Done" at bounding box center [797, 352] width 20 height 20
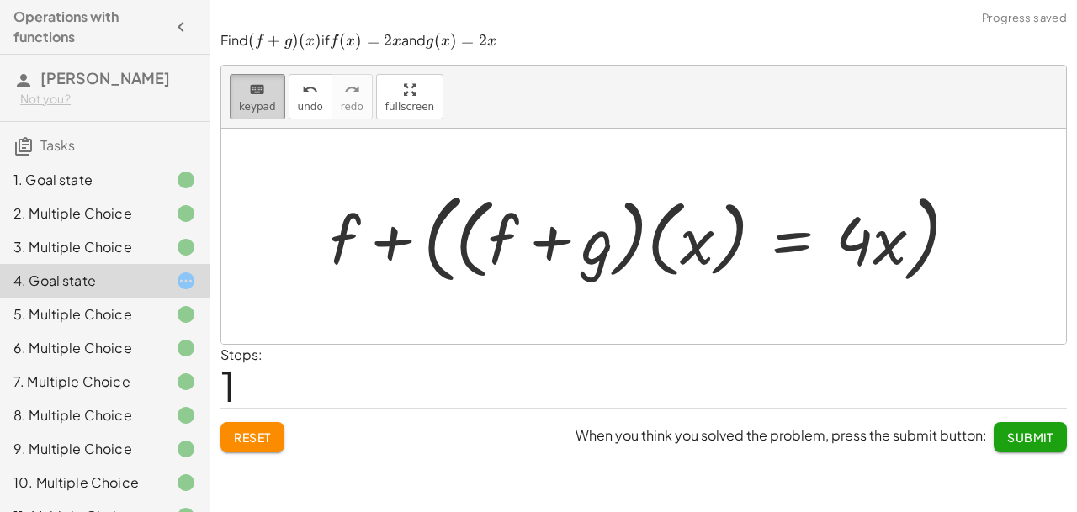
click at [249, 102] on span "keypad" at bounding box center [257, 107] width 37 height 12
click at [353, 240] on div at bounding box center [345, 239] width 30 height 78
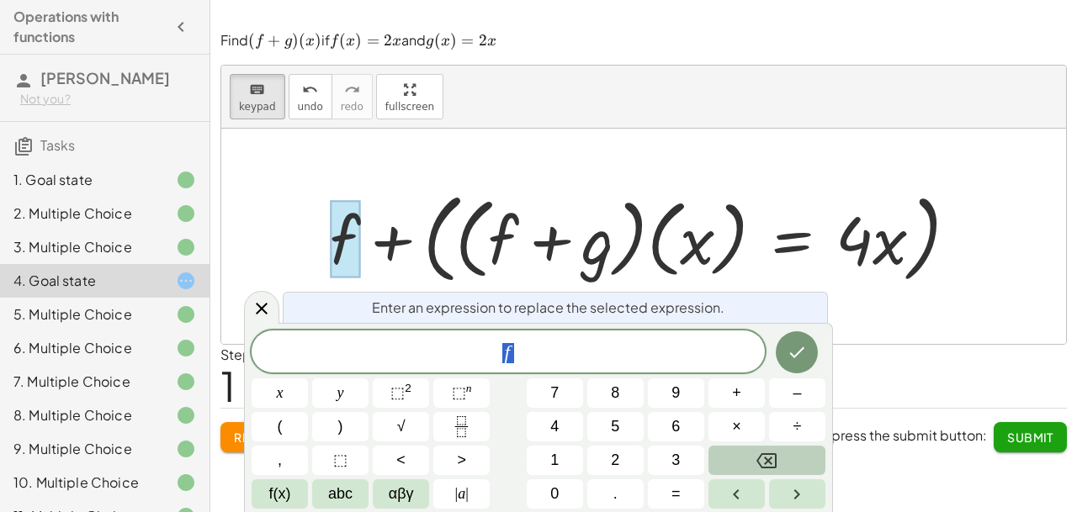
click at [777, 460] on button "Backspace" at bounding box center [766, 460] width 117 height 29
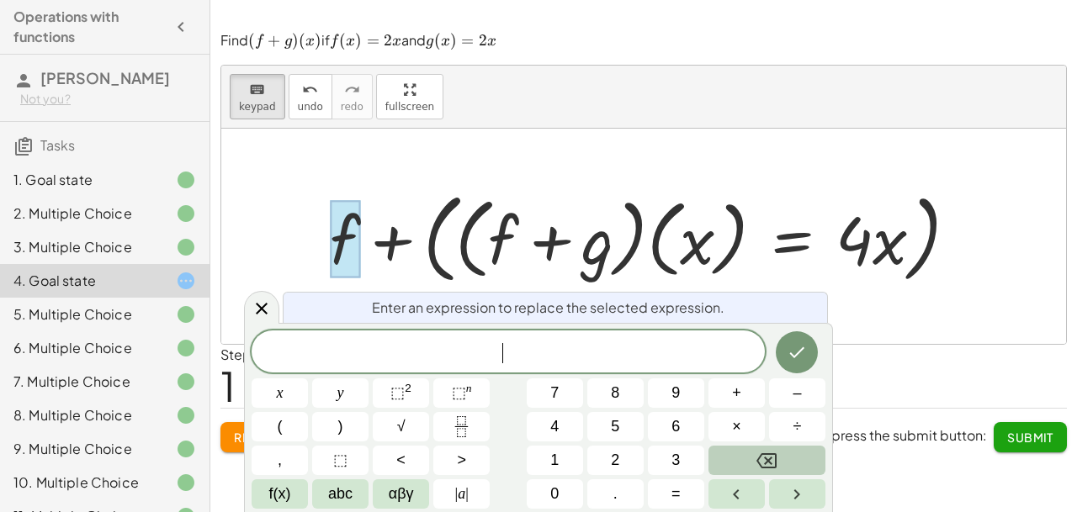
click at [777, 460] on button "Backspace" at bounding box center [766, 460] width 117 height 29
click at [556, 492] on span "0" at bounding box center [554, 494] width 8 height 23
click at [771, 459] on icon "Backspace" at bounding box center [766, 460] width 20 height 15
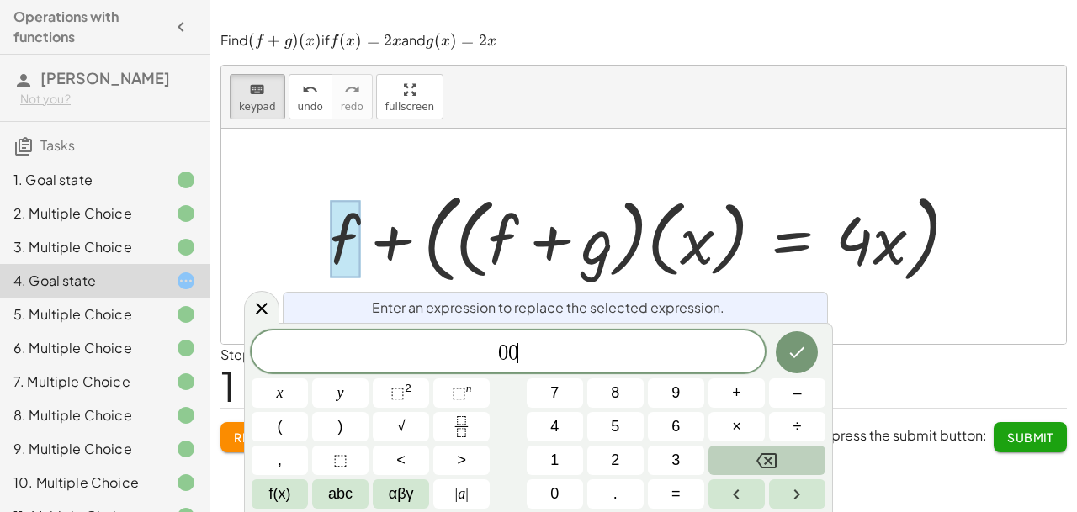
click at [771, 459] on icon "Backspace" at bounding box center [766, 460] width 20 height 15
click at [802, 358] on icon "Done" at bounding box center [797, 352] width 20 height 20
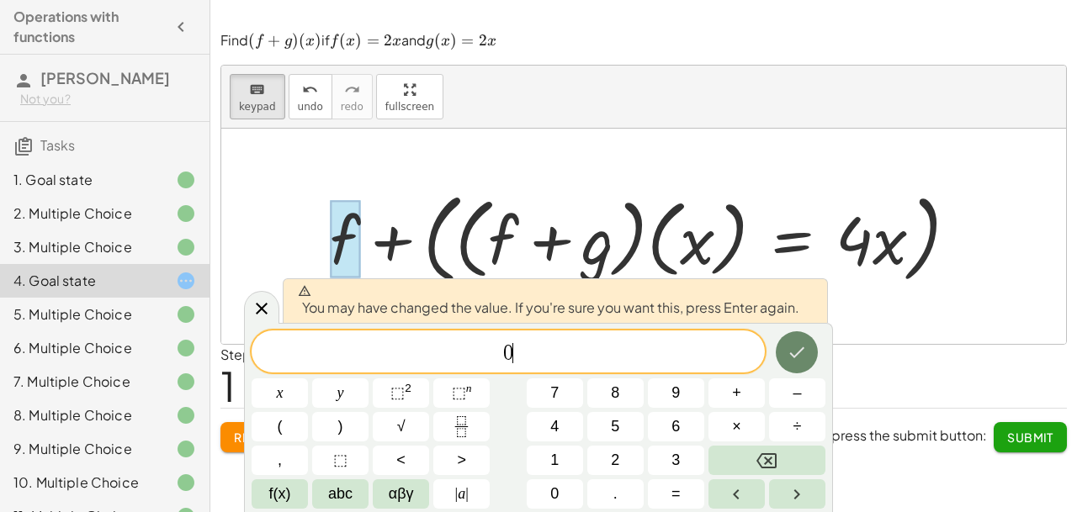
click at [798, 358] on icon "Done" at bounding box center [797, 352] width 20 height 20
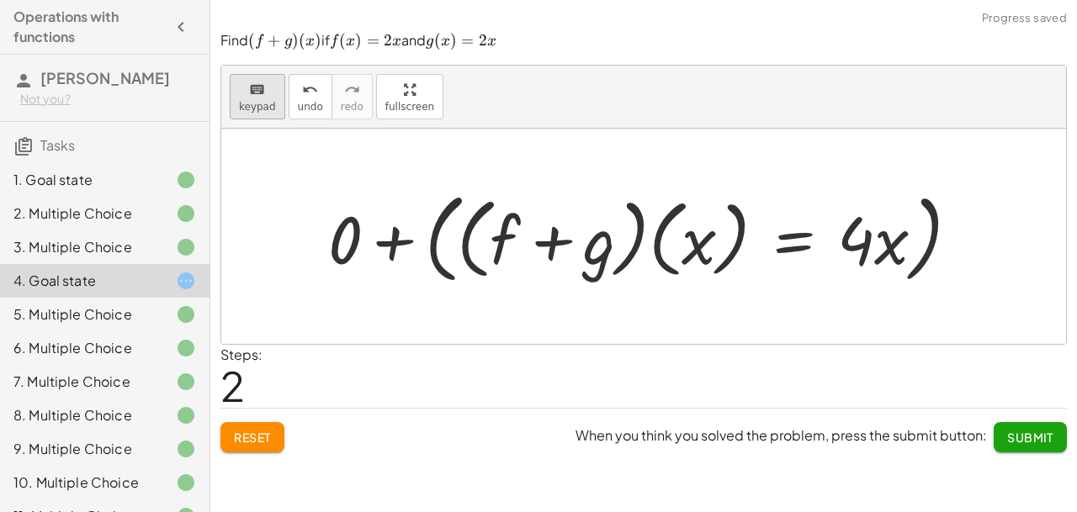
click at [244, 103] on span "keypad" at bounding box center [257, 107] width 37 height 12
click at [428, 245] on div at bounding box center [650, 236] width 661 height 107
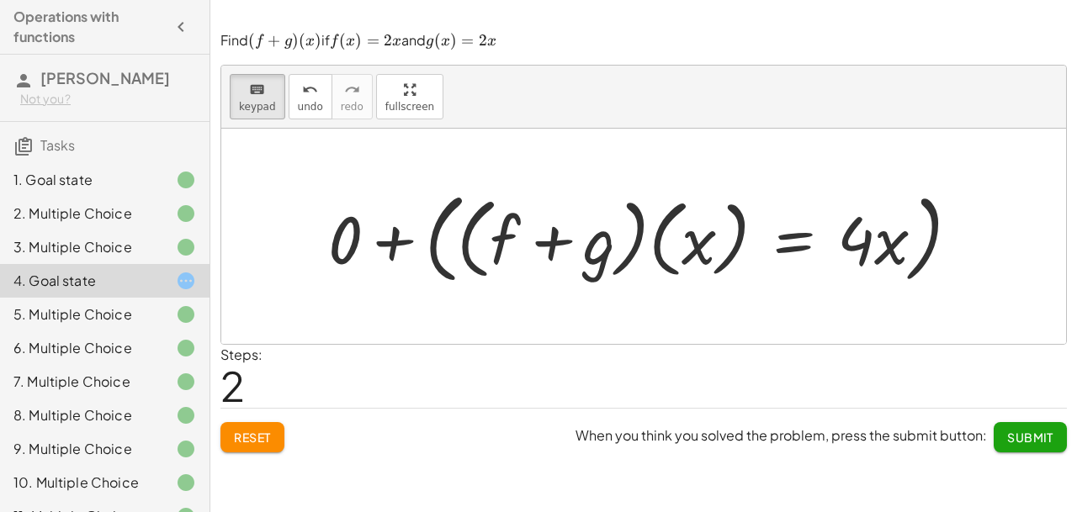
click at [428, 245] on div at bounding box center [650, 236] width 661 height 107
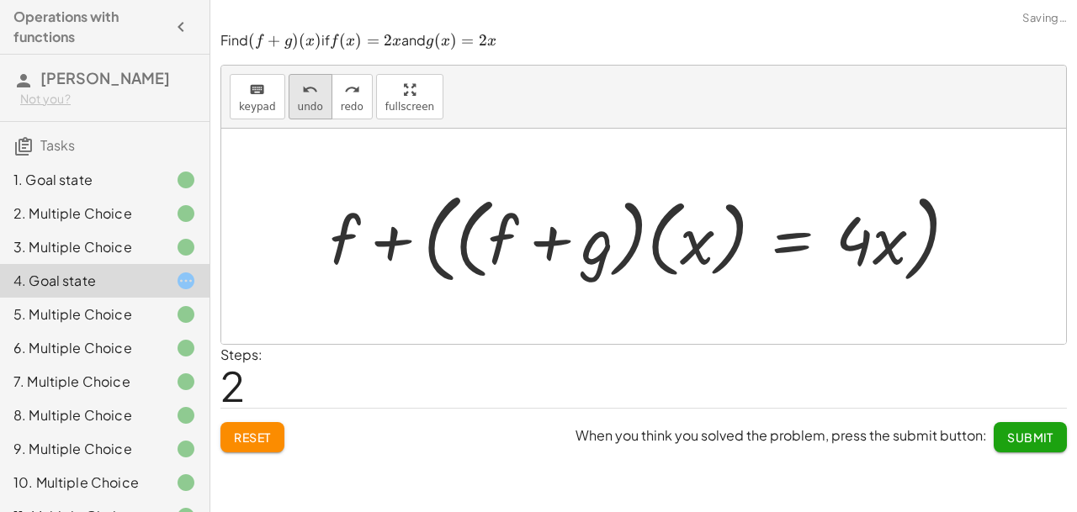
click at [300, 109] on span "undo" at bounding box center [310, 107] width 25 height 12
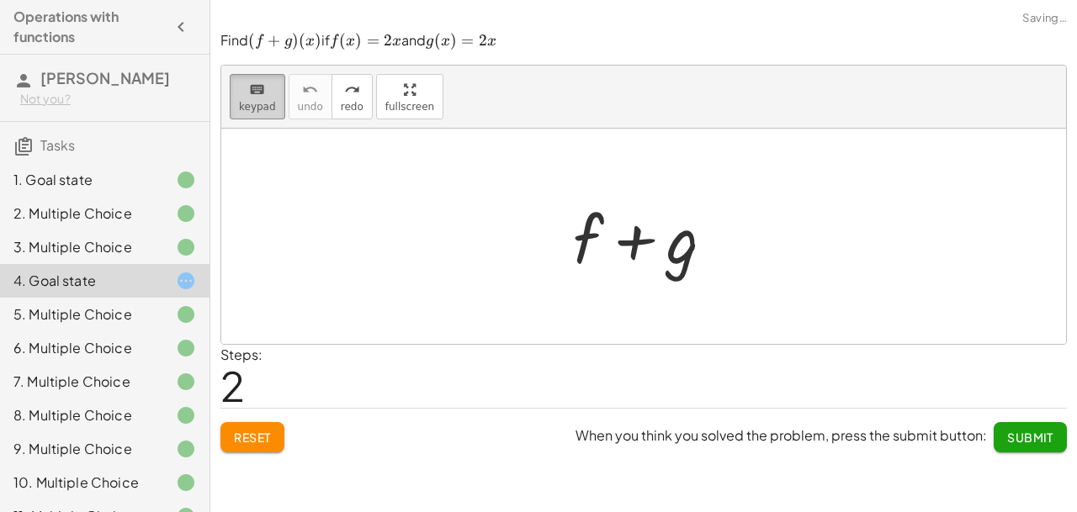
click at [257, 109] on span "keypad" at bounding box center [257, 107] width 37 height 12
click at [584, 245] on div at bounding box center [588, 238] width 30 height 78
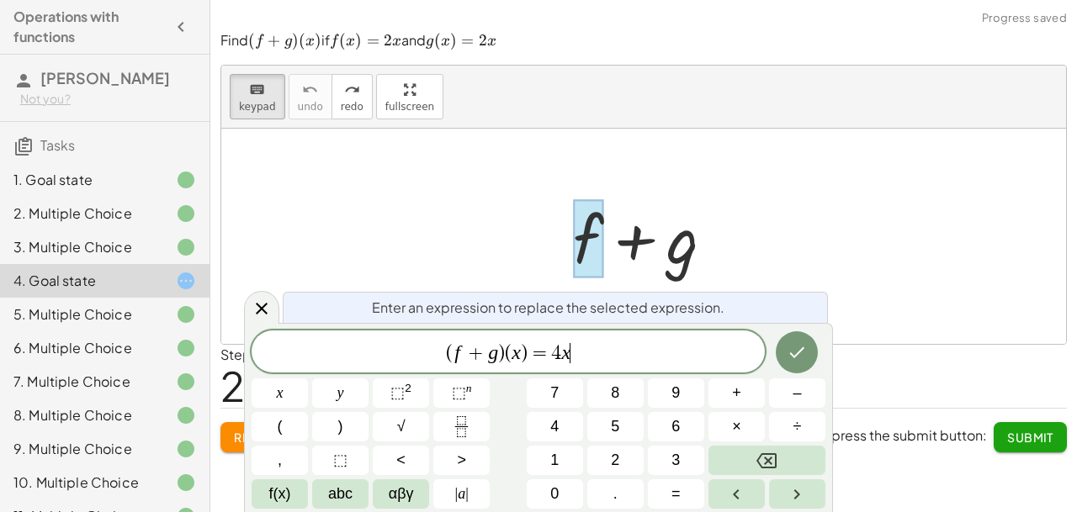
click at [496, 356] on var "g" at bounding box center [493, 353] width 10 height 22
click at [516, 355] on var "x" at bounding box center [516, 353] width 9 height 22
click at [802, 356] on icon "Done" at bounding box center [797, 352] width 20 height 20
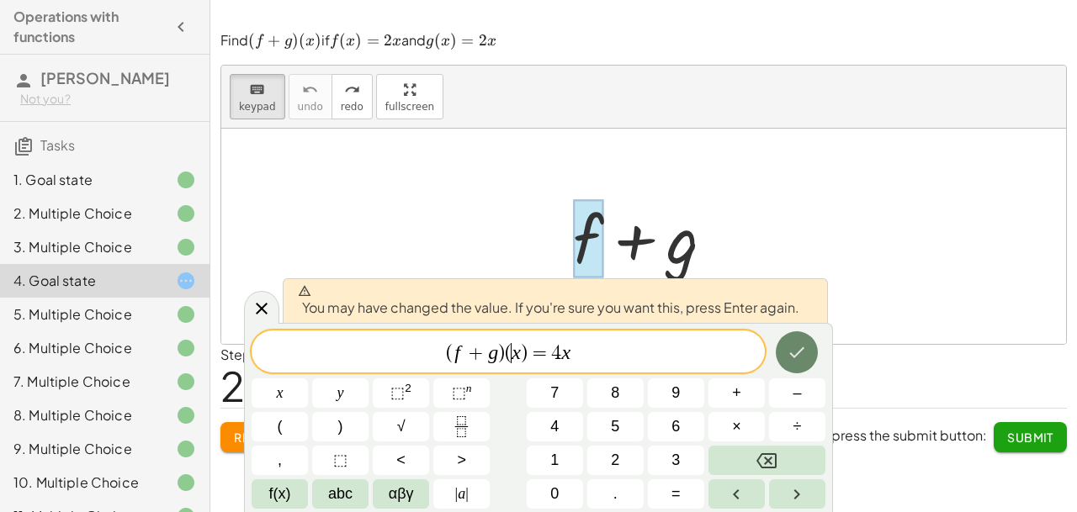
click at [802, 356] on icon "Done" at bounding box center [797, 352] width 20 height 20
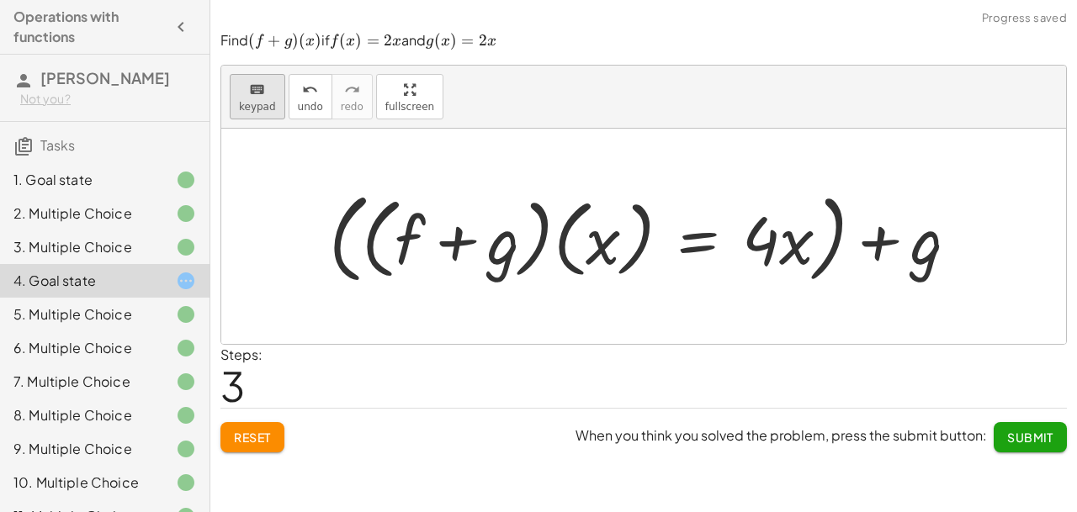
click at [257, 90] on icon "keyboard" at bounding box center [257, 90] width 16 height 20
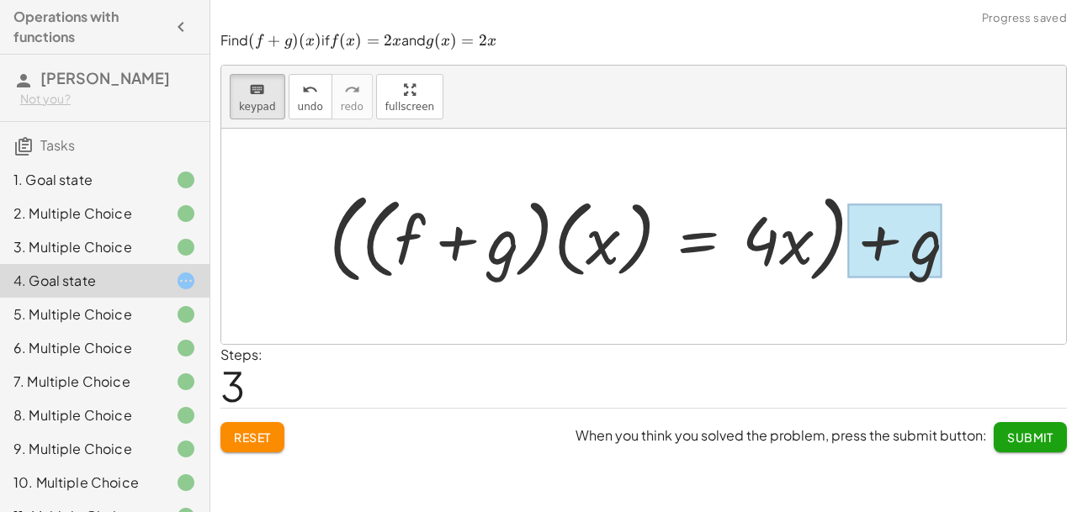
click at [918, 232] on div at bounding box center [894, 241] width 95 height 75
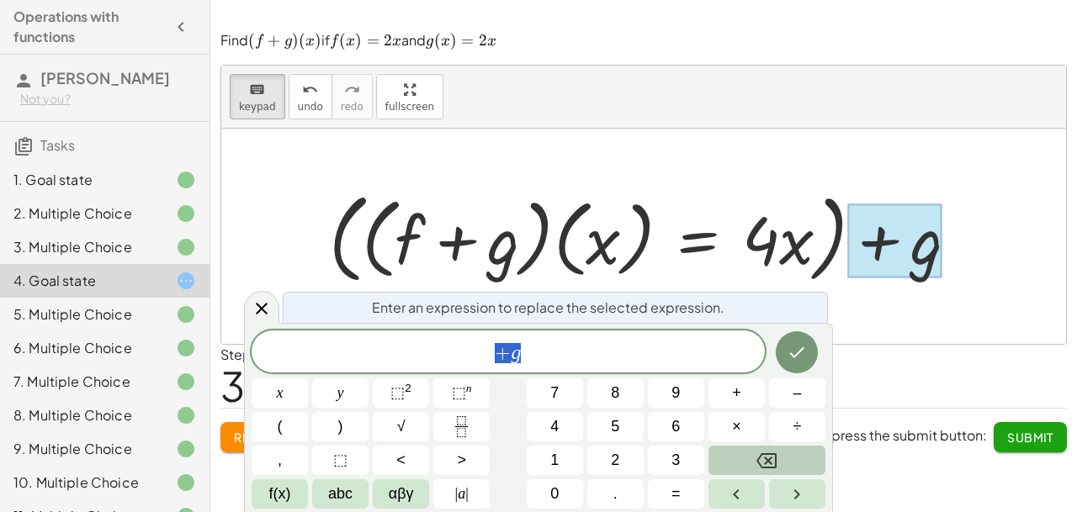
click at [758, 466] on icon "Backspace" at bounding box center [766, 461] width 20 height 20
click at [277, 464] on button "," at bounding box center [280, 460] width 56 height 29
click at [802, 363] on icon "Done" at bounding box center [797, 352] width 20 height 20
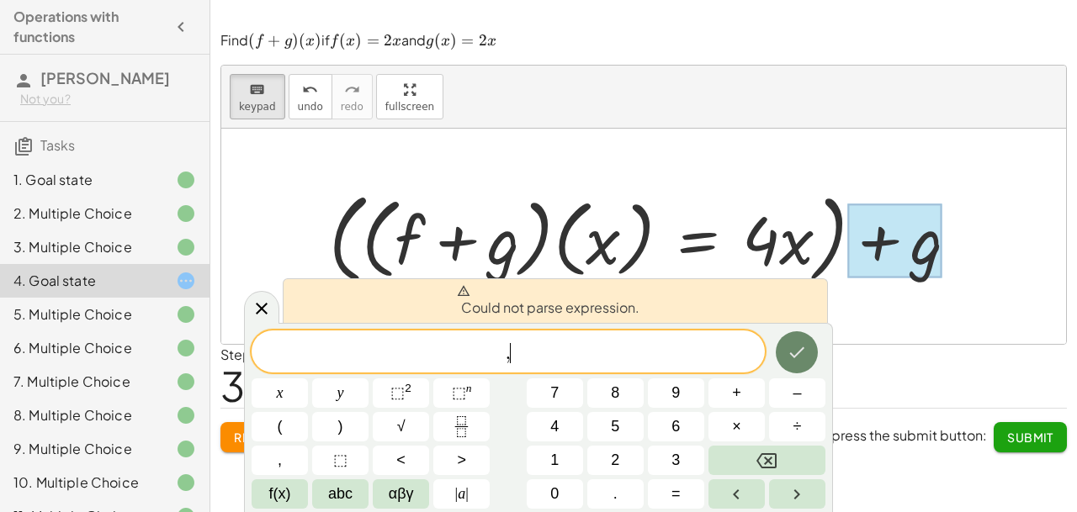
click at [802, 363] on icon "Done" at bounding box center [797, 352] width 20 height 20
click at [763, 463] on icon "Backspace" at bounding box center [766, 461] width 20 height 20
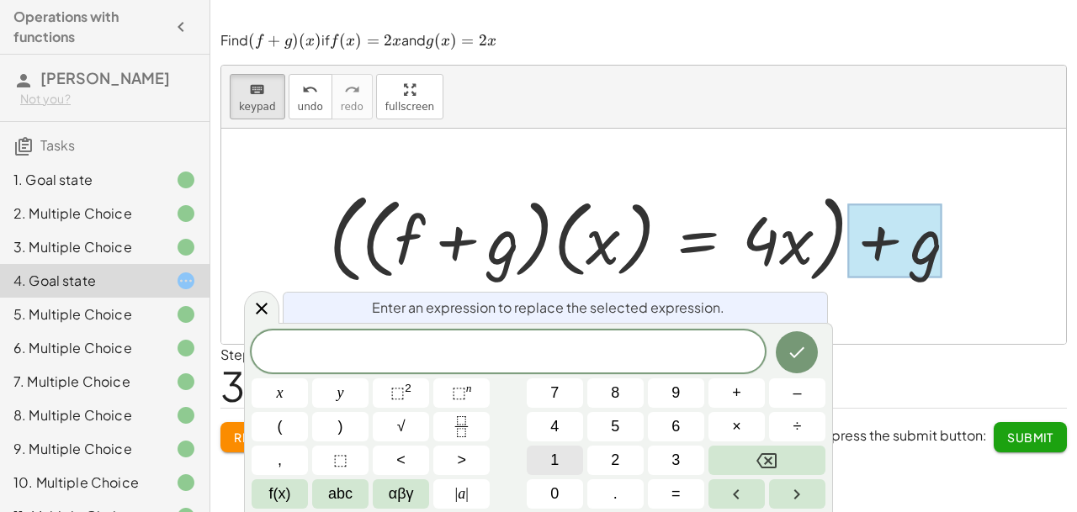
click at [564, 470] on button "1" at bounding box center [555, 460] width 56 height 29
click at [771, 464] on icon "Backspace" at bounding box center [766, 460] width 20 height 15
click at [733, 425] on span "×" at bounding box center [736, 427] width 9 height 23
click at [745, 459] on button "Backspace" at bounding box center [766, 460] width 117 height 29
click at [725, 400] on button "+" at bounding box center [736, 393] width 56 height 29
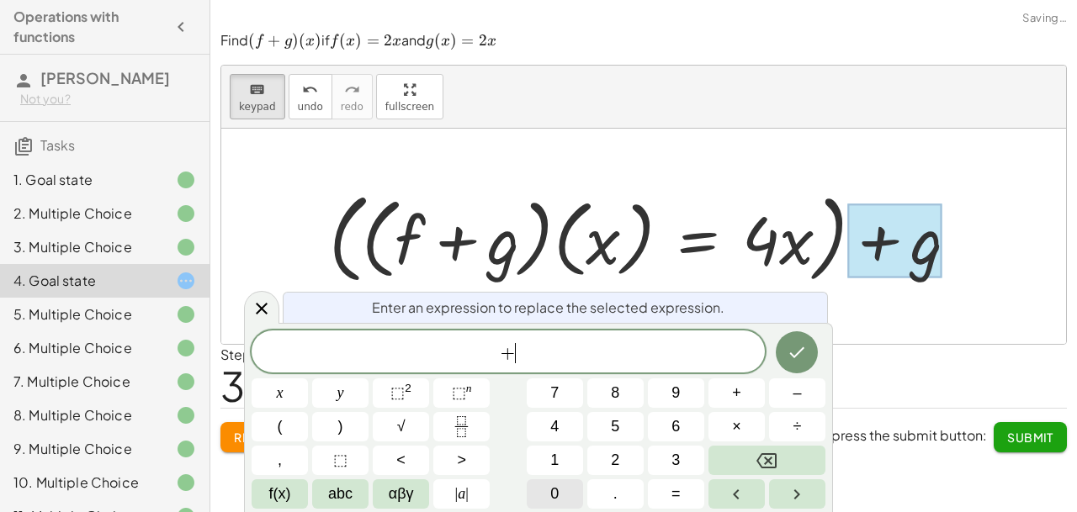
click at [564, 481] on button "0" at bounding box center [555, 494] width 56 height 29
click at [802, 363] on icon "Done" at bounding box center [797, 352] width 20 height 20
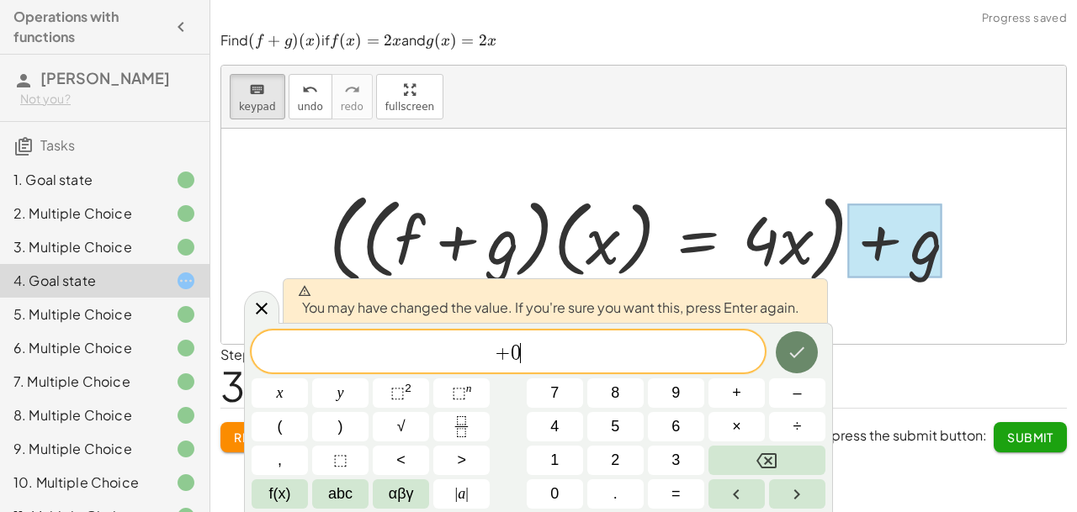
click at [802, 363] on icon "Done" at bounding box center [797, 352] width 20 height 20
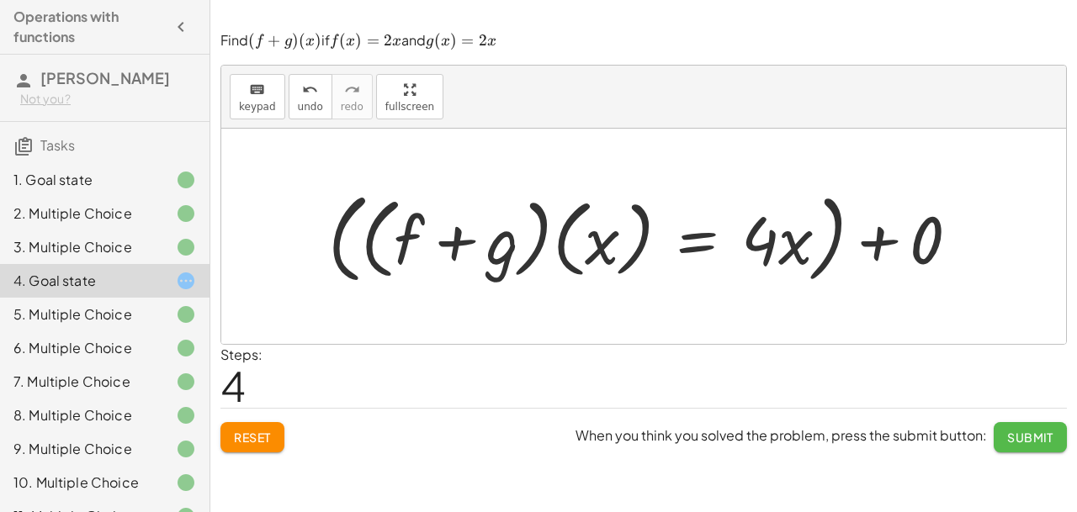
click at [1034, 428] on button "Submit" at bounding box center [1030, 437] width 73 height 30
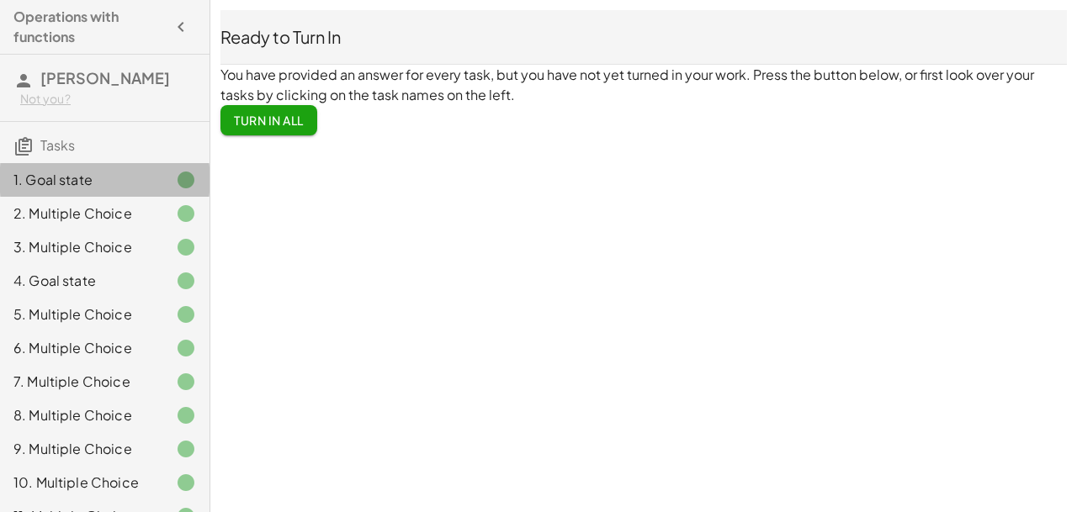
click at [159, 186] on div at bounding box center [172, 180] width 47 height 20
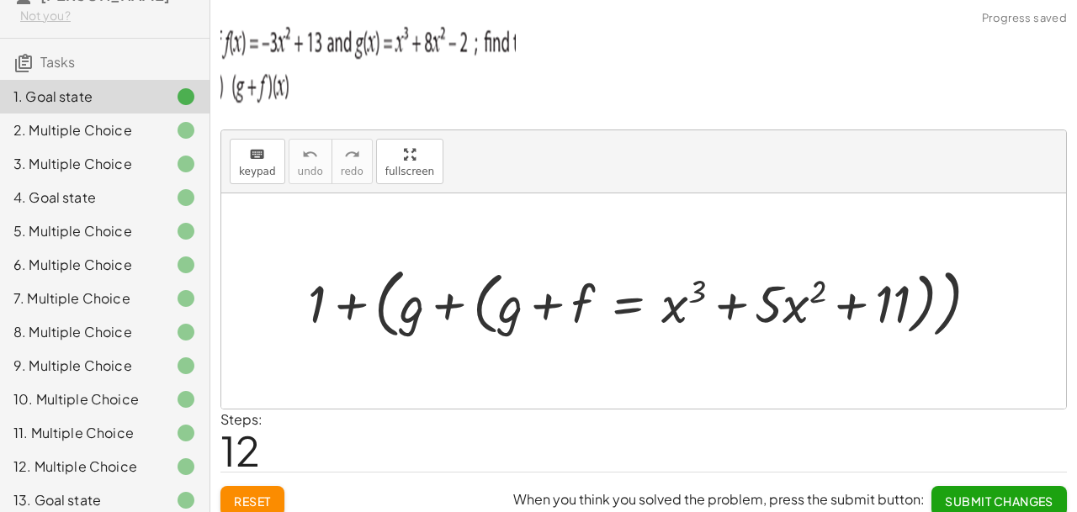
scroll to position [159, 0]
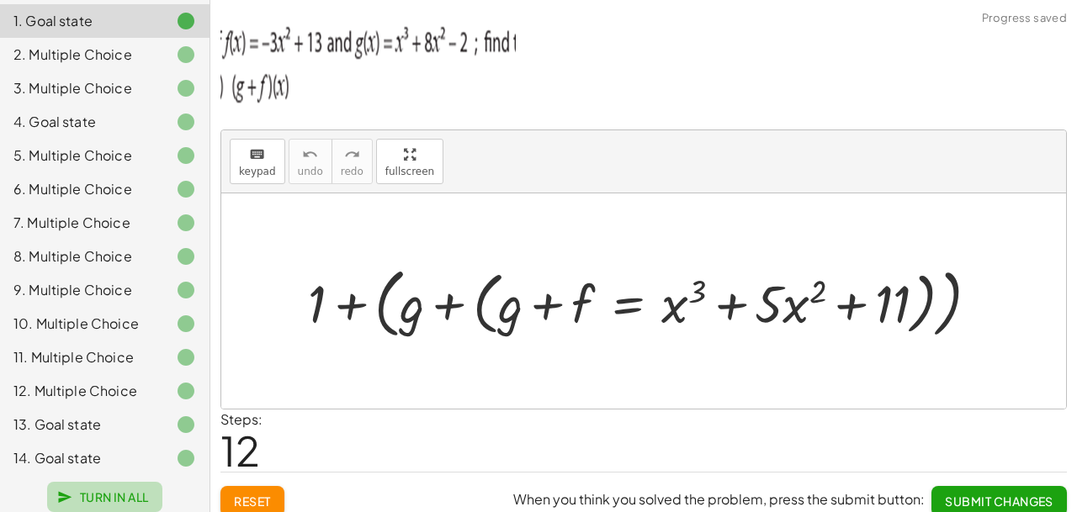
click at [104, 493] on span "Turn In All" at bounding box center [105, 497] width 88 height 15
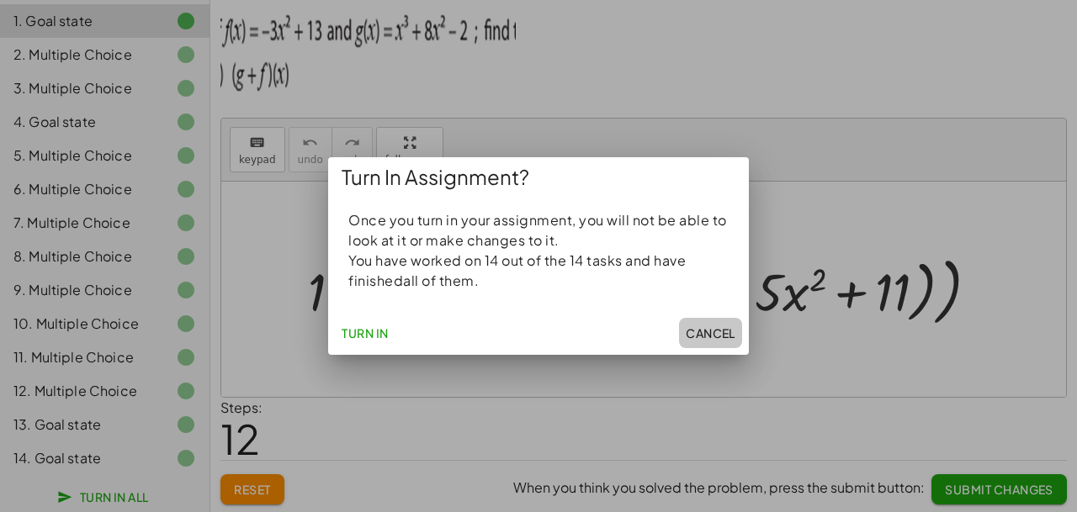
click at [715, 337] on span "Cancel" at bounding box center [711, 333] width 50 height 15
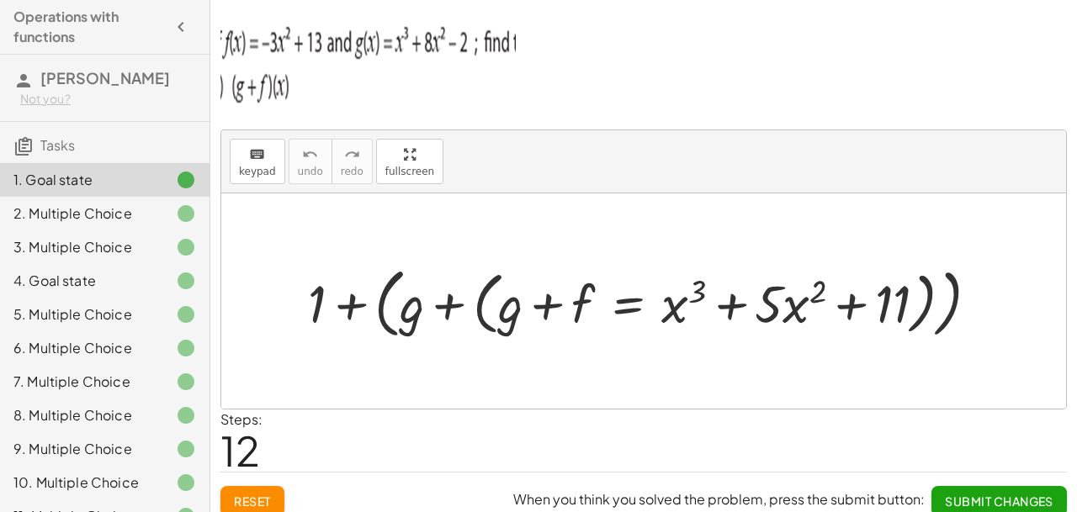
scroll to position [0, 0]
click at [146, 209] on div "2. Multiple Choice" at bounding box center [80, 214] width 135 height 20
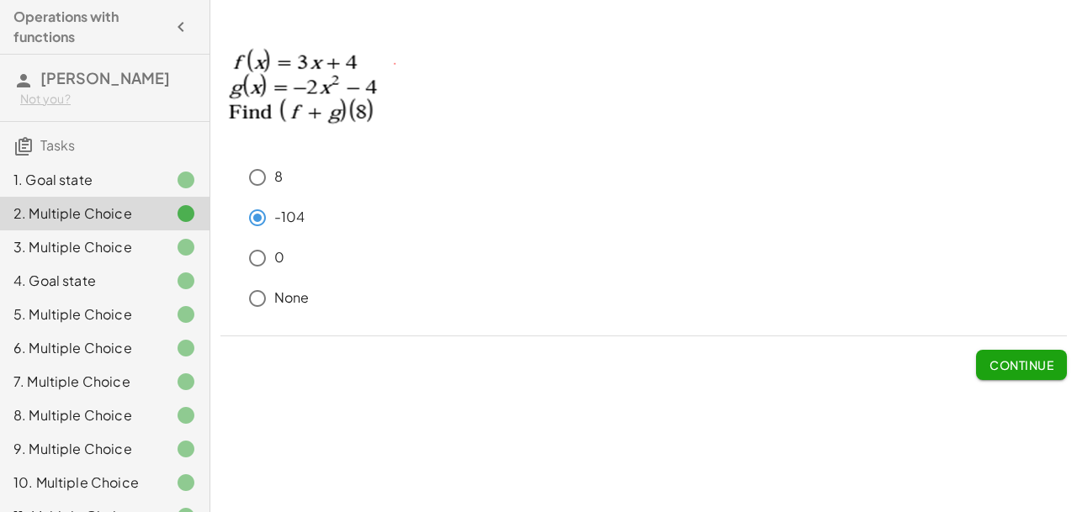
click at [153, 253] on div at bounding box center [172, 247] width 47 height 20
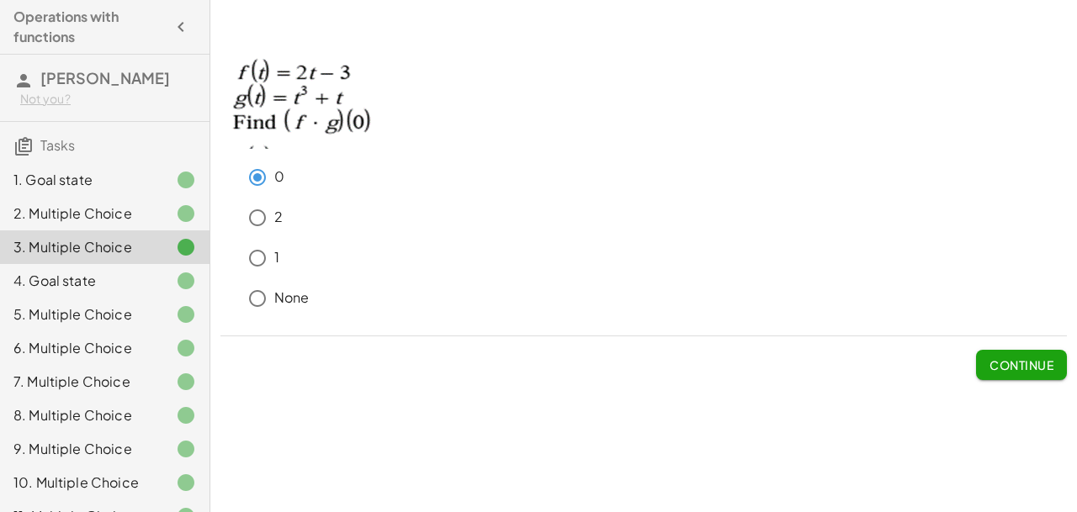
click at [145, 287] on div "4. Goal state" at bounding box center [80, 281] width 135 height 20
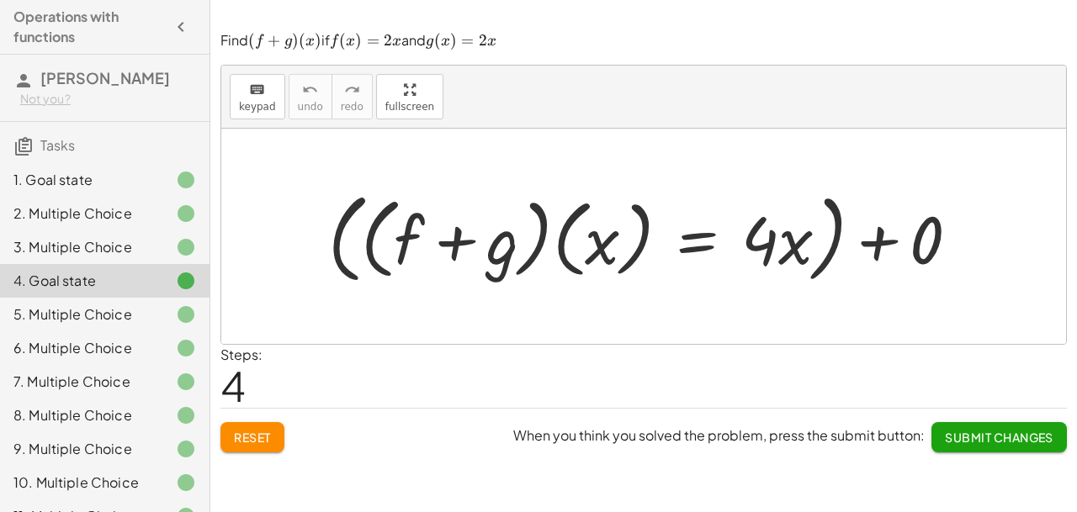
click at [132, 315] on div "5. Multiple Choice" at bounding box center [80, 315] width 135 height 20
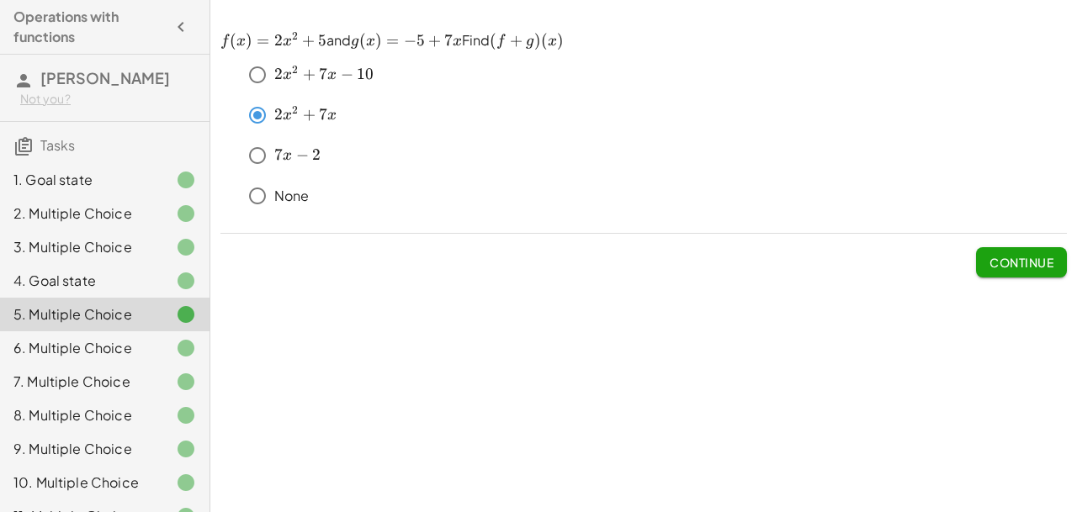
click at [112, 353] on div "6. Multiple Choice" at bounding box center [80, 348] width 135 height 20
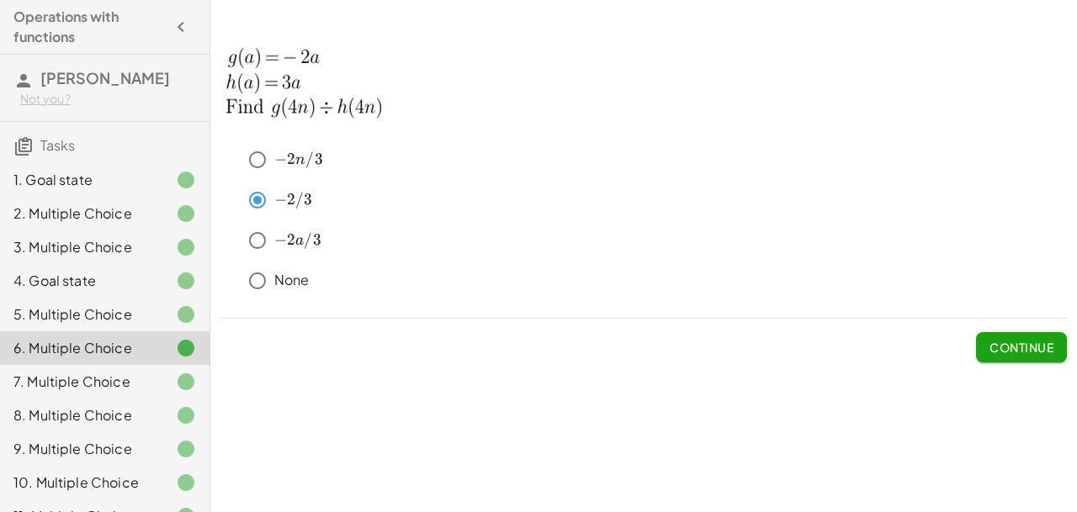
click at [111, 373] on div "7. Multiple Choice" at bounding box center [80, 382] width 135 height 20
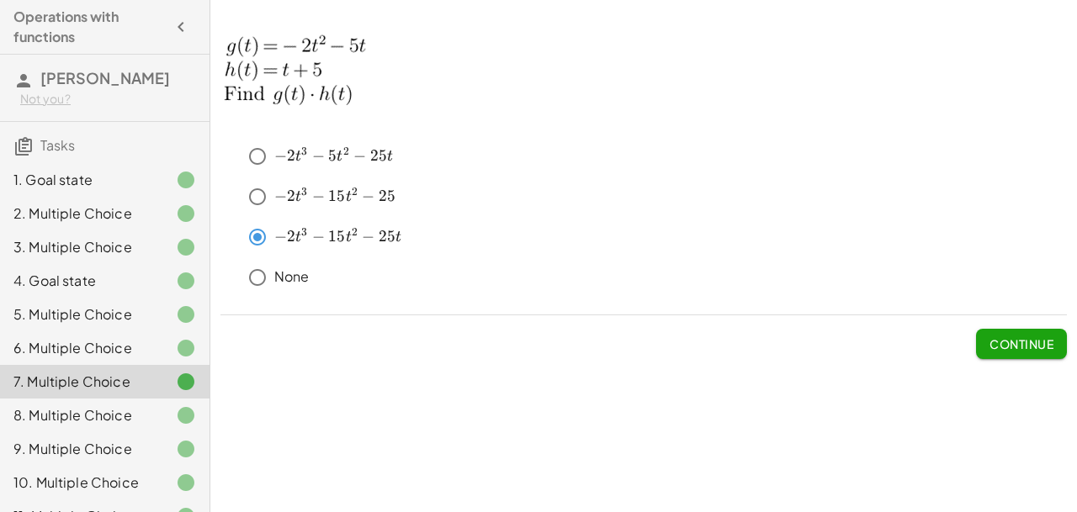
click at [109, 411] on div "8. Multiple Choice" at bounding box center [80, 416] width 135 height 20
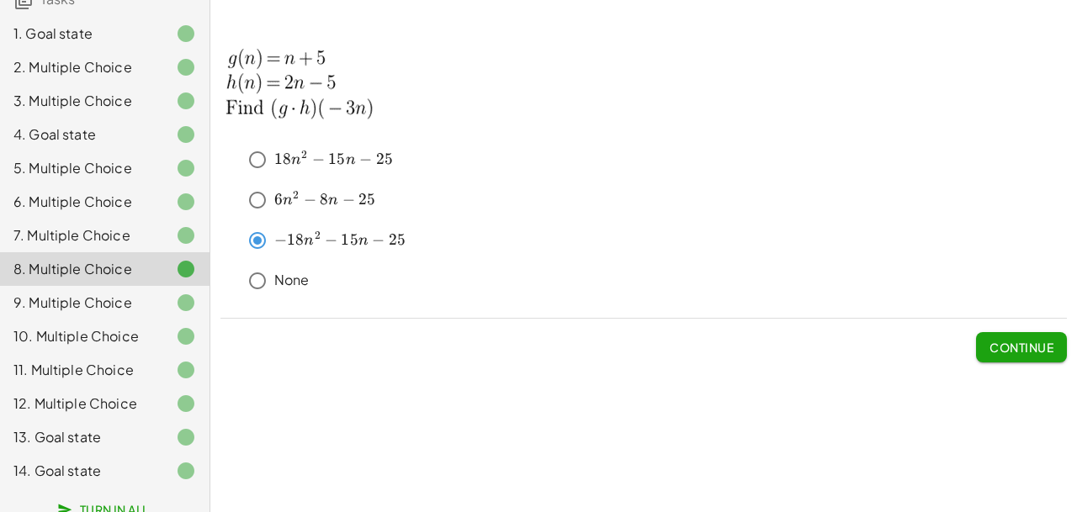
scroll to position [159, 0]
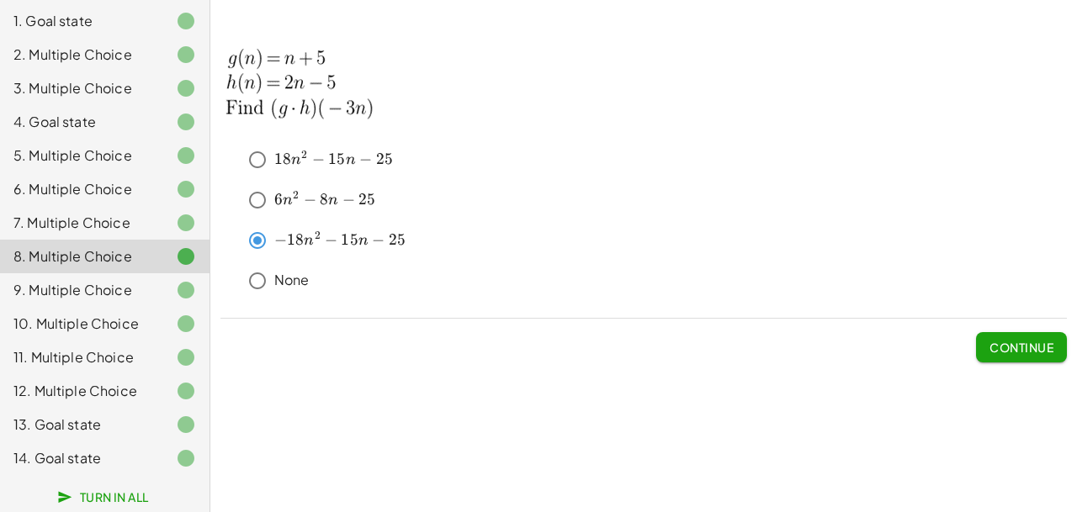
click at [148, 294] on div "9. Multiple Choice" at bounding box center [80, 290] width 135 height 20
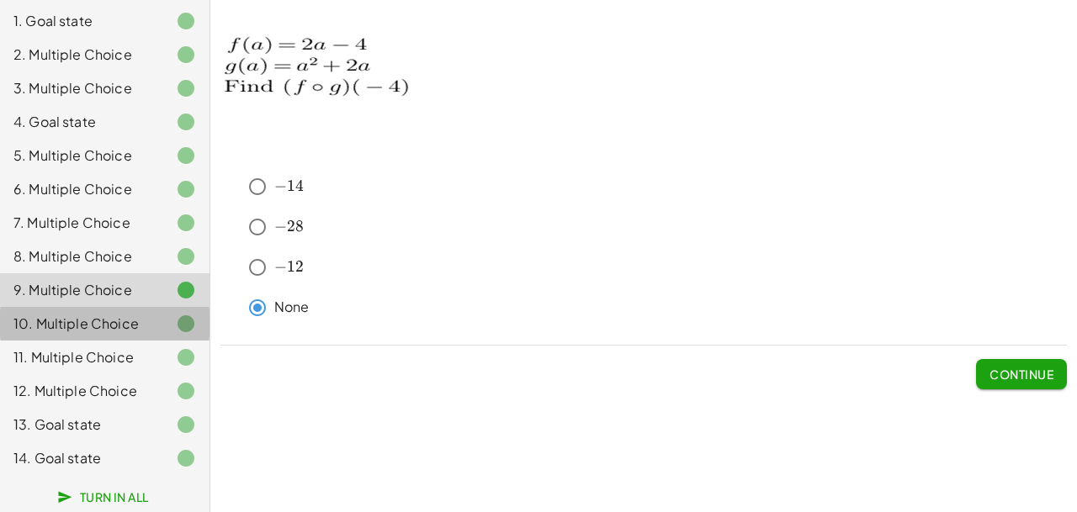
click at [139, 322] on div "10. Multiple Choice" at bounding box center [80, 324] width 135 height 20
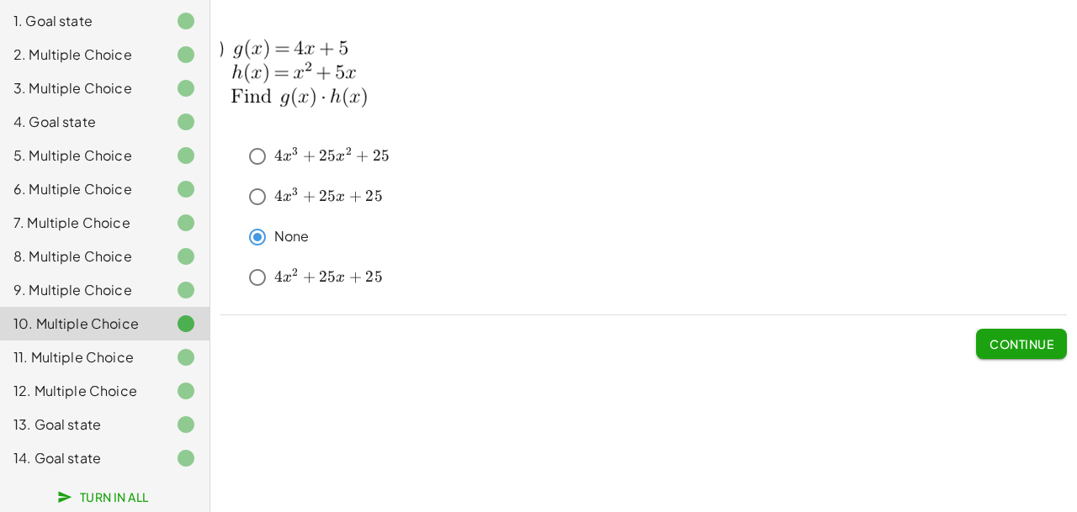
click at [130, 359] on div "11. Multiple Choice" at bounding box center [80, 357] width 135 height 20
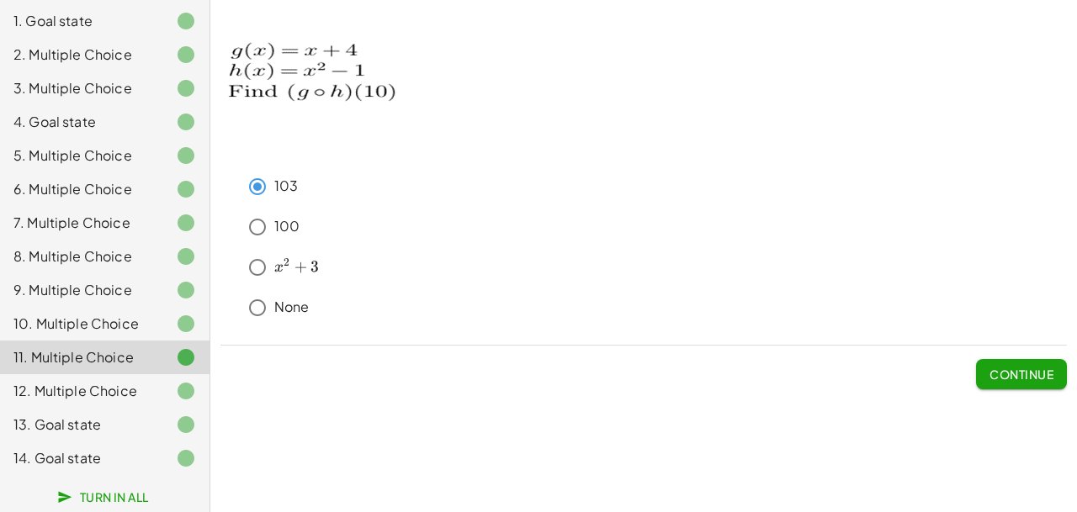
click at [117, 381] on div "12. Multiple Choice" at bounding box center [80, 391] width 135 height 20
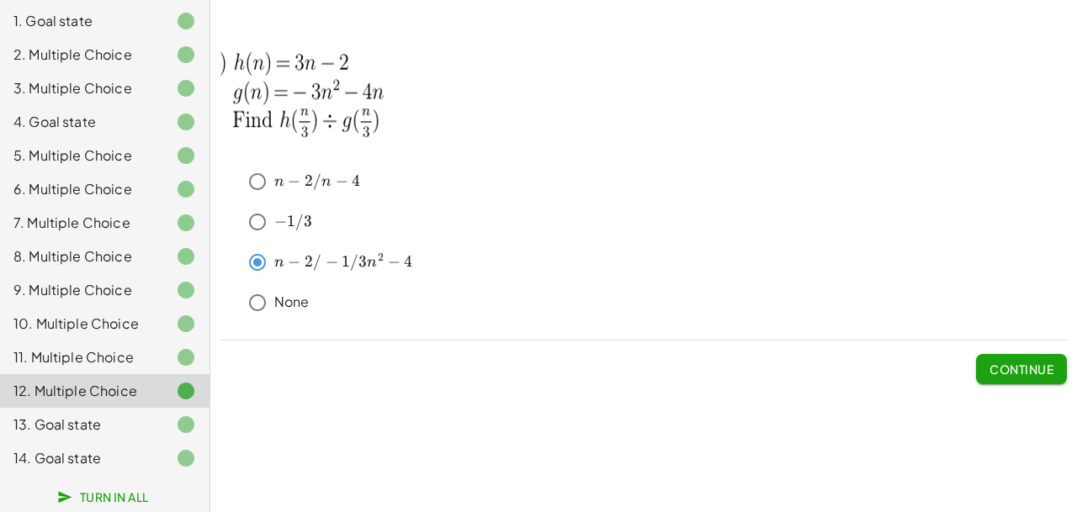
click at [93, 418] on div "13. Goal state" at bounding box center [80, 425] width 135 height 20
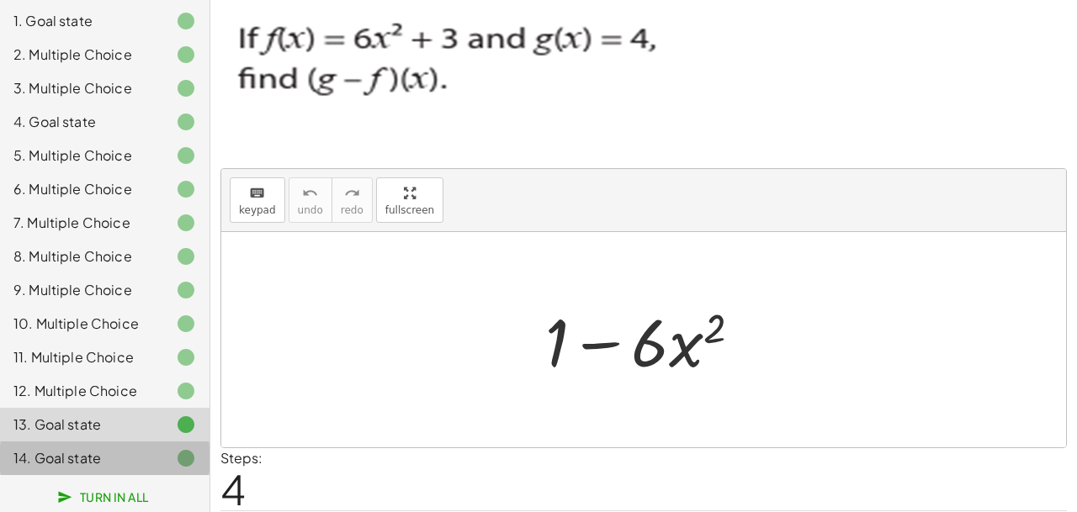
click at [102, 455] on div "14. Goal state" at bounding box center [80, 458] width 135 height 20
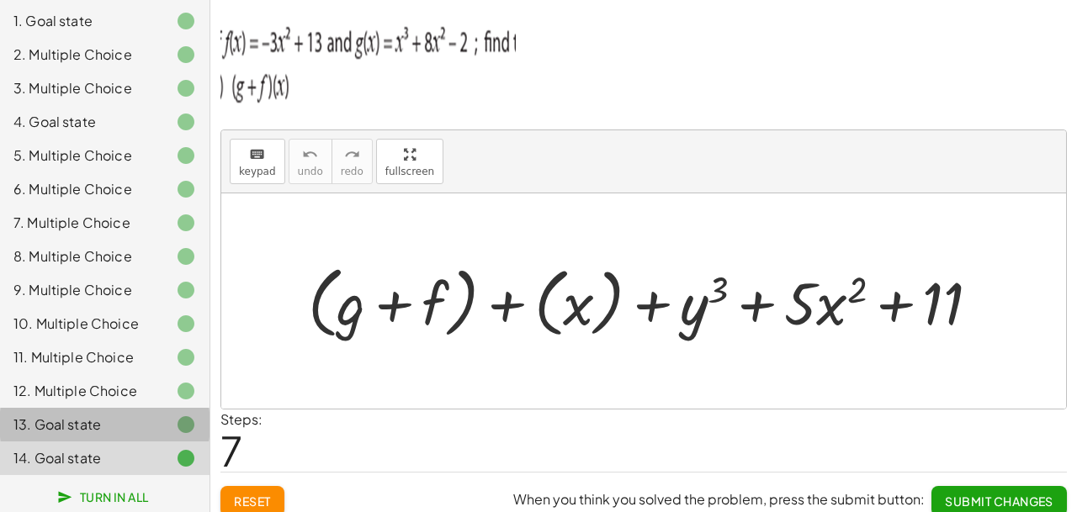
click at [105, 422] on div "13. Goal state" at bounding box center [80, 425] width 135 height 20
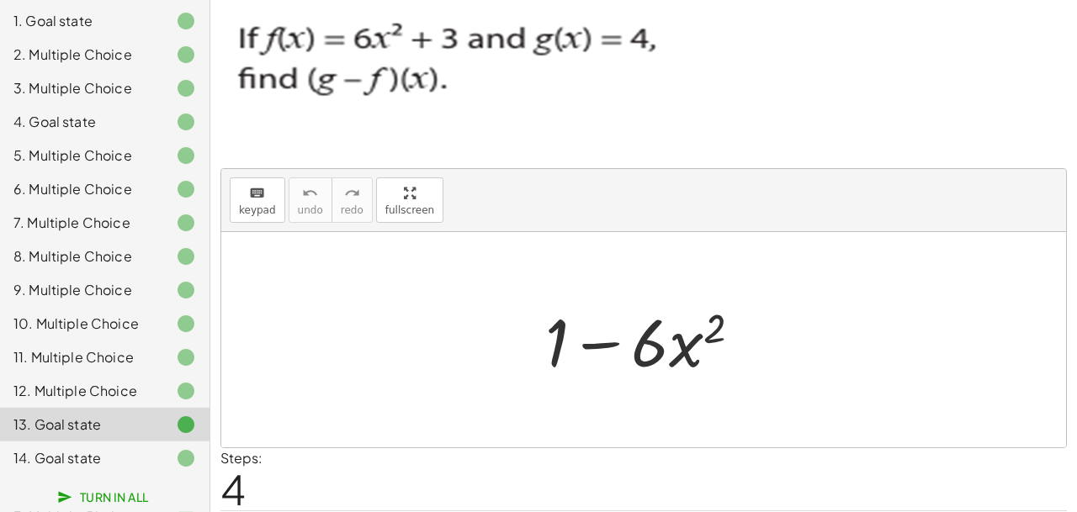
scroll to position [50, 0]
click at [126, 494] on span "Turn In All" at bounding box center [105, 497] width 88 height 15
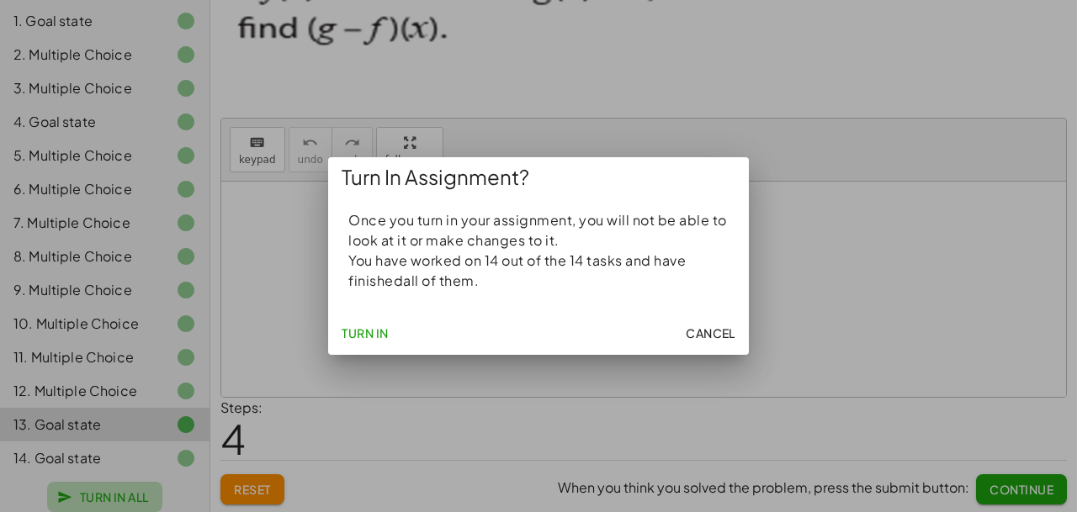
scroll to position [159, 0]
click at [357, 339] on span "Turn In" at bounding box center [365, 333] width 47 height 15
click at [344, 341] on span "Turn In" at bounding box center [365, 333] width 47 height 15
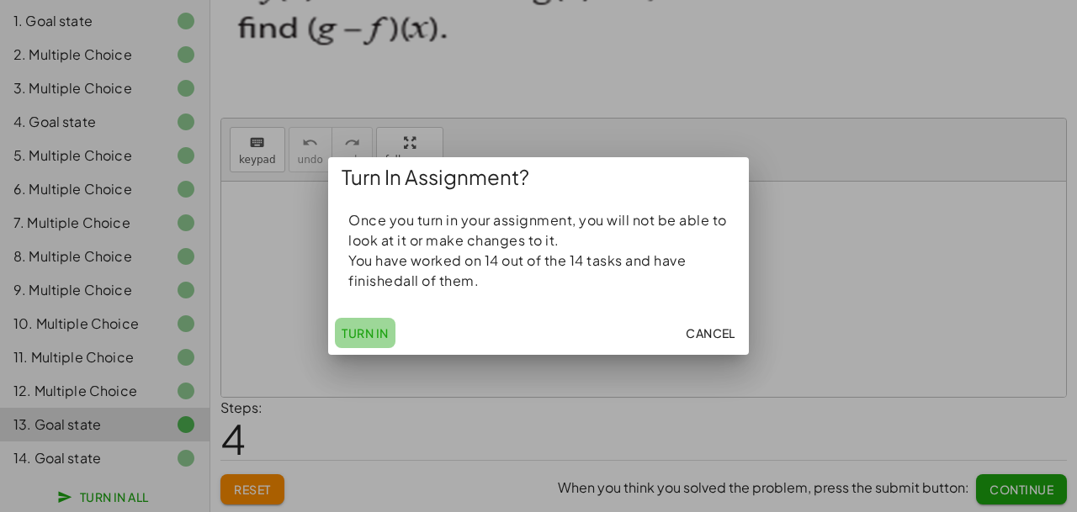
click at [344, 341] on span "Turn In" at bounding box center [365, 333] width 47 height 15
click at [704, 327] on span "Cancel" at bounding box center [711, 333] width 50 height 15
